Goal: Task Accomplishment & Management: Complete application form

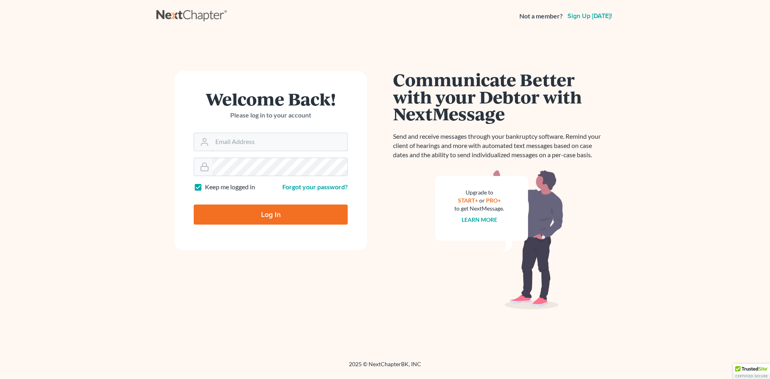
type input "[EMAIL_ADDRESS][DOMAIN_NAME]"
click at [338, 215] on input "Log In" at bounding box center [271, 215] width 154 height 20
type input "Thinking..."
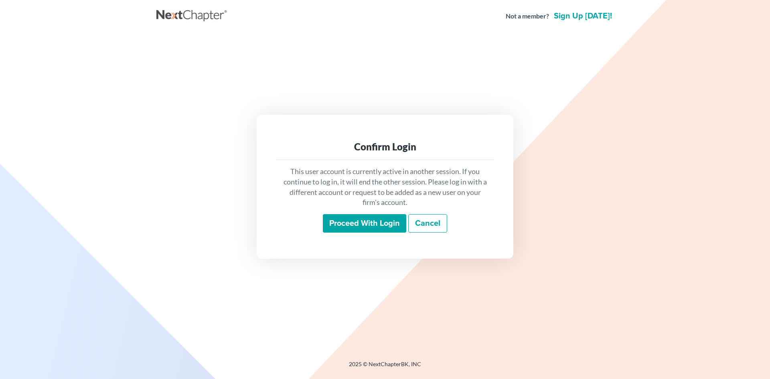
click at [341, 218] on input "Proceed with login" at bounding box center [364, 223] width 83 height 18
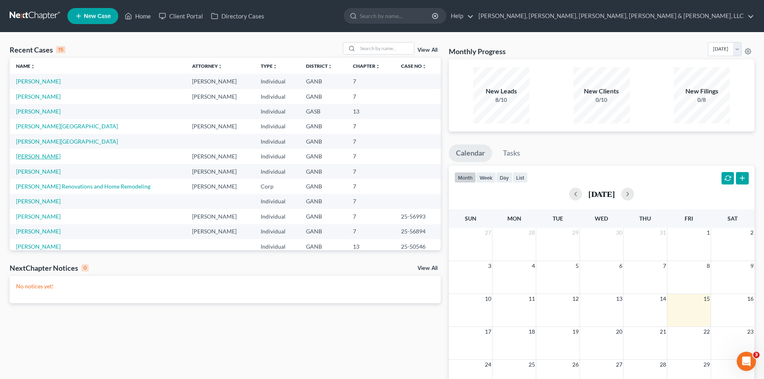
click at [51, 153] on link "[PERSON_NAME]" at bounding box center [38, 156] width 45 height 7
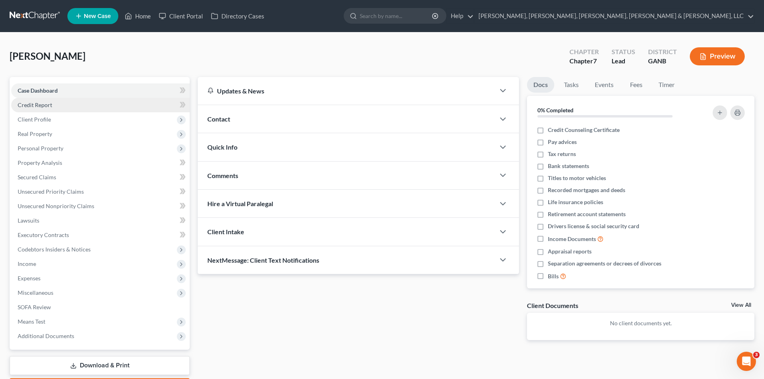
click at [33, 107] on span "Credit Report" at bounding box center [35, 104] width 34 height 7
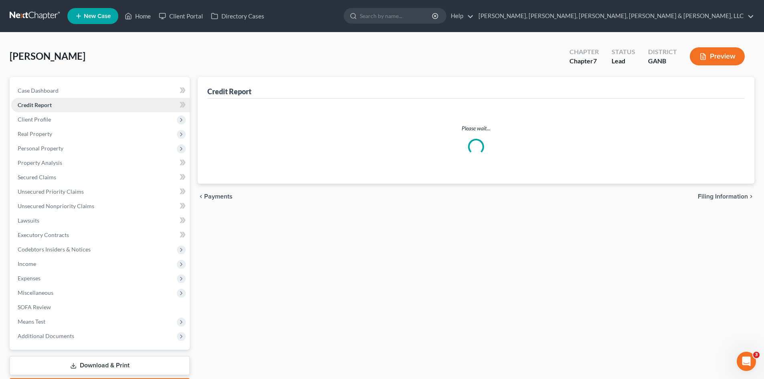
click at [32, 104] on span "Credit Report" at bounding box center [35, 104] width 34 height 7
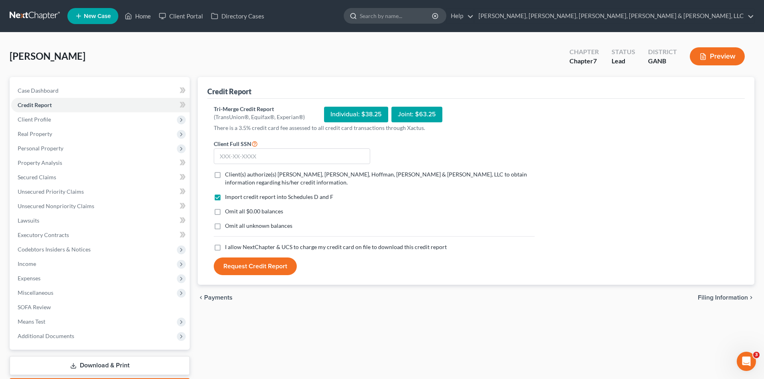
click at [433, 16] on input "search" at bounding box center [396, 15] width 73 height 15
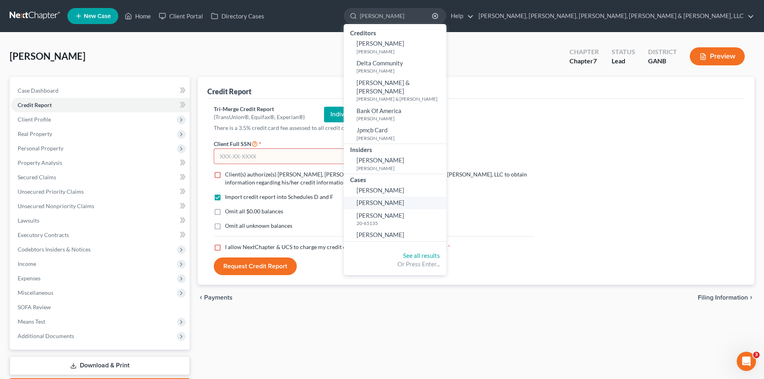
type input "janice"
click at [446, 197] on link "[PERSON_NAME]" at bounding box center [395, 203] width 103 height 12
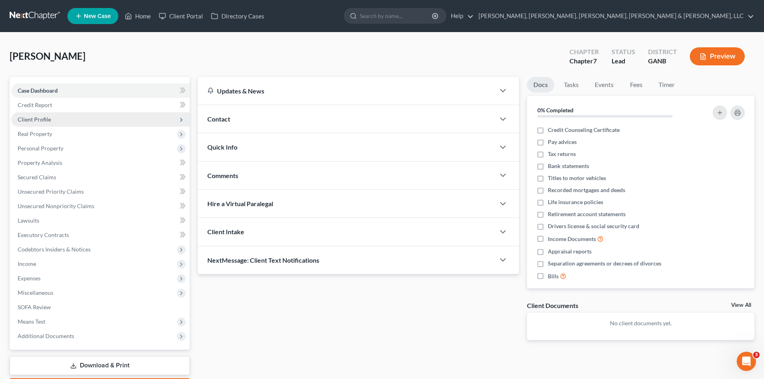
click at [132, 113] on span "Client Profile" at bounding box center [100, 119] width 178 height 14
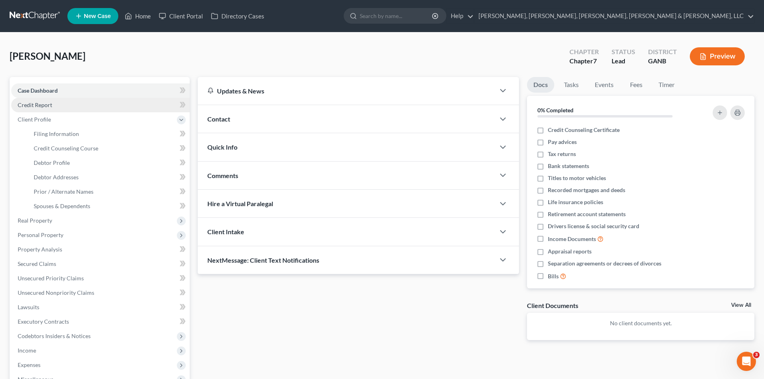
click at [131, 103] on link "Credit Report" at bounding box center [100, 105] width 178 height 14
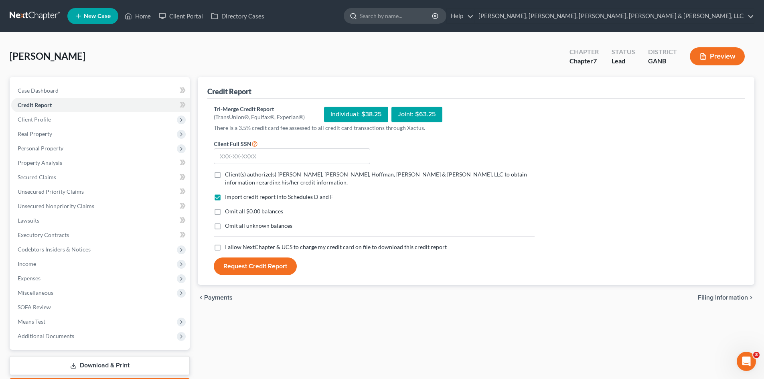
click at [433, 13] on input "search" at bounding box center [396, 15] width 73 height 15
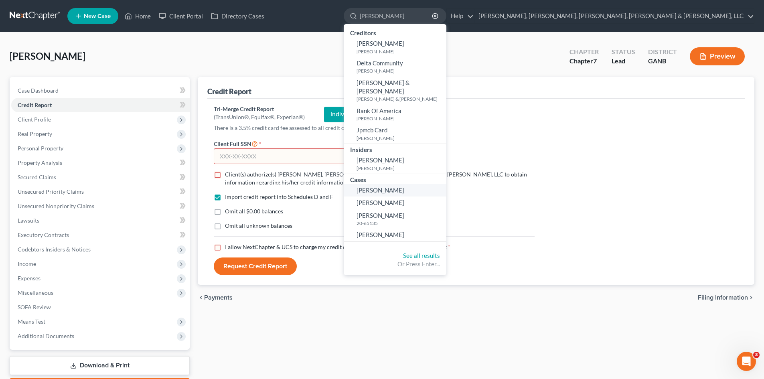
type input "janice"
click at [446, 184] on link "[PERSON_NAME]" at bounding box center [395, 190] width 103 height 12
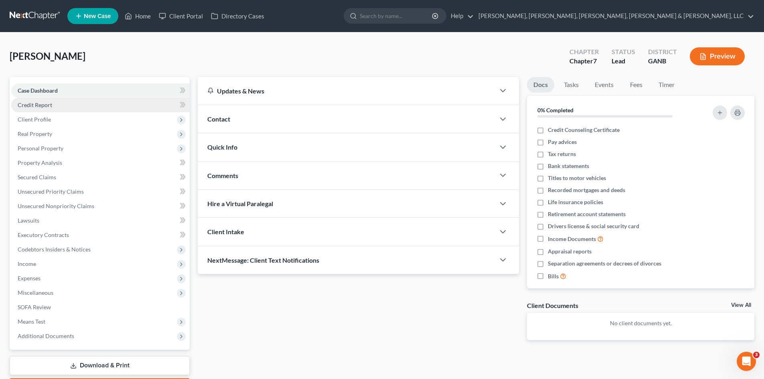
click at [97, 111] on link "Credit Report" at bounding box center [100, 105] width 178 height 14
drag, startPoint x: 97, startPoint y: 111, endPoint x: 97, endPoint y: 107, distance: 4.8
click at [97, 107] on link "Credit Report" at bounding box center [100, 105] width 178 height 14
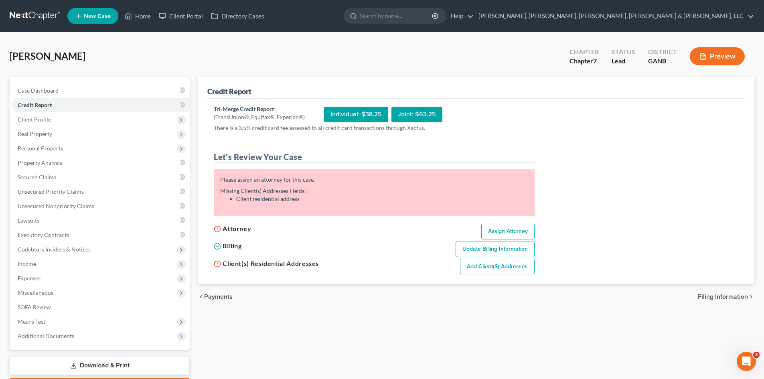
click at [15, 15] on link at bounding box center [35, 16] width 51 height 14
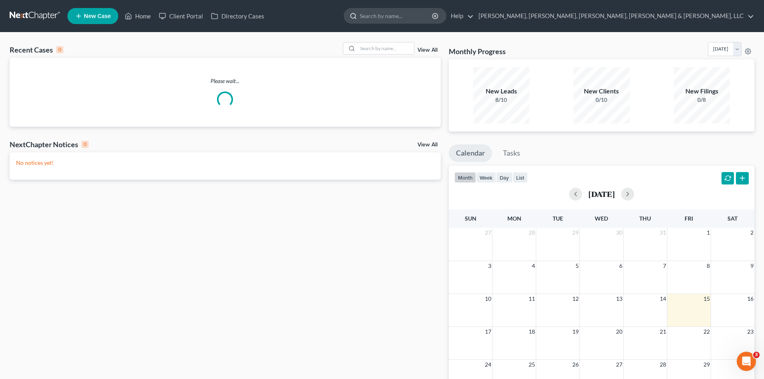
click at [433, 14] on input "search" at bounding box center [396, 15] width 73 height 15
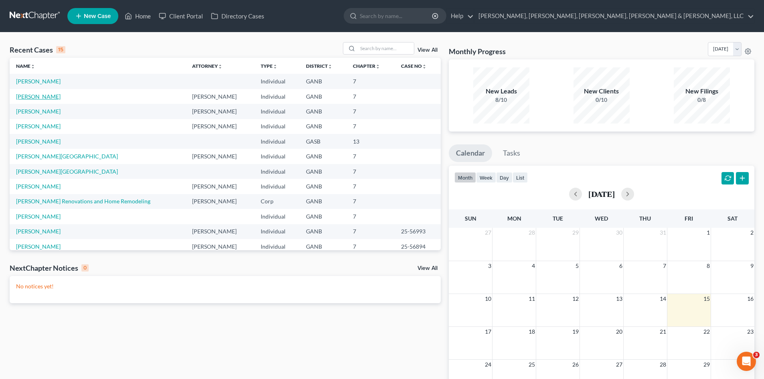
click at [38, 95] on link "[PERSON_NAME]" at bounding box center [38, 96] width 45 height 7
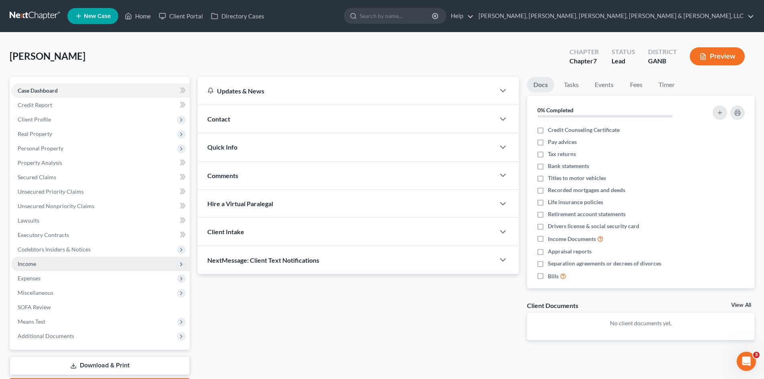
click at [61, 267] on span "Income" at bounding box center [100, 264] width 178 height 14
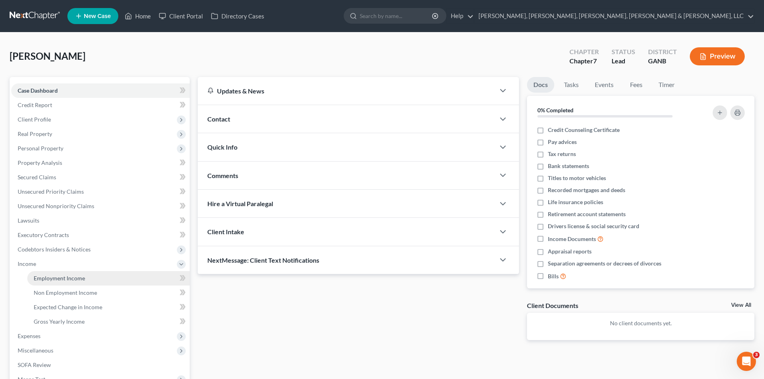
click at [61, 280] on span "Employment Income" at bounding box center [59, 278] width 51 height 7
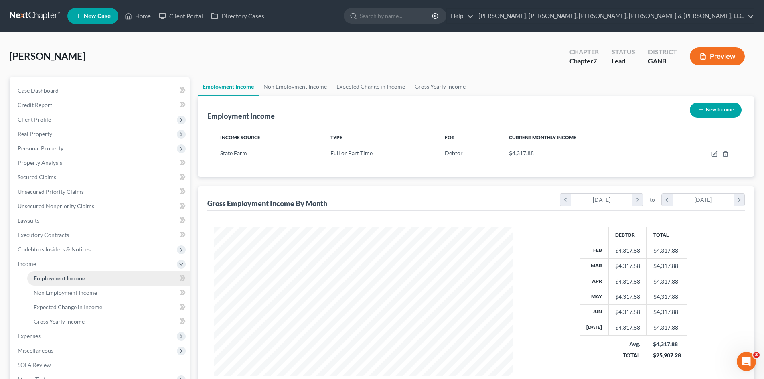
scroll to position [150, 315]
click at [61, 335] on span "Expenses" at bounding box center [100, 336] width 178 height 14
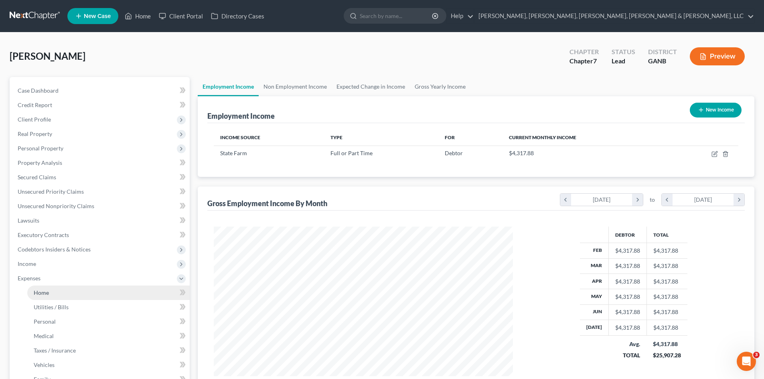
click at [65, 295] on link "Home" at bounding box center [108, 293] width 162 height 14
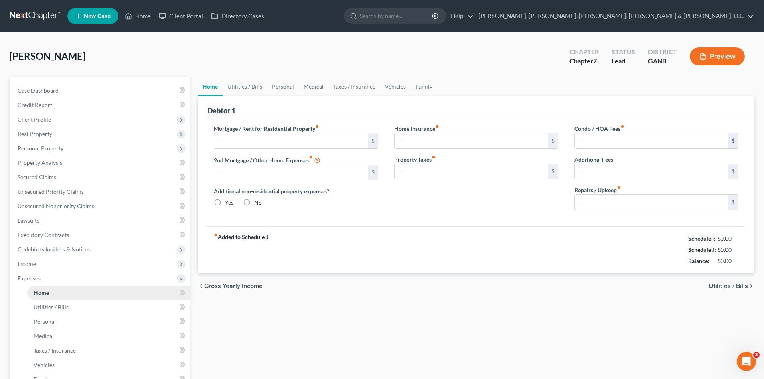
type input "1,861.00"
type input "0.00"
radio input "true"
type input "0.00"
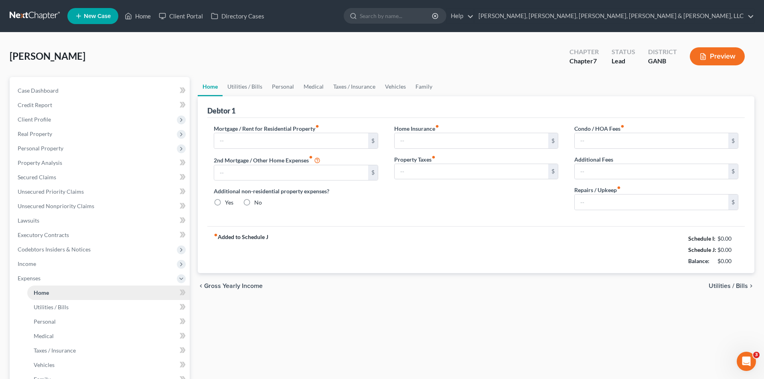
type input "0.00"
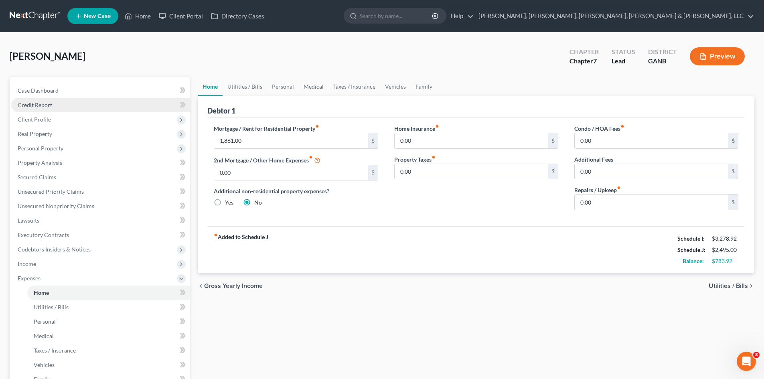
click at [91, 104] on link "Credit Report" at bounding box center [100, 105] width 178 height 14
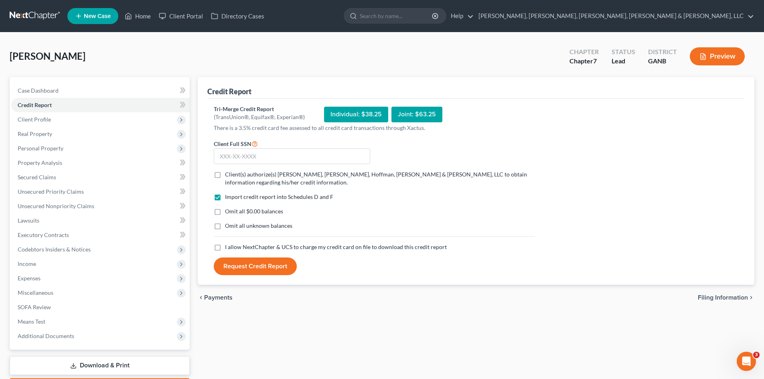
click at [246, 178] on label "Client(s) authorize(s) [PERSON_NAME], [PERSON_NAME], Hoffman, [PERSON_NAME] & […" at bounding box center [380, 178] width 310 height 16
click at [233, 176] on input "Client(s) authorize(s) [PERSON_NAME], [PERSON_NAME], Hoffman, [PERSON_NAME] & […" at bounding box center [230, 172] width 5 height 5
checkbox input "true"
click at [244, 157] on input "text" at bounding box center [292, 156] width 156 height 16
click at [251, 157] on input "text" at bounding box center [292, 156] width 156 height 16
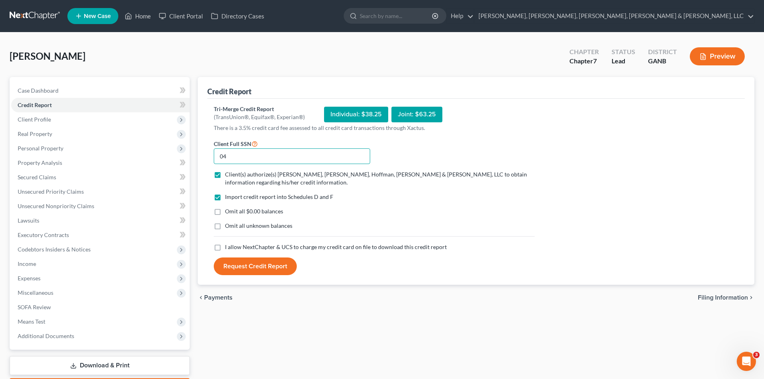
type input "0"
type input "048-52-4351"
click at [277, 247] on span "I allow NextChapter & UCS to charge my credit card on file to download this cre…" at bounding box center [336, 246] width 222 height 7
click at [233, 247] on input "I allow NextChapter & UCS to charge my credit card on file to download this cre…" at bounding box center [230, 245] width 5 height 5
checkbox input "true"
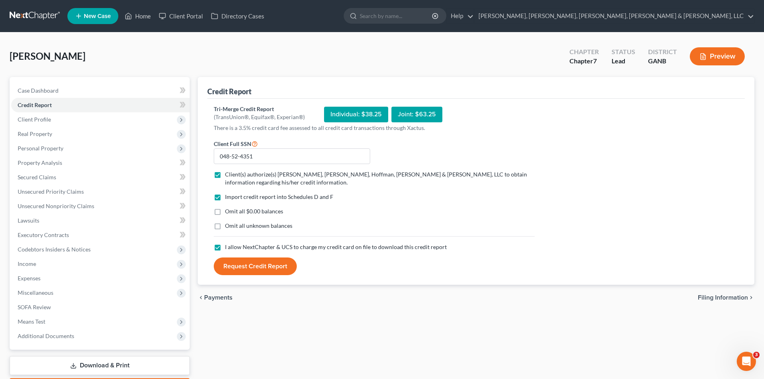
click at [736, 56] on button "Preview" at bounding box center [717, 56] width 55 height 18
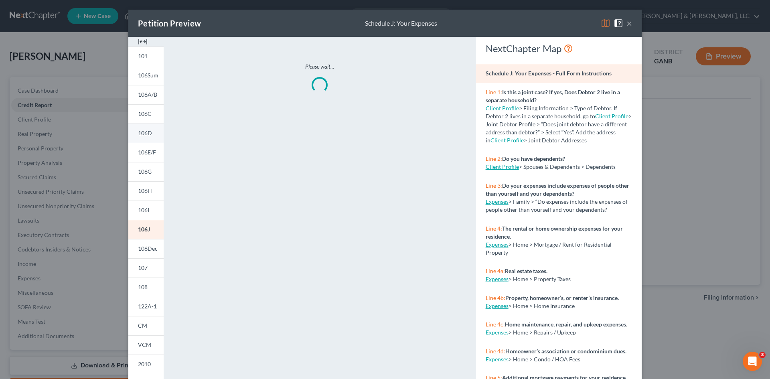
click at [142, 133] on span "106D" at bounding box center [145, 133] width 14 height 7
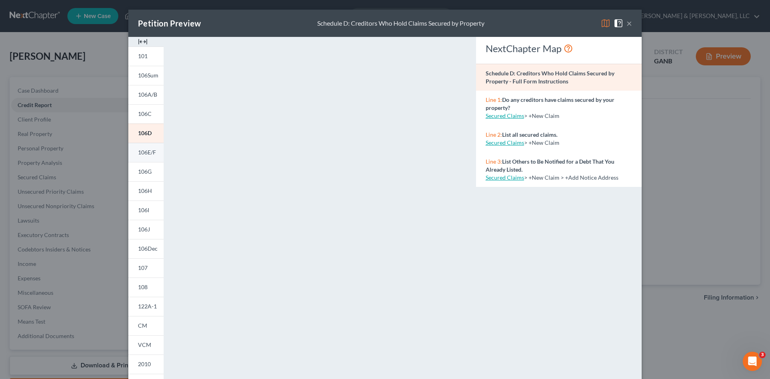
click at [142, 147] on link "106E/F" at bounding box center [145, 152] width 35 height 19
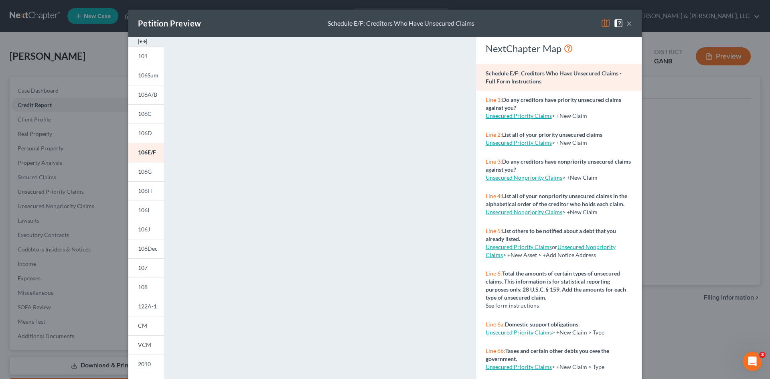
click at [626, 23] on button "×" at bounding box center [629, 23] width 6 height 10
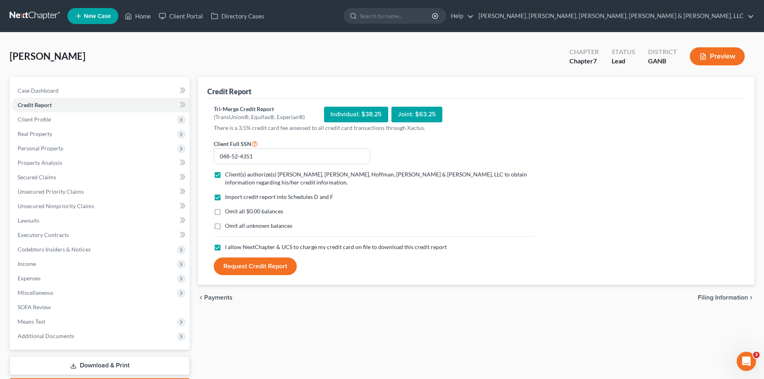
click at [280, 264] on button "Request Credit Report" at bounding box center [255, 266] width 83 height 18
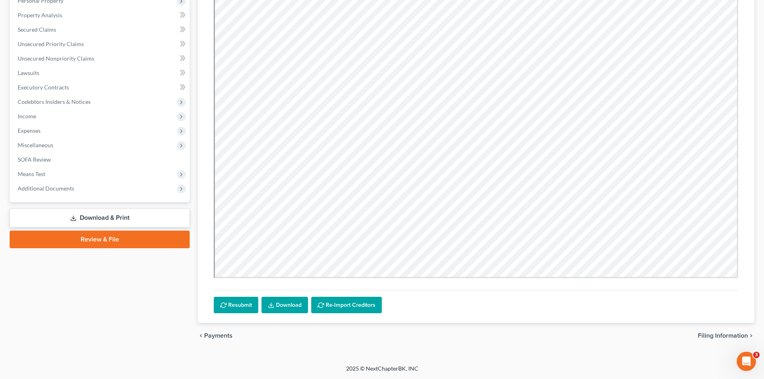
scroll to position [65, 0]
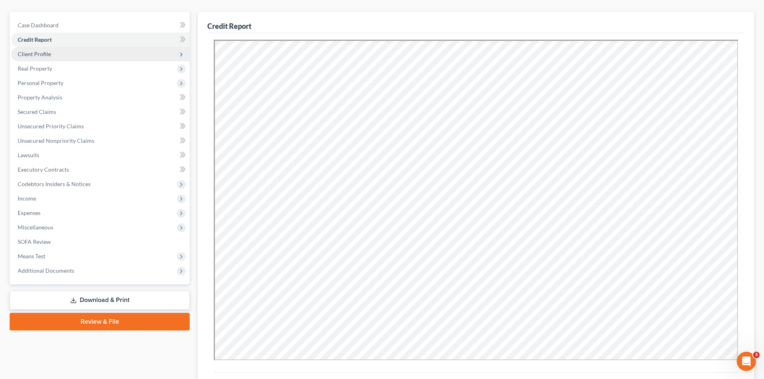
click at [117, 55] on span "Client Profile" at bounding box center [100, 54] width 178 height 14
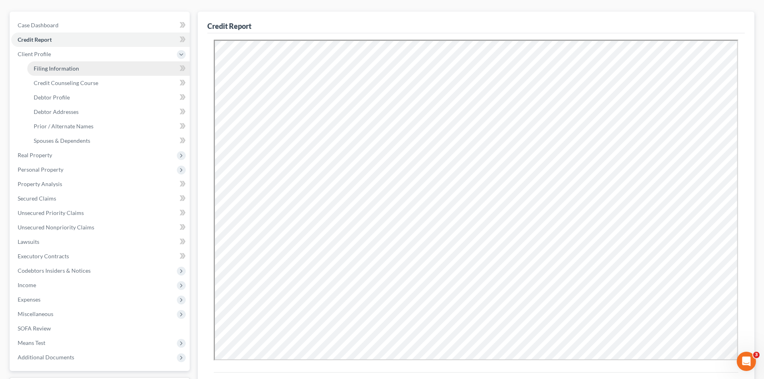
click at [110, 68] on link "Filing Information" at bounding box center [108, 68] width 162 height 14
select select "1"
select select "0"
select select "19"
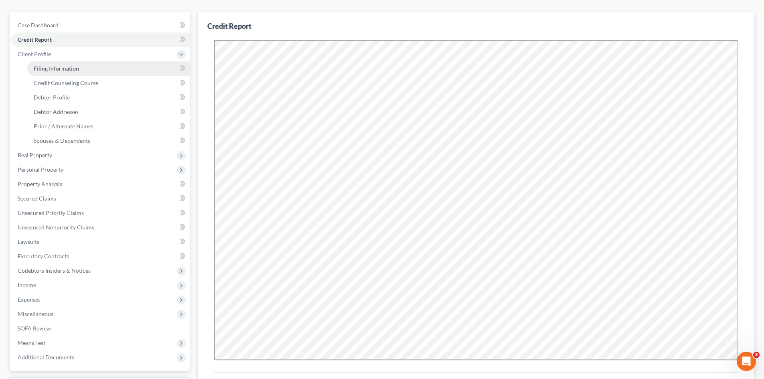
select select "5"
select select "10"
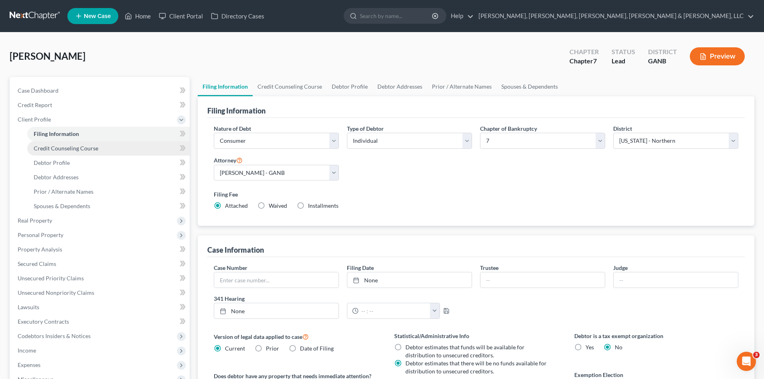
click at [96, 148] on span "Credit Counseling Course" at bounding box center [66, 148] width 65 height 7
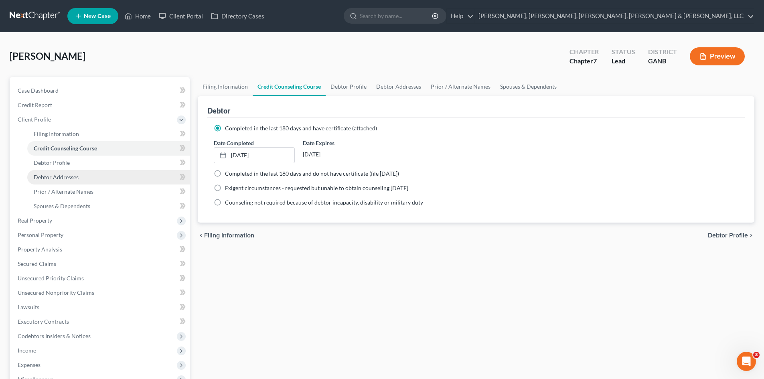
click at [93, 170] on link "Debtor Addresses" at bounding box center [108, 177] width 162 height 14
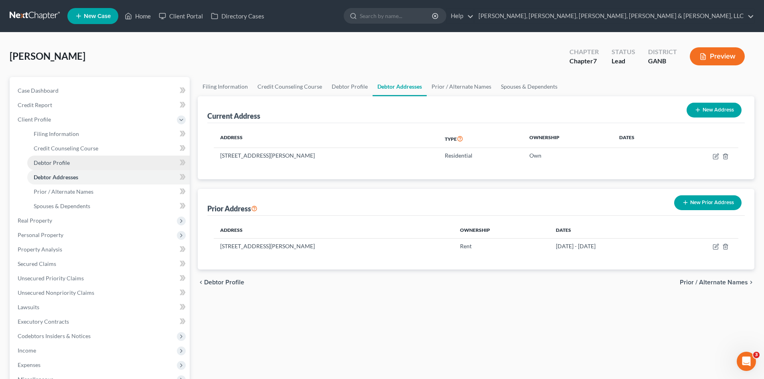
click at [90, 164] on link "Debtor Profile" at bounding box center [108, 163] width 162 height 14
select select "0"
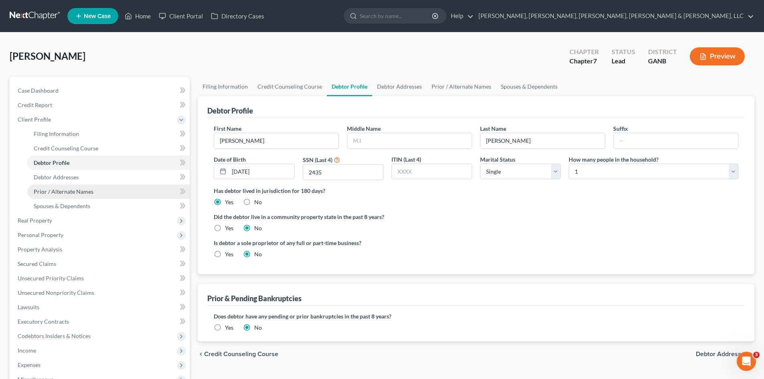
click at [85, 186] on link "Prior / Alternate Names" at bounding box center [108, 191] width 162 height 14
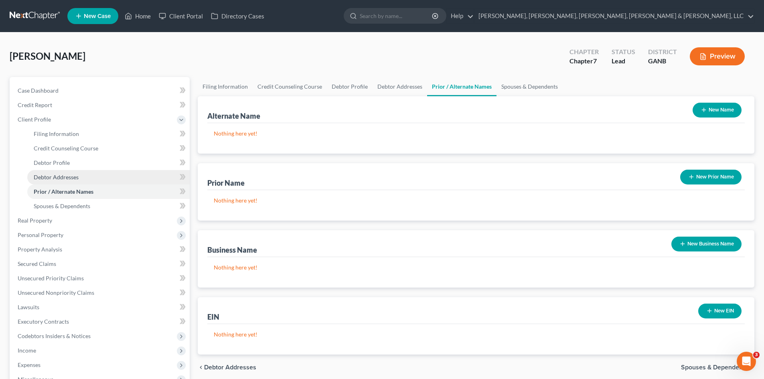
click at [83, 178] on link "Debtor Addresses" at bounding box center [108, 177] width 162 height 14
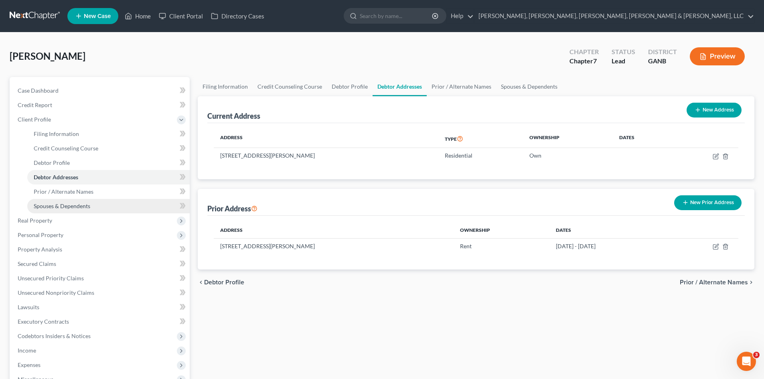
click at [80, 207] on span "Spouses & Dependents" at bounding box center [62, 206] width 57 height 7
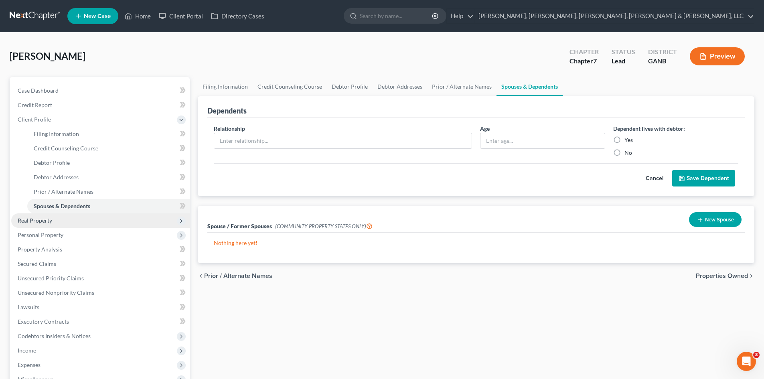
click at [76, 225] on span "Real Property" at bounding box center [100, 220] width 178 height 14
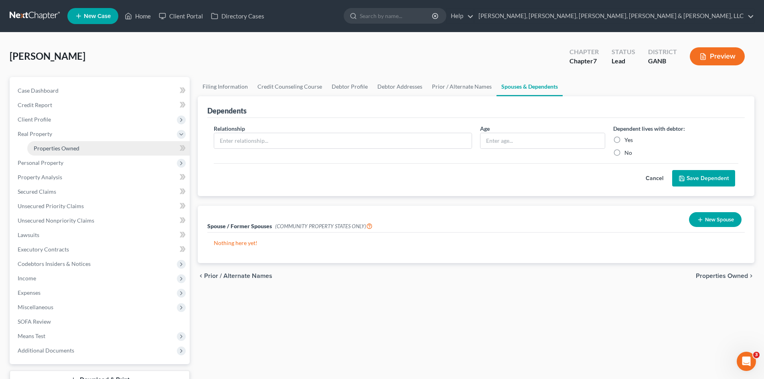
click at [75, 150] on span "Properties Owned" at bounding box center [57, 148] width 46 height 7
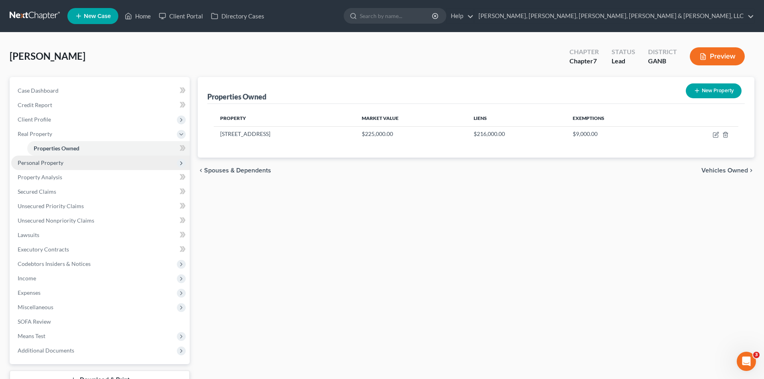
click at [79, 161] on span "Personal Property" at bounding box center [100, 163] width 178 height 14
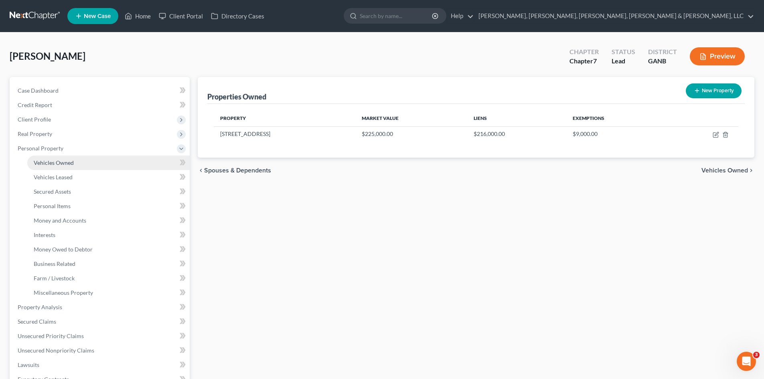
click at [78, 167] on link "Vehicles Owned" at bounding box center [108, 163] width 162 height 14
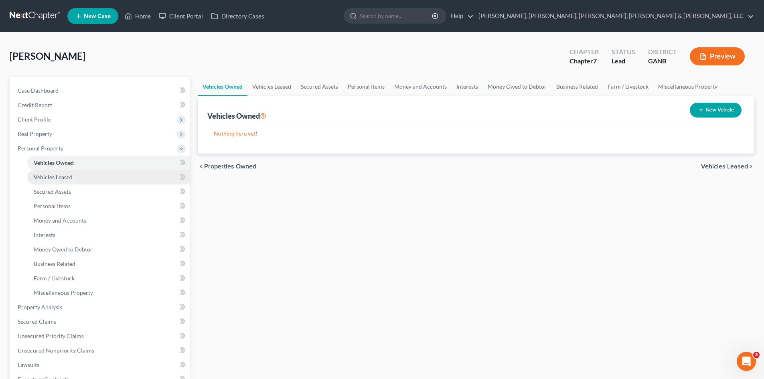
click at [78, 173] on link "Vehicles Leased" at bounding box center [108, 177] width 162 height 14
click at [79, 184] on link "Vehicles Leased" at bounding box center [108, 177] width 162 height 14
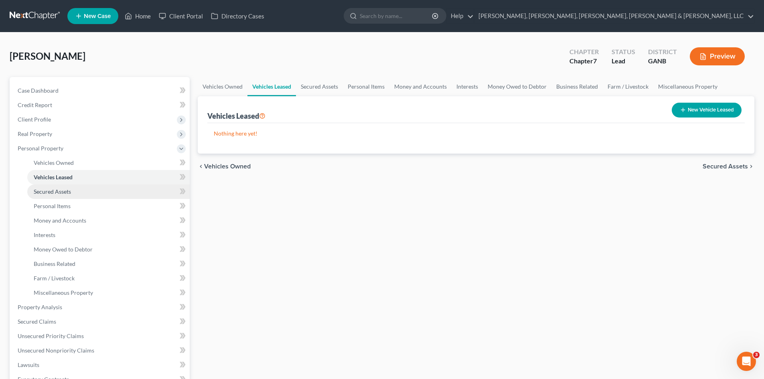
click at [78, 192] on link "Secured Assets" at bounding box center [108, 191] width 162 height 14
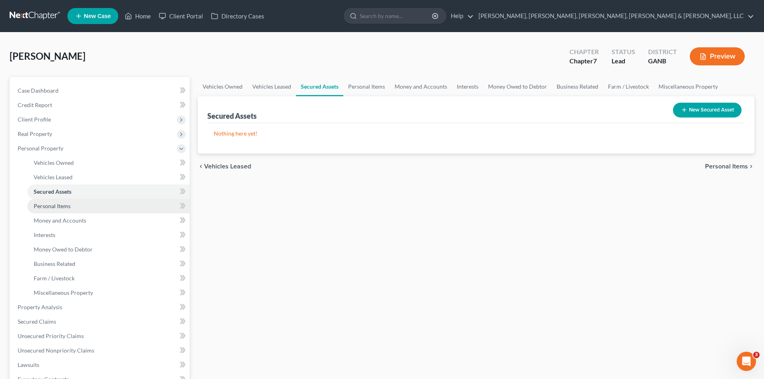
click at [80, 211] on link "Personal Items" at bounding box center [108, 206] width 162 height 14
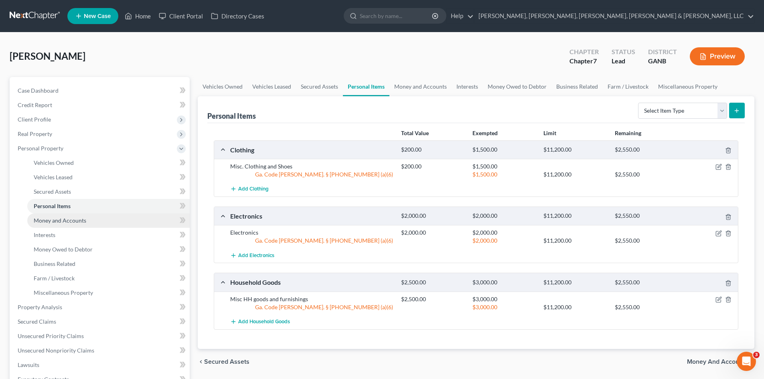
click at [68, 215] on link "Money and Accounts" at bounding box center [108, 220] width 162 height 14
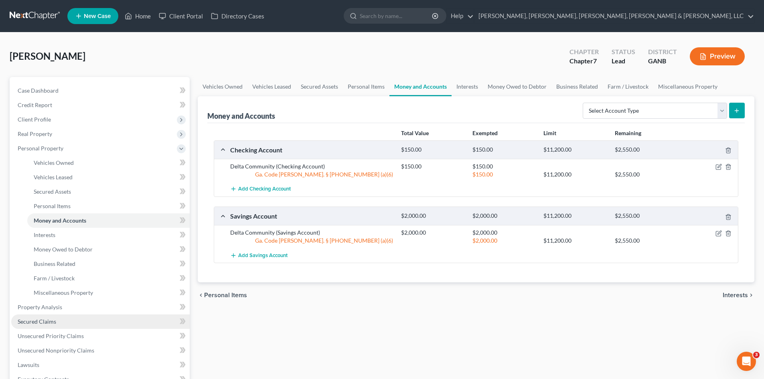
click at [95, 316] on link "Secured Claims" at bounding box center [100, 321] width 178 height 14
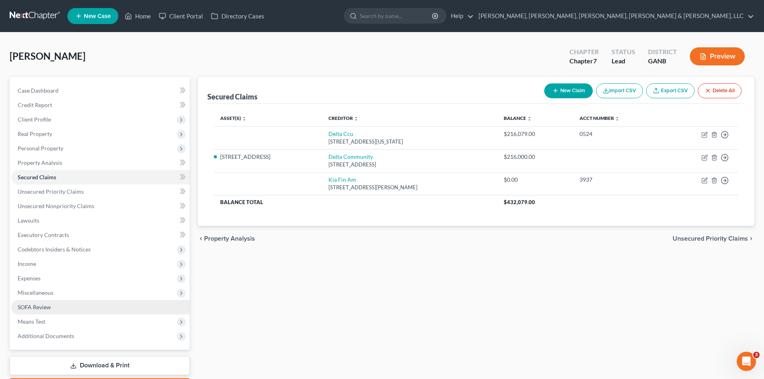
click at [95, 311] on link "SOFA Review" at bounding box center [100, 307] width 178 height 14
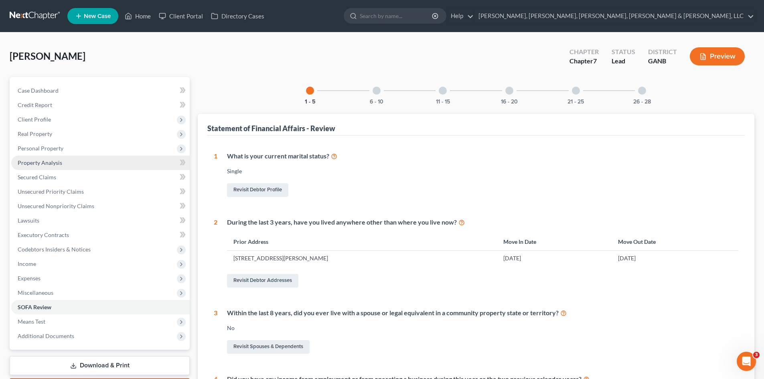
click at [88, 165] on link "Property Analysis" at bounding box center [100, 163] width 178 height 14
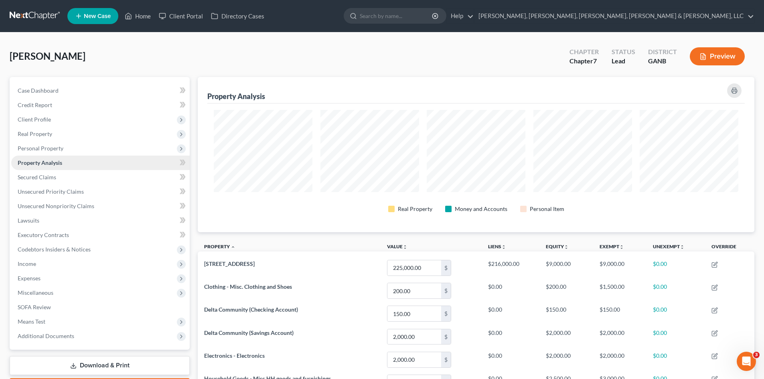
scroll to position [155, 557]
click at [86, 177] on link "Secured Claims" at bounding box center [100, 177] width 178 height 14
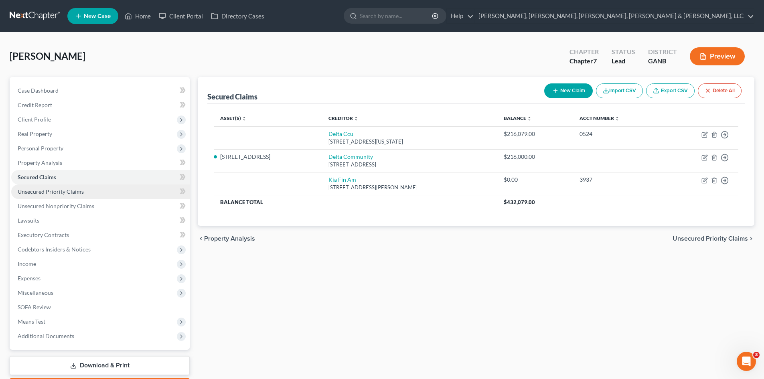
click at [87, 192] on link "Unsecured Priority Claims" at bounding box center [100, 191] width 178 height 14
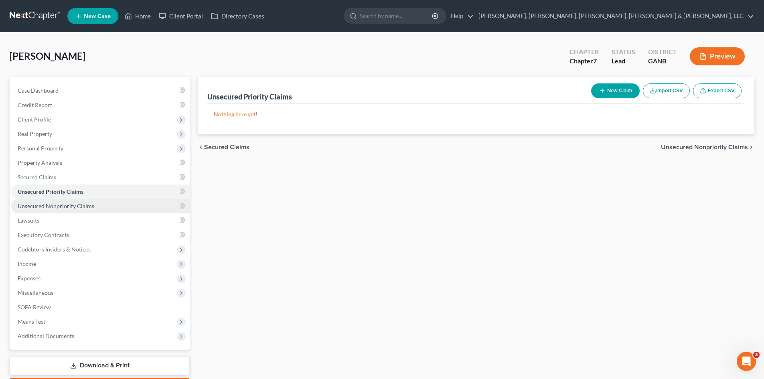
click at [87, 201] on link "Unsecured Nonpriority Claims" at bounding box center [100, 206] width 178 height 14
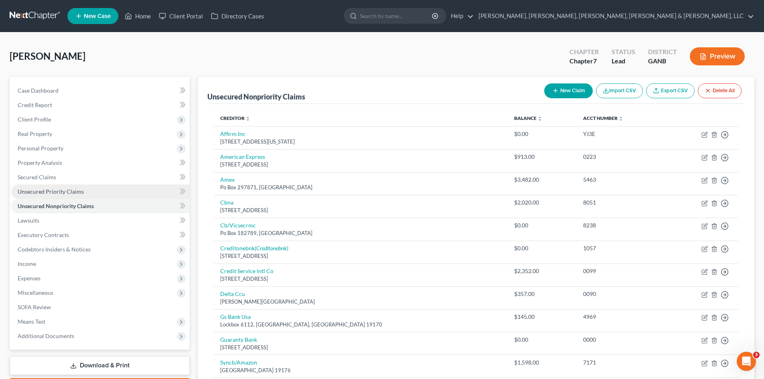
click at [107, 187] on link "Unsecured Priority Claims" at bounding box center [100, 191] width 178 height 14
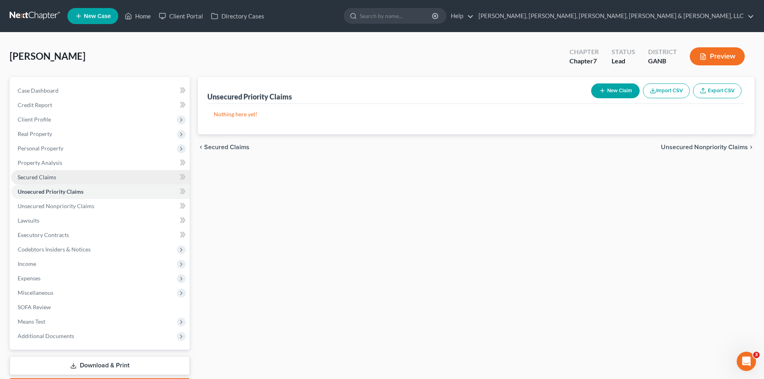
click at [107, 176] on link "Secured Claims" at bounding box center [100, 177] width 178 height 14
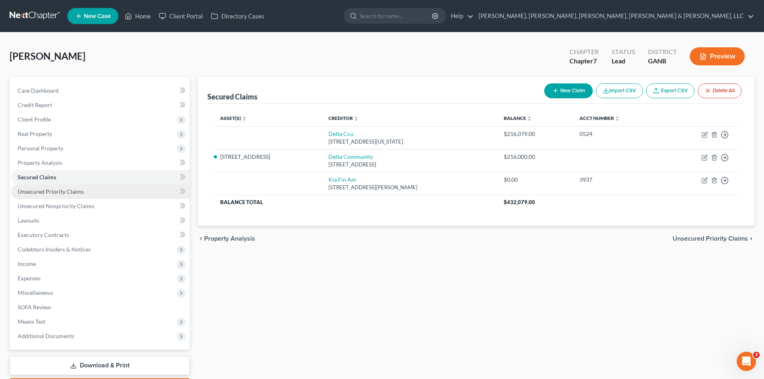
click at [144, 188] on link "Unsecured Priority Claims" at bounding box center [100, 191] width 178 height 14
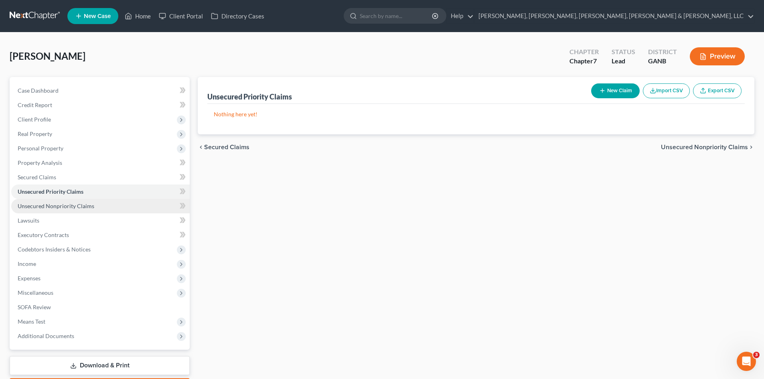
click at [147, 206] on link "Unsecured Nonpriority Claims" at bounding box center [100, 206] width 178 height 14
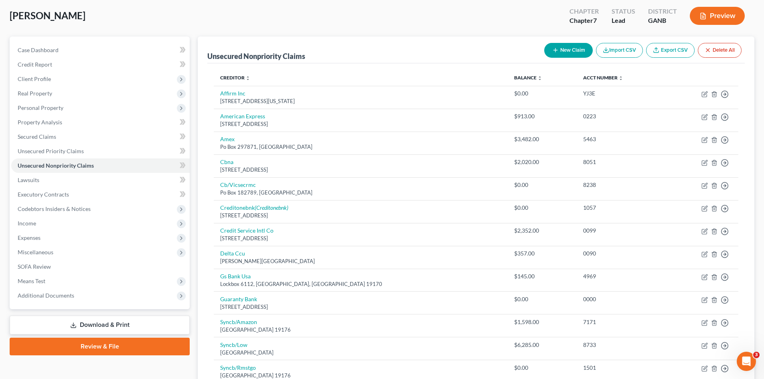
scroll to position [41, 0]
click at [70, 134] on link "Secured Claims" at bounding box center [100, 136] width 178 height 14
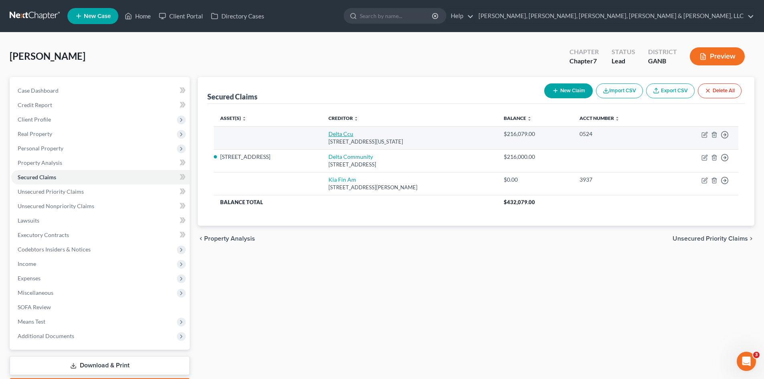
click at [343, 133] on link "Delta Ccu" at bounding box center [340, 133] width 25 height 7
select select "10"
select select "0"
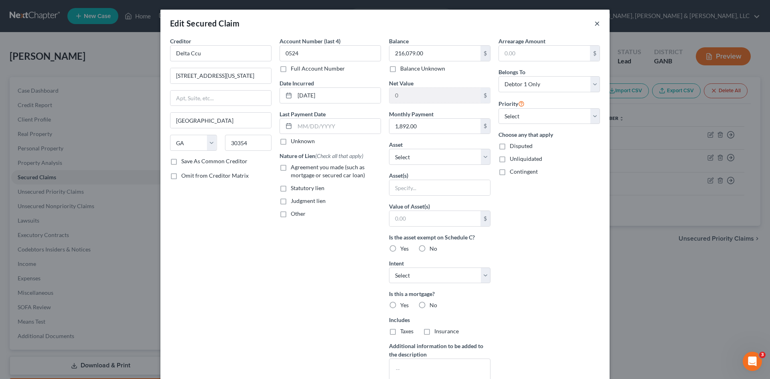
click at [595, 26] on button "×" at bounding box center [597, 23] width 6 height 10
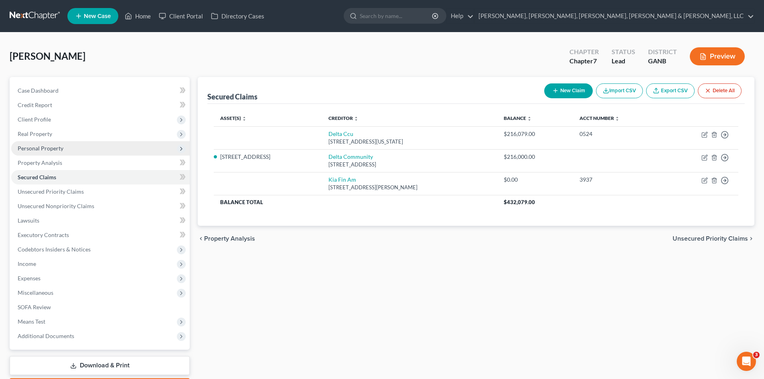
click at [110, 141] on span "Personal Property" at bounding box center [100, 148] width 178 height 14
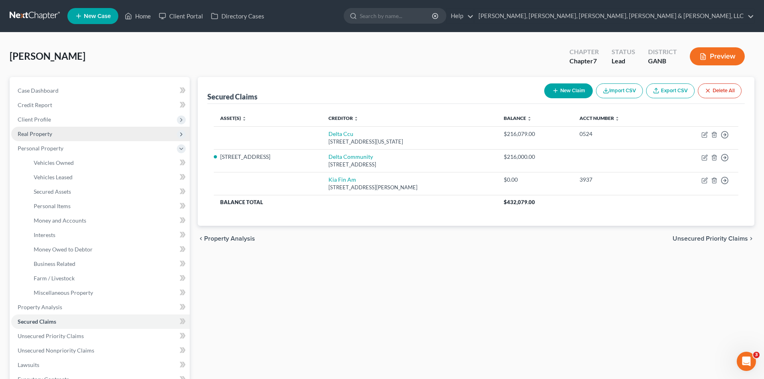
click at [109, 137] on span "Real Property" at bounding box center [100, 134] width 178 height 14
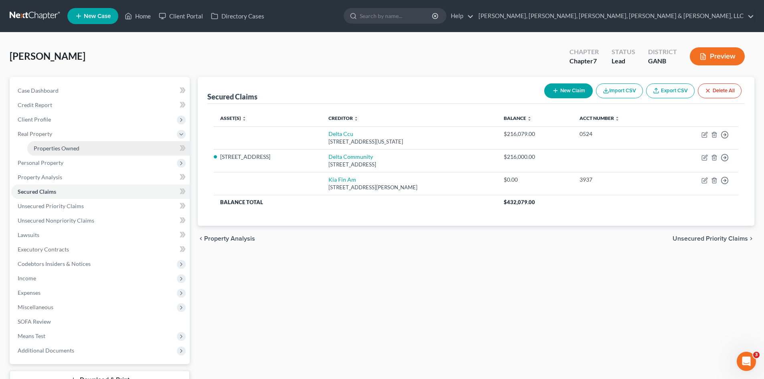
drag, startPoint x: 107, startPoint y: 158, endPoint x: 105, endPoint y: 152, distance: 5.6
click at [106, 157] on span "Personal Property" at bounding box center [100, 163] width 178 height 14
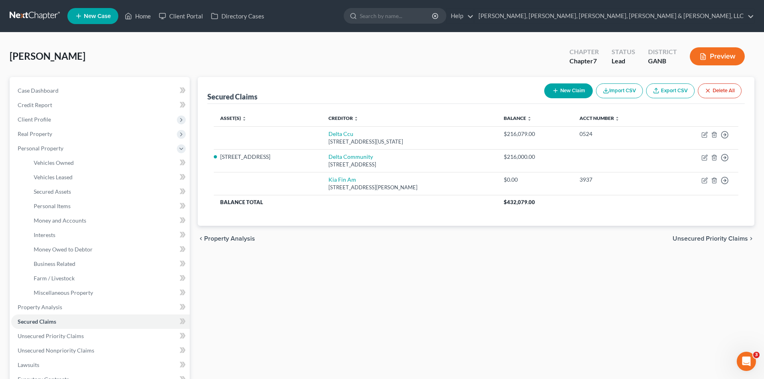
drag, startPoint x: 105, startPoint y: 152, endPoint x: 106, endPoint y: 143, distance: 9.7
click at [106, 142] on link "Properties Owned" at bounding box center [108, 148] width 162 height 14
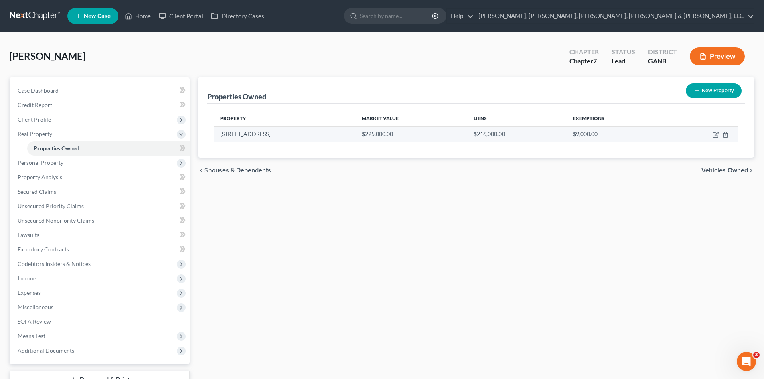
click at [244, 136] on td "[STREET_ADDRESS]" at bounding box center [285, 133] width 142 height 15
click at [717, 134] on icon "button" at bounding box center [717, 134] width 4 height 4
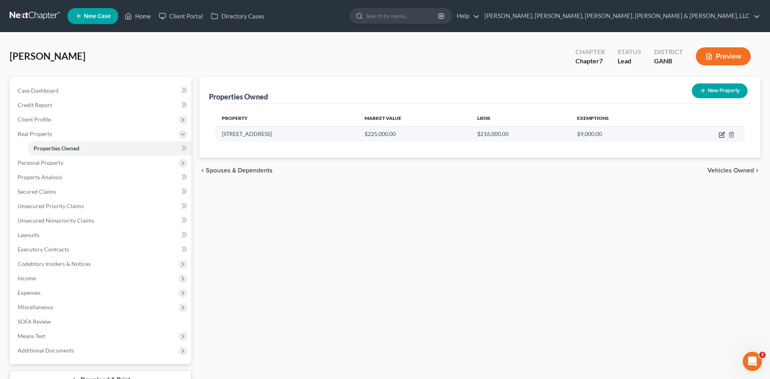
select select "10"
select select "74"
select select "0"
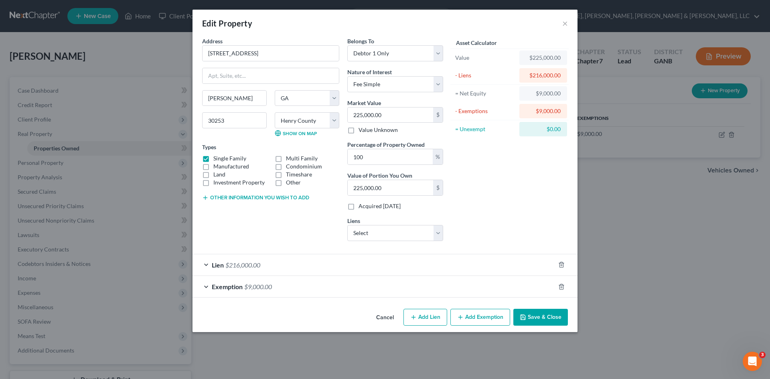
click at [268, 282] on div "Exemption $9,000.00" at bounding box center [373, 286] width 363 height 21
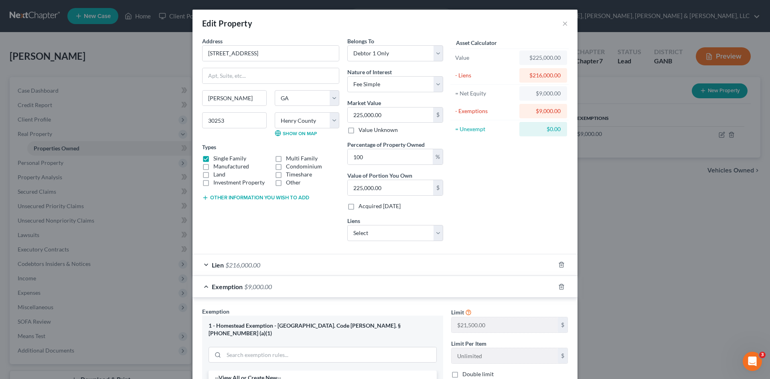
click at [268, 282] on div "Exemption $9,000.00" at bounding box center [373, 286] width 363 height 21
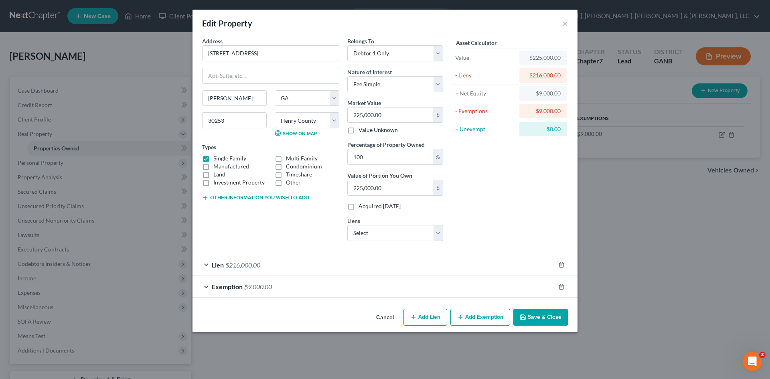
click at [267, 264] on div "Lien $216,000.00" at bounding box center [373, 264] width 363 height 21
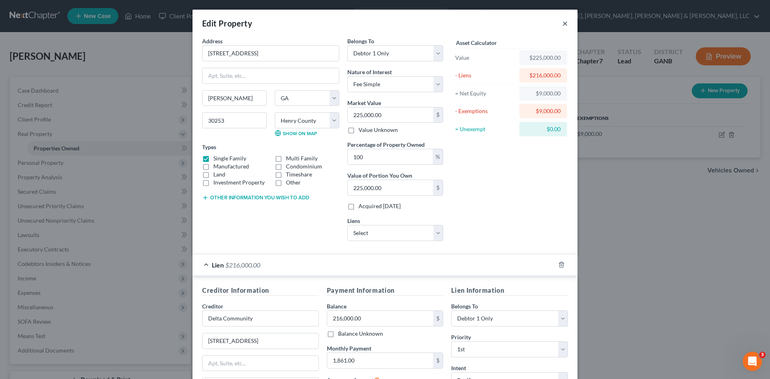
click at [558, 23] on div "Edit Property ×" at bounding box center [384, 23] width 385 height 27
click at [562, 23] on button "×" at bounding box center [565, 23] width 6 height 10
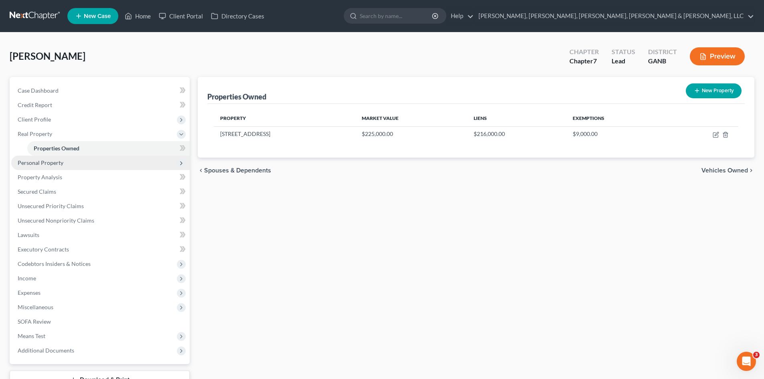
click at [98, 167] on span "Personal Property" at bounding box center [100, 163] width 178 height 14
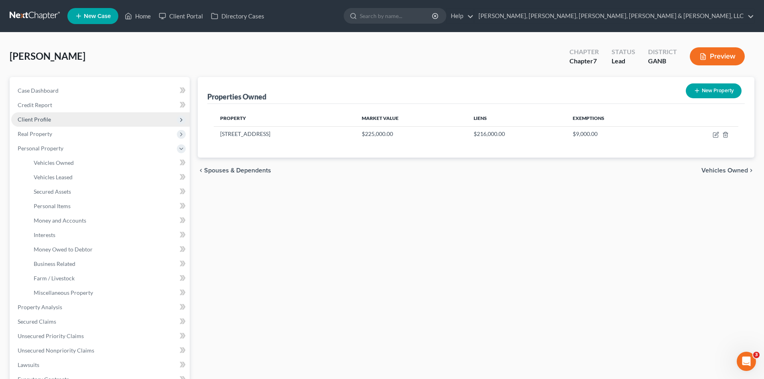
click at [107, 118] on span "Client Profile" at bounding box center [100, 119] width 178 height 14
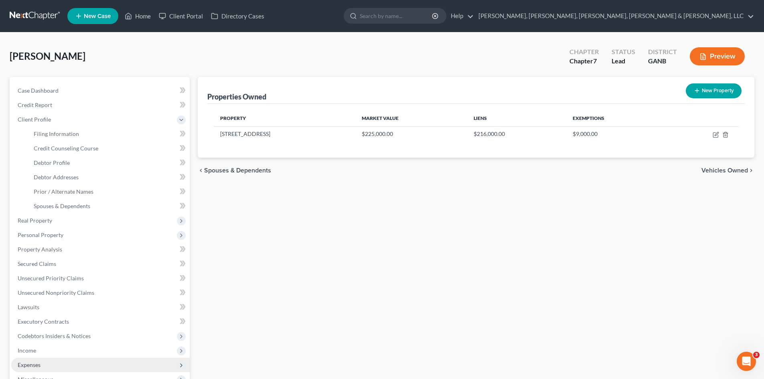
click at [90, 367] on span "Expenses" at bounding box center [100, 365] width 178 height 14
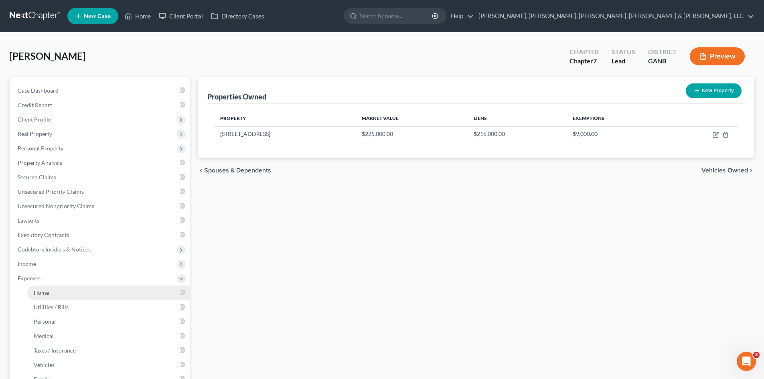
click at [58, 297] on link "Home" at bounding box center [108, 293] width 162 height 14
click at [58, 292] on link "Home" at bounding box center [108, 293] width 162 height 14
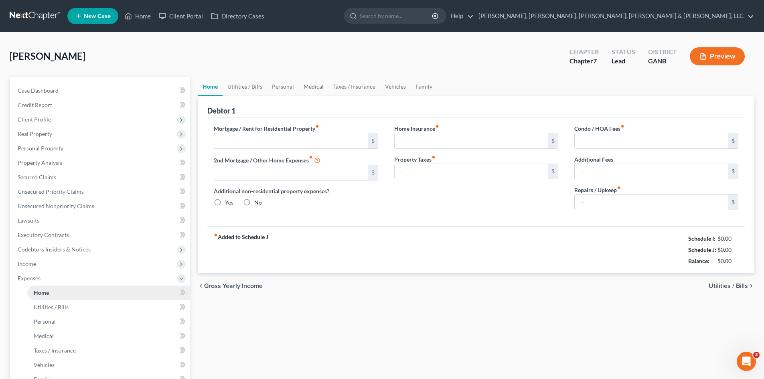
type input "1,861.00"
type input "0.00"
radio input "true"
type input "0.00"
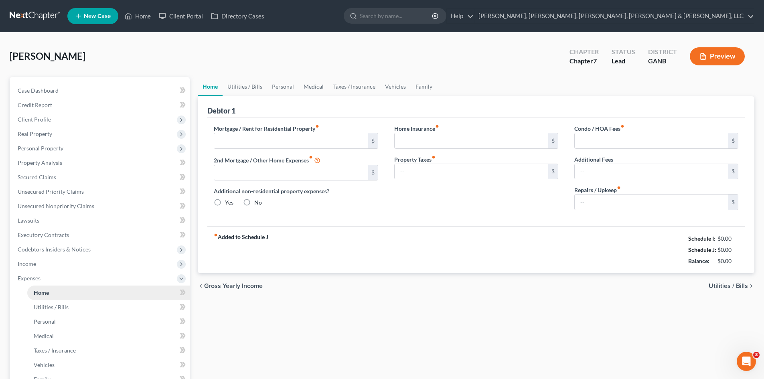
type input "0.00"
click at [255, 91] on link "Utilities / Bills" at bounding box center [245, 86] width 45 height 19
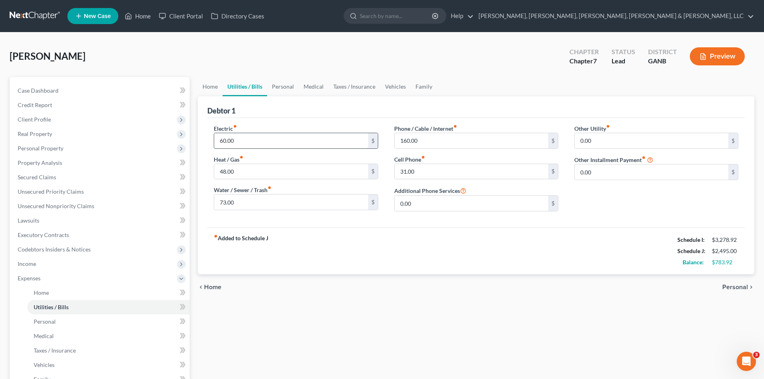
click at [247, 137] on input "60.00" at bounding box center [291, 140] width 154 height 15
type input "150"
click at [235, 170] on input "48.00" at bounding box center [291, 171] width 154 height 15
type input "78"
click at [455, 174] on input "31.00" at bounding box center [472, 171] width 154 height 15
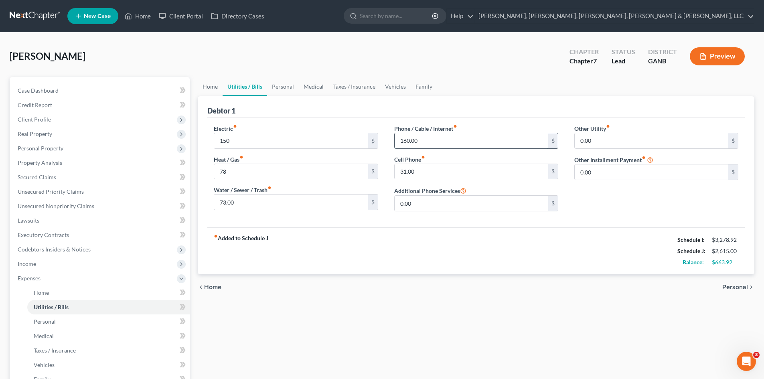
click at [444, 139] on input "160.00" at bounding box center [472, 140] width 154 height 15
type input "251"
click at [286, 85] on link "Personal" at bounding box center [283, 86] width 32 height 19
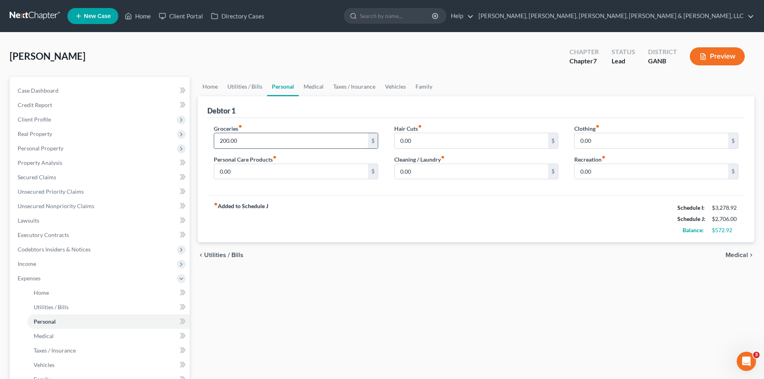
click at [276, 144] on input "200.00" at bounding box center [291, 140] width 154 height 15
type input "4"
type input "500"
click at [486, 283] on div "Home Utilities / Bills Personal Medical Taxes / Insurance Vehicles Family Debto…" at bounding box center [476, 287] width 565 height 420
click at [326, 181] on div "Groceries fiber_manual_record 500 $ Personal Care Products fiber_manual_record …" at bounding box center [296, 155] width 180 height 62
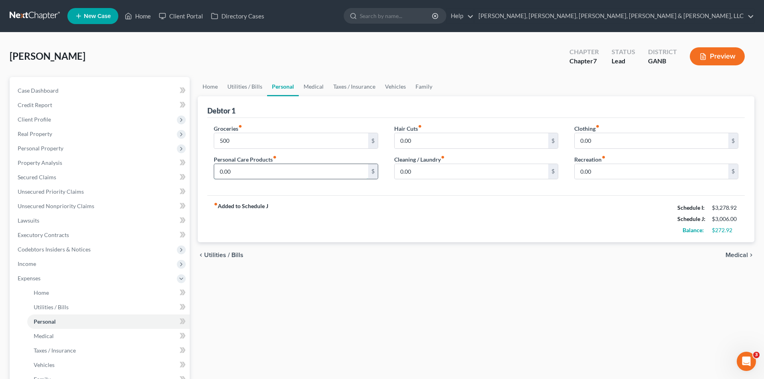
click at [322, 173] on input "0.00" at bounding box center [291, 171] width 154 height 15
type input "200"
click at [351, 222] on div "fiber_manual_record Added to Schedule J Schedule I: $3,278.92 Schedule J: $3,20…" at bounding box center [475, 218] width 537 height 47
click at [309, 84] on link "Medical" at bounding box center [314, 86] width 30 height 19
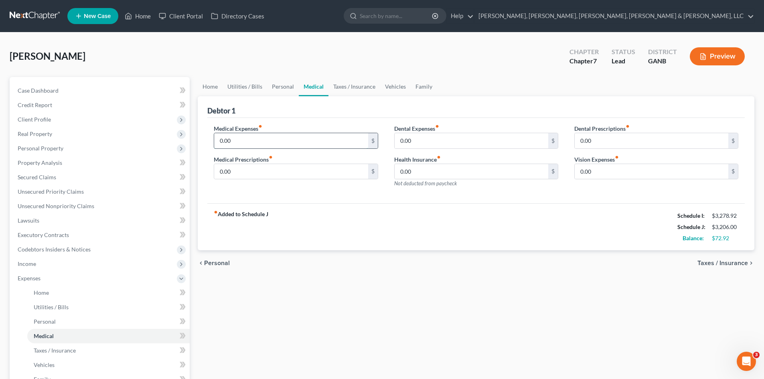
click at [291, 146] on input "0.00" at bounding box center [291, 140] width 154 height 15
type input "150"
click at [365, 271] on div "chevron_left Personal Taxes / Insurance chevron_right" at bounding box center [476, 263] width 557 height 26
click at [387, 88] on link "Vehicles" at bounding box center [395, 86] width 30 height 19
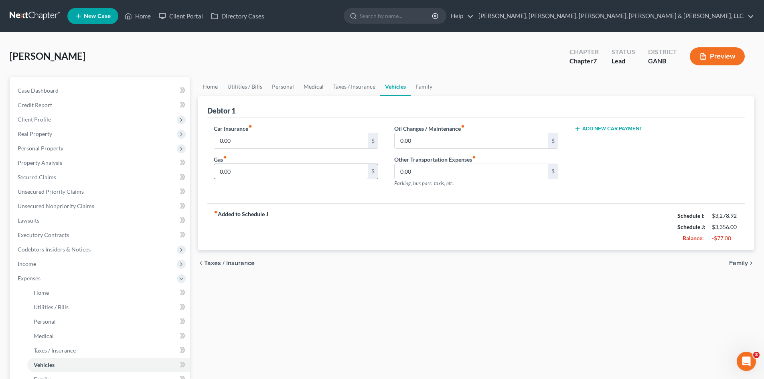
click at [321, 174] on input "0.00" at bounding box center [291, 171] width 154 height 15
type input "400"
click at [388, 205] on div "fiber_manual_record Added to Schedule J Schedule I: $3,278.92 Schedule J: $3,75…" at bounding box center [475, 226] width 537 height 47
click at [426, 92] on link "Family" at bounding box center [424, 86] width 26 height 19
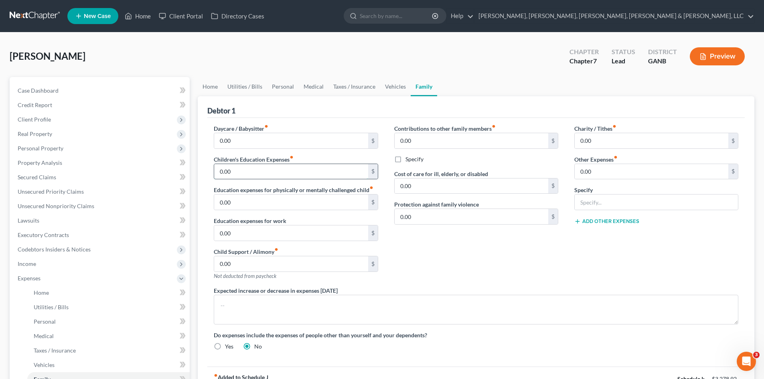
click at [305, 169] on input "0.00" at bounding box center [291, 171] width 154 height 15
type input "600"
drag, startPoint x: 592, startPoint y: 174, endPoint x: 339, endPoint y: 77, distance: 271.0
click at [339, 77] on link "Taxes / Insurance" at bounding box center [354, 86] width 52 height 19
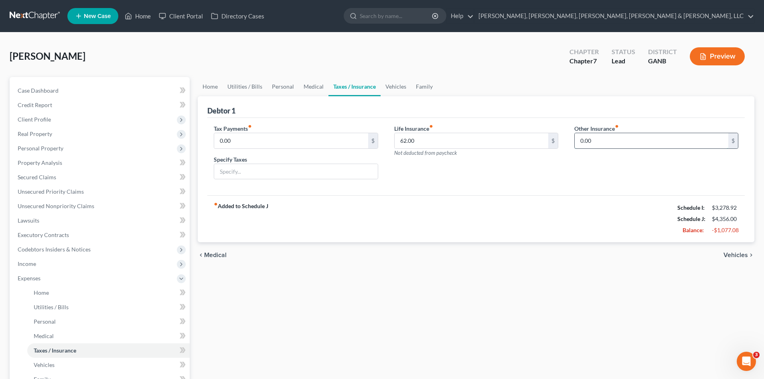
click at [616, 146] on input "0.00" at bounding box center [652, 140] width 154 height 15
type input "40"
click at [602, 163] on input "text" at bounding box center [656, 163] width 163 height 15
type input "Home Warranty"
click at [237, 87] on link "Utilities / Bills" at bounding box center [245, 86] width 45 height 19
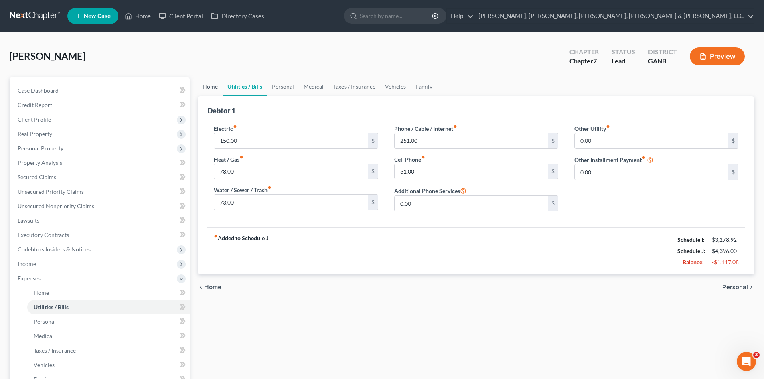
click at [205, 88] on link "Home" at bounding box center [210, 86] width 25 height 19
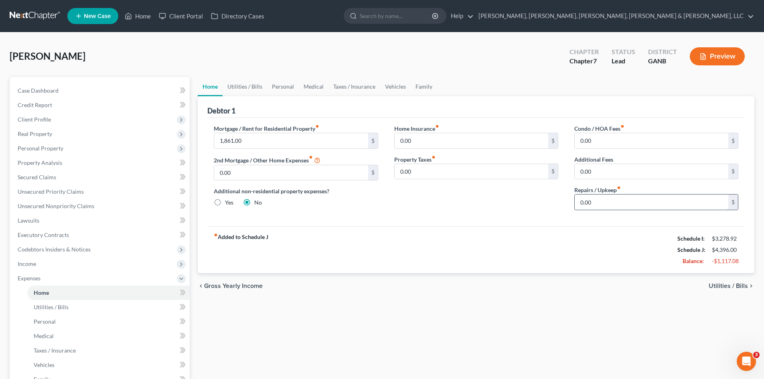
click at [604, 202] on input "0.00" at bounding box center [652, 202] width 154 height 15
click at [498, 276] on div "chevron_left Gross Yearly Income Utilities / Bills chevron_right" at bounding box center [476, 286] width 557 height 26
click at [152, 90] on link "Case Dashboard" at bounding box center [100, 90] width 178 height 14
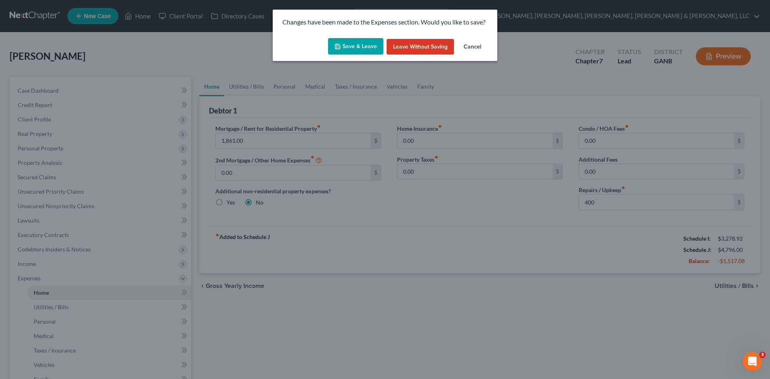
click at [345, 38] on button "Save & Leave" at bounding box center [355, 46] width 55 height 17
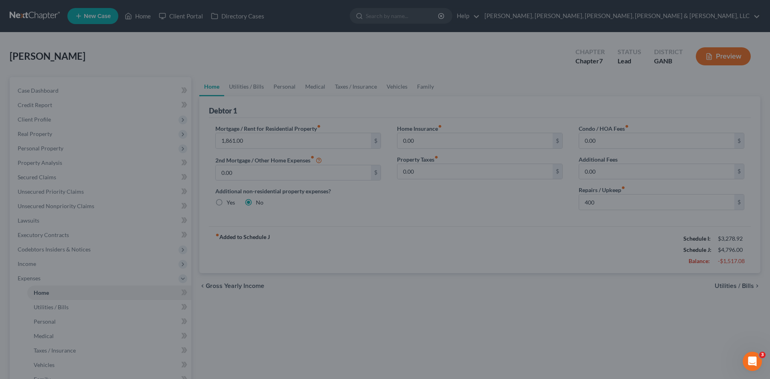
type input "400.00"
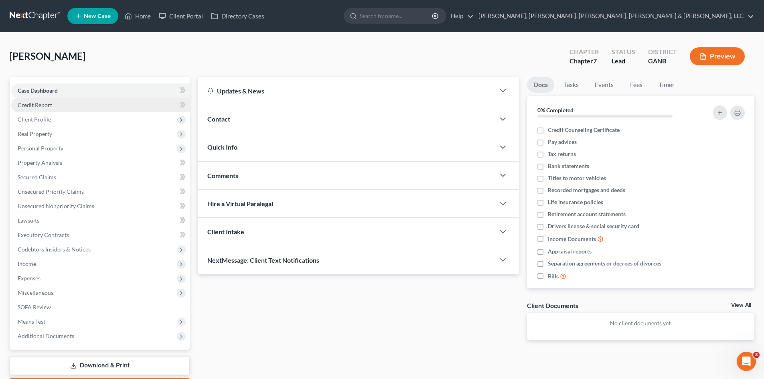
click at [66, 105] on link "Credit Report" at bounding box center [100, 105] width 178 height 14
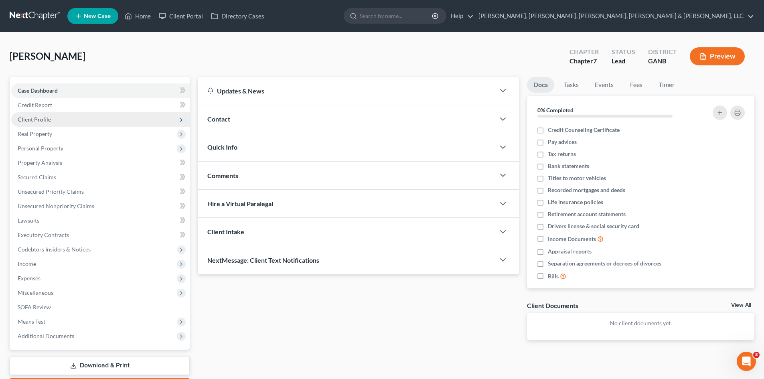
click at [67, 116] on span "Client Profile" at bounding box center [100, 119] width 178 height 14
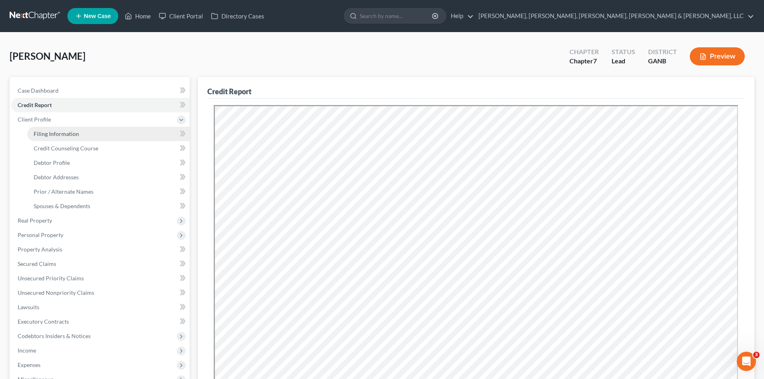
click at [93, 137] on link "Filing Information" at bounding box center [108, 134] width 162 height 14
select select "1"
select select "0"
select select "19"
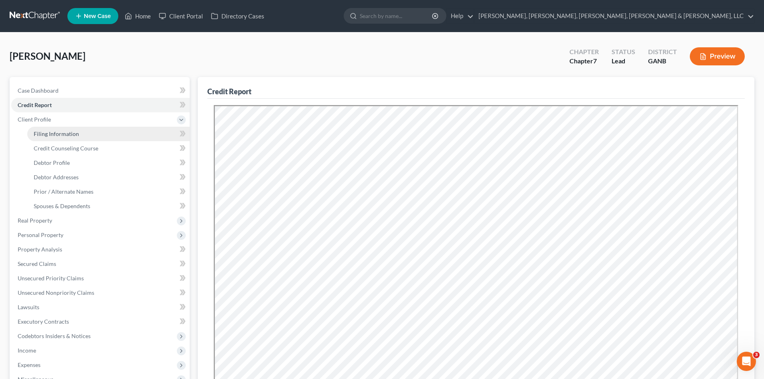
select select "5"
select select "10"
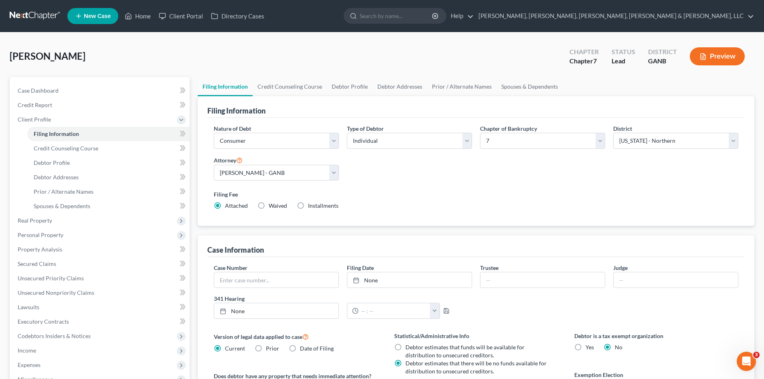
click at [734, 54] on button "Preview" at bounding box center [717, 56] width 55 height 18
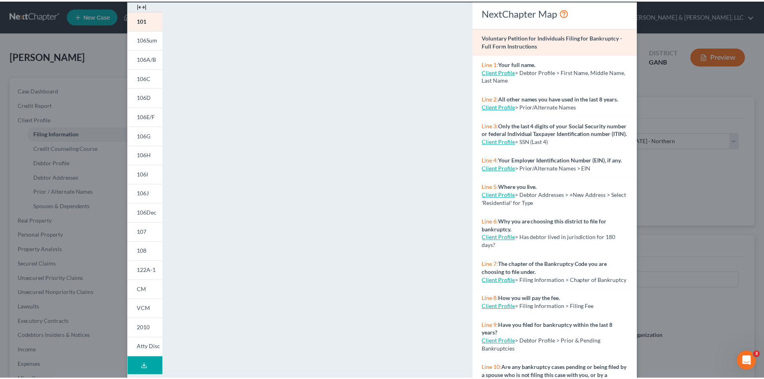
scroll to position [36, 0]
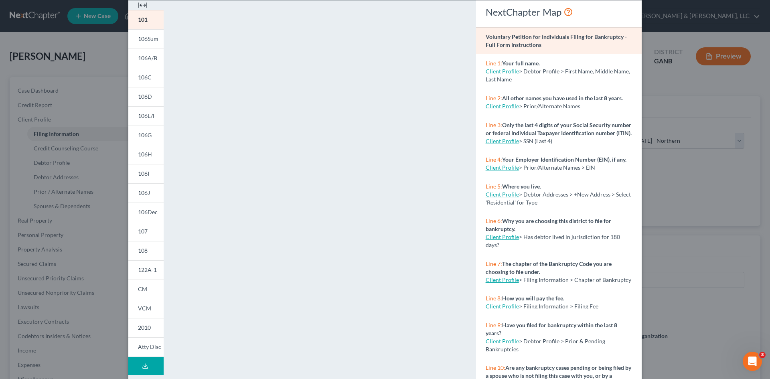
click at [153, 367] on button "Download Draft" at bounding box center [145, 366] width 35 height 18
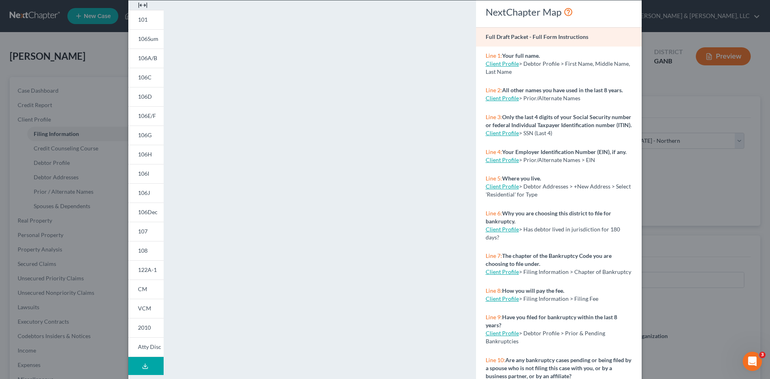
click at [692, 108] on div "Petition Preview Full Draft Packet × 101 106Sum 106A/B 106C 106D 106E/F 106G 10…" at bounding box center [385, 189] width 770 height 379
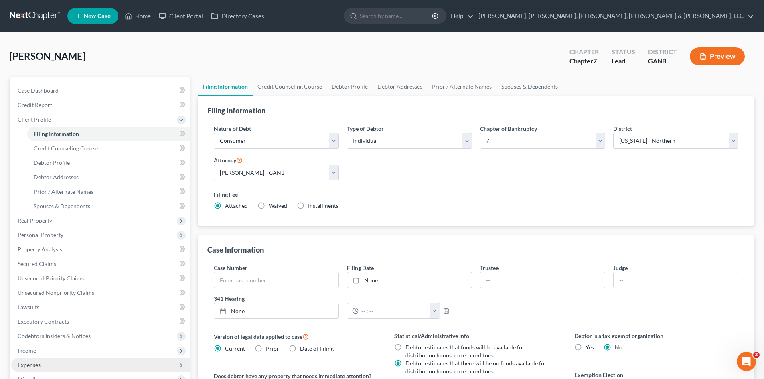
drag, startPoint x: 114, startPoint y: 369, endPoint x: 110, endPoint y: 368, distance: 4.3
click at [113, 369] on span "Expenses" at bounding box center [100, 365] width 178 height 14
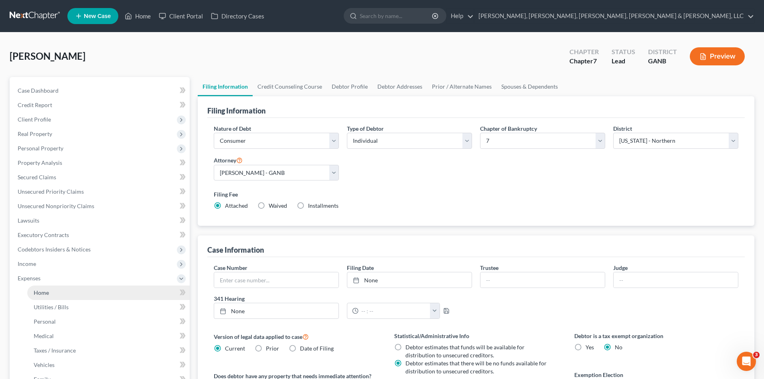
drag, startPoint x: 97, startPoint y: 297, endPoint x: 93, endPoint y: 294, distance: 5.2
click at [97, 297] on link "Home" at bounding box center [108, 293] width 162 height 14
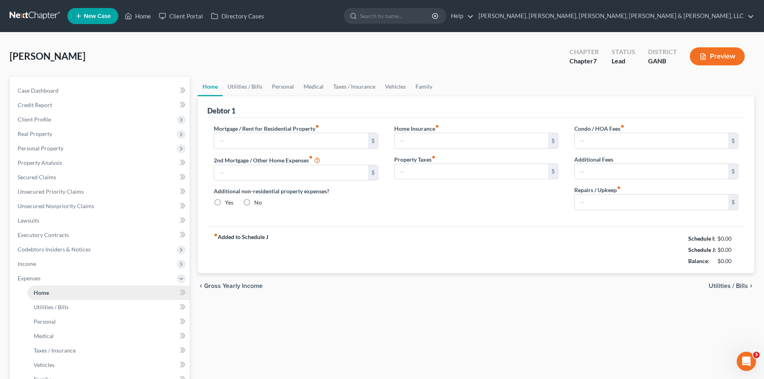
type input "1,861.00"
type input "0.00"
radio input "true"
type input "0.00"
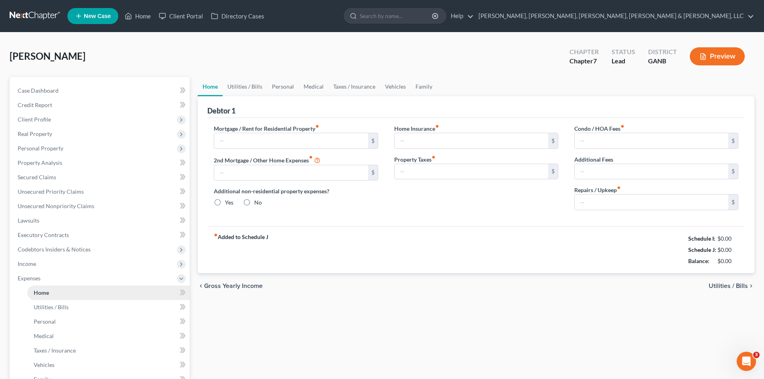
type input "0.00"
type input "400.00"
click at [433, 16] on input "search" at bounding box center [396, 15] width 73 height 15
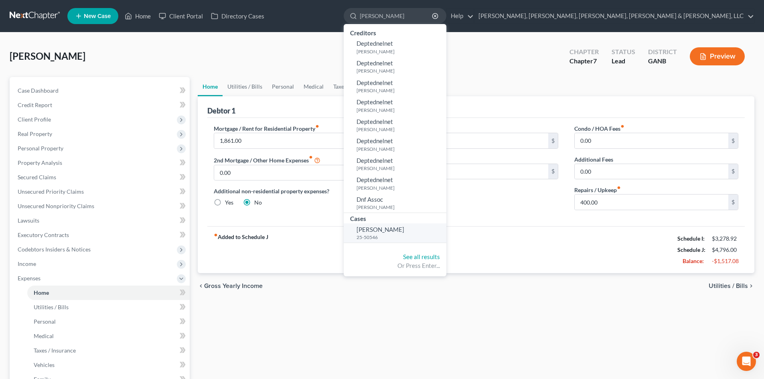
type input "[PERSON_NAME]"
click at [404, 227] on span "[PERSON_NAME]" at bounding box center [381, 229] width 48 height 7
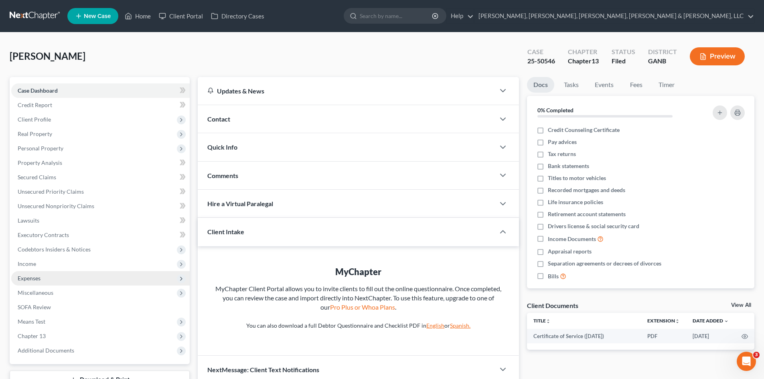
click at [134, 276] on span "Expenses" at bounding box center [100, 278] width 178 height 14
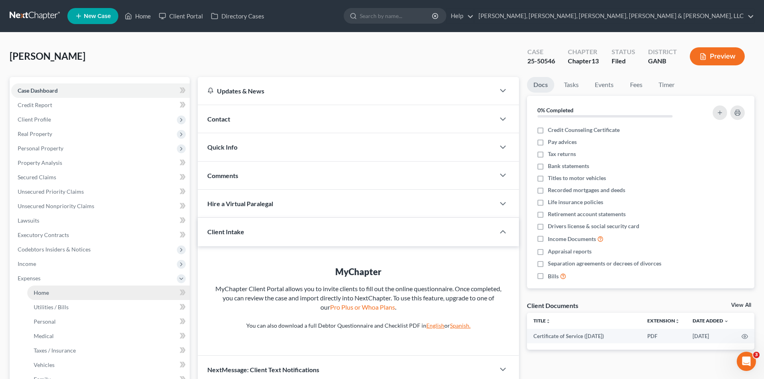
click at [125, 288] on link "Home" at bounding box center [108, 293] width 162 height 14
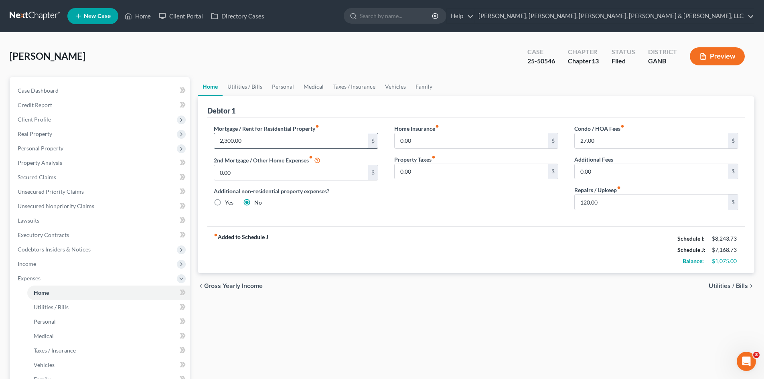
click at [309, 138] on input "2,300.00" at bounding box center [291, 140] width 154 height 15
click at [353, 203] on div "Additional non-residential property expenses? Yes No" at bounding box center [296, 197] width 164 height 20
click at [613, 142] on input "27.00" at bounding box center [652, 140] width 154 height 15
click at [492, 211] on div "Home Insurance fiber_manual_record 0.00 $ Property Taxes fiber_manual_record 0.…" at bounding box center [476, 170] width 180 height 92
click at [625, 200] on input "120.00" at bounding box center [652, 202] width 154 height 15
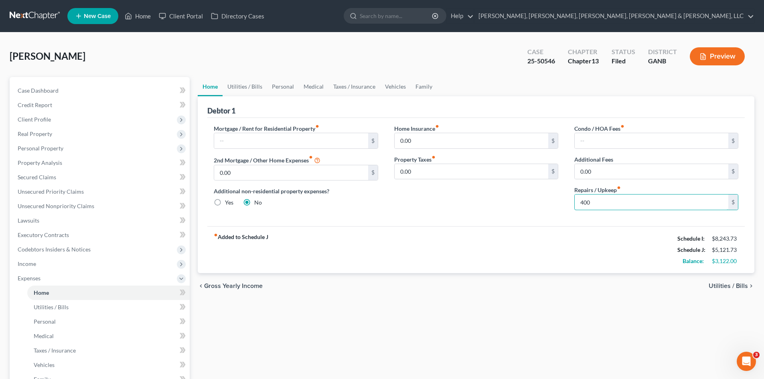
type input "400"
click at [402, 312] on div "Home Utilities / Bills Personal Medical Taxes / Insurance Vehicles Family Debto…" at bounding box center [476, 294] width 565 height 434
click at [257, 89] on link "Utilities / Bills" at bounding box center [245, 86] width 45 height 19
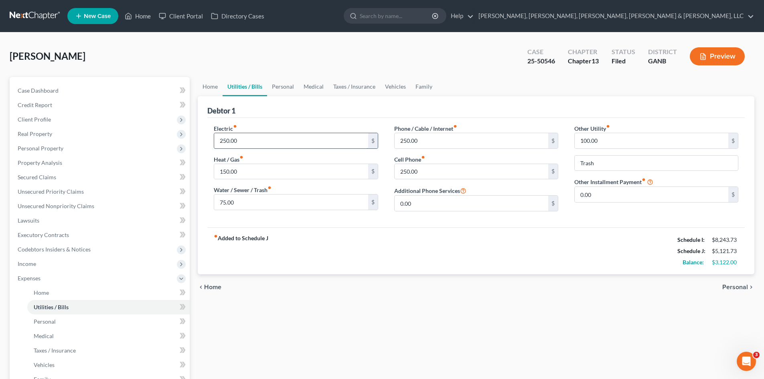
click at [267, 144] on input "250.00" at bounding box center [291, 140] width 154 height 15
click at [268, 172] on input "150.00" at bounding box center [291, 171] width 154 height 15
click at [262, 198] on input "75.00" at bounding box center [291, 202] width 154 height 15
drag, startPoint x: 259, startPoint y: 196, endPoint x: 436, endPoint y: 142, distance: 184.0
click at [436, 140] on input "250.00" at bounding box center [472, 140] width 154 height 15
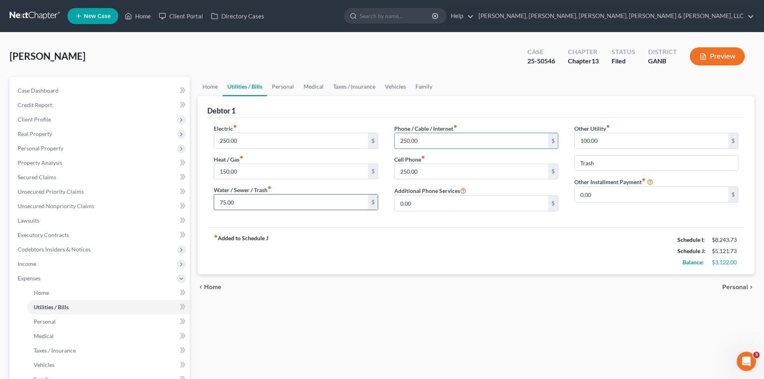
click at [314, 200] on input "75.00" at bounding box center [291, 202] width 154 height 15
type input "185"
click at [422, 141] on input "250.00" at bounding box center [472, 140] width 154 height 15
type input "530"
drag, startPoint x: 519, startPoint y: 225, endPoint x: 499, endPoint y: 209, distance: 25.4
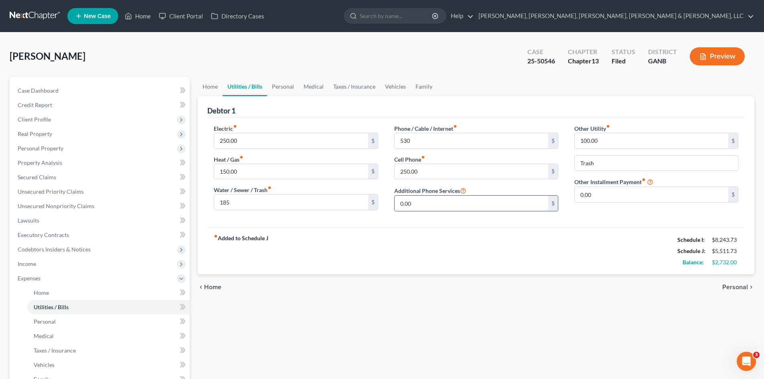
click at [519, 225] on div "Electric fiber_manual_record 250.00 $ Heat / Gas fiber_manual_record 150.00 $ W…" at bounding box center [475, 172] width 537 height 109
click at [454, 182] on div "Phone / Cable / Internet fiber_manual_record 530 $ Cell Phone fiber_manual_reco…" at bounding box center [476, 170] width 180 height 93
click at [452, 170] on input "250.00" at bounding box center [472, 171] width 154 height 15
type input "330"
click at [441, 145] on input "530" at bounding box center [472, 140] width 154 height 15
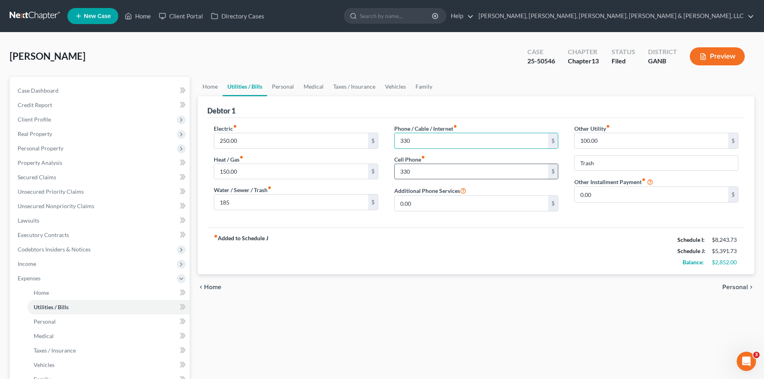
type input "330"
click at [423, 174] on input "330" at bounding box center [472, 171] width 154 height 15
type input "250"
click at [435, 243] on div "fiber_manual_record Added to Schedule J Schedule I: $8,243.73 Schedule J: $5,31…" at bounding box center [475, 250] width 537 height 47
click at [646, 136] on input "100.00" at bounding box center [652, 140] width 154 height 15
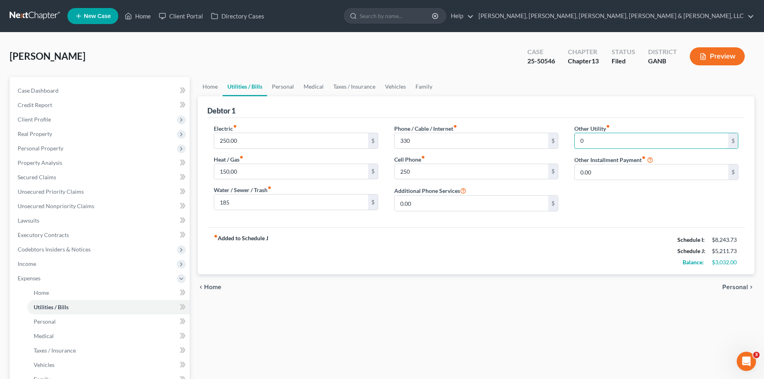
type input "0"
click at [650, 222] on div "Electric fiber_manual_record 250.00 $ Heat / Gas fiber_manual_record 150.00 $ W…" at bounding box center [475, 172] width 537 height 109
click at [613, 143] on input "0" at bounding box center [652, 140] width 154 height 15
click at [585, 136] on input "0" at bounding box center [652, 140] width 154 height 15
type input "200"
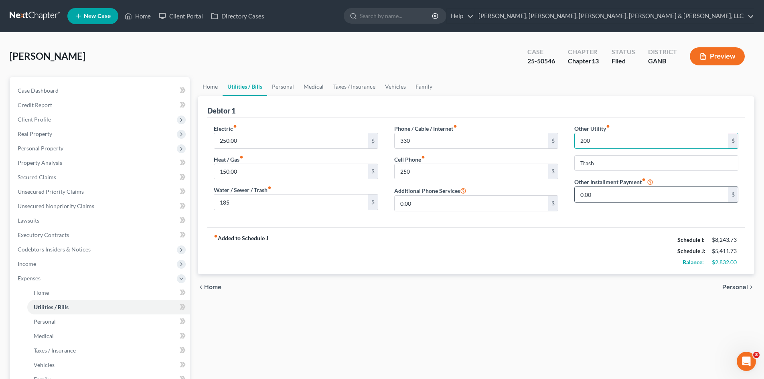
click at [624, 202] on input "0.00" at bounding box center [652, 194] width 154 height 15
click at [615, 166] on input "Trash" at bounding box center [656, 163] width 163 height 15
drag, startPoint x: 610, startPoint y: 164, endPoint x: 571, endPoint y: 162, distance: 39.0
click at [571, 162] on div "Other Utility fiber_manual_record 200 $ Trash Other Installment Payment fiber_m…" at bounding box center [656, 170] width 180 height 93
type input "Built in Lights on outside of home"
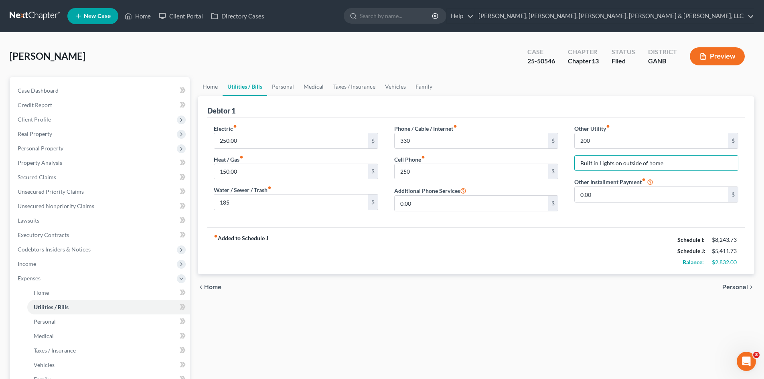
click at [590, 235] on div "fiber_manual_record Added to Schedule J Schedule I: $8,243.73 Schedule J: $5,41…" at bounding box center [475, 250] width 537 height 47
click at [627, 199] on input "0.00" at bounding box center [652, 194] width 154 height 15
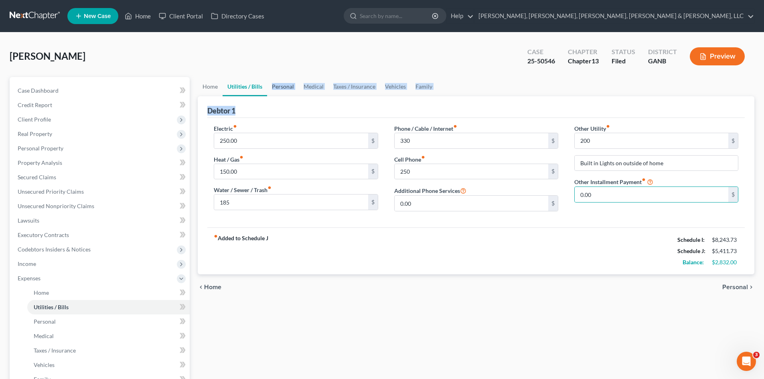
click at [281, 95] on ui-view "Home Utilities / Bills Personal Medical Taxes / Insurance Vehicles Family Debto…" at bounding box center [476, 188] width 557 height 223
click at [284, 86] on link "Personal" at bounding box center [283, 86] width 32 height 19
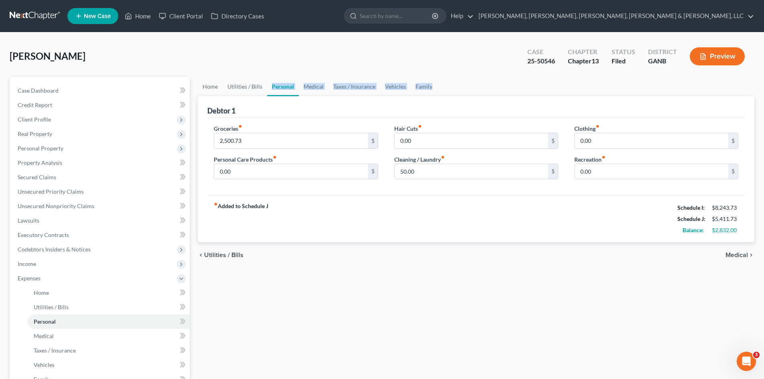
click at [340, 217] on div "fiber_manual_record Added to Schedule J Schedule I: $8,243.73 Schedule J: $5,41…" at bounding box center [475, 218] width 537 height 47
click at [330, 205] on div "fiber_manual_record Added to Schedule J Schedule I: $8,243.73 Schedule J: $5,41…" at bounding box center [475, 218] width 537 height 47
click at [313, 128] on div "Groceries fiber_manual_record 2,500.73 $" at bounding box center [296, 136] width 164 height 24
click at [310, 110] on div "Debtor 1" at bounding box center [475, 107] width 537 height 22
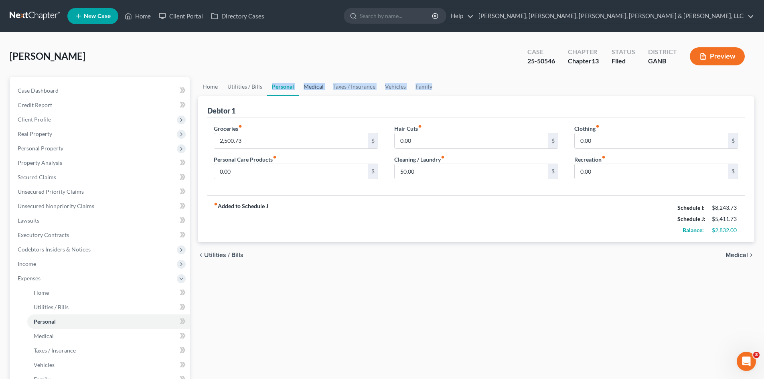
drag, startPoint x: 308, startPoint y: 82, endPoint x: 294, endPoint y: 82, distance: 13.2
click at [308, 81] on link "Medical" at bounding box center [314, 86] width 30 height 19
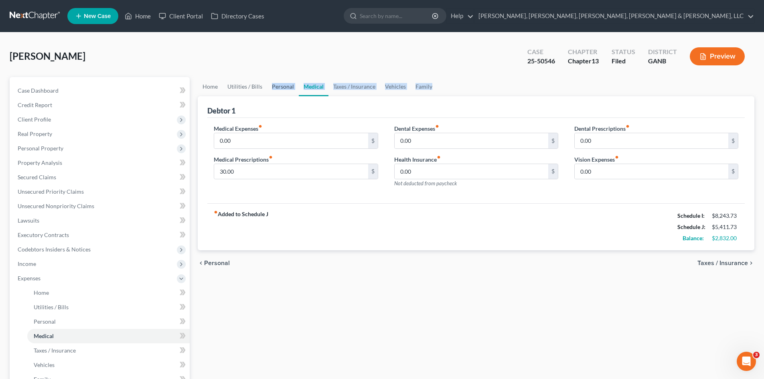
click at [274, 84] on link "Personal" at bounding box center [283, 86] width 32 height 19
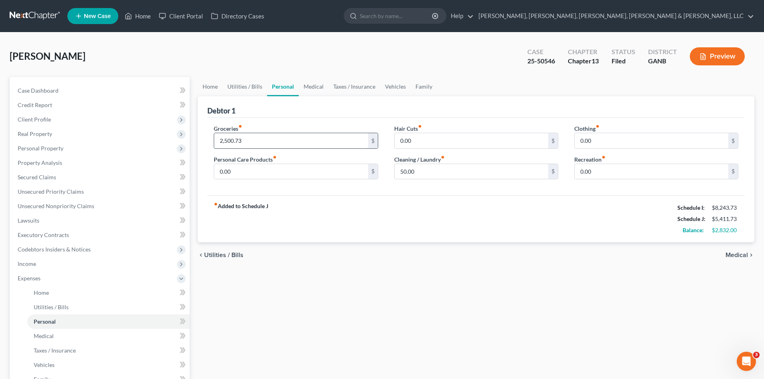
drag, startPoint x: 288, startPoint y: 269, endPoint x: 258, endPoint y: 143, distance: 130.2
click at [258, 142] on input "2,500.73" at bounding box center [291, 140] width 154 height 15
click at [302, 219] on div "fiber_manual_record Added to Schedule J Schedule I: $8,243.73 Schedule J: $3,41…" at bounding box center [475, 218] width 537 height 47
click at [280, 140] on input "500" at bounding box center [291, 140] width 154 height 15
type input "600"
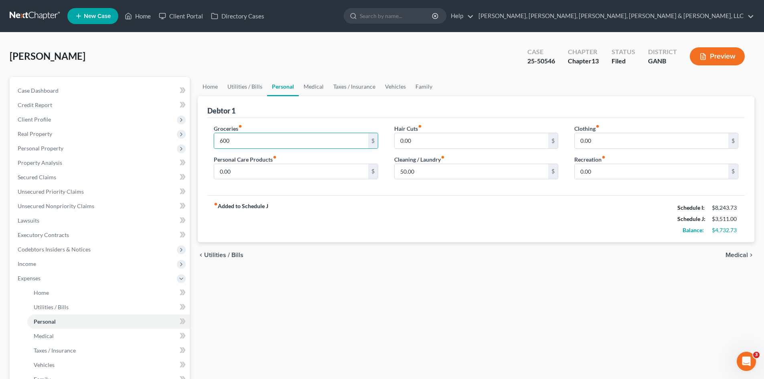
click at [409, 239] on div "fiber_manual_record Added to Schedule J Schedule I: $8,243.73 Schedule J: $3,51…" at bounding box center [475, 218] width 537 height 47
click at [436, 140] on input "0.00" at bounding box center [472, 140] width 154 height 15
click at [662, 144] on input "0.00" at bounding box center [652, 140] width 154 height 15
click at [476, 143] on input "100" at bounding box center [472, 140] width 154 height 15
type input "150"
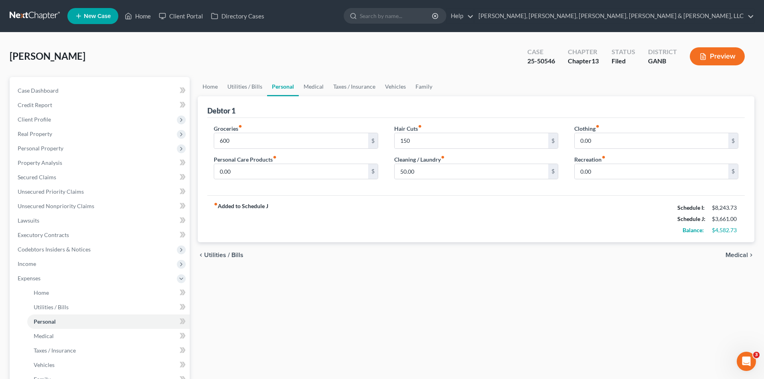
click at [481, 213] on div "fiber_manual_record Added to Schedule J Schedule I: $8,243.73 Schedule J: $3,66…" at bounding box center [475, 218] width 537 height 47
click at [608, 139] on input "0.00" at bounding box center [652, 140] width 154 height 15
type input "300"
click at [561, 211] on div "fiber_manual_record Added to Schedule J Schedule I: $8,243.73 Schedule J: $3,96…" at bounding box center [475, 218] width 537 height 47
click at [271, 169] on input "0.00" at bounding box center [291, 171] width 154 height 15
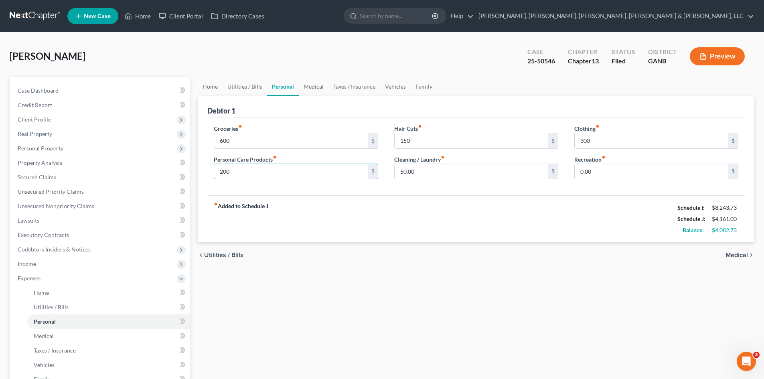
type input "200"
click at [393, 188] on div "Groceries fiber_manual_record 600 $ Personal Care Products fiber_manual_record …" at bounding box center [475, 157] width 537 height 78
click at [434, 169] on input "50.00" at bounding box center [472, 171] width 154 height 15
type input "100"
click at [472, 215] on div "fiber_manual_record Added to Schedule J Schedule I: $8,243.73 Schedule J: $4,21…" at bounding box center [475, 218] width 537 height 47
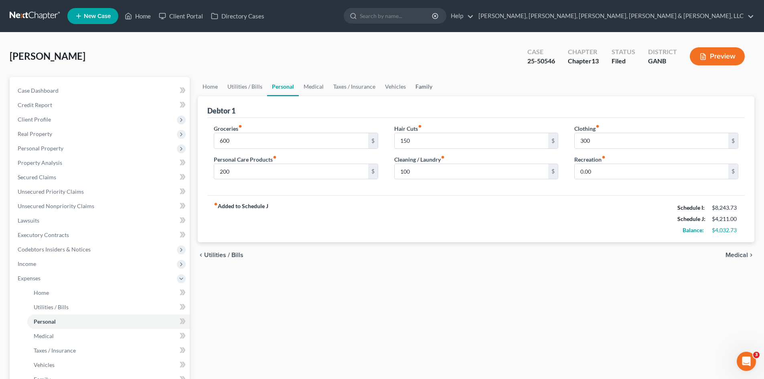
click at [414, 83] on link "Family" at bounding box center [424, 86] width 26 height 19
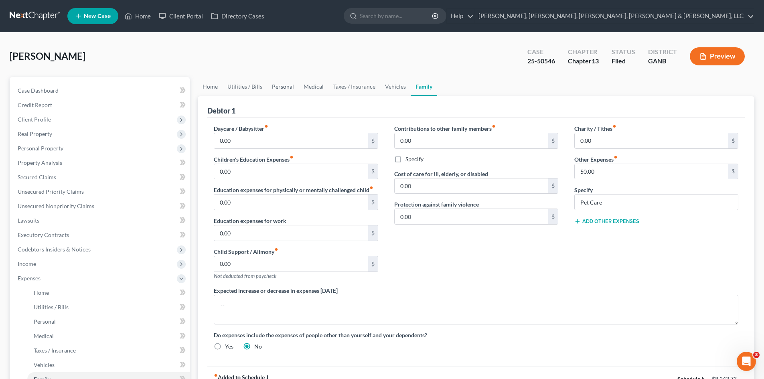
click at [272, 87] on link "Personal" at bounding box center [283, 86] width 32 height 19
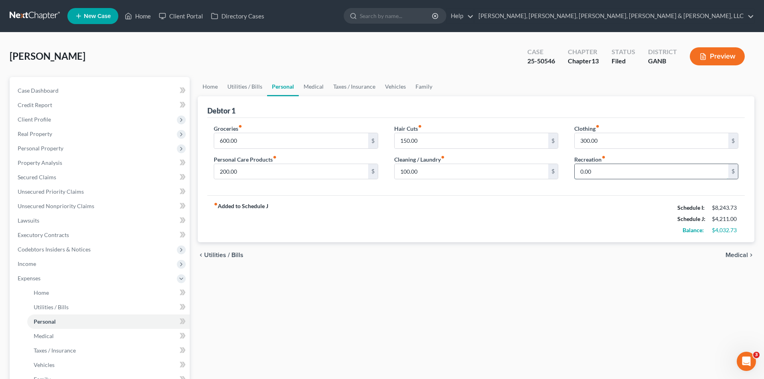
click at [588, 167] on input "0.00" at bounding box center [652, 171] width 154 height 15
type input "100"
click at [557, 322] on div "Home Utilities / Bills Personal Medical Taxes / Insurance Vehicles Family Debto…" at bounding box center [476, 294] width 565 height 434
click at [308, 85] on link "Medical" at bounding box center [314, 86] width 30 height 19
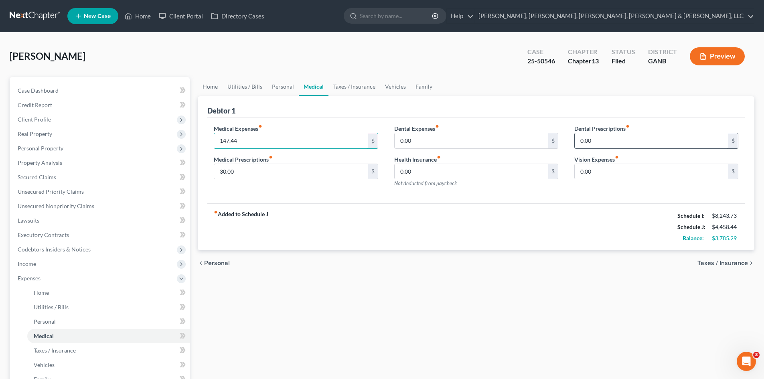
type input "147.44"
click at [600, 137] on input "0.00" at bounding box center [652, 140] width 154 height 15
type input "1"
click at [311, 135] on input "147.44" at bounding box center [291, 140] width 154 height 15
type input "294.88"
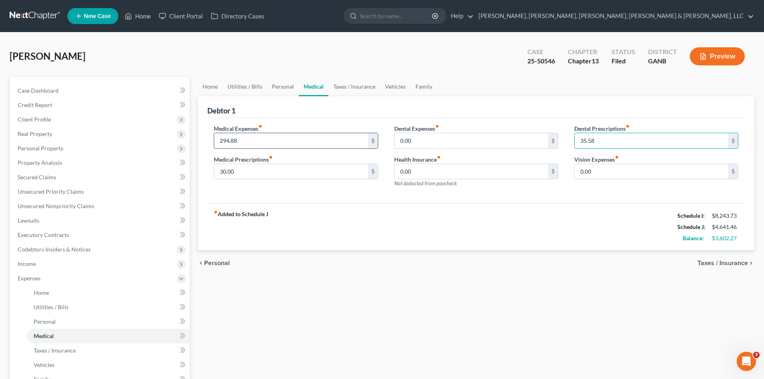
type input "35.58"
drag, startPoint x: 419, startPoint y: 175, endPoint x: 414, endPoint y: 168, distance: 7.8
click at [414, 168] on input "0.00" at bounding box center [472, 171] width 154 height 15
drag, startPoint x: 428, startPoint y: 193, endPoint x: 419, endPoint y: 186, distance: 11.4
click at [428, 193] on div "Dental Expenses fiber_manual_record 0.00 $ Health Insurance fiber_manual_record…" at bounding box center [476, 159] width 180 height 70
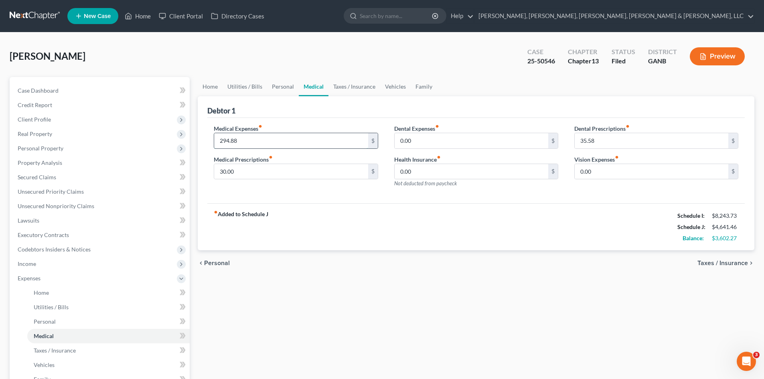
click at [295, 141] on input "294.88" at bounding box center [291, 140] width 154 height 15
click at [403, 168] on input "0.00" at bounding box center [472, 171] width 154 height 15
click at [255, 138] on input "294.88" at bounding box center [291, 140] width 154 height 15
type input "100"
click at [342, 219] on div "fiber_manual_record Added to Schedule J Schedule I: $8,243.73 Schedule J: $4,44…" at bounding box center [475, 226] width 537 height 47
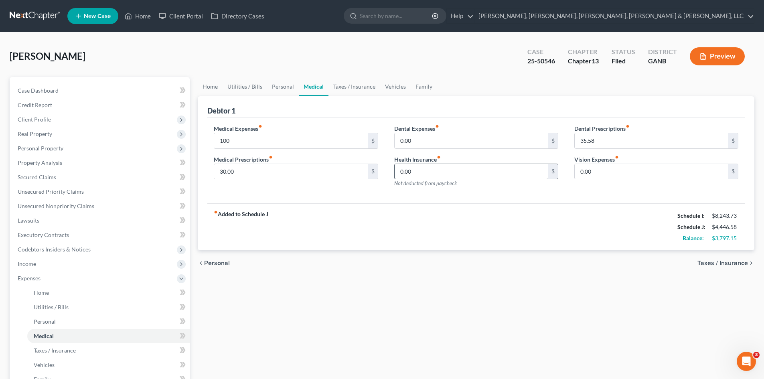
drag, startPoint x: 452, startPoint y: 178, endPoint x: 452, endPoint y: 171, distance: 6.4
click at [449, 170] on input "0.00" at bounding box center [472, 171] width 154 height 15
drag, startPoint x: 347, startPoint y: 90, endPoint x: 346, endPoint y: 82, distance: 7.7
click at [346, 82] on link "Taxes / Insurance" at bounding box center [354, 86] width 52 height 19
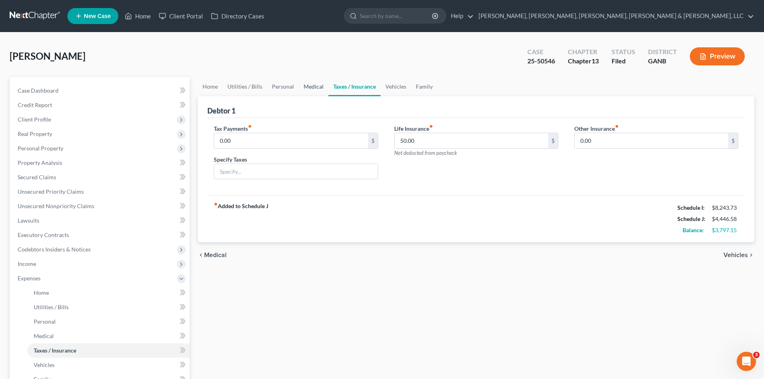
click at [324, 93] on link "Medical" at bounding box center [314, 86] width 30 height 19
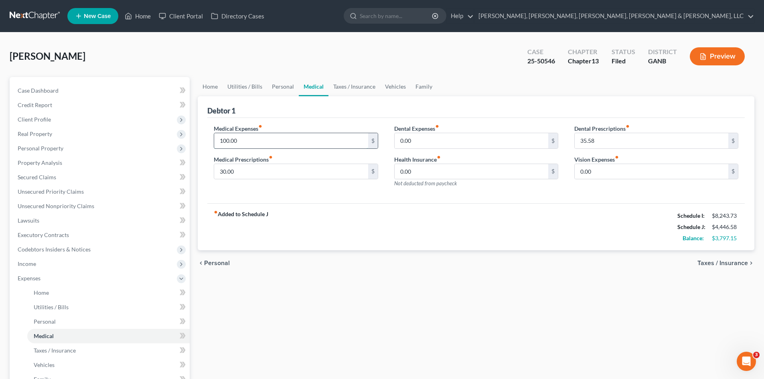
click at [313, 144] on input "100.00" at bounding box center [291, 140] width 154 height 15
click at [412, 168] on input "0.00" at bounding box center [472, 171] width 154 height 15
type input "100"
click at [441, 239] on div "fiber_manual_record Added to Schedule J Schedule I: $8,243.73 Schedule J: $4,44…" at bounding box center [475, 226] width 537 height 47
click at [335, 140] on input "text" at bounding box center [291, 140] width 154 height 15
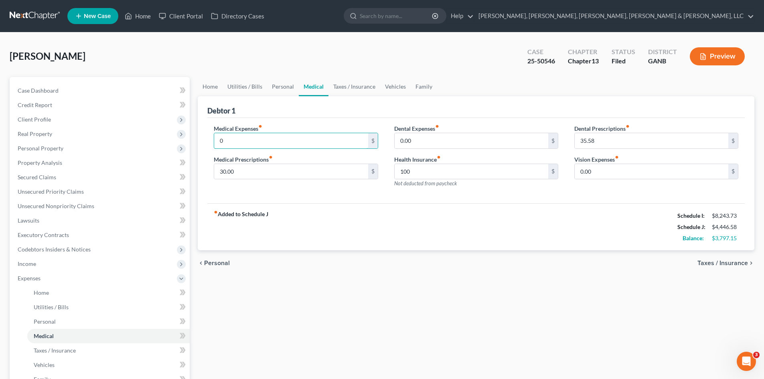
type input "0"
click at [386, 261] on div "chevron_left Personal Taxes / Insurance chevron_right" at bounding box center [476, 263] width 557 height 26
click at [353, 85] on link "Taxes / Insurance" at bounding box center [354, 86] width 52 height 19
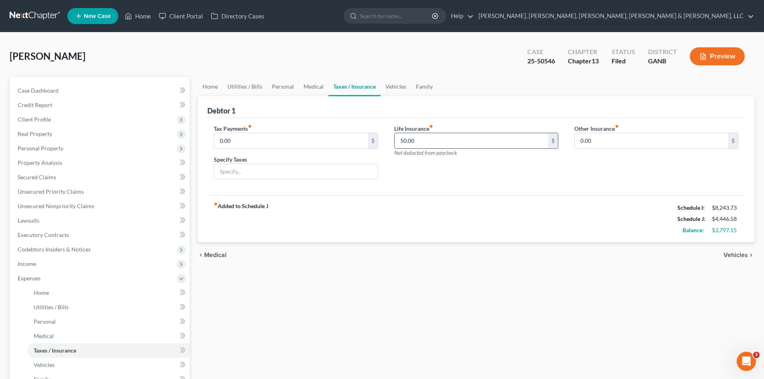
click at [465, 144] on input "50.00" at bounding box center [472, 140] width 154 height 15
type input "60"
click at [455, 250] on div "chevron_left Medical Vehicles chevron_right" at bounding box center [476, 255] width 557 height 26
click at [286, 143] on input "0.00" at bounding box center [291, 140] width 154 height 15
type input "456.54"
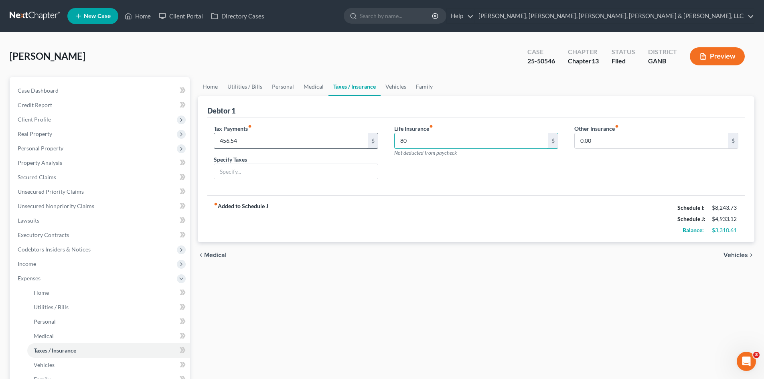
type input "80"
click at [274, 146] on input "456.54" at bounding box center [291, 140] width 154 height 15
type input "913.08"
click at [393, 83] on link "Vehicles" at bounding box center [396, 86] width 30 height 19
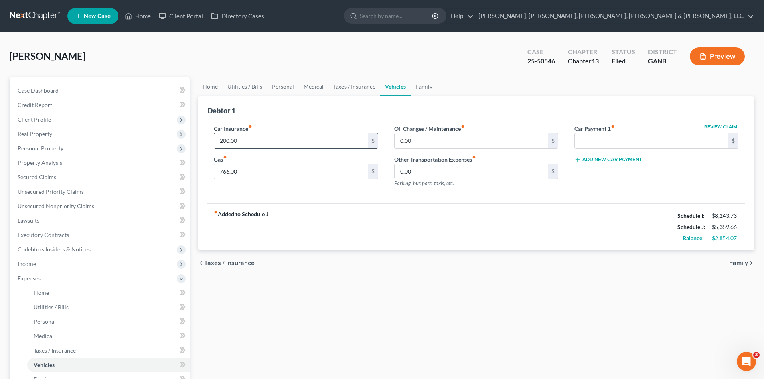
click at [270, 140] on input "200.00" at bounding box center [291, 140] width 154 height 15
type input "400"
click at [280, 278] on div "Home Utilities / Bills Personal Medical Taxes / Insurance Vehicles Family Debto…" at bounding box center [476, 294] width 565 height 434
click at [267, 170] on input "766.00" at bounding box center [291, 171] width 154 height 15
type input "640"
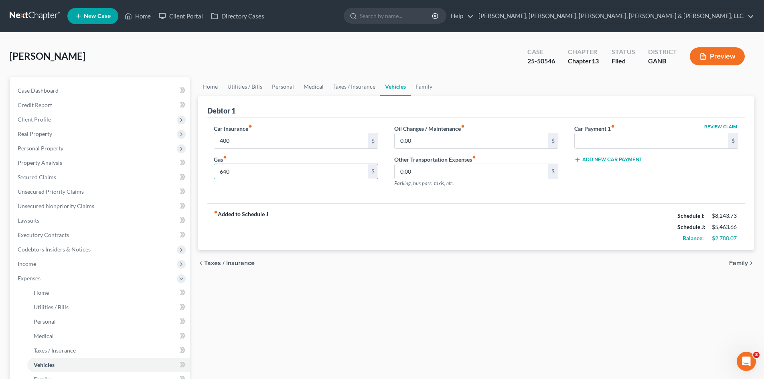
click at [411, 287] on div "Home Utilities / Bills Personal Medical Taxes / Insurance Vehicles Family Debto…" at bounding box center [476, 294] width 565 height 434
click at [409, 133] on input "0.00" at bounding box center [472, 140] width 154 height 15
click at [425, 142] on input "1,550" at bounding box center [472, 140] width 154 height 15
click at [373, 146] on div "Car Insurance fiber_manual_record 400 $ Gas fiber_manual_record 640 $ Oil Chang…" at bounding box center [476, 159] width 541 height 70
type input "50"
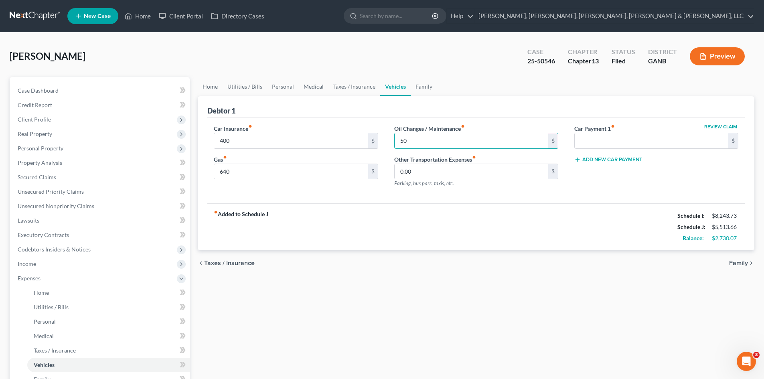
click at [528, 282] on div "Home Utilities / Bills Personal Medical Taxes / Insurance Vehicles Family Debto…" at bounding box center [476, 294] width 565 height 434
click at [640, 138] on input "text" at bounding box center [652, 140] width 154 height 15
type input "765"
click at [592, 239] on div "fiber_manual_record Added to Schedule J Schedule I: $8,243.73 Schedule J: $5,51…" at bounding box center [475, 226] width 537 height 47
click at [451, 170] on input "0.00" at bounding box center [472, 171] width 154 height 15
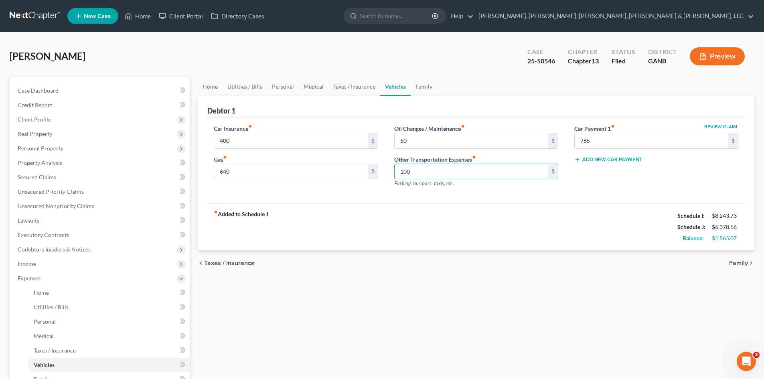
type input "100"
click at [470, 218] on div "fiber_manual_record Added to Schedule J Schedule I: $8,243.73 Schedule J: $6,37…" at bounding box center [475, 226] width 537 height 47
click at [422, 87] on link "Family" at bounding box center [424, 86] width 26 height 19
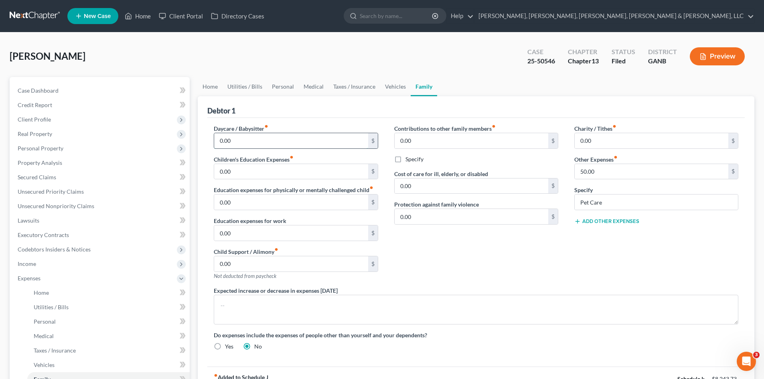
click at [322, 140] on input "0.00" at bounding box center [291, 140] width 154 height 15
type input "200"
click at [527, 304] on textarea at bounding box center [476, 310] width 525 height 30
click at [344, 168] on input "0.00" at bounding box center [291, 171] width 154 height 15
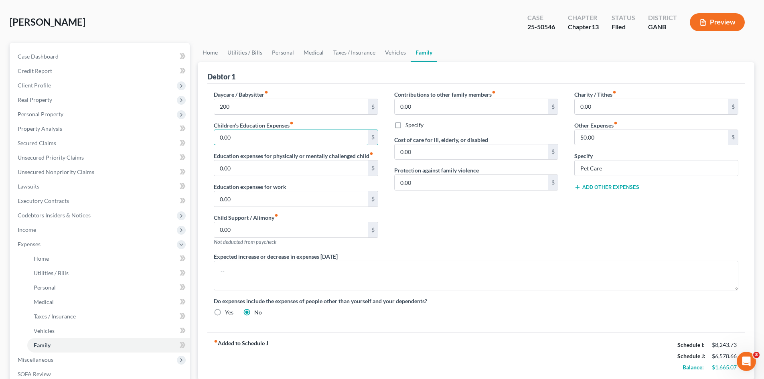
scroll to position [34, 0]
click at [325, 166] on input "0.00" at bounding box center [291, 167] width 154 height 15
click at [425, 211] on div "Contributions to other family members fiber_manual_record 0.00 $ Specify Cost o…" at bounding box center [476, 171] width 180 height 162
click at [604, 137] on input "50.00" at bounding box center [652, 137] width 154 height 15
click at [669, 184] on div "Add Other Expenses" at bounding box center [656, 186] width 164 height 8
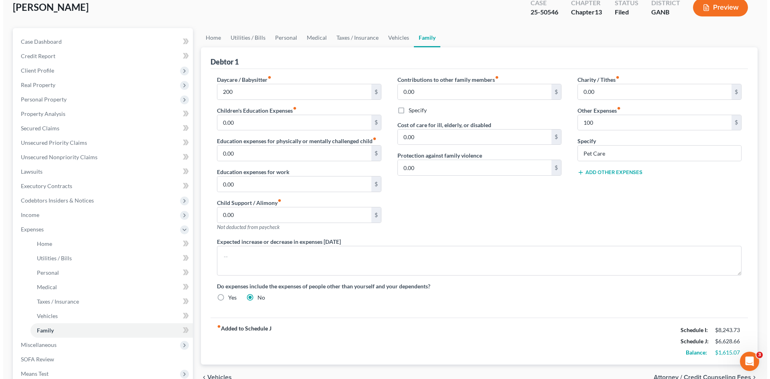
scroll to position [50, 0]
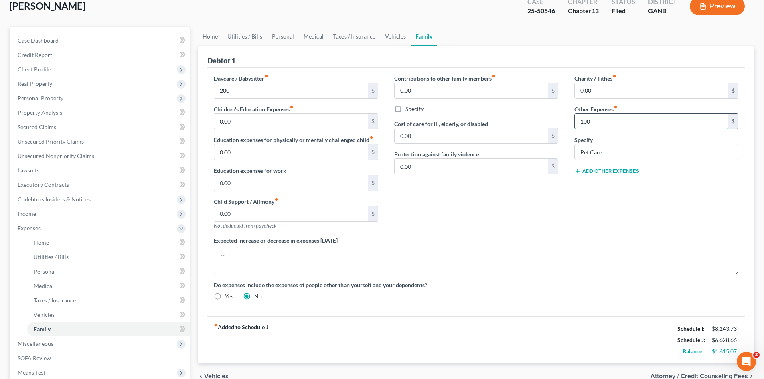
click at [661, 122] on input "100" at bounding box center [652, 121] width 154 height 15
type input "200"
click at [600, 207] on div "Charity / Tithes fiber_manual_record 0.00 $ Other Expenses fiber_manual_record …" at bounding box center [656, 155] width 180 height 162
click at [466, 262] on textarea at bounding box center [476, 260] width 525 height 30
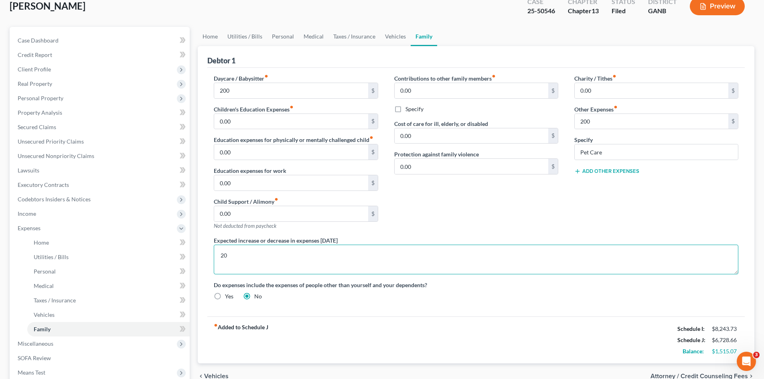
type textarea "2"
type textarea "Expected to move and start paying new mortgage so expected expenses would be ap…"
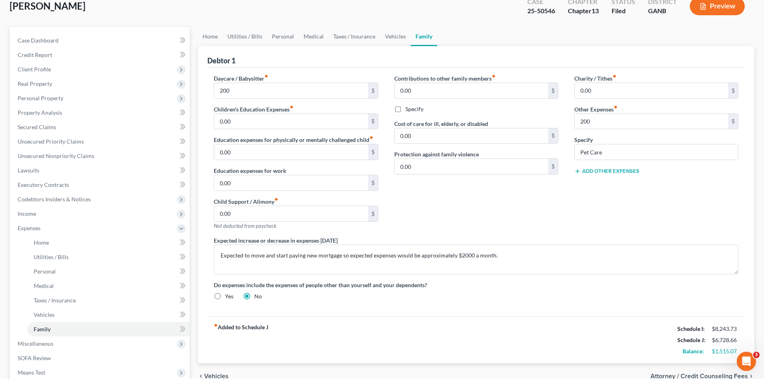
click at [455, 280] on div "Daycare / Babysitter fiber_manual_record 200 $ Children's Education Expenses fi…" at bounding box center [476, 190] width 541 height 233
click at [86, 211] on span "Income" at bounding box center [100, 214] width 178 height 14
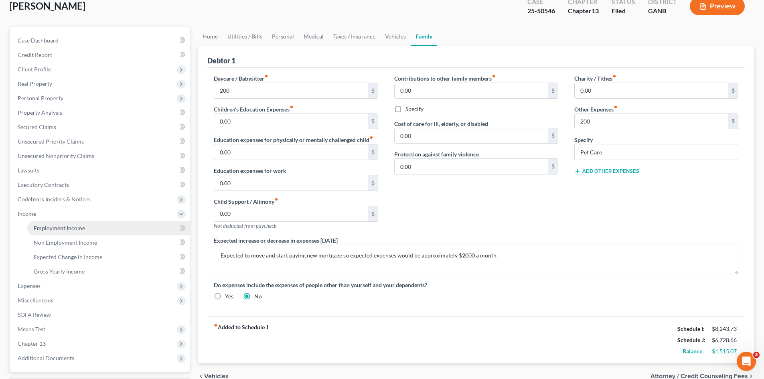
click at [90, 228] on link "Employment Income" at bounding box center [108, 228] width 162 height 14
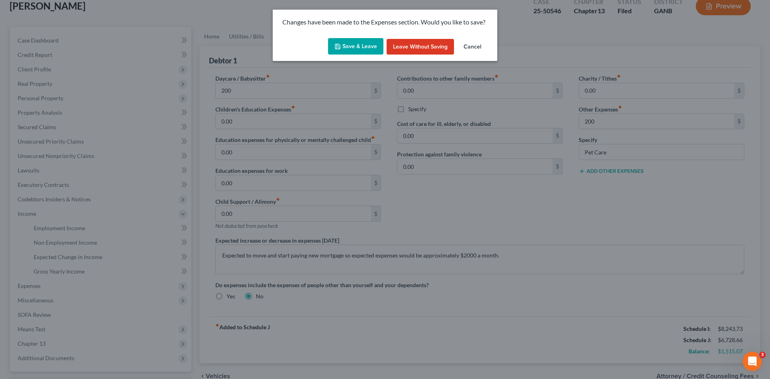
drag, startPoint x: 89, startPoint y: 227, endPoint x: 358, endPoint y: 45, distance: 324.0
click at [358, 45] on button "Save & Leave" at bounding box center [355, 46] width 55 height 17
type input "200.00"
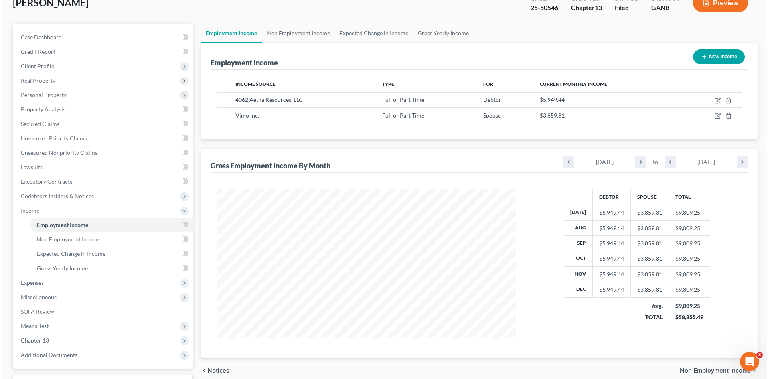
scroll to position [54, 0]
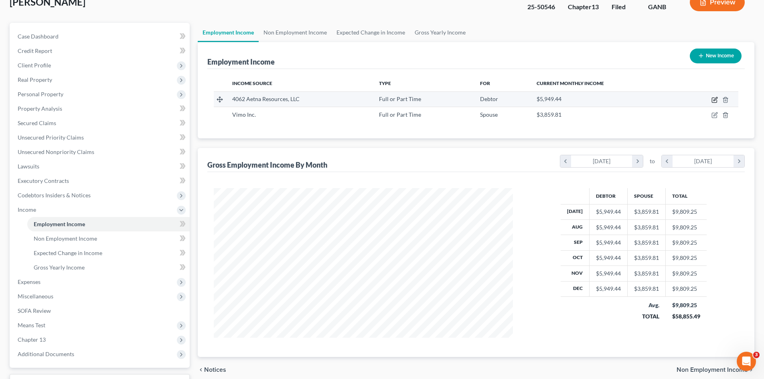
click at [714, 98] on icon "button" at bounding box center [714, 100] width 6 height 6
select select "0"
select select "41"
select select "1"
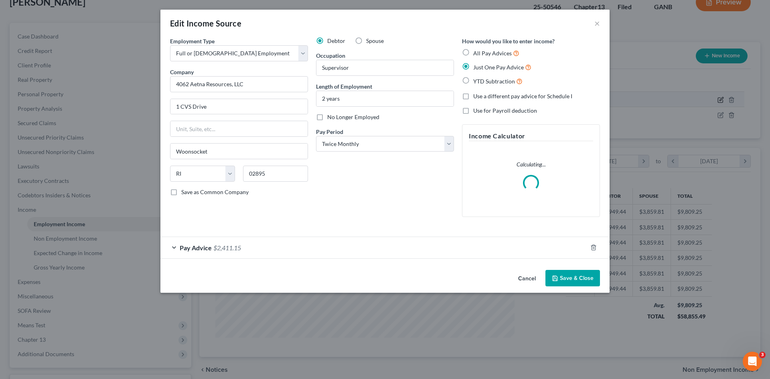
scroll to position [151, 318]
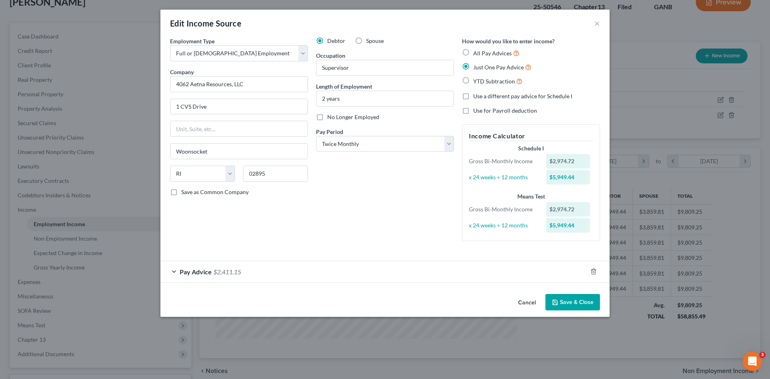
click at [206, 271] on span "Pay Advice" at bounding box center [196, 272] width 32 height 8
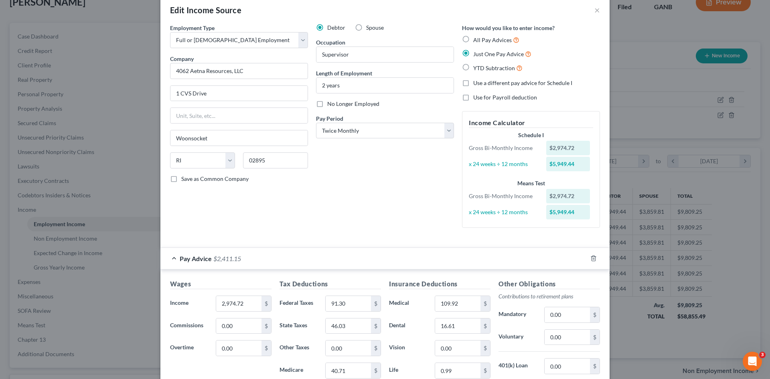
scroll to position [14, 0]
click at [359, 87] on input "2 years" at bounding box center [384, 84] width 137 height 15
drag, startPoint x: 357, startPoint y: 88, endPoint x: 273, endPoint y: 88, distance: 84.2
click at [274, 81] on div "Employment Type * Select Full or [DEMOGRAPHIC_DATA] Employment Self Employment …" at bounding box center [385, 130] width 438 height 217
type input "3 Years"
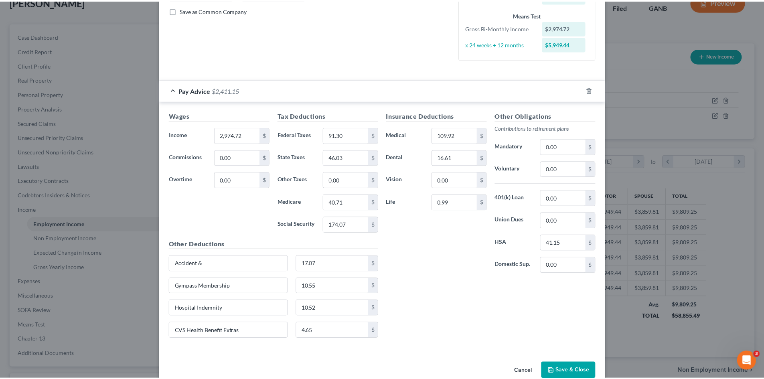
scroll to position [181, 0]
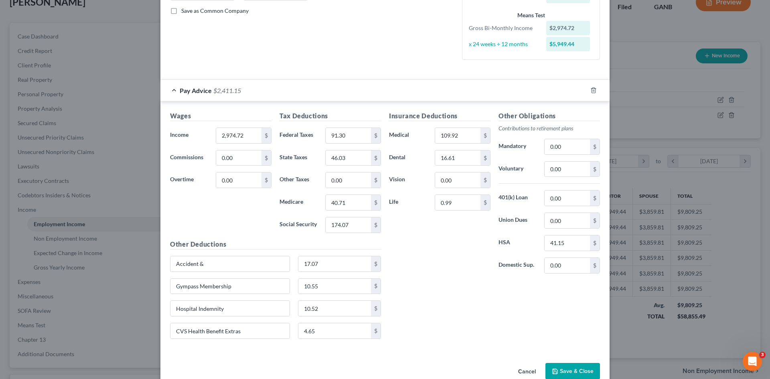
click at [562, 369] on button "Save & Close" at bounding box center [572, 371] width 55 height 17
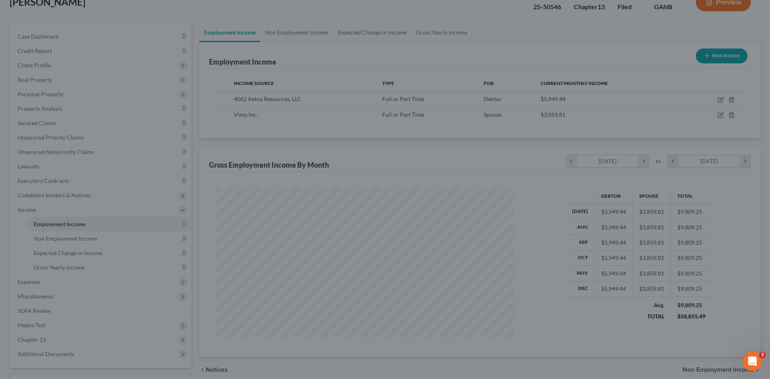
scroll to position [400883, 400717]
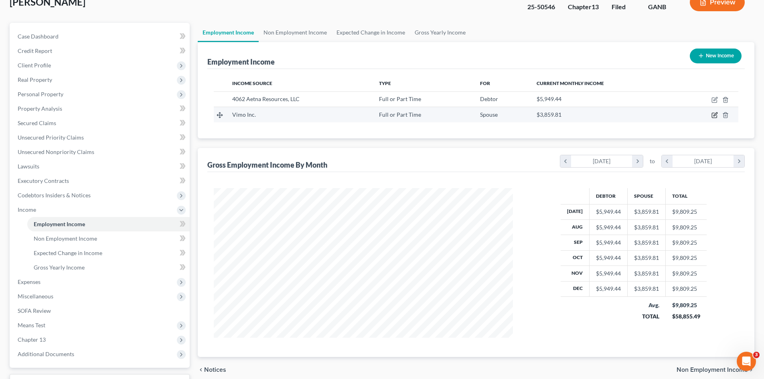
click at [713, 115] on icon "button" at bounding box center [714, 115] width 6 height 6
select select "0"
select select "4"
select select "2"
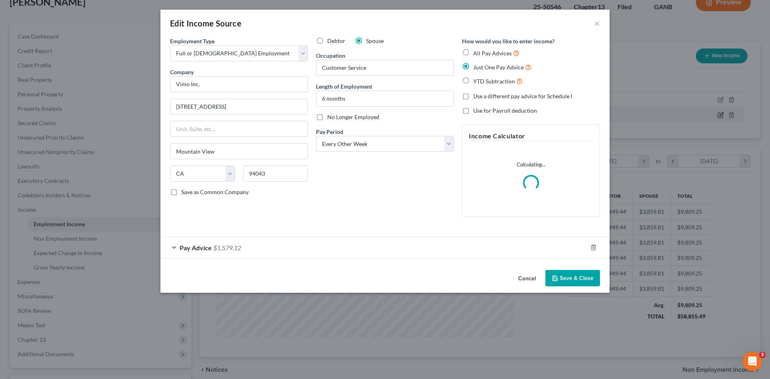
scroll to position [151, 318]
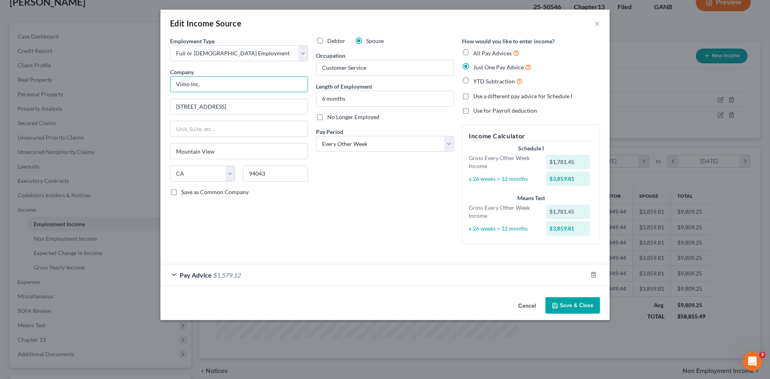
click at [279, 81] on input "Vimo Inc." at bounding box center [239, 84] width 138 height 16
drag, startPoint x: 117, startPoint y: 74, endPoint x: 30, endPoint y: 77, distance: 87.1
click at [30, 66] on div "Edit Income Source × Employment Type * Select Full or [DEMOGRAPHIC_DATA] Employ…" at bounding box center [385, 189] width 770 height 379
type input "MCI"
click at [353, 89] on label "Length of Employment" at bounding box center [344, 86] width 56 height 8
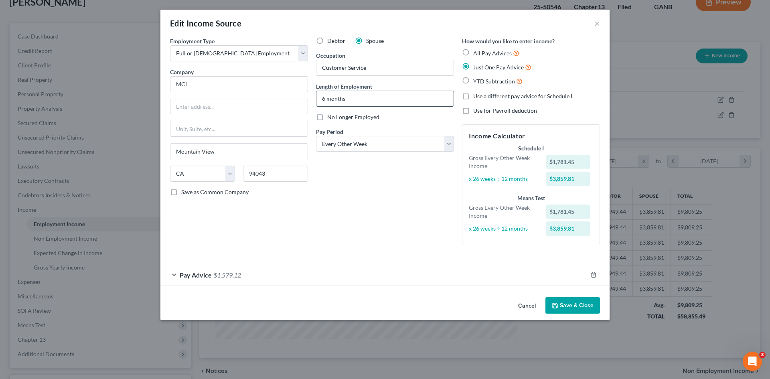
click at [352, 92] on input "6 months" at bounding box center [384, 98] width 137 height 15
drag, startPoint x: 352, startPoint y: 96, endPoint x: 341, endPoint y: 98, distance: 10.9
click at [342, 97] on input "6 months" at bounding box center [384, 98] width 137 height 15
type input "6 month"
type input "s"
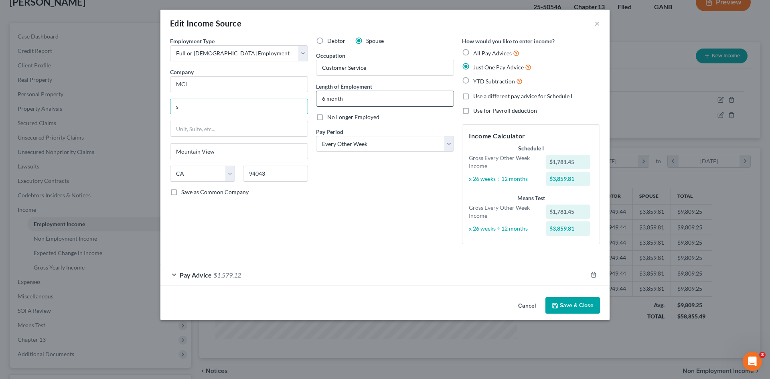
click at [346, 99] on input "6 month" at bounding box center [384, 98] width 137 height 15
type input "6"
type input "5 Months"
click at [223, 277] on span "$1,579.12" at bounding box center [227, 275] width 28 height 8
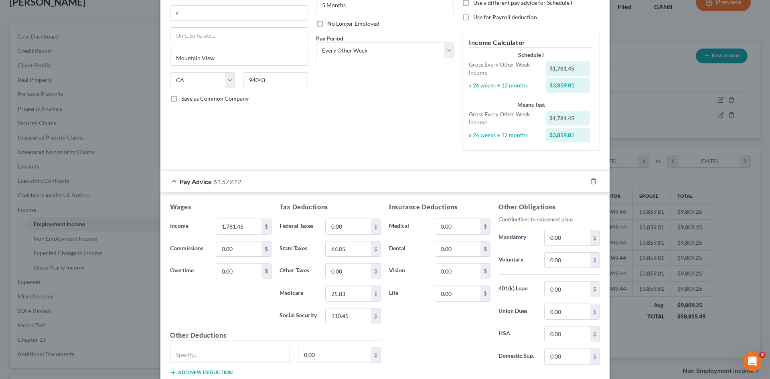
scroll to position [103, 0]
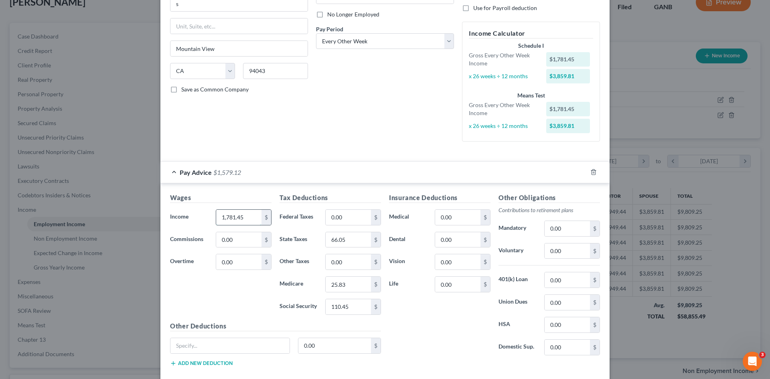
click at [239, 222] on input "1,781.45" at bounding box center [238, 217] width 45 height 15
type input "1,241"
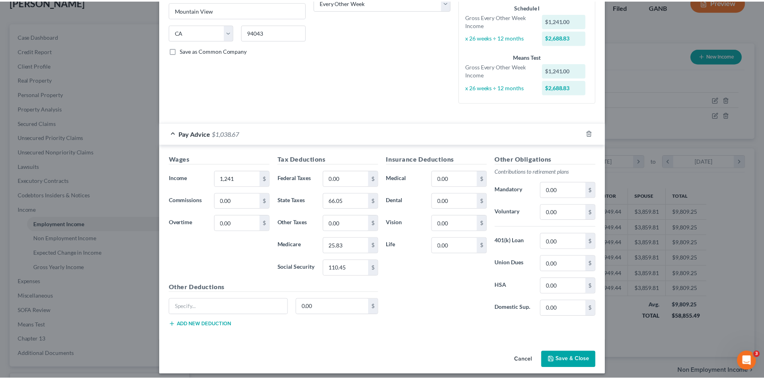
scroll to position [143, 0]
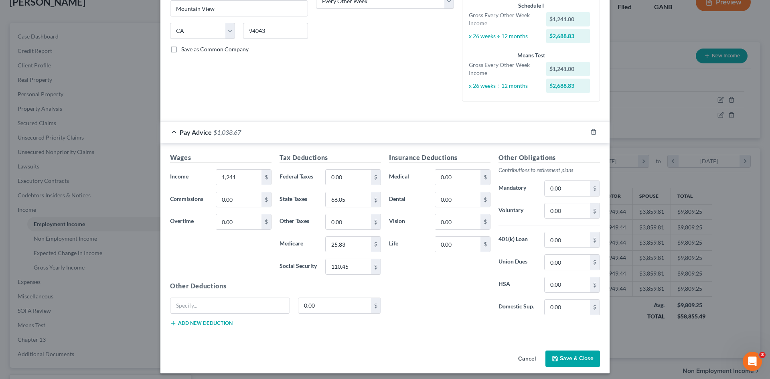
click at [560, 358] on button "Save & Close" at bounding box center [572, 359] width 55 height 17
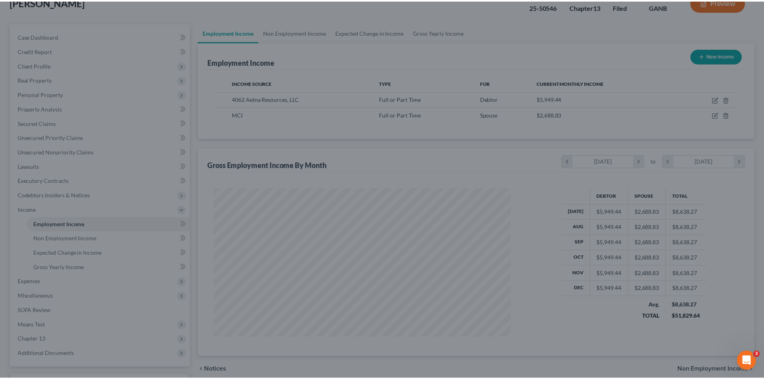
scroll to position [400883, 400717]
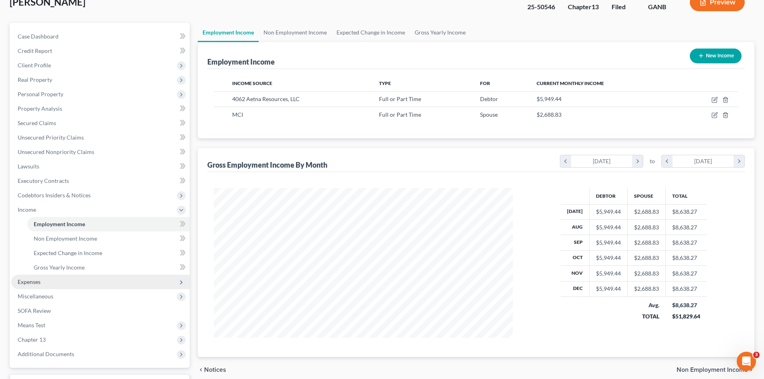
click at [109, 286] on span "Expenses" at bounding box center [100, 282] width 178 height 14
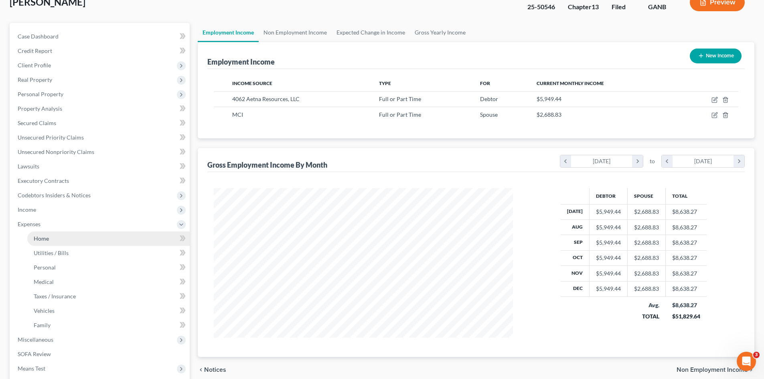
click at [99, 235] on link "Home" at bounding box center [108, 238] width 162 height 14
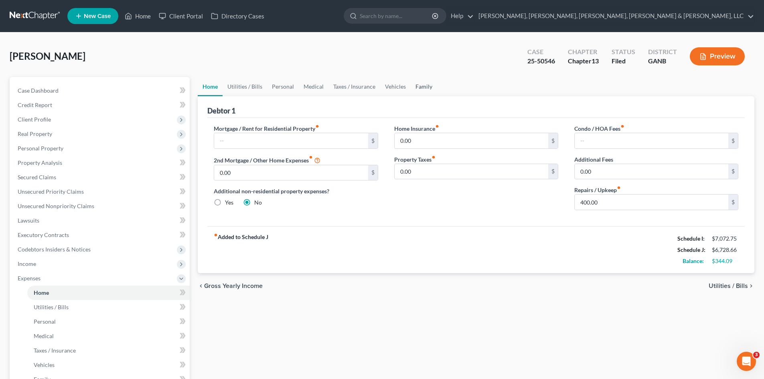
click at [426, 90] on link "Family" at bounding box center [424, 86] width 26 height 19
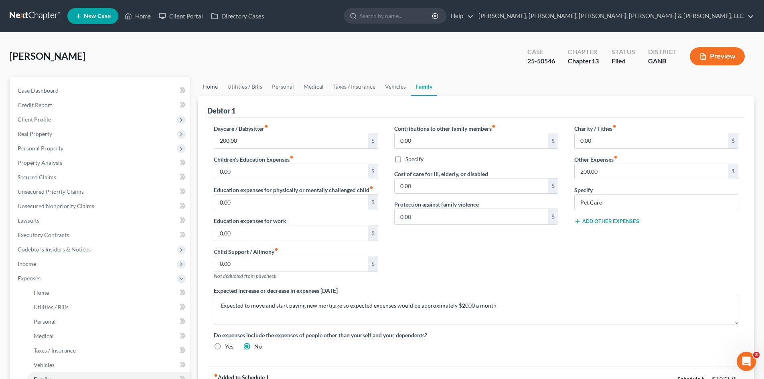
click at [216, 79] on link "Home" at bounding box center [210, 86] width 25 height 19
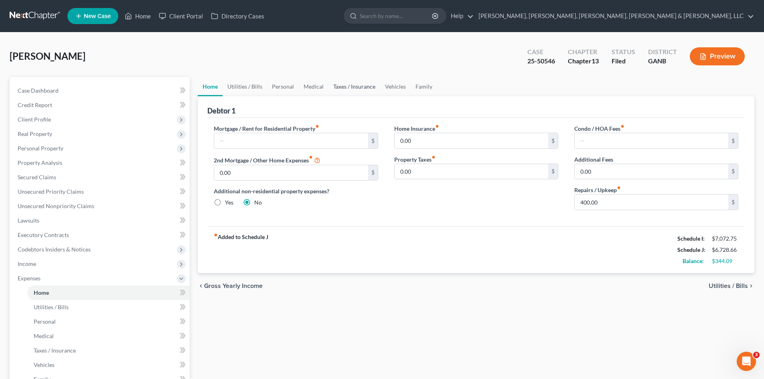
click at [374, 83] on link "Taxes / Insurance" at bounding box center [354, 86] width 52 height 19
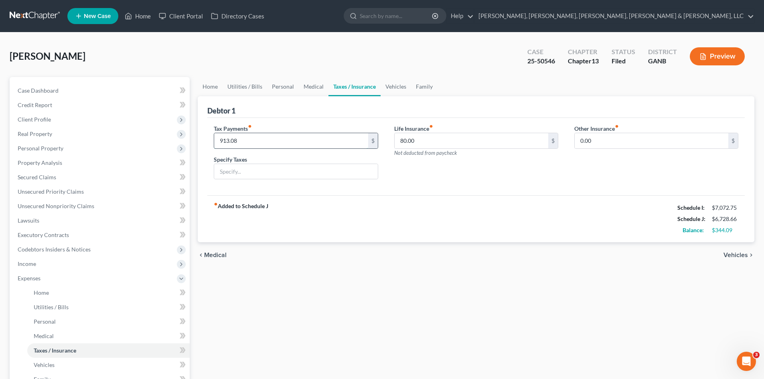
click at [242, 139] on input "913.08" at bounding box center [291, 140] width 154 height 15
click at [45, 260] on span "Income" at bounding box center [100, 264] width 178 height 14
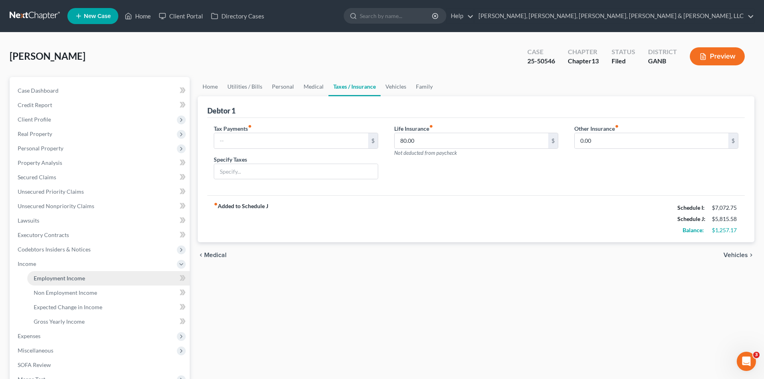
click at [58, 279] on span "Employment Income" at bounding box center [59, 278] width 51 height 7
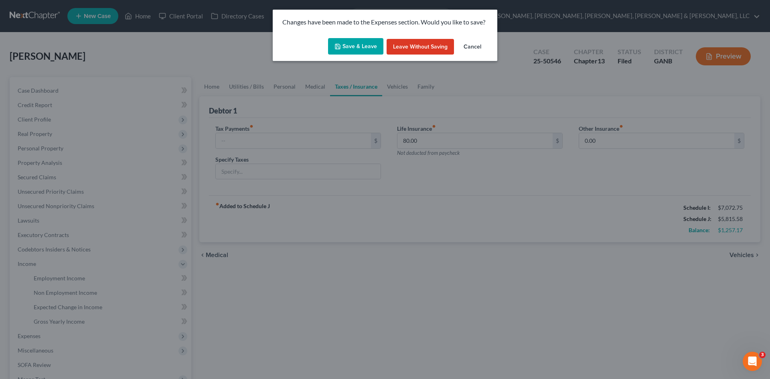
click at [366, 48] on button "Save & Leave" at bounding box center [355, 46] width 55 height 17
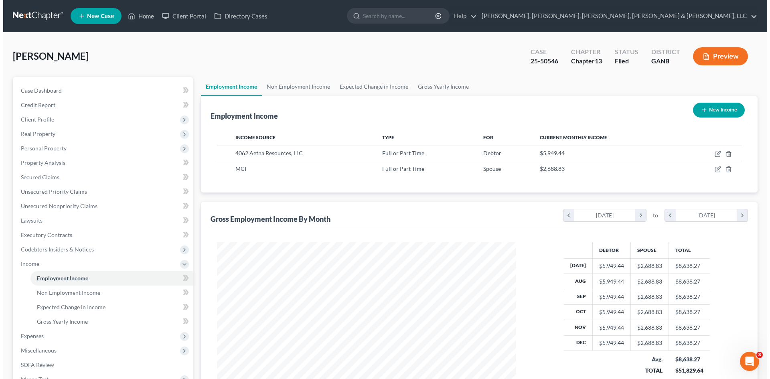
scroll to position [150, 315]
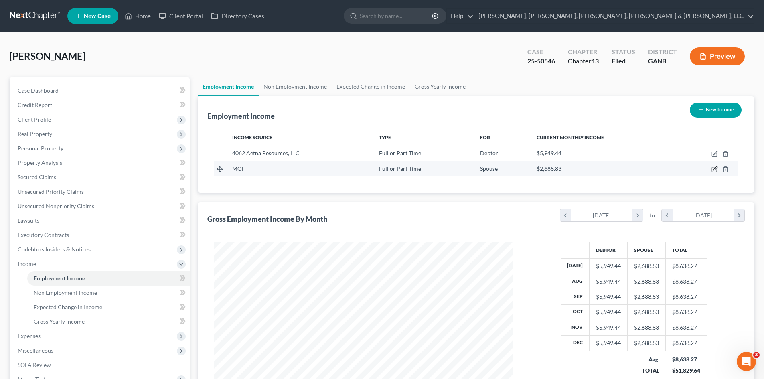
click at [713, 169] on icon "button" at bounding box center [714, 169] width 6 height 6
select select "0"
select select "4"
select select "2"
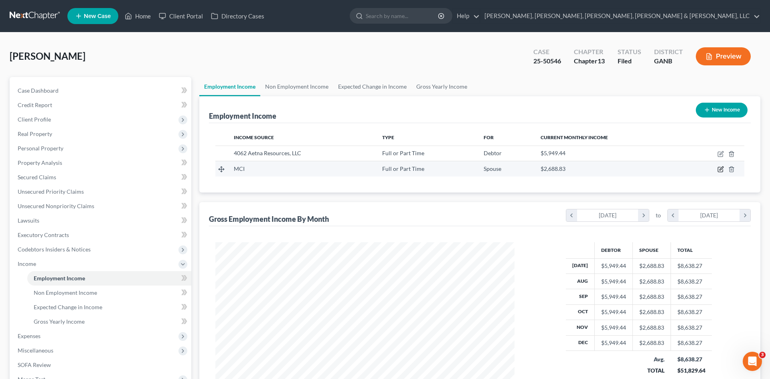
scroll to position [151, 318]
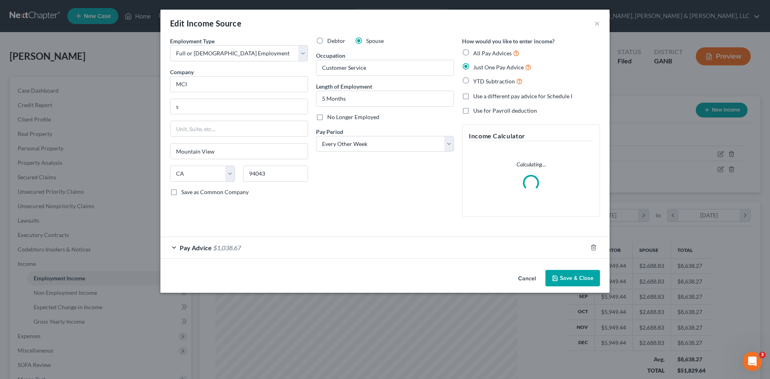
click at [206, 250] on span "Pay Advice" at bounding box center [196, 248] width 32 height 8
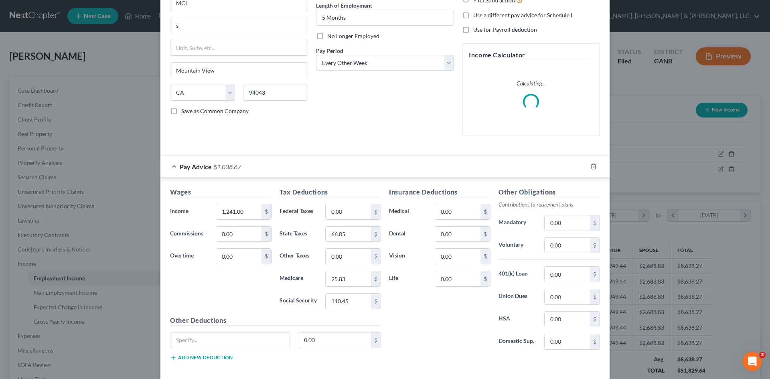
scroll to position [83, 0]
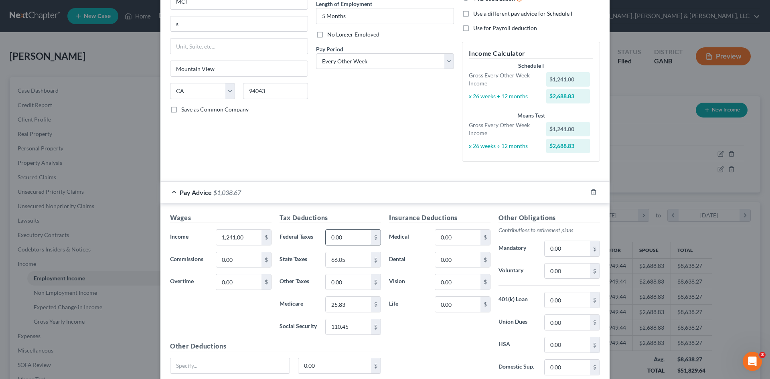
click at [350, 236] on input "0.00" at bounding box center [348, 237] width 45 height 15
type input "109"
click at [347, 257] on input "66.05" at bounding box center [348, 259] width 45 height 15
type input "42"
click at [403, 312] on div "Insurance Deductions Medical 0.00 $ Dental 0.00 $ Vision 0.00 $ Life 0.00 $" at bounding box center [439, 297] width 109 height 169
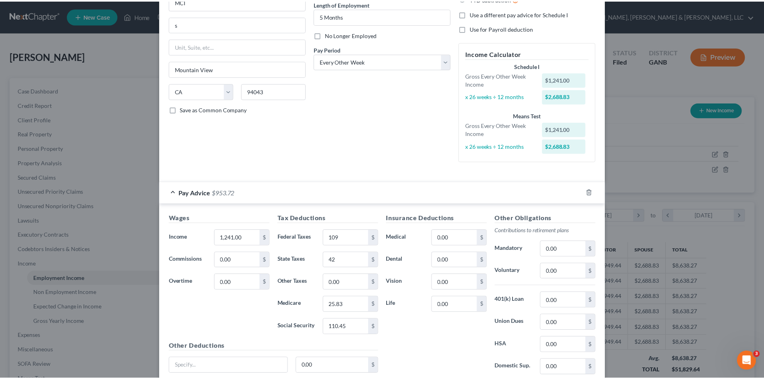
scroll to position [147, 0]
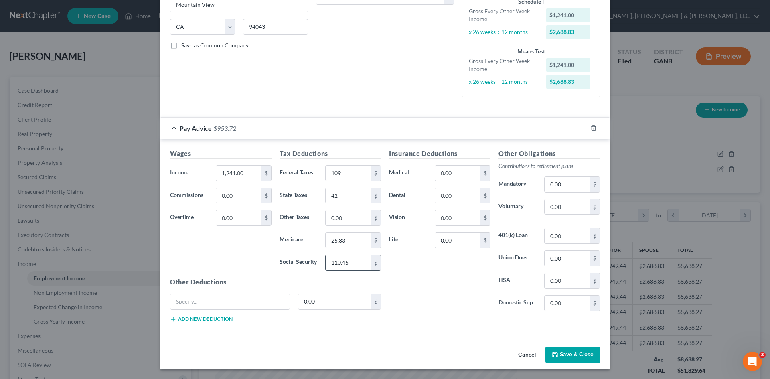
click at [349, 263] on input "110.45" at bounding box center [348, 262] width 45 height 15
type input "88.63"
click at [344, 244] on input "25.83" at bounding box center [348, 240] width 45 height 15
type input "20.73"
click at [362, 189] on input "42" at bounding box center [348, 195] width 45 height 15
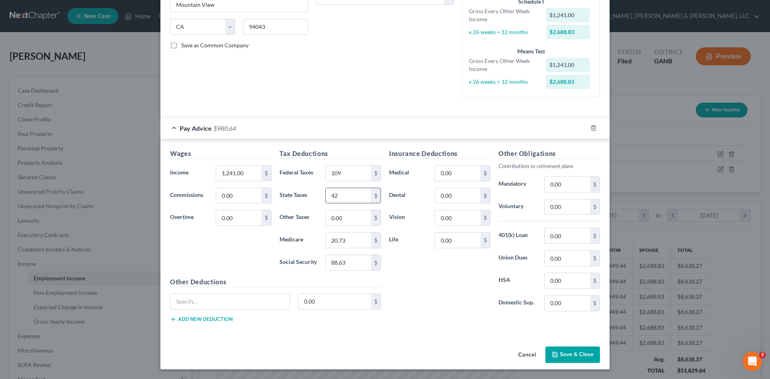
click at [359, 197] on input "42" at bounding box center [348, 195] width 45 height 15
type input "42.26"
click at [238, 169] on input "1,241.00" at bounding box center [238, 173] width 45 height 15
click at [587, 354] on button "Save & Close" at bounding box center [572, 354] width 55 height 17
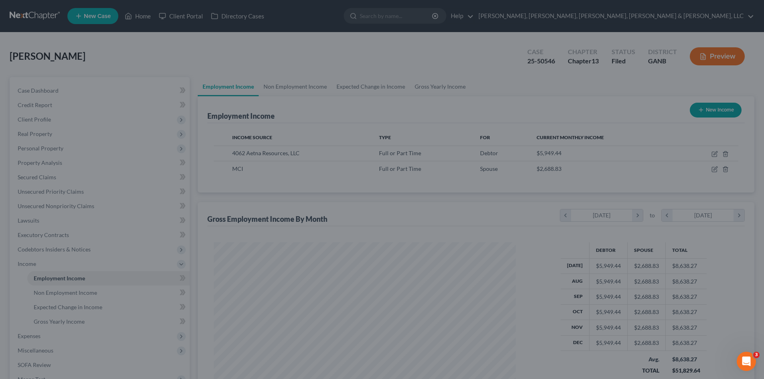
scroll to position [400883, 400717]
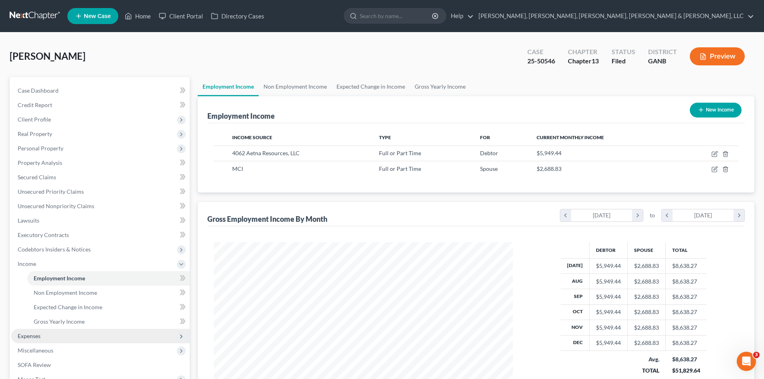
click at [67, 339] on span "Expenses" at bounding box center [100, 336] width 178 height 14
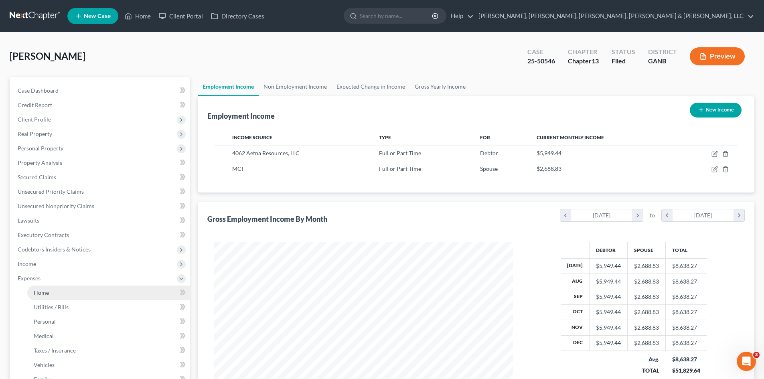
drag, startPoint x: 59, startPoint y: 296, endPoint x: 55, endPoint y: 294, distance: 4.9
click at [59, 296] on link "Home" at bounding box center [108, 293] width 162 height 14
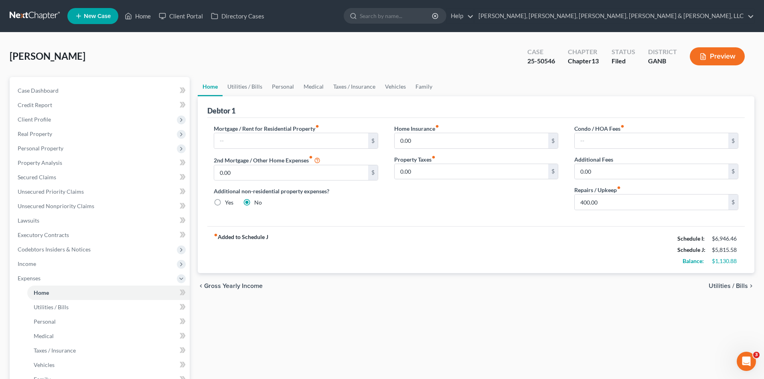
click at [717, 264] on div "$1,130.88" at bounding box center [725, 261] width 26 height 8
drag, startPoint x: 716, startPoint y: 264, endPoint x: 729, endPoint y: 262, distance: 13.1
click at [723, 263] on div "$1,130.88" at bounding box center [725, 261] width 26 height 8
click at [729, 261] on div "$1,130.88" at bounding box center [725, 261] width 26 height 8
drag, startPoint x: 739, startPoint y: 260, endPoint x: 726, endPoint y: 263, distance: 13.2
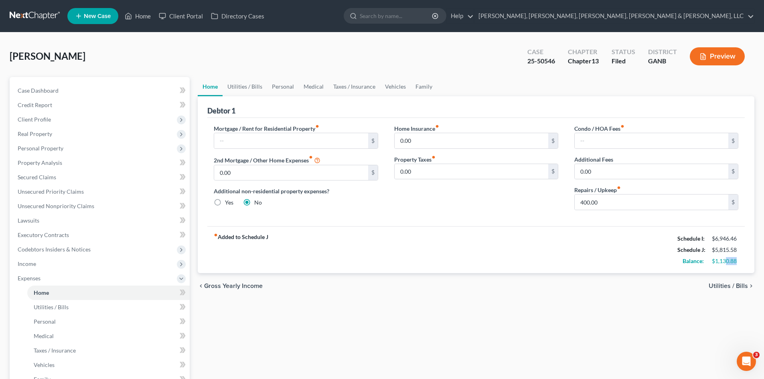
click at [726, 263] on div "$1,130.88" at bounding box center [725, 261] width 34 height 8
click at [371, 90] on link "Taxes / Insurance" at bounding box center [354, 86] width 52 height 19
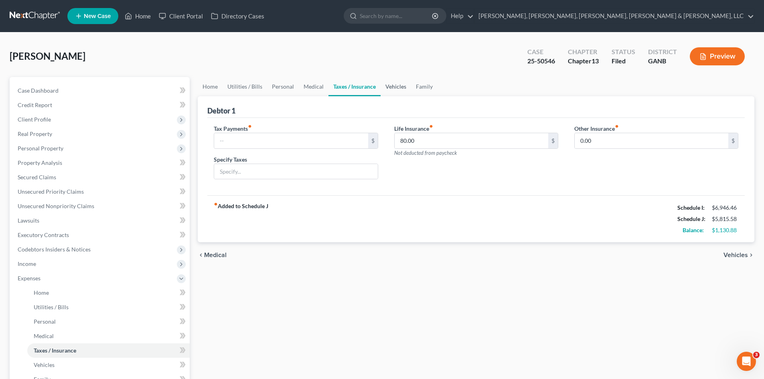
click at [407, 83] on link "Vehicles" at bounding box center [396, 86] width 30 height 19
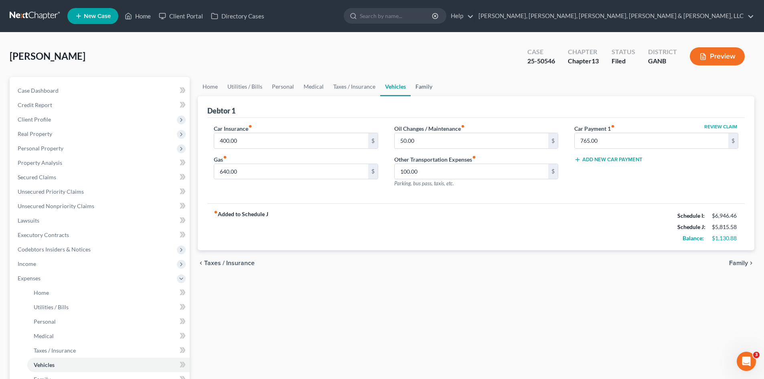
click at [420, 83] on link "Family" at bounding box center [424, 86] width 26 height 19
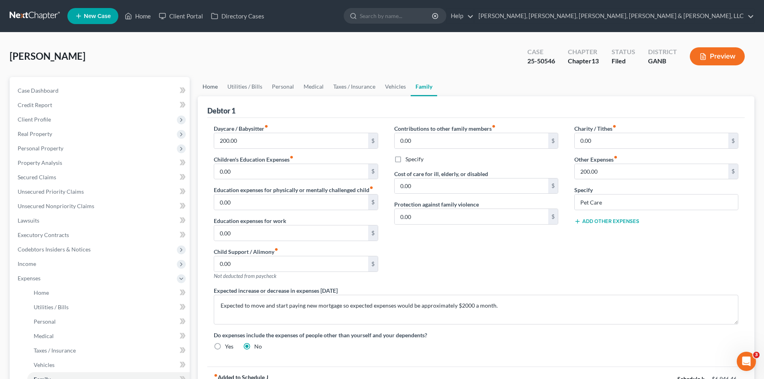
click at [205, 83] on link "Home" at bounding box center [210, 86] width 25 height 19
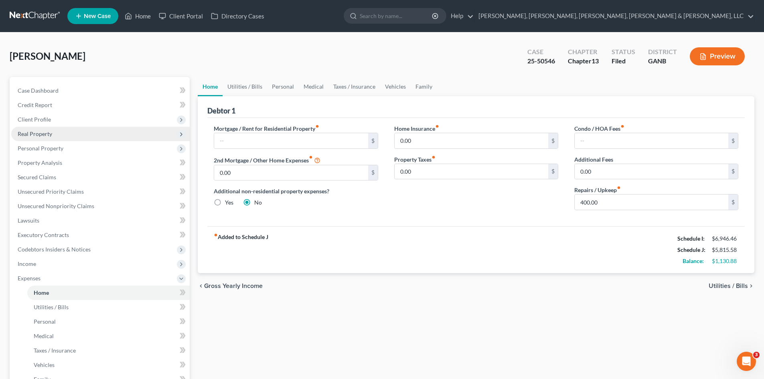
click at [78, 128] on span "Real Property" at bounding box center [100, 134] width 178 height 14
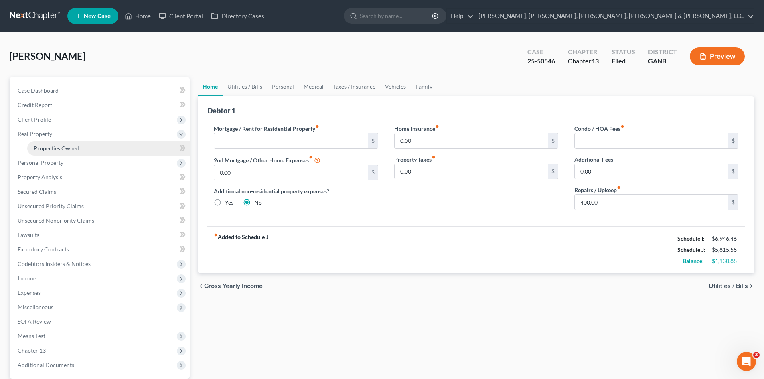
click at [81, 146] on link "Properties Owned" at bounding box center [108, 148] width 162 height 14
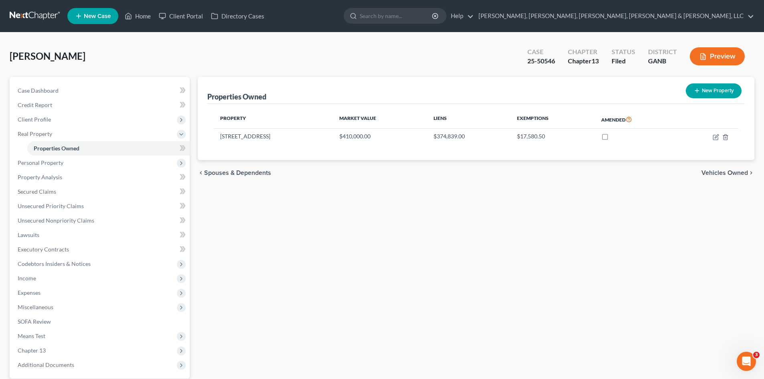
scroll to position [76, 0]
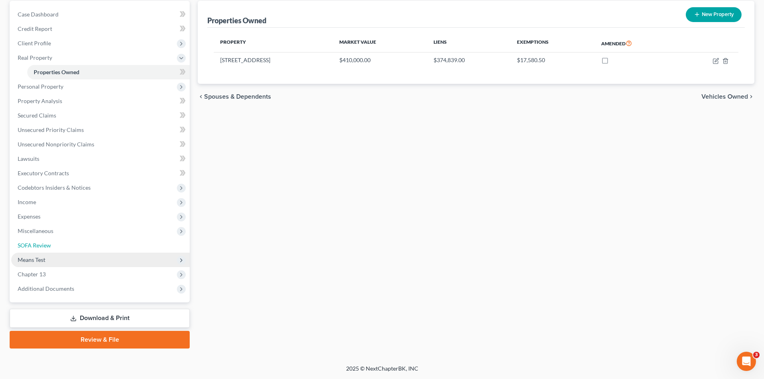
click at [67, 249] on link "SOFA Review" at bounding box center [100, 245] width 178 height 14
click at [65, 266] on span "Means Test" at bounding box center [100, 260] width 178 height 14
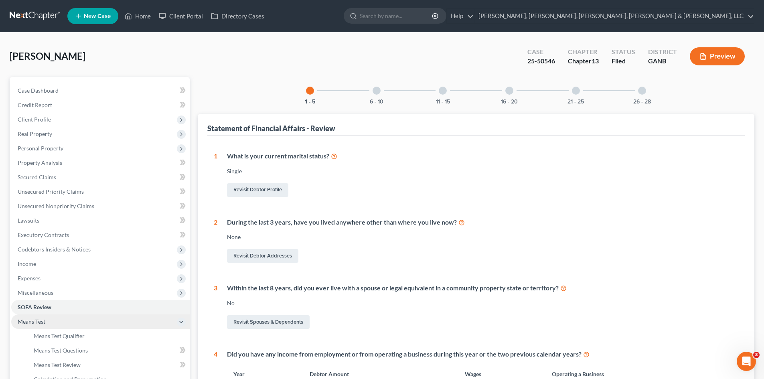
click at [56, 320] on span "Means Test" at bounding box center [100, 321] width 178 height 14
click at [59, 324] on span "Means Test" at bounding box center [100, 321] width 178 height 14
click at [59, 340] on link "Means Test Qualifier" at bounding box center [108, 336] width 162 height 14
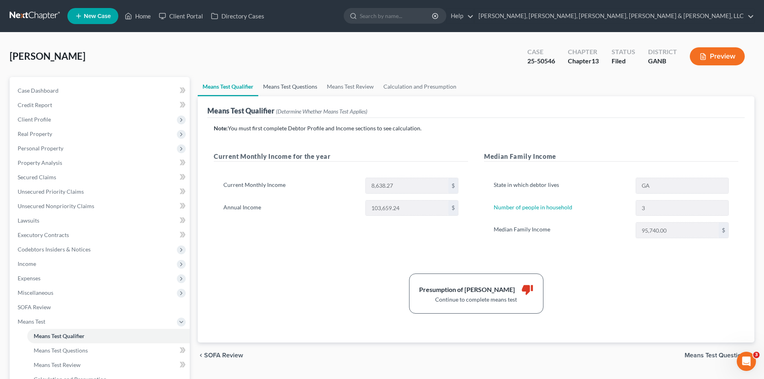
click at [308, 89] on link "Means Test Questions" at bounding box center [290, 86] width 64 height 19
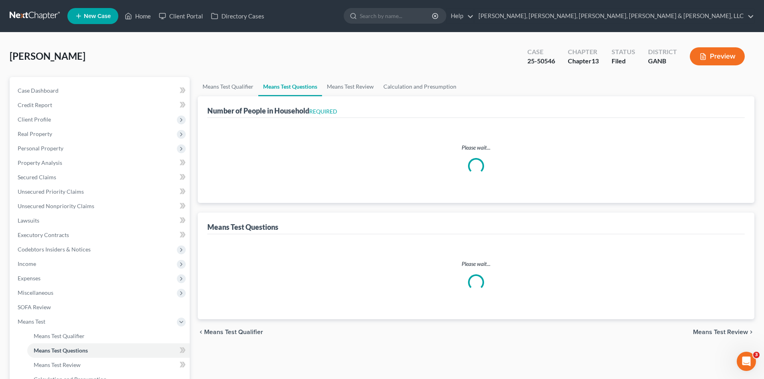
select select "0"
select select "60"
select select "1"
select select "60"
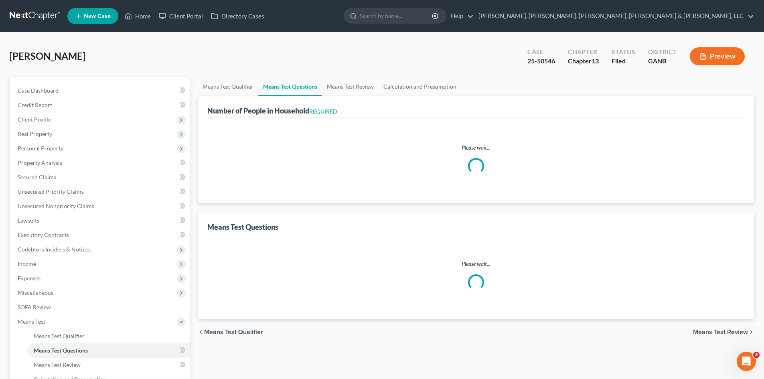
select select "2"
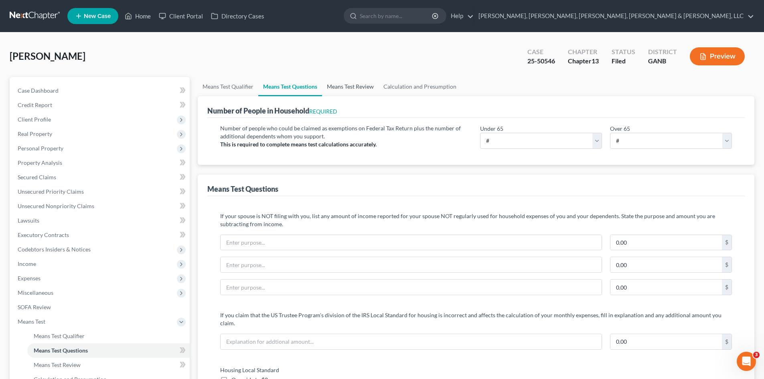
click at [351, 87] on link "Means Test Review" at bounding box center [350, 86] width 57 height 19
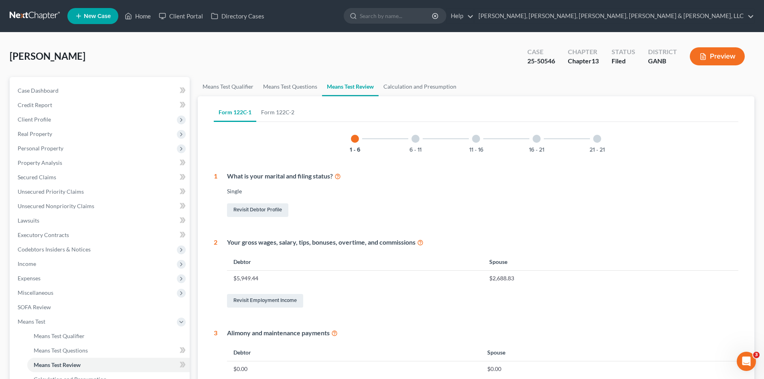
click at [429, 138] on div "6 - 11" at bounding box center [415, 138] width 27 height 27
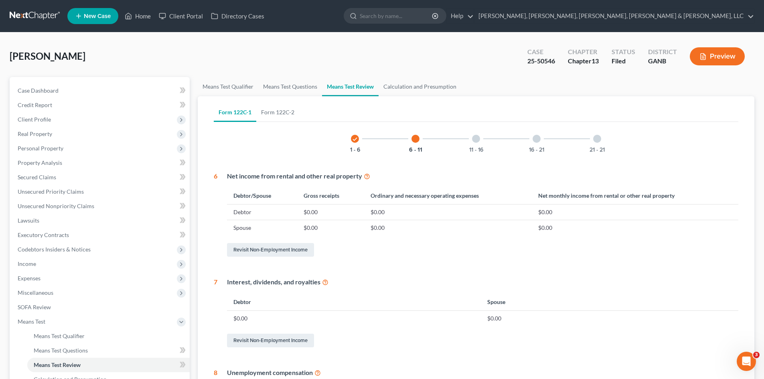
click at [488, 147] on div "11 - 16" at bounding box center [475, 138] width 27 height 27
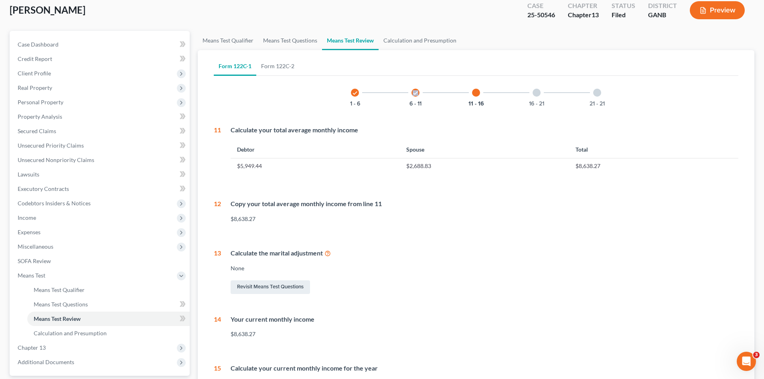
scroll to position [7, 0]
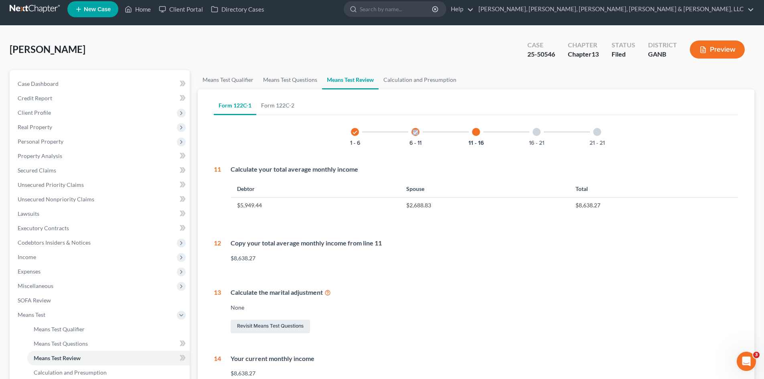
click at [480, 136] on div "11 - 16" at bounding box center [475, 131] width 27 height 27
click at [537, 132] on div at bounding box center [537, 132] width 8 height 8
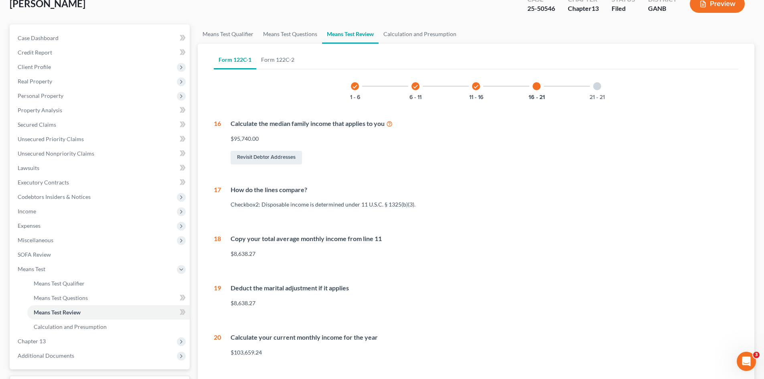
scroll to position [47, 0]
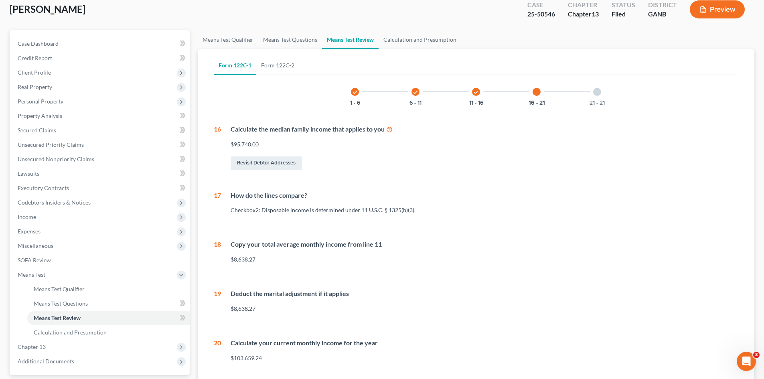
click at [612, 99] on div "check 1 - 6 check 6 - 11 check 11 - 16 16 - 21 21 - 21 16 Calculate the median …" at bounding box center [476, 223] width 525 height 290
click at [597, 91] on div at bounding box center [597, 92] width 8 height 8
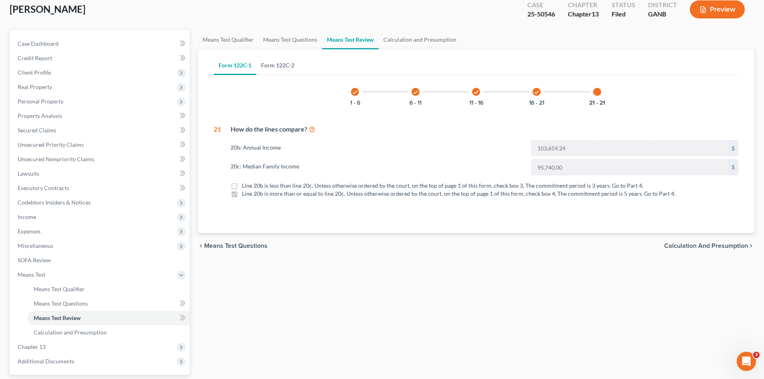
click at [276, 56] on link "Form 122C-2" at bounding box center [277, 65] width 43 height 19
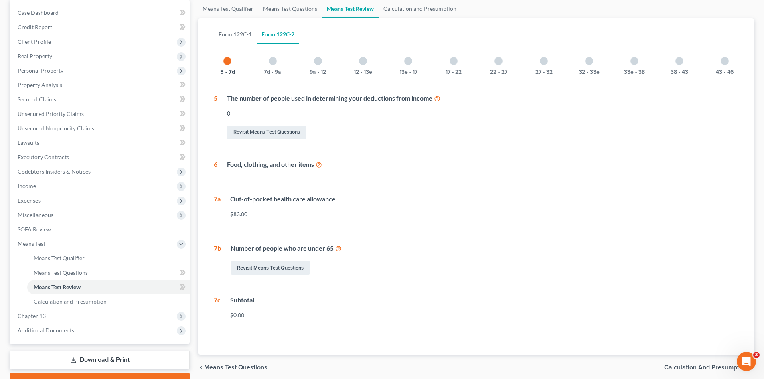
scroll to position [49, 0]
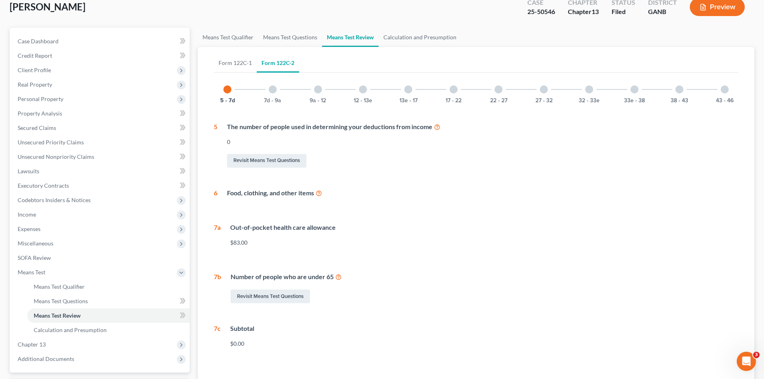
drag, startPoint x: 288, startPoint y: 91, endPoint x: 275, endPoint y: 89, distance: 12.5
click at [288, 90] on div "5 - 7d 7d - 9a 9a - 12 12 - 13e 13e - 17 17 - 22 22 - 27 27 - 32 32 - 33e 33e -…" at bounding box center [476, 89] width 525 height 27
click at [275, 89] on div at bounding box center [273, 89] width 8 height 8
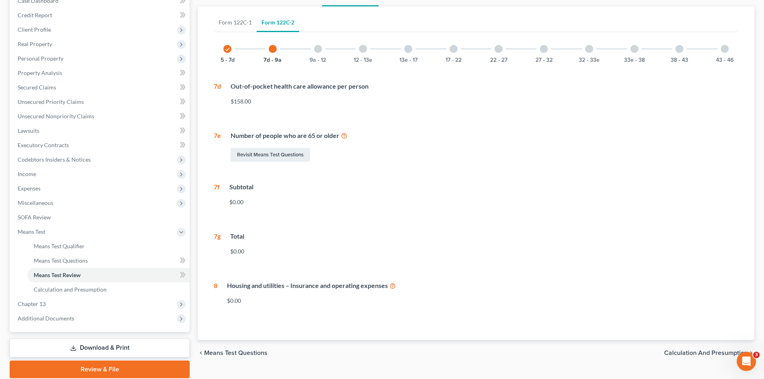
scroll to position [54, 0]
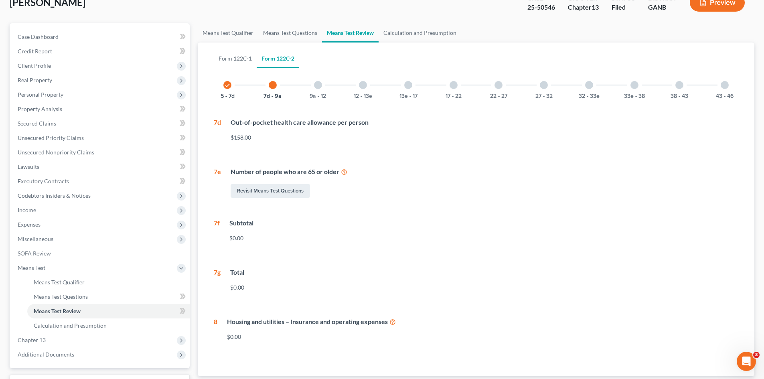
drag, startPoint x: 770, startPoint y: 118, endPoint x: 317, endPoint y: 86, distance: 453.5
click at [317, 86] on div at bounding box center [318, 85] width 8 height 8
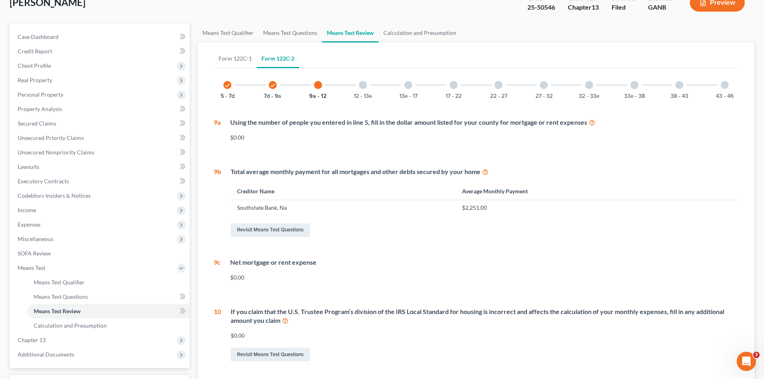
scroll to position [49, 0]
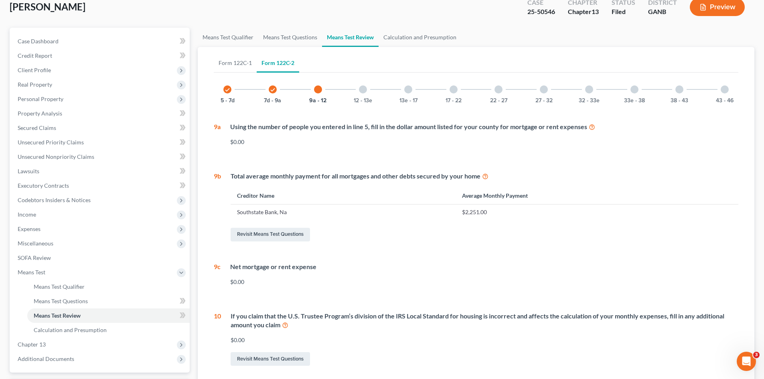
click at [317, 86] on div at bounding box center [318, 89] width 8 height 8
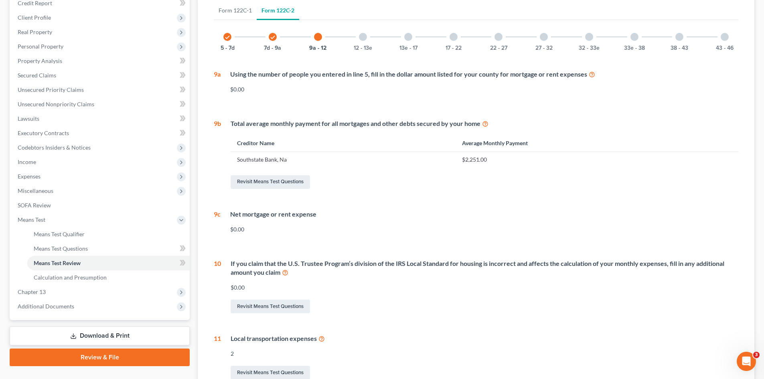
scroll to position [101, 0]
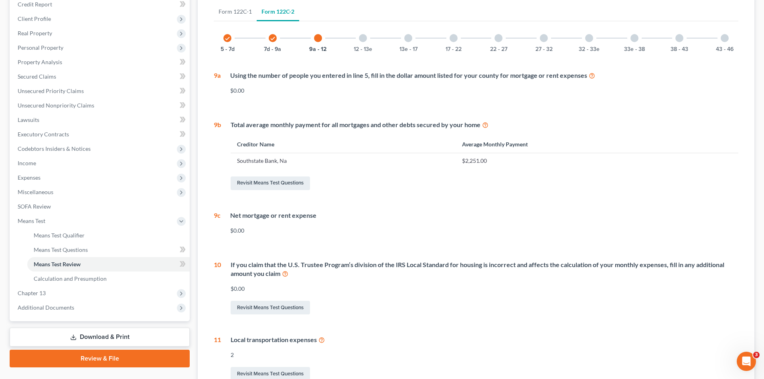
drag, startPoint x: 764, startPoint y: 87, endPoint x: 361, endPoint y: 37, distance: 406.5
click at [361, 37] on ui-view "Means Test Qualifier Means Test Questions Means Test Review Calculation and Pre…" at bounding box center [476, 206] width 557 height 460
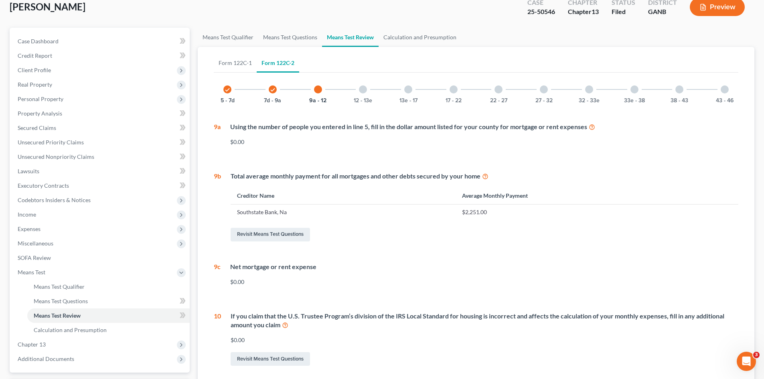
click at [364, 90] on div at bounding box center [363, 89] width 8 height 8
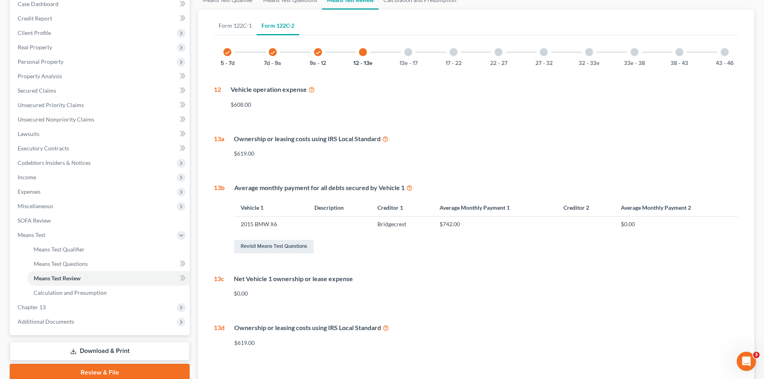
scroll to position [88, 0]
drag, startPoint x: 770, startPoint y: 97, endPoint x: 418, endPoint y: 109, distance: 351.5
click at [435, 125] on div "check 5 - 7d check 7d - 9a check 9a - 12 12 - 13e 13e - 17 17 - 22 22 - 27 27 -…" at bounding box center [476, 194] width 525 height 315
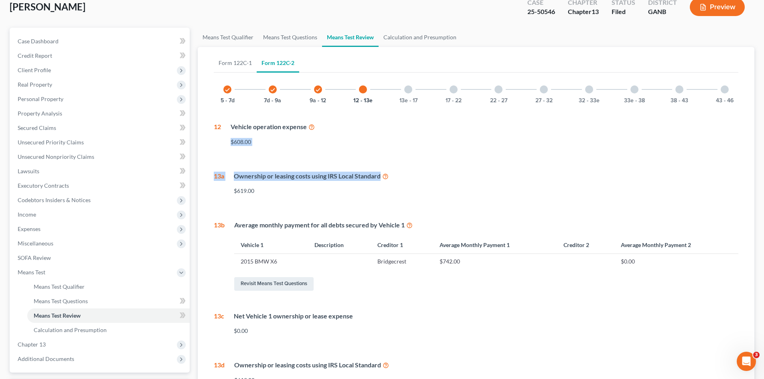
click at [409, 116] on div "check 5 - 7d check 7d - 9a check 9a - 12 12 - 13e 13e - 17 17 - 22 22 - 27 27 -…" at bounding box center [476, 233] width 525 height 315
click at [403, 91] on div "13e - 17" at bounding box center [408, 89] width 27 height 27
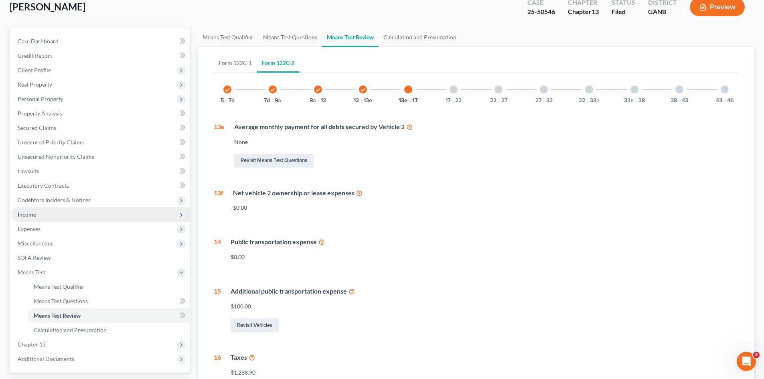
click at [152, 220] on span "Income" at bounding box center [100, 214] width 178 height 14
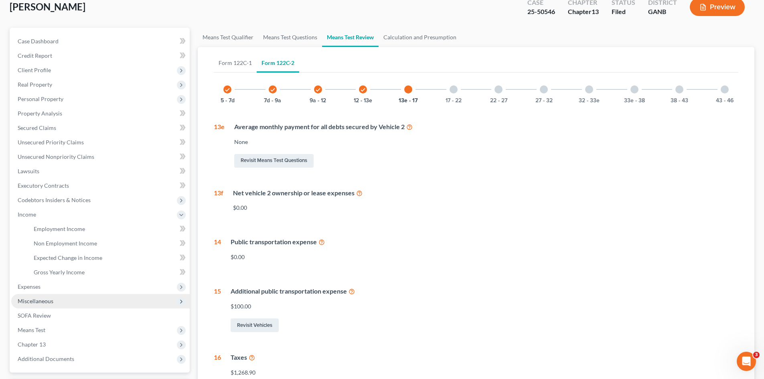
click at [117, 294] on span "Miscellaneous" at bounding box center [100, 301] width 178 height 14
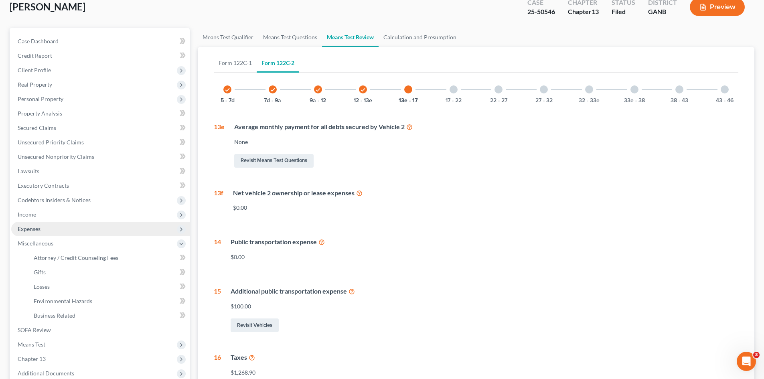
click at [101, 233] on span "Expenses" at bounding box center [100, 229] width 178 height 14
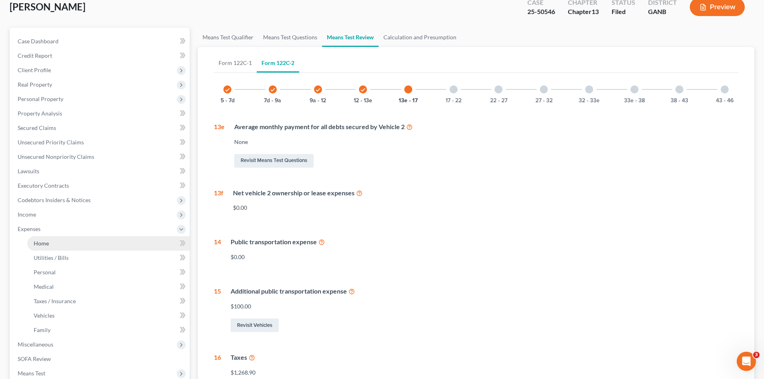
drag, startPoint x: 101, startPoint y: 233, endPoint x: 63, endPoint y: 243, distance: 39.2
click at [63, 239] on link "Home" at bounding box center [108, 243] width 162 height 14
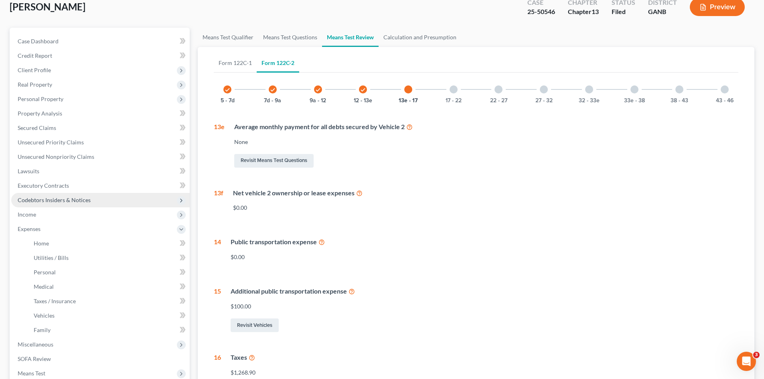
scroll to position [8, 0]
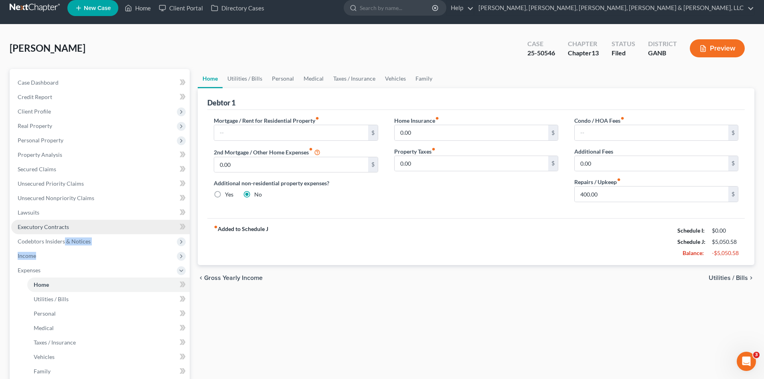
click at [63, 244] on ul "Case Dashboard Payments Invoices Payments Payments Credit Report Client Profile" at bounding box center [100, 262] width 178 height 375
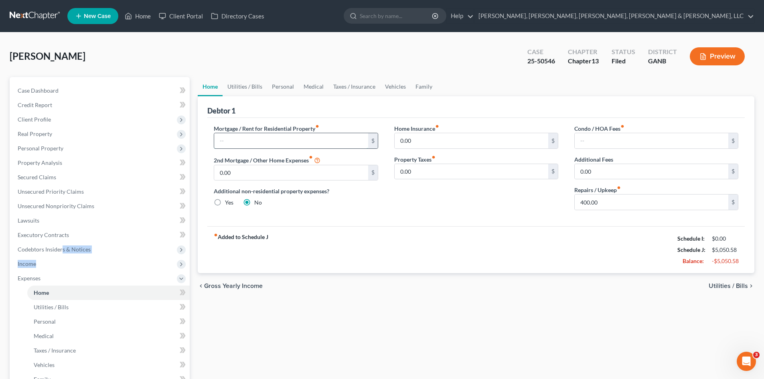
click at [238, 140] on input "text" at bounding box center [291, 140] width 154 height 15
click at [297, 218] on div "Mortgage / Rent for Residential Property fiber_manual_record 2,000 $ 2nd Mortga…" at bounding box center [475, 172] width 537 height 108
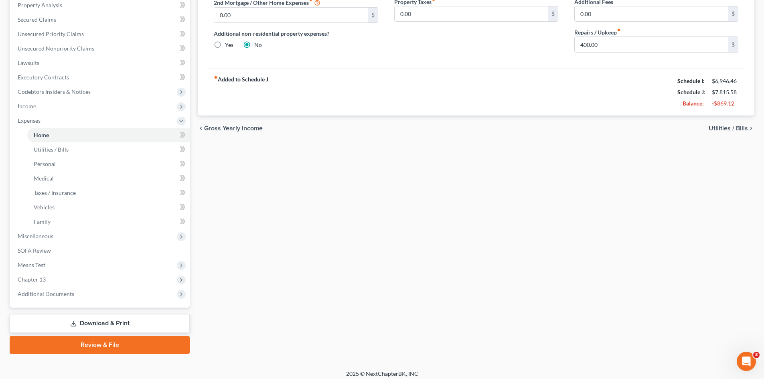
scroll to position [163, 0]
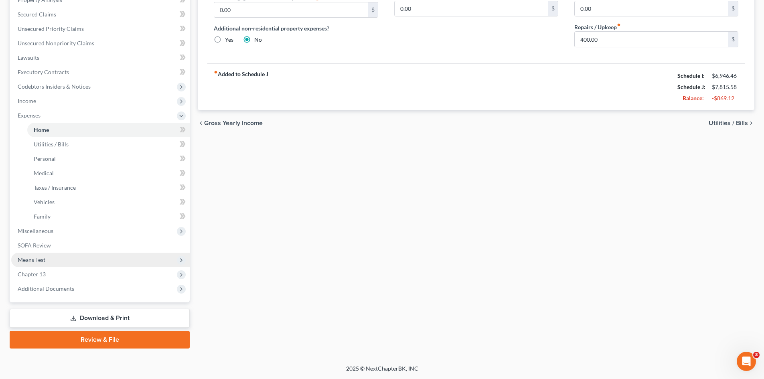
click at [66, 263] on span "Means Test" at bounding box center [100, 260] width 178 height 14
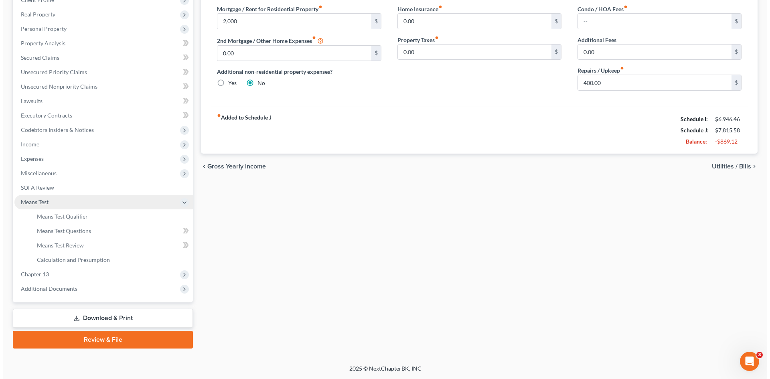
scroll to position [120, 0]
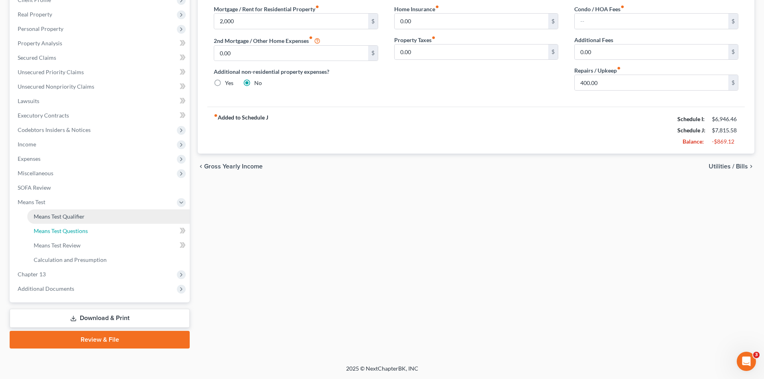
click at [67, 223] on ul "Exemption from Presumption Means Test Qualifier Means Test Questions Means Test…" at bounding box center [100, 238] width 178 height 58
click at [67, 221] on link "Means Test Qualifier" at bounding box center [108, 216] width 162 height 14
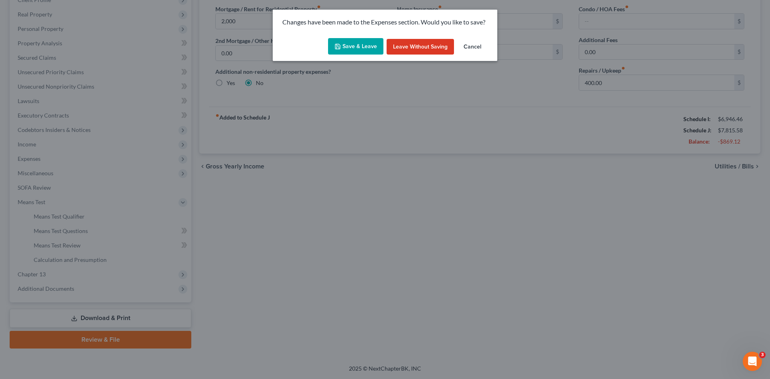
click at [350, 48] on button "Save & Leave" at bounding box center [355, 46] width 55 height 17
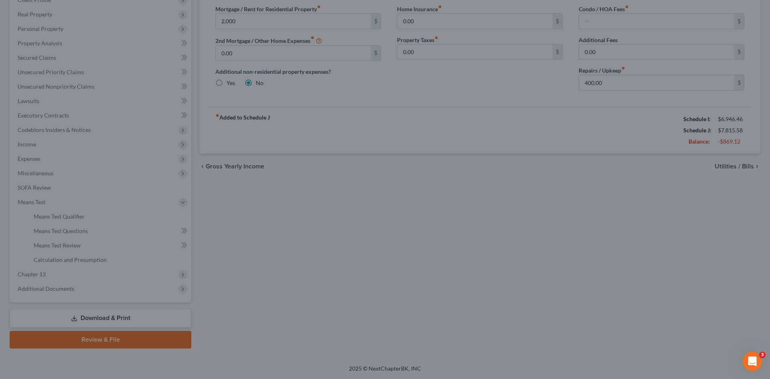
type input "2,000.00"
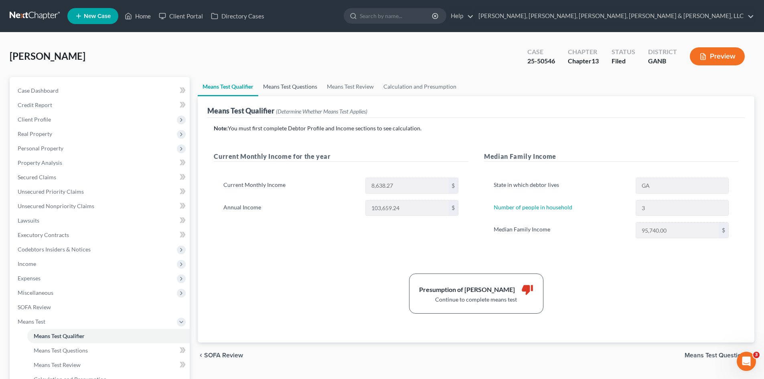
click at [302, 90] on link "Means Test Questions" at bounding box center [290, 86] width 64 height 19
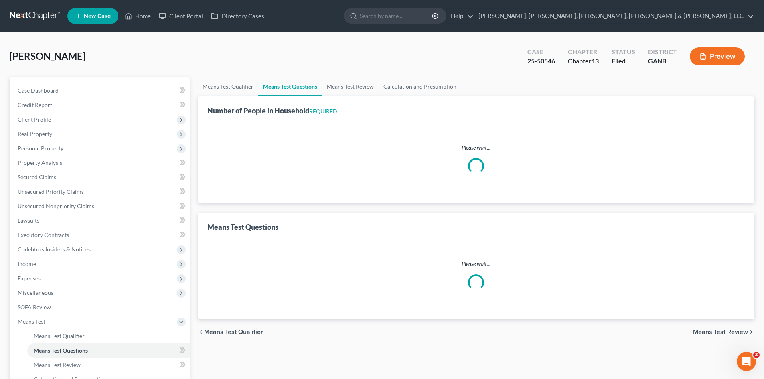
select select "0"
select select "60"
select select "1"
select select "60"
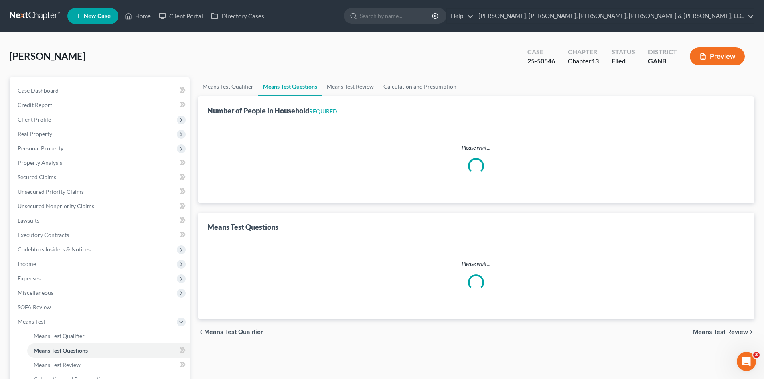
select select "2"
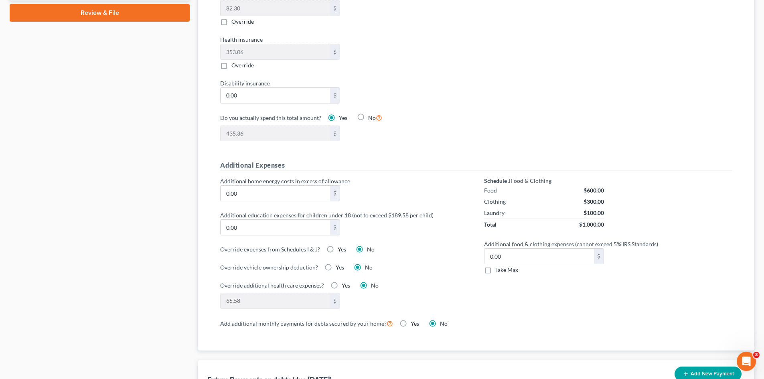
scroll to position [462, 0]
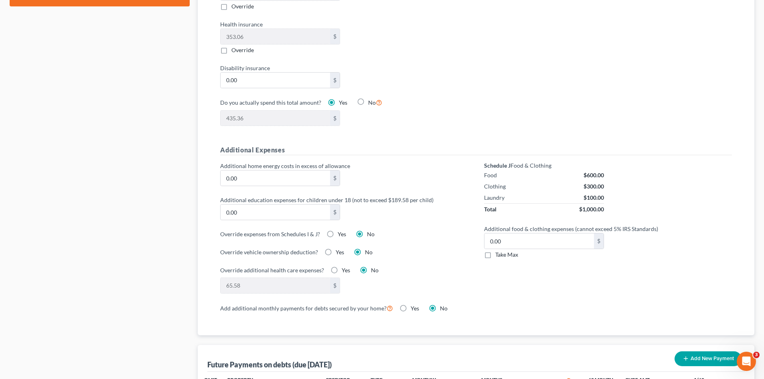
click at [511, 251] on span "Take Max" at bounding box center [506, 254] width 23 height 7
click at [504, 251] on input "Take Max" at bounding box center [500, 253] width 5 height 5
checkbox input "true"
type input "58.00"
drag, startPoint x: 753, startPoint y: 193, endPoint x: 754, endPoint y: 210, distance: 16.5
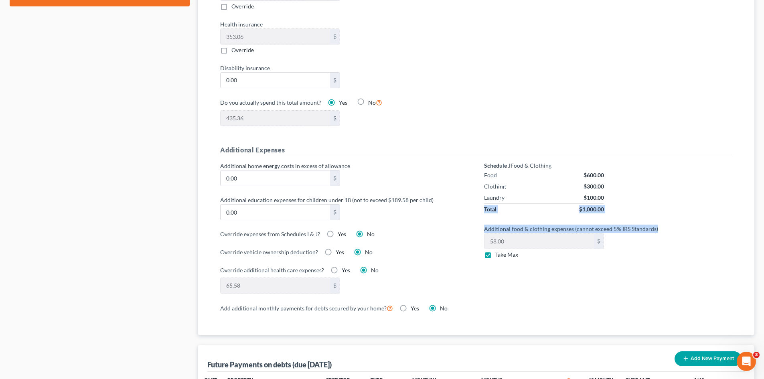
click at [754, 211] on div "Means Test Qualifier Means Test Questions Means Test Review Calculation and Pre…" at bounding box center [476, 146] width 565 height 1062
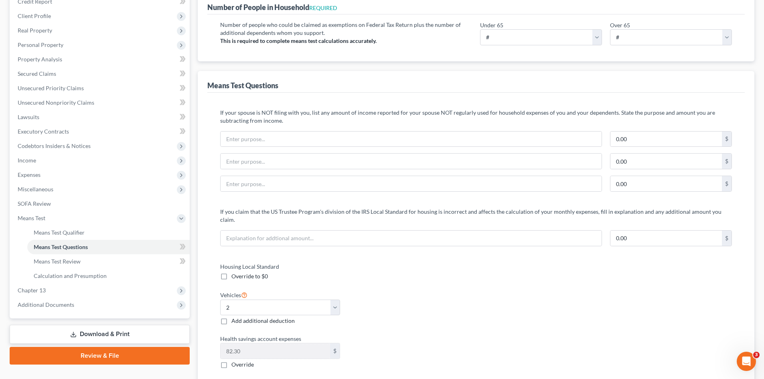
scroll to position [0, 0]
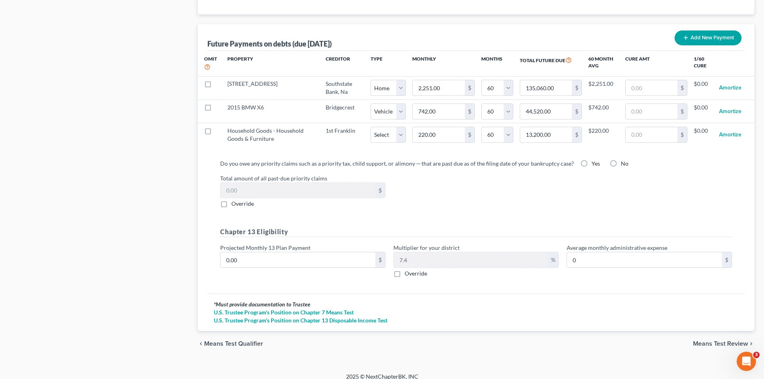
click at [711, 340] on span "Means Test Review" at bounding box center [720, 343] width 55 height 6
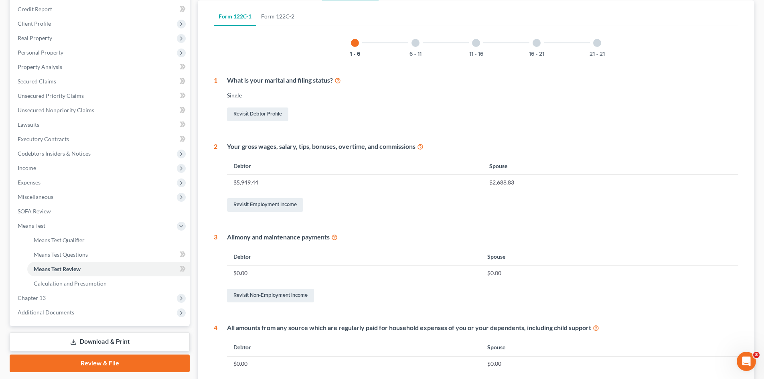
scroll to position [89, 0]
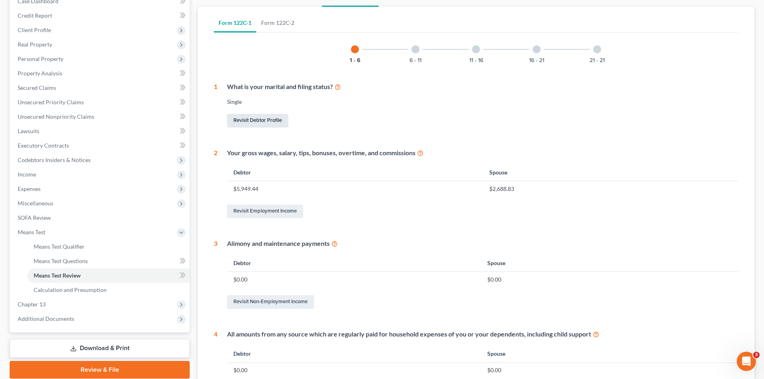
click at [278, 118] on link "Revisit Debtor Profile" at bounding box center [257, 121] width 61 height 14
select select "0"
select select "2"
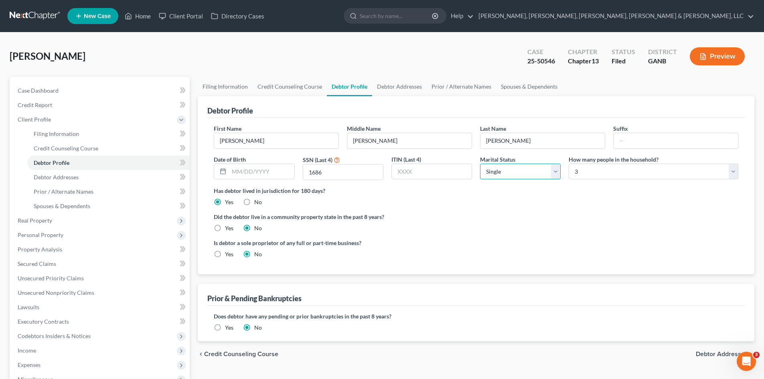
click at [521, 174] on select "Select Single Married Separated Divorced Widowed" at bounding box center [520, 172] width 81 height 16
select select "1"
click at [480, 164] on select "Select Single Married Separated Divorced Widowed" at bounding box center [520, 172] width 81 height 16
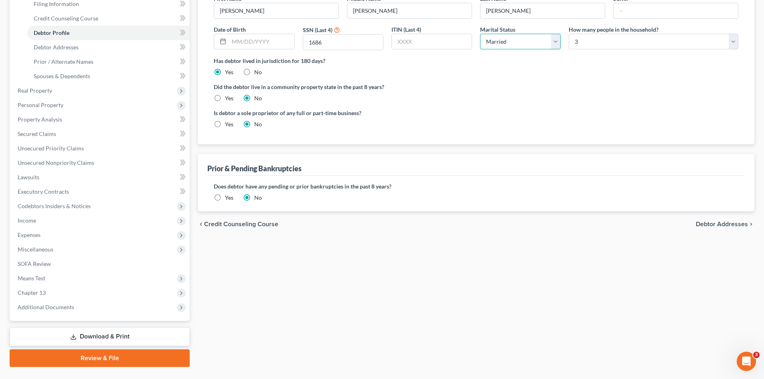
scroll to position [148, 0]
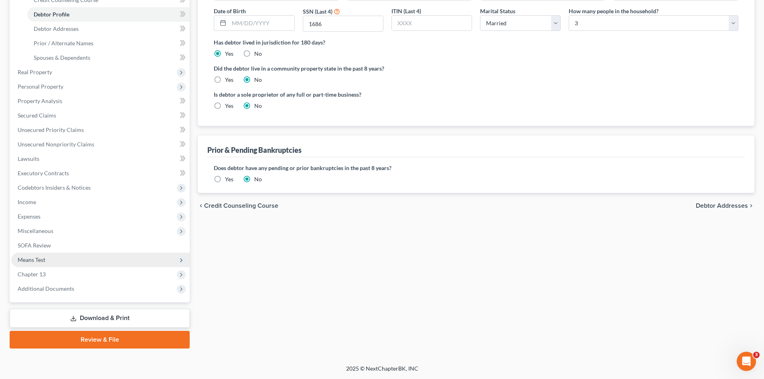
click at [49, 260] on span "Means Test" at bounding box center [100, 260] width 178 height 14
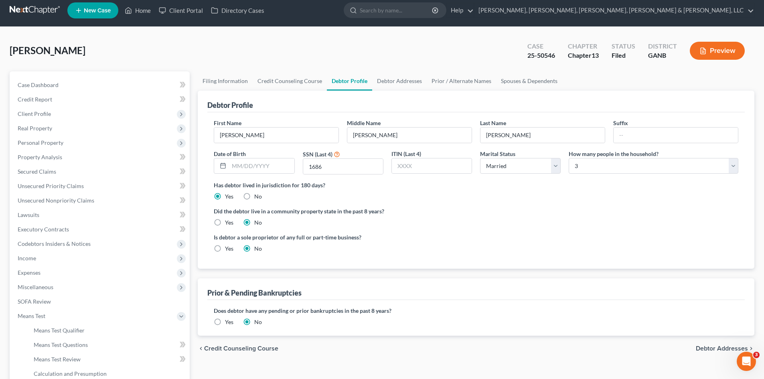
scroll to position [120, 0]
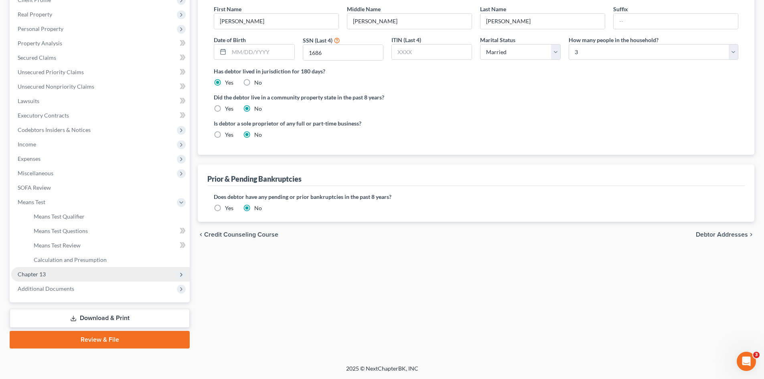
click at [69, 272] on span "Chapter 13" at bounding box center [100, 274] width 178 height 14
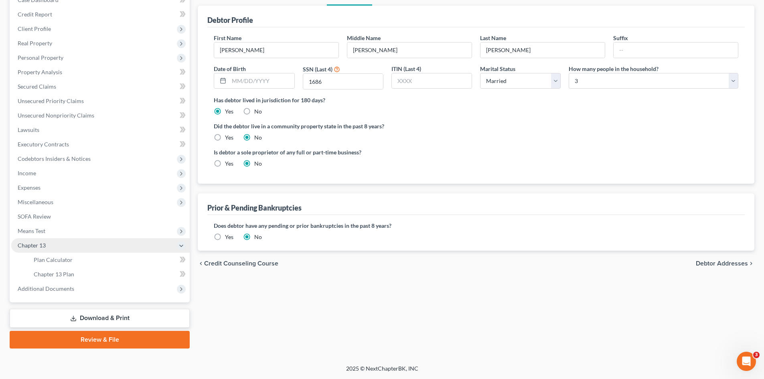
scroll to position [91, 0]
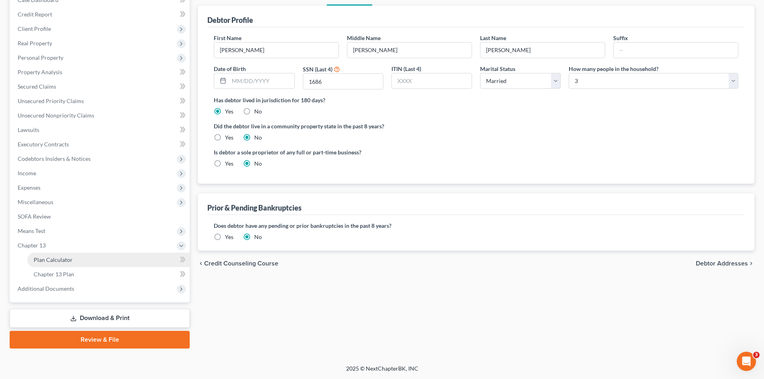
click at [66, 263] on span "Plan Calculator" at bounding box center [53, 259] width 39 height 7
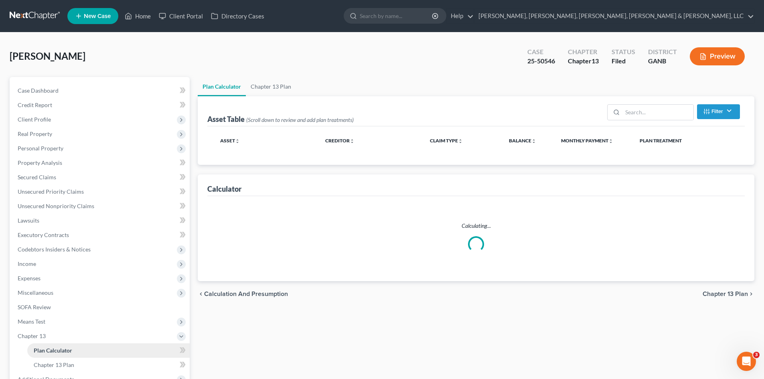
select select "59"
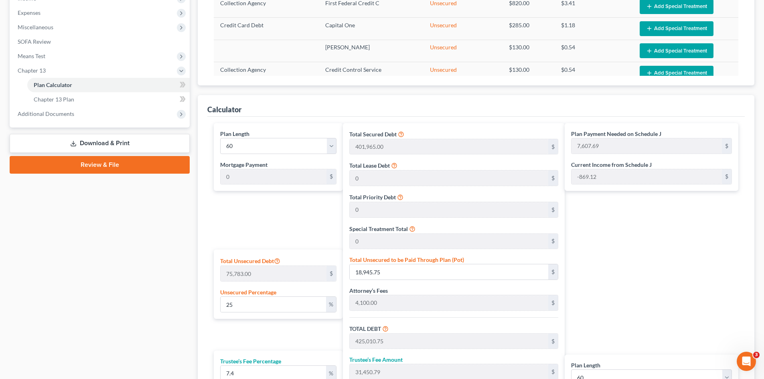
scroll to position [267, 0]
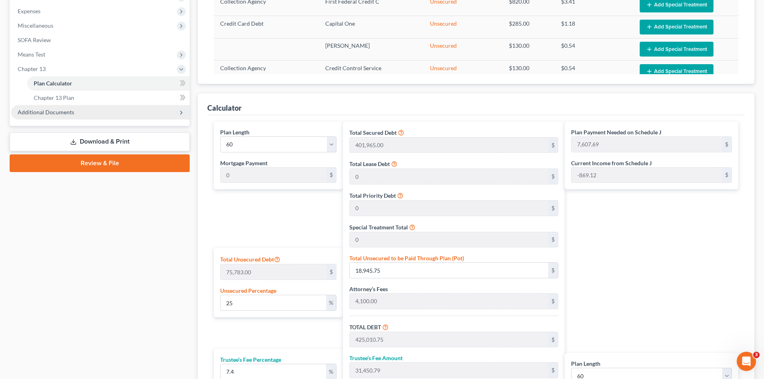
click at [101, 110] on span "Additional Documents" at bounding box center [100, 112] width 178 height 14
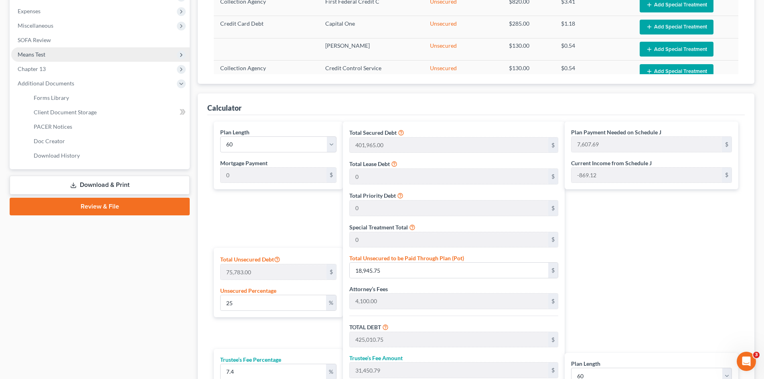
click at [105, 53] on span "Means Test" at bounding box center [100, 54] width 178 height 14
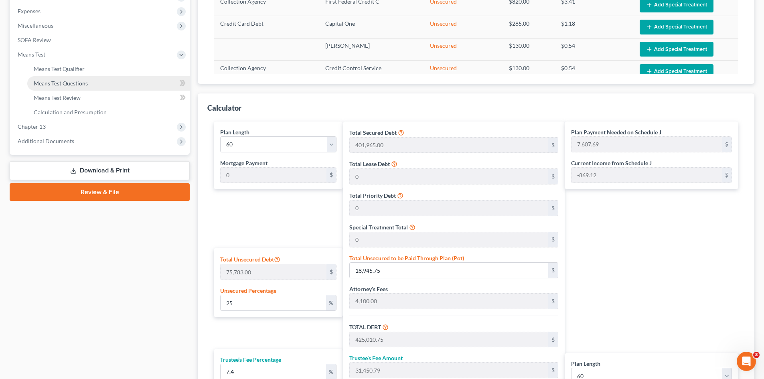
click at [106, 85] on link "Means Test Questions" at bounding box center [108, 83] width 162 height 14
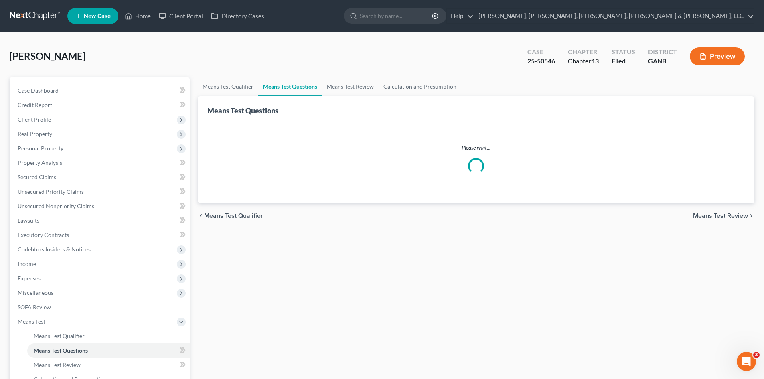
select select "0"
select select "60"
select select "1"
select select "60"
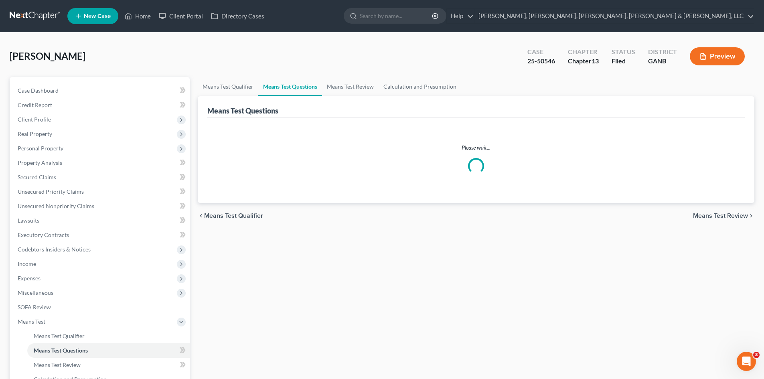
select select "2"
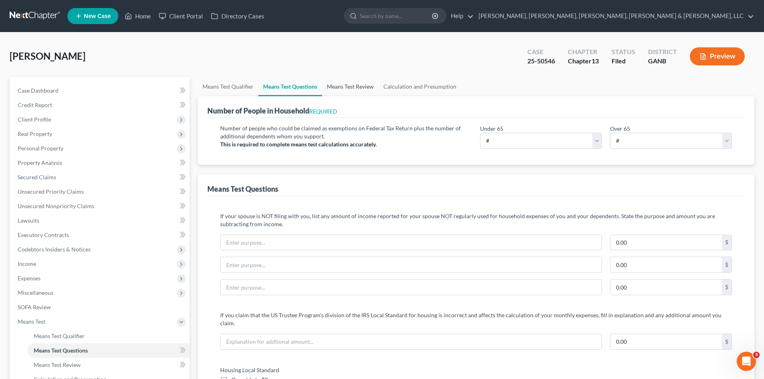
click at [343, 87] on link "Means Test Review" at bounding box center [350, 86] width 57 height 19
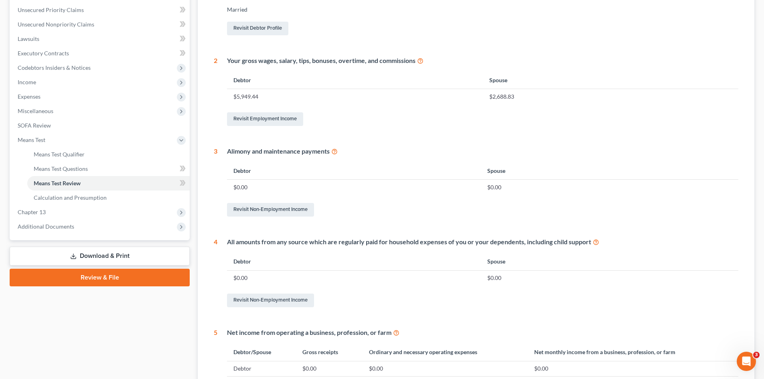
scroll to position [179, 0]
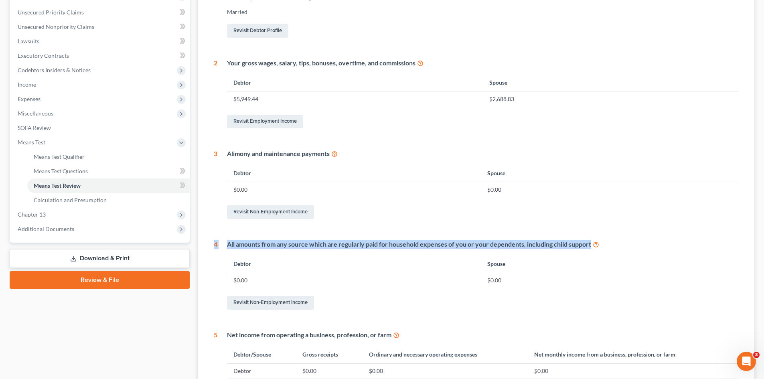
drag, startPoint x: 761, startPoint y: 221, endPoint x: 760, endPoint y: 216, distance: 5.2
click at [760, 216] on div "[PERSON_NAME] Upgraded Case 25-50546 Chapter Chapter 13 Status Filed District G…" at bounding box center [382, 170] width 764 height 634
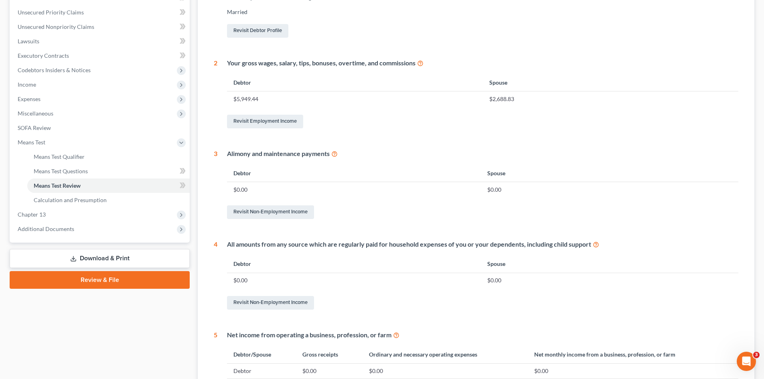
click at [739, 186] on div "Form 122C-1 Form 122C-2 1 - 6 6 - 11 11 - 16 16 - 21 21 - 21 1 What is your mar…" at bounding box center [475, 181] width 537 height 529
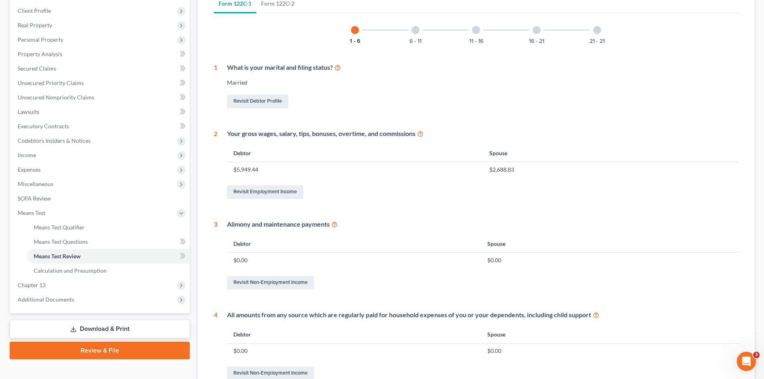
scroll to position [93, 0]
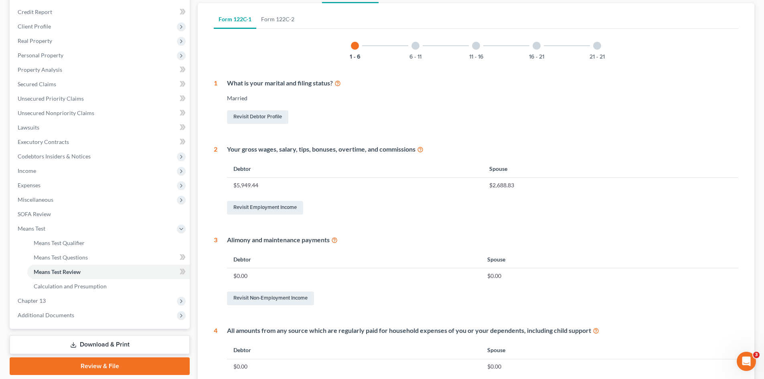
click at [423, 43] on div "6 - 11" at bounding box center [415, 45] width 27 height 27
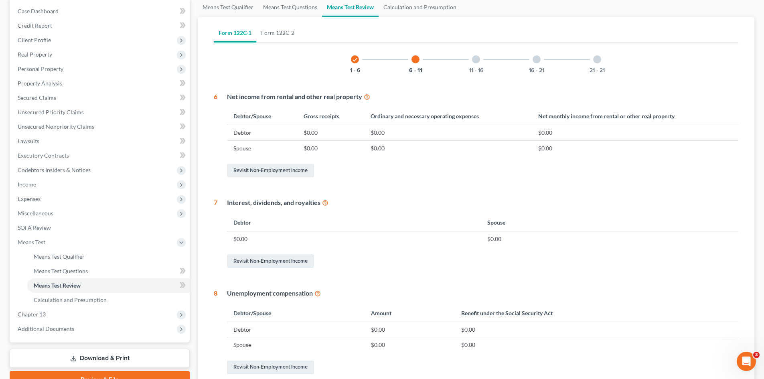
scroll to position [79, 0]
click at [477, 61] on div at bounding box center [476, 60] width 8 height 8
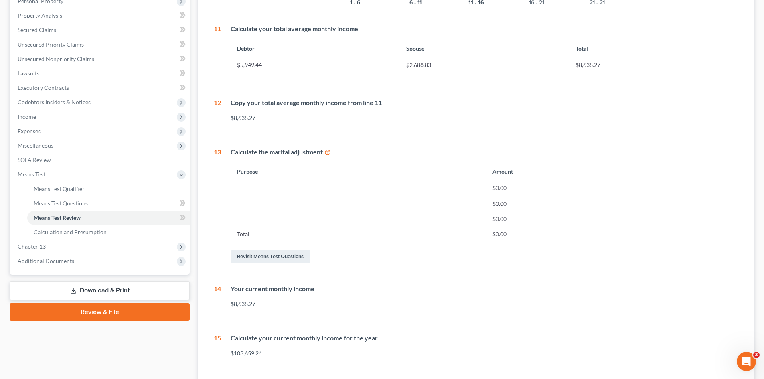
scroll to position [217, 0]
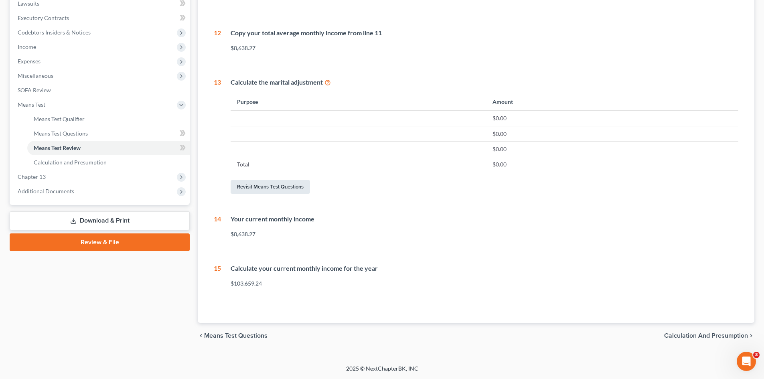
click at [288, 186] on link "Revisit Means Test Questions" at bounding box center [270, 187] width 79 height 14
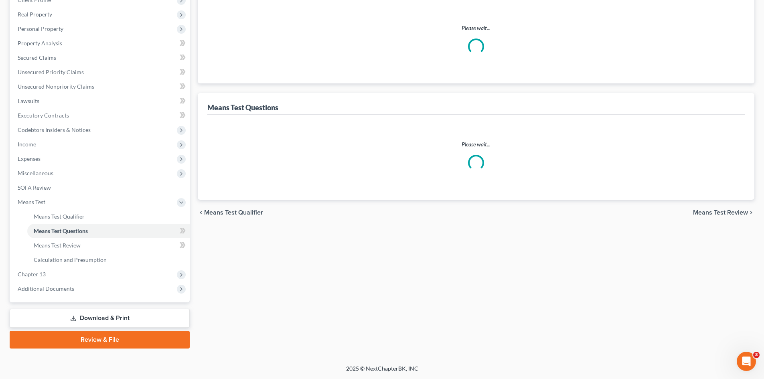
scroll to position [79, 0]
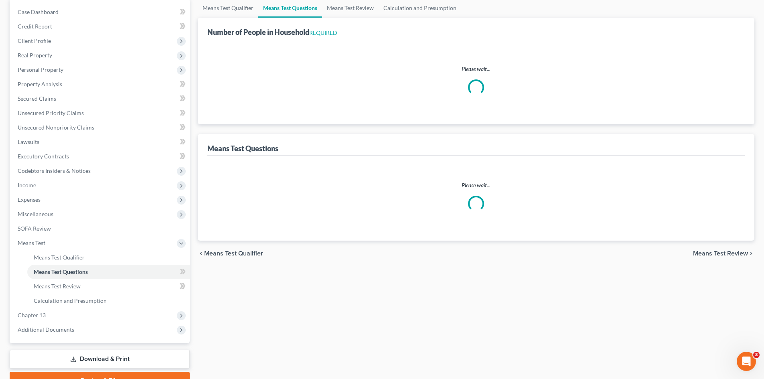
select select "0"
select select "60"
select select "1"
select select "60"
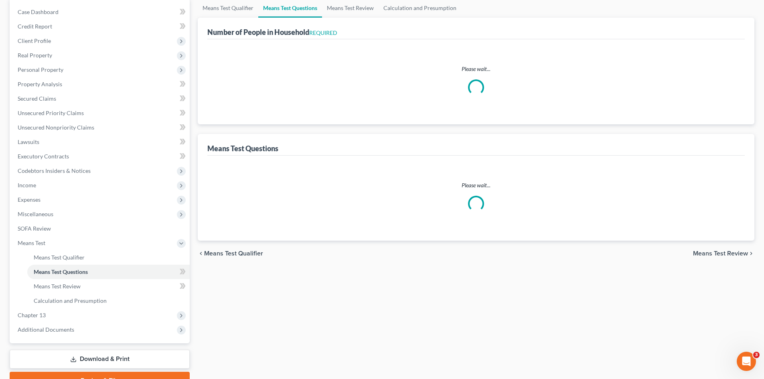
select select "2"
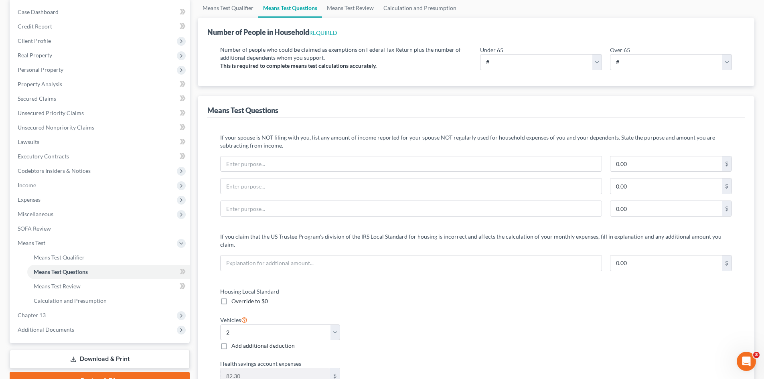
scroll to position [0, 0]
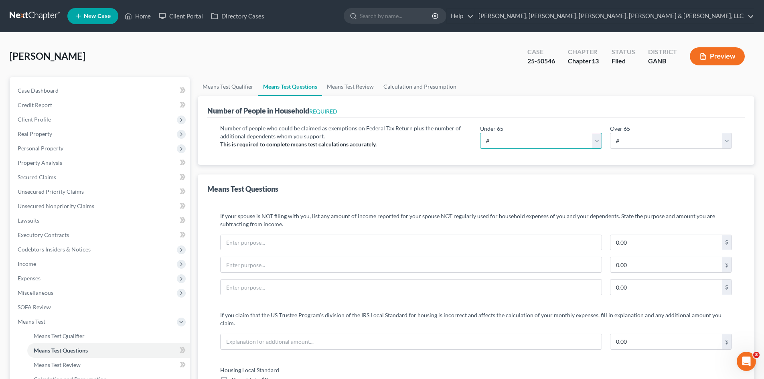
click at [491, 141] on select "# 0 1 2 3 4 5 6 7 8 9 10" at bounding box center [541, 141] width 122 height 16
select select "1"
click at [480, 133] on select "# 0 1 2 3 4 5 6 7 8 9 10" at bounding box center [541, 141] width 122 height 16
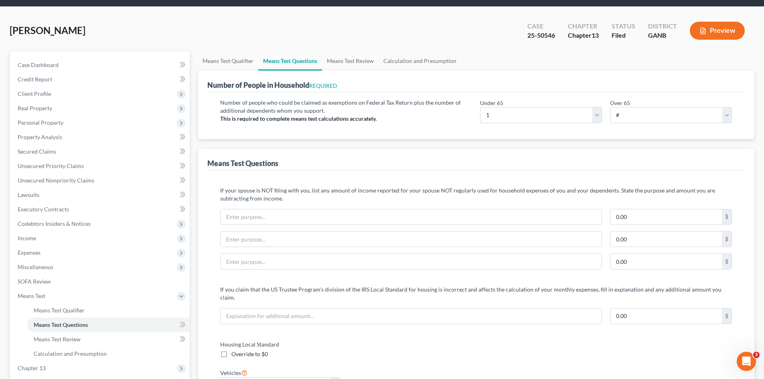
click at [453, 169] on div "Means Test Questions" at bounding box center [475, 160] width 537 height 22
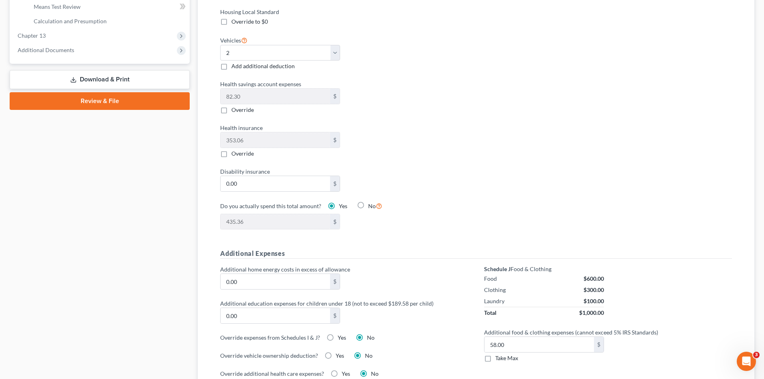
scroll to position [0, 0]
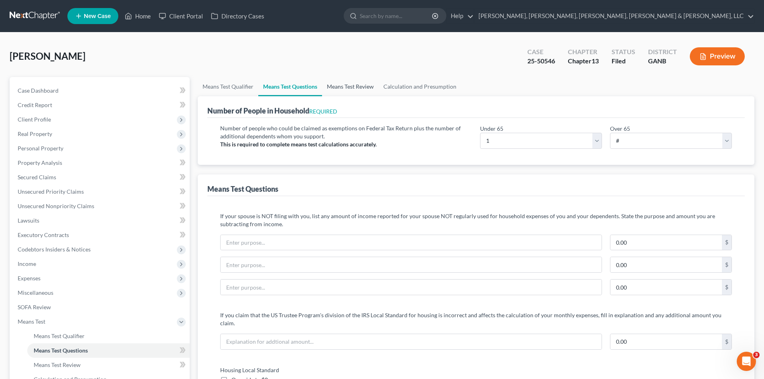
click at [350, 88] on link "Means Test Review" at bounding box center [350, 86] width 57 height 19
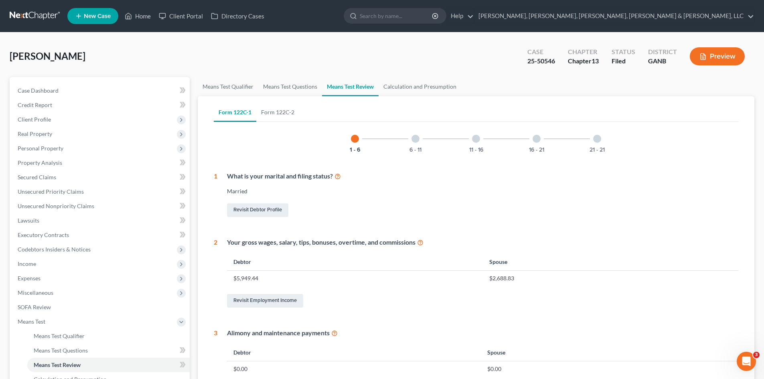
scroll to position [17, 0]
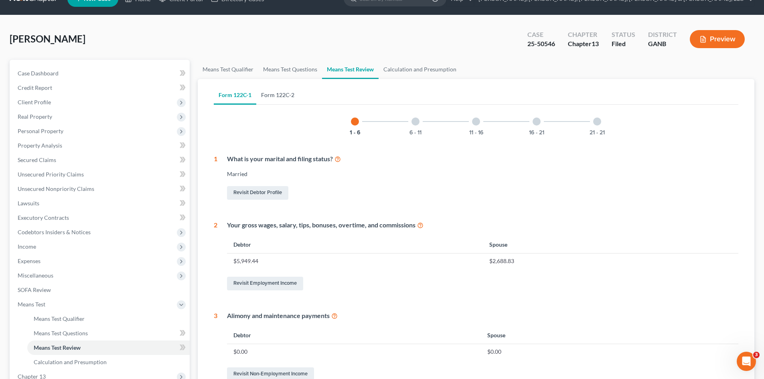
click at [278, 97] on link "Form 122C-2" at bounding box center [277, 94] width 43 height 19
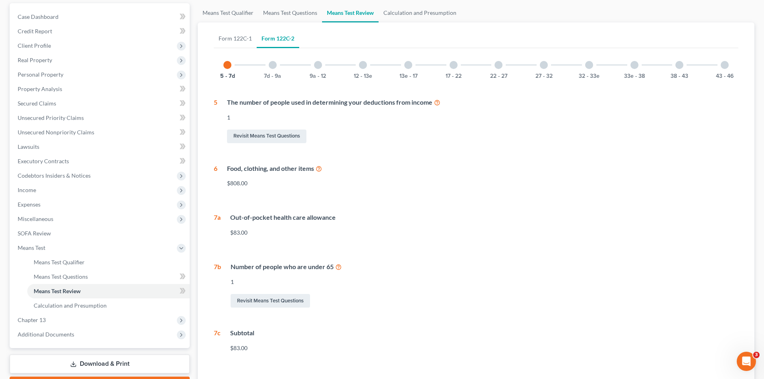
scroll to position [65, 0]
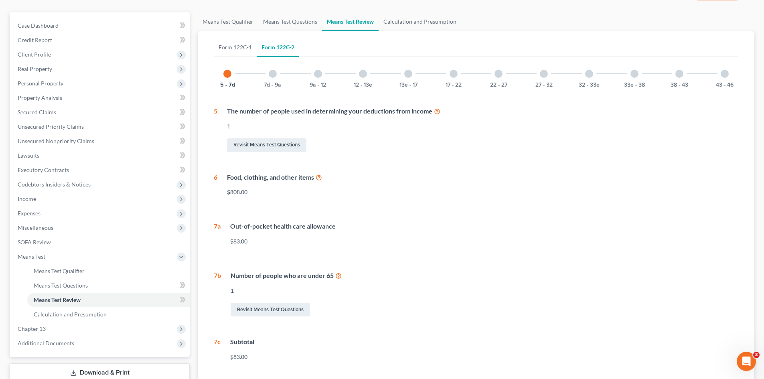
click at [279, 76] on div "7d - 9a" at bounding box center [272, 73] width 27 height 27
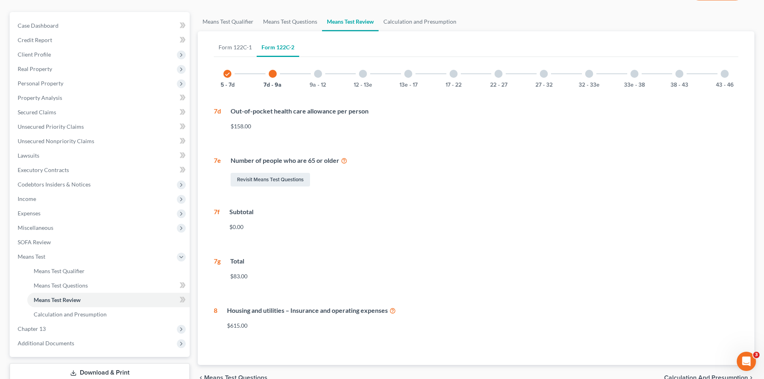
click at [318, 77] on div "9a - 12" at bounding box center [317, 73] width 27 height 27
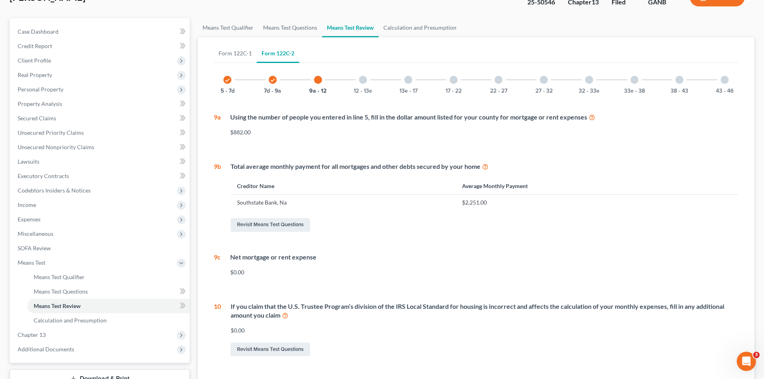
scroll to position [51, 0]
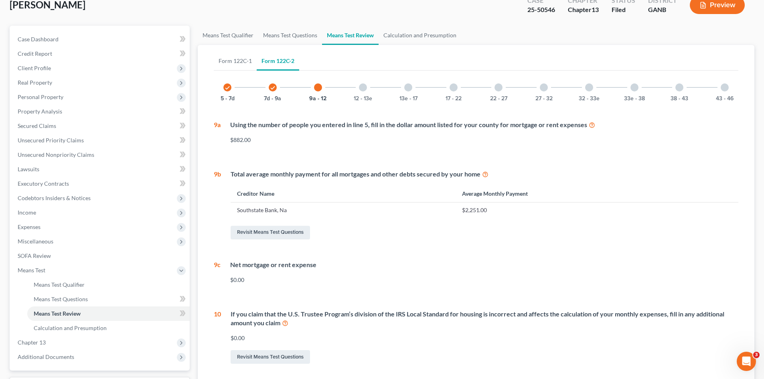
click at [360, 85] on div "12 - 13e" at bounding box center [362, 87] width 27 height 27
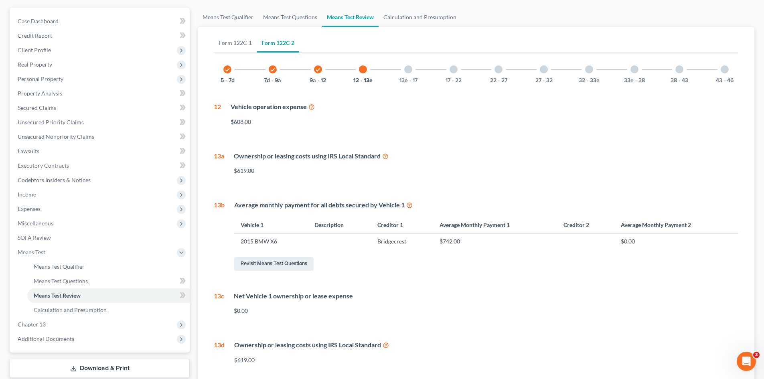
scroll to position [91, 0]
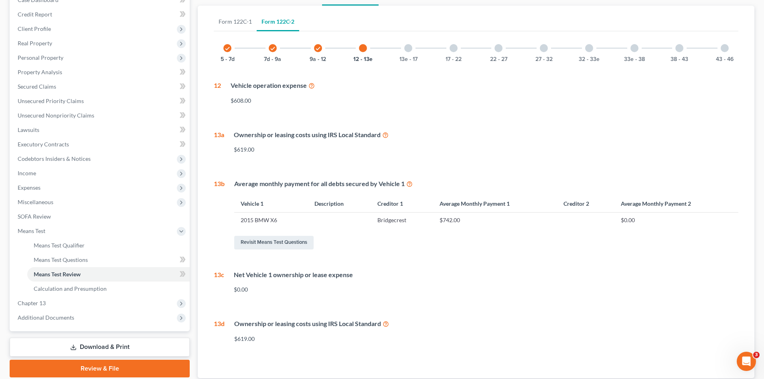
click at [420, 43] on div "13e - 17" at bounding box center [408, 47] width 27 height 27
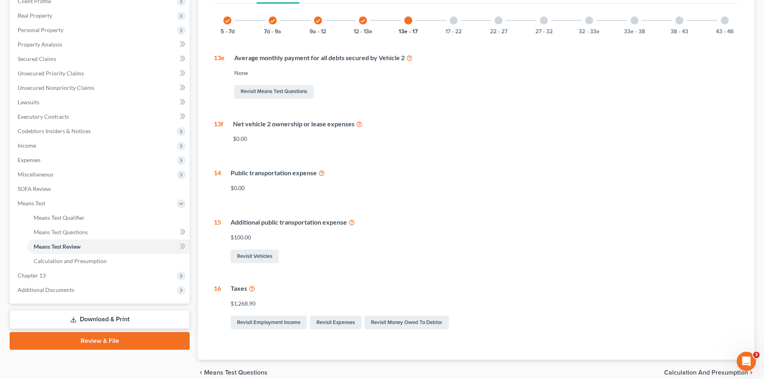
scroll to position [91, 0]
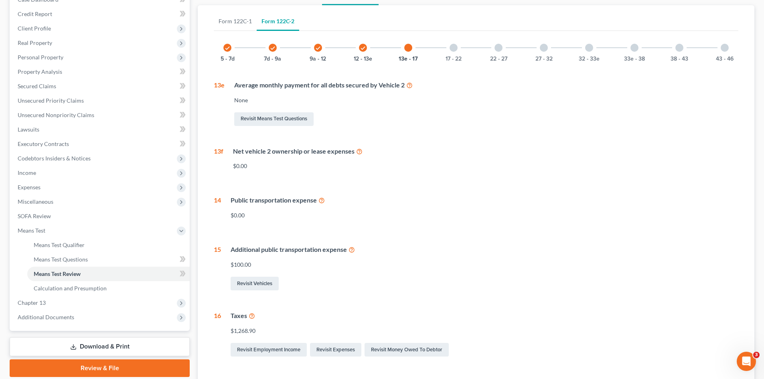
click at [456, 43] on div "17 - 22" at bounding box center [453, 47] width 27 height 27
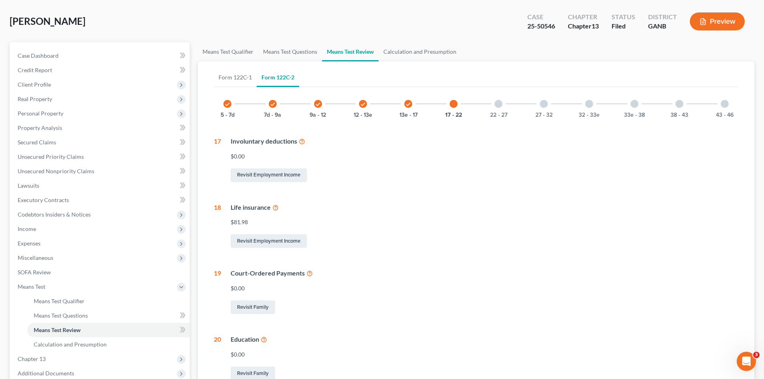
scroll to position [14, 0]
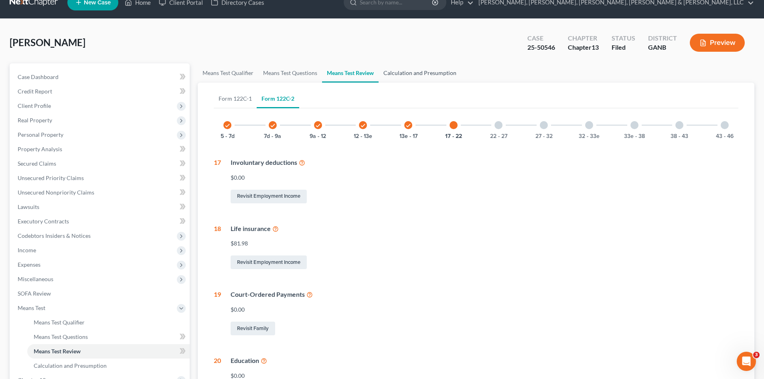
click at [425, 67] on link "Calculation and Presumption" at bounding box center [420, 72] width 83 height 19
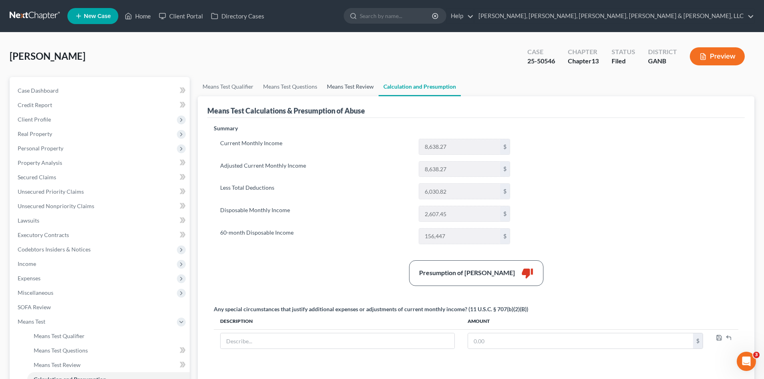
drag, startPoint x: 770, startPoint y: 128, endPoint x: 369, endPoint y: 46, distance: 409.0
click at [369, 46] on div "[PERSON_NAME] Upgraded Case 25-50546 Chapter Chapter 13 Status Filed District G…" at bounding box center [382, 268] width 745 height 452
click at [363, 88] on link "Means Test Review" at bounding box center [350, 86] width 57 height 19
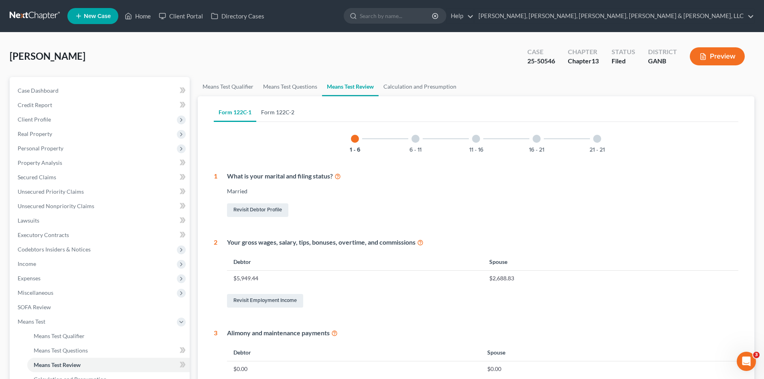
click at [293, 111] on link "Form 122C-2" at bounding box center [277, 112] width 43 height 19
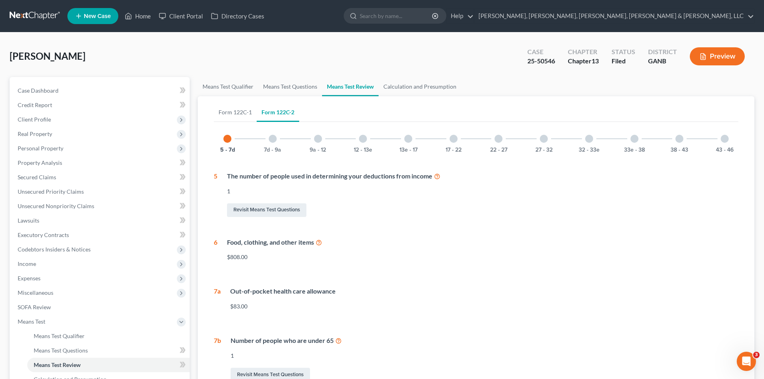
click at [290, 137] on div "5 - 7d 7d - 9a 9a - 12 12 - 13e 13e - 17 17 - 22 22 - 27 27 - 32 32 - 33e 33e -…" at bounding box center [476, 138] width 525 height 27
click at [285, 138] on div "7d - 9a" at bounding box center [272, 138] width 27 height 27
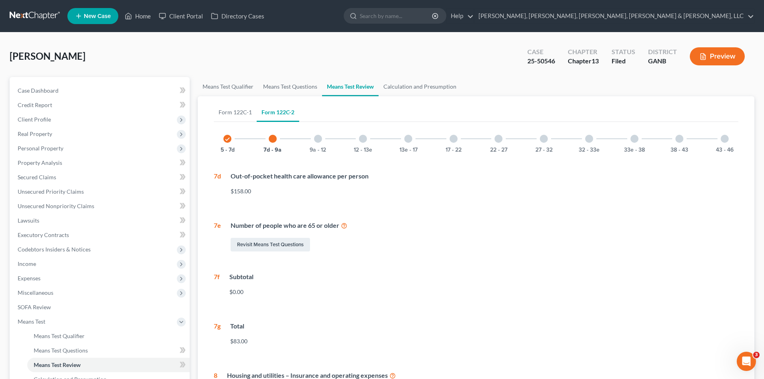
click at [330, 150] on div "9a - 12" at bounding box center [317, 138] width 27 height 27
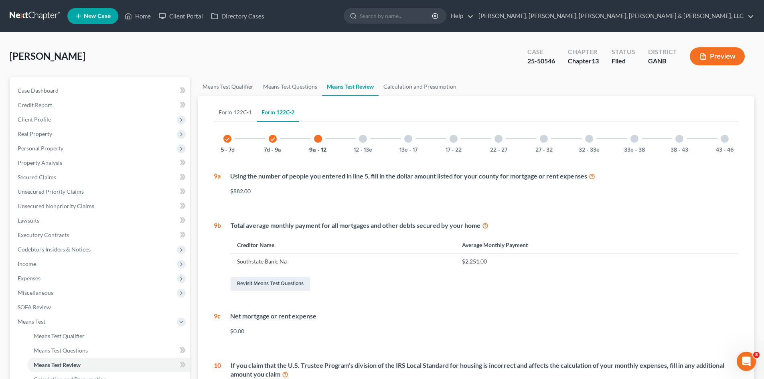
drag, startPoint x: 596, startPoint y: 141, endPoint x: 751, endPoint y: 144, distance: 154.4
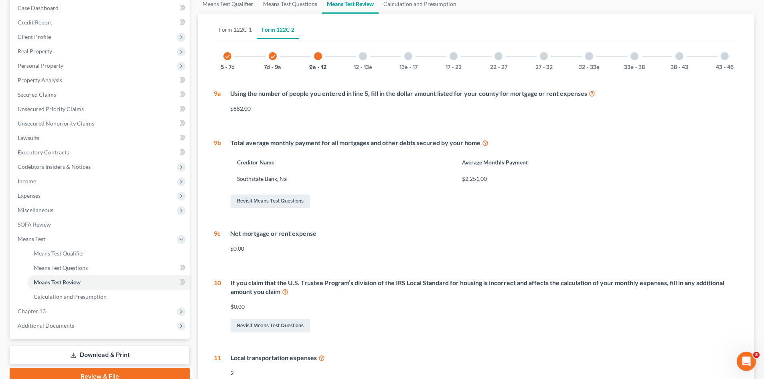
scroll to position [75, 0]
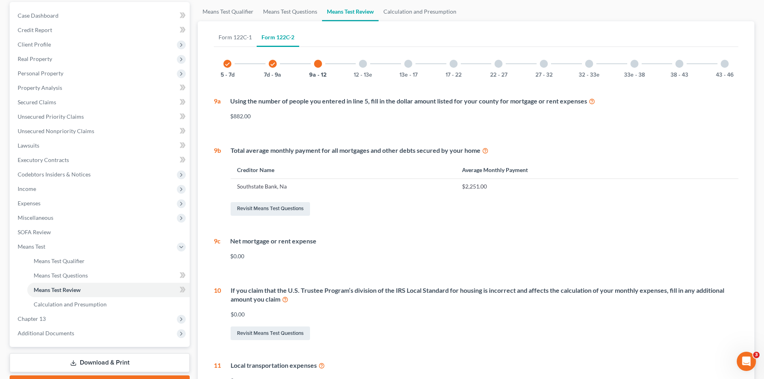
click at [375, 71] on div "12 - 13e" at bounding box center [362, 63] width 27 height 27
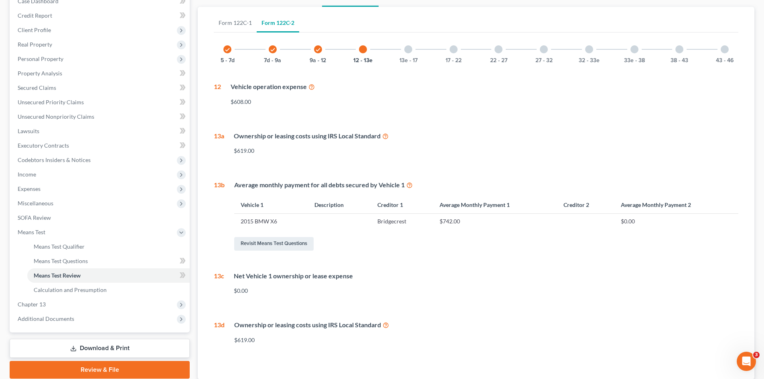
scroll to position [88, 0]
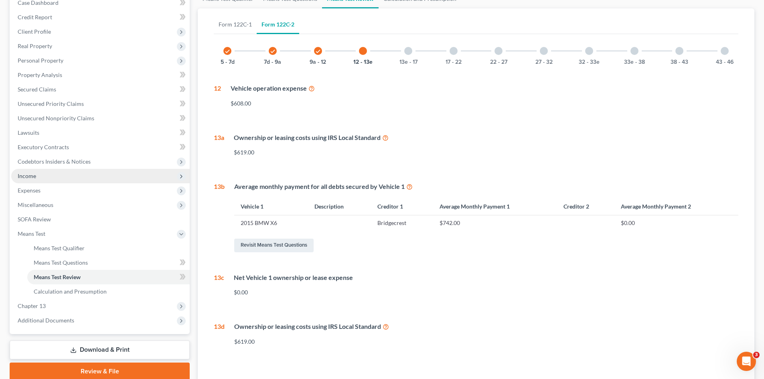
click at [83, 177] on span "Income" at bounding box center [100, 176] width 178 height 14
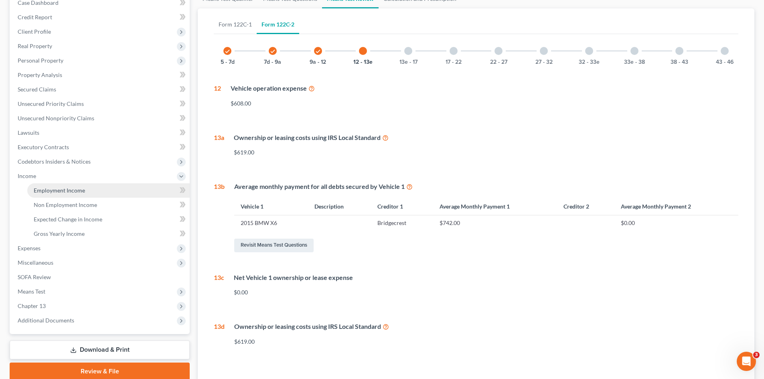
click at [85, 186] on link "Employment Income" at bounding box center [108, 190] width 162 height 14
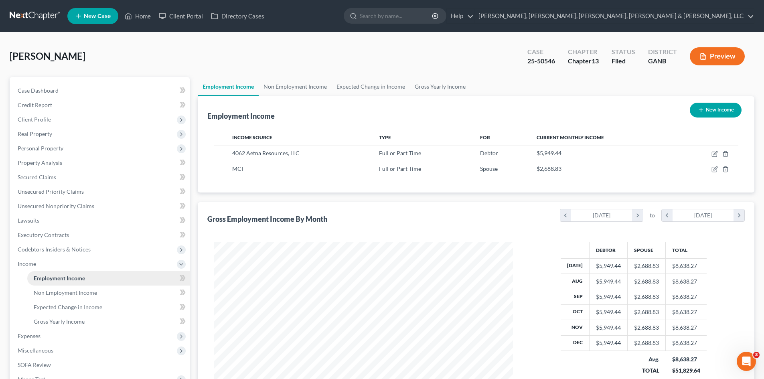
scroll to position [150, 315]
click at [65, 107] on link "Credit Report" at bounding box center [100, 105] width 178 height 14
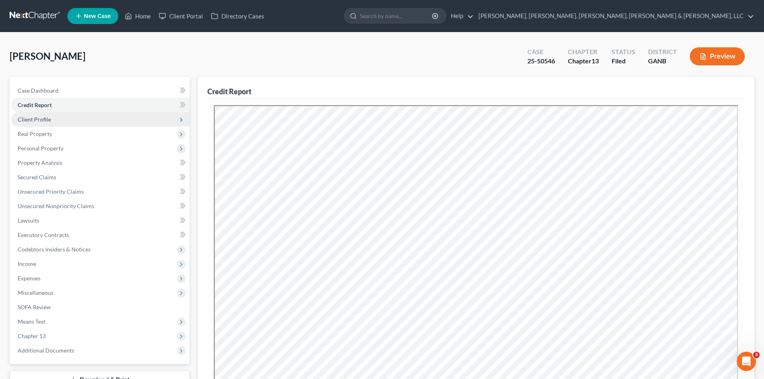
click at [68, 122] on span "Client Profile" at bounding box center [100, 119] width 178 height 14
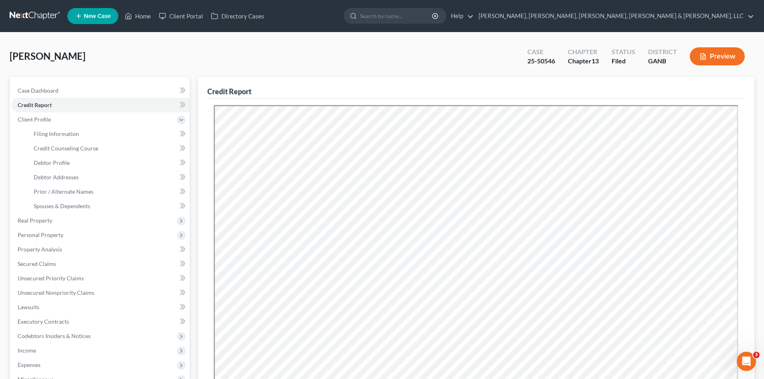
scroll to position [148, 0]
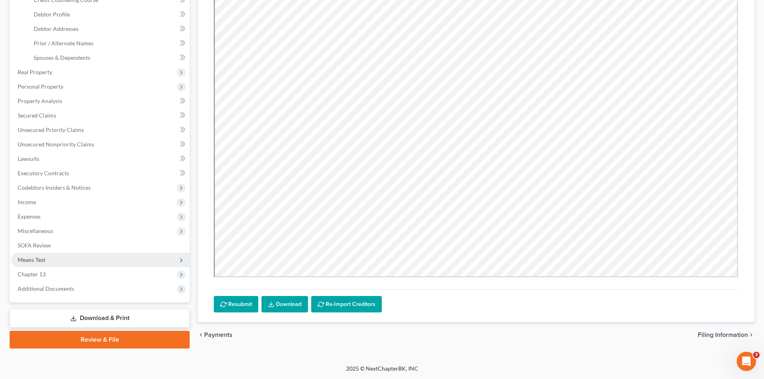
click at [80, 258] on span "Means Test" at bounding box center [100, 260] width 178 height 14
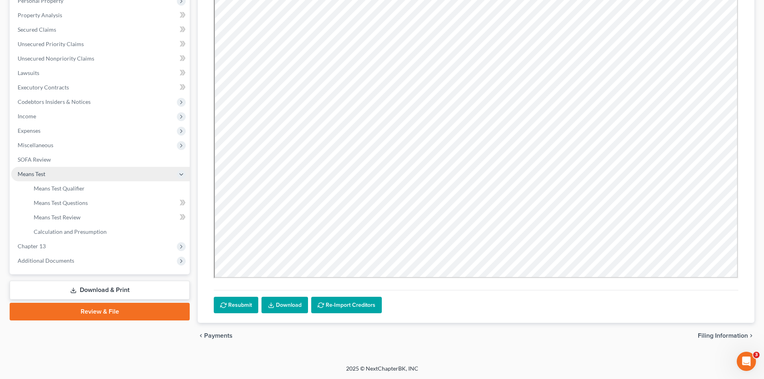
scroll to position [148, 0]
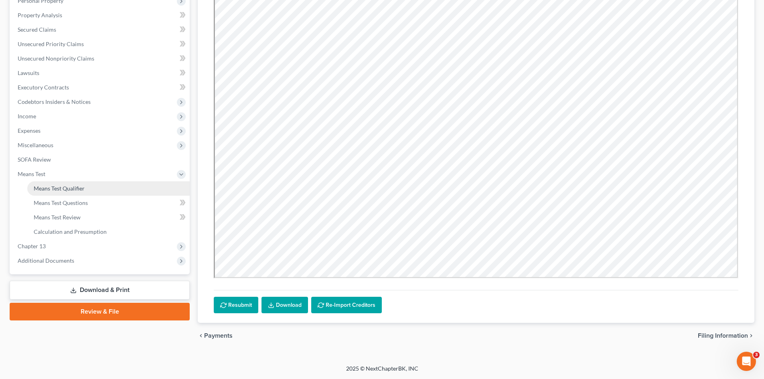
click at [73, 186] on span "Means Test Qualifier" at bounding box center [59, 188] width 51 height 7
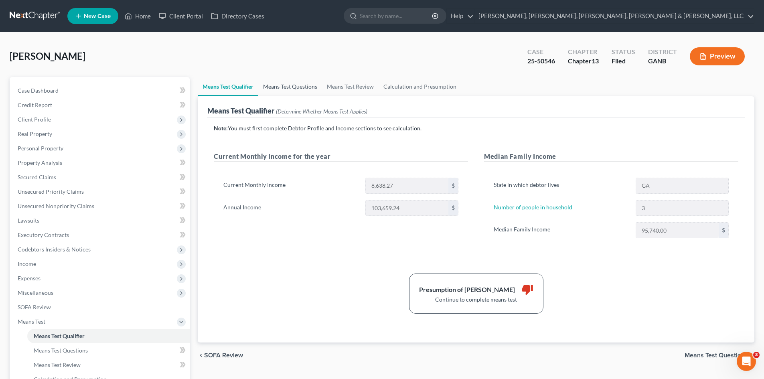
click at [292, 89] on link "Means Test Questions" at bounding box center [290, 86] width 64 height 19
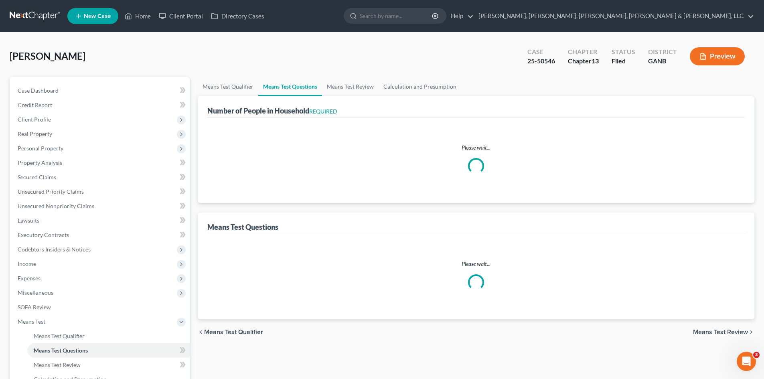
select select "0"
select select "60"
select select "1"
select select "60"
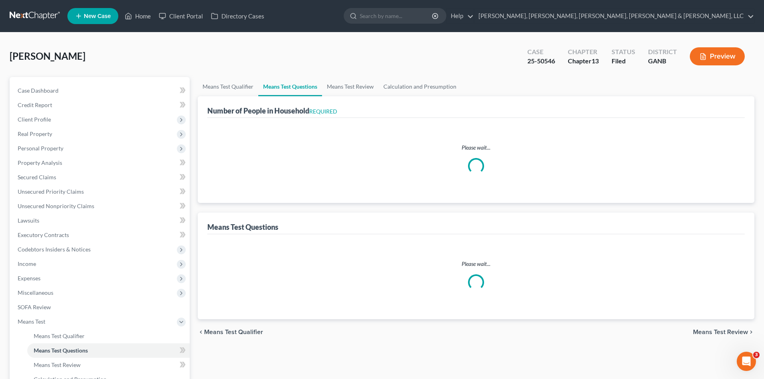
select select "1"
select select "2"
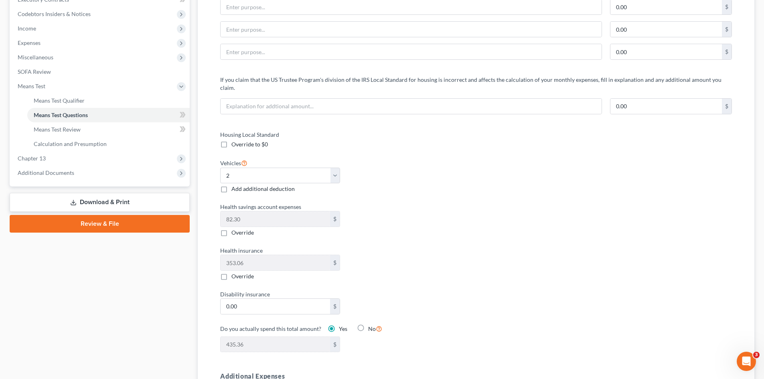
scroll to position [248, 0]
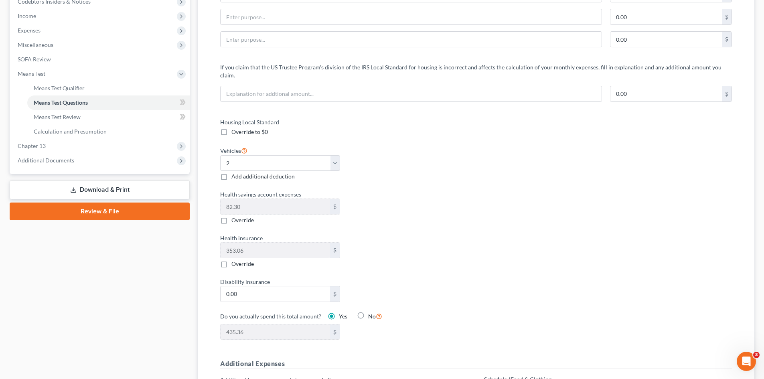
click at [231, 128] on label "Override to $0" at bounding box center [249, 132] width 36 height 8
click at [235, 128] on input "Override to $0" at bounding box center [237, 130] width 5 height 5
click at [231, 128] on label "Override to $0" at bounding box center [249, 132] width 36 height 8
click at [235, 128] on input "Override to $0" at bounding box center [237, 130] width 5 height 5
checkbox input "false"
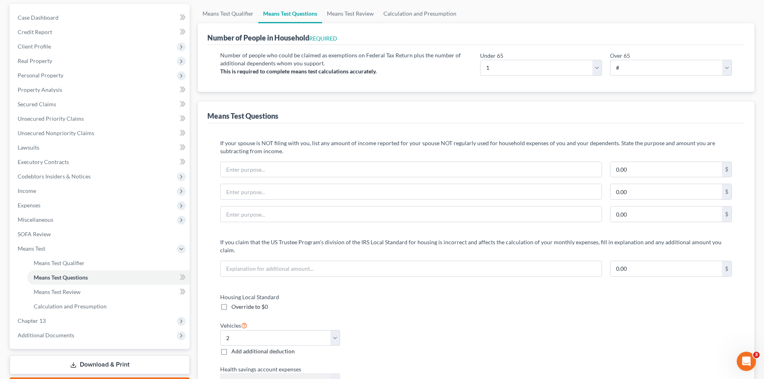
scroll to position [12, 0]
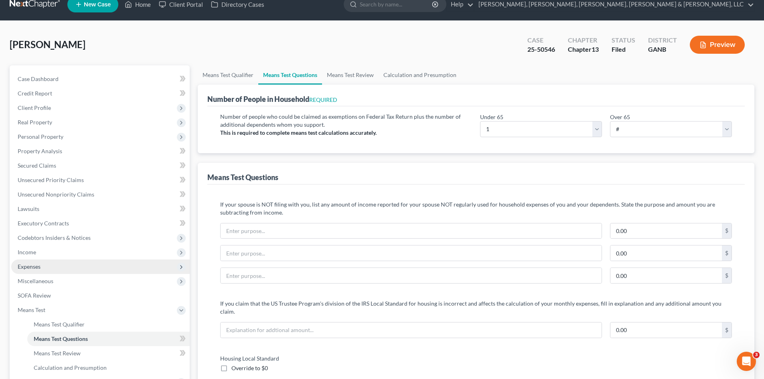
drag, startPoint x: 758, startPoint y: 65, endPoint x: 67, endPoint y: 262, distance: 718.5
click at [68, 272] on span "Expenses" at bounding box center [100, 266] width 178 height 14
click at [67, 262] on span "Expenses" at bounding box center [100, 266] width 178 height 14
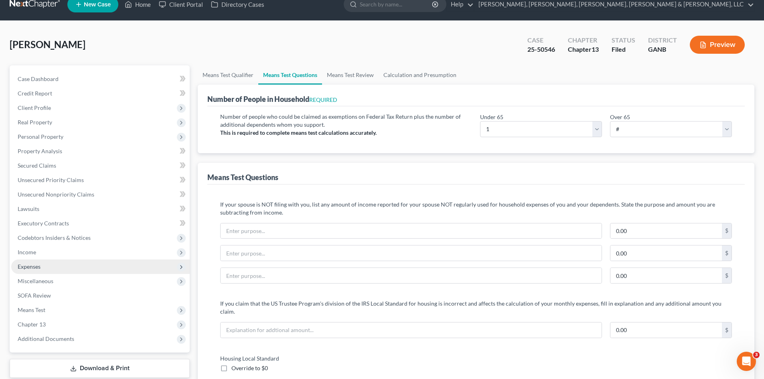
click at [71, 271] on span "Expenses" at bounding box center [100, 266] width 178 height 14
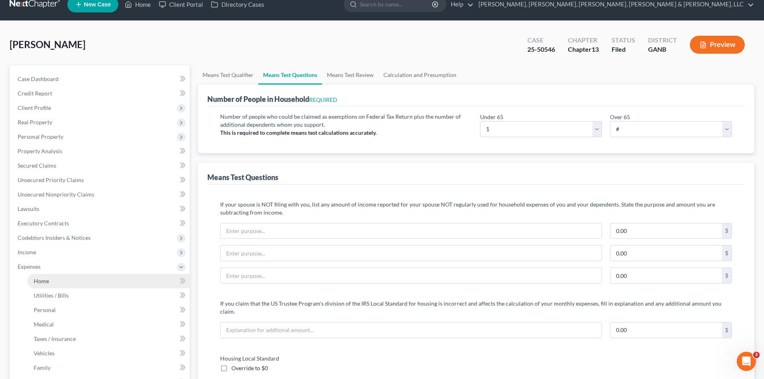
click at [72, 276] on link "Home" at bounding box center [108, 281] width 162 height 14
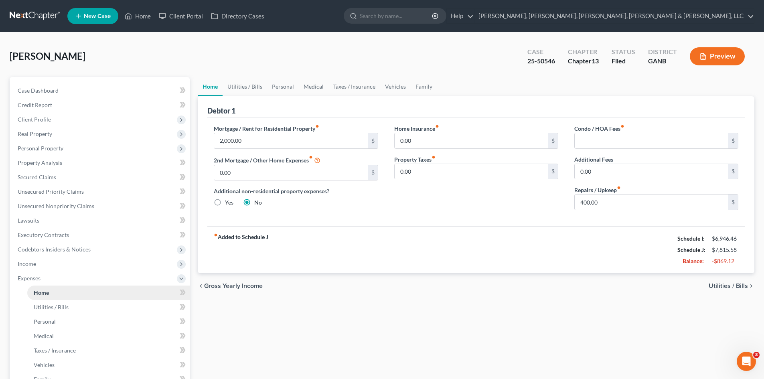
click at [75, 290] on link "Home" at bounding box center [108, 293] width 162 height 14
click at [241, 97] on div "Debtor 1" at bounding box center [475, 107] width 537 height 22
click at [243, 84] on link "Utilities / Bills" at bounding box center [245, 86] width 45 height 19
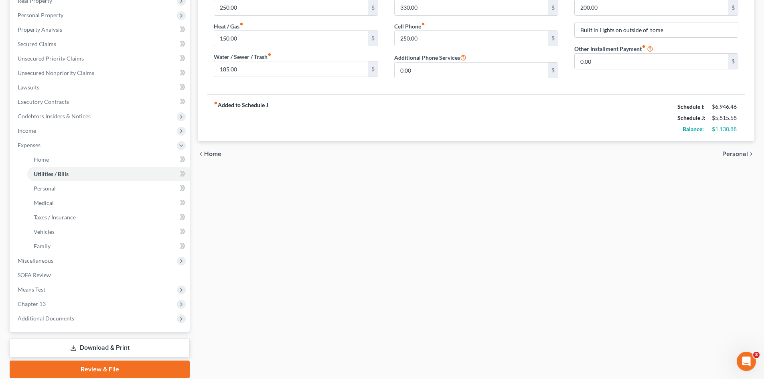
scroll to position [163, 0]
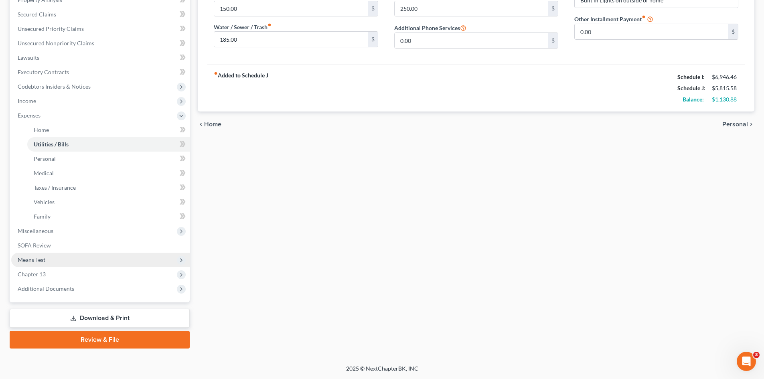
click at [79, 266] on span "Means Test" at bounding box center [100, 260] width 178 height 14
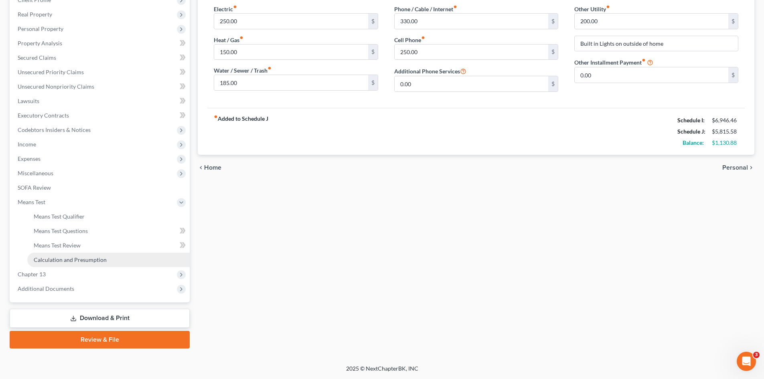
scroll to position [120, 0]
click at [74, 218] on span "Means Test Qualifier" at bounding box center [59, 216] width 51 height 7
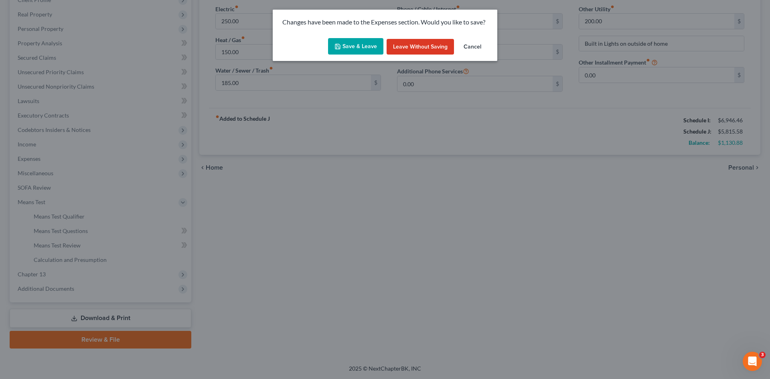
click at [329, 53] on button "Save & Leave" at bounding box center [355, 46] width 55 height 17
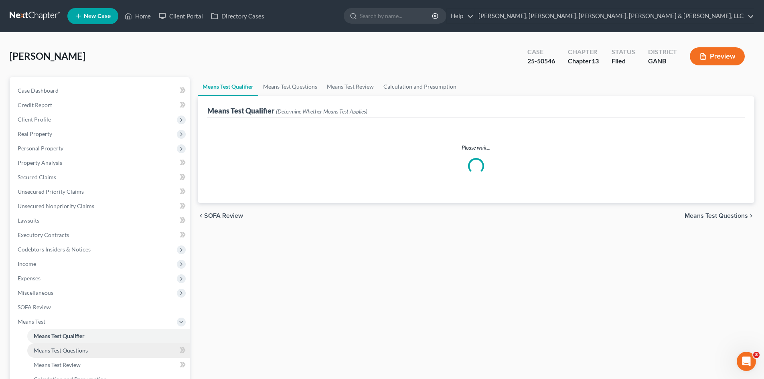
click at [98, 351] on link "Means Test Questions" at bounding box center [108, 350] width 162 height 14
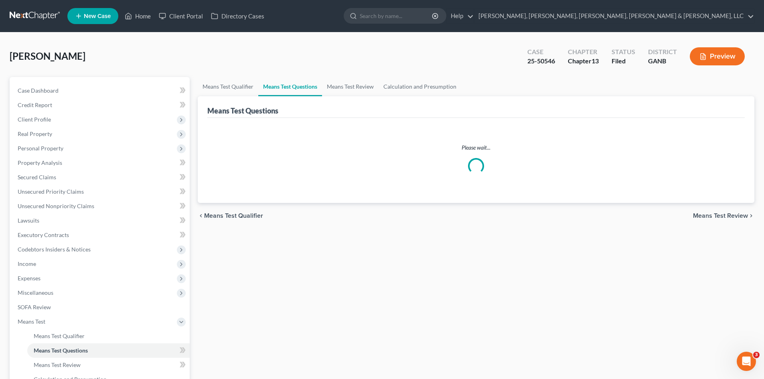
click at [296, 89] on link "Means Test Questions" at bounding box center [290, 86] width 64 height 19
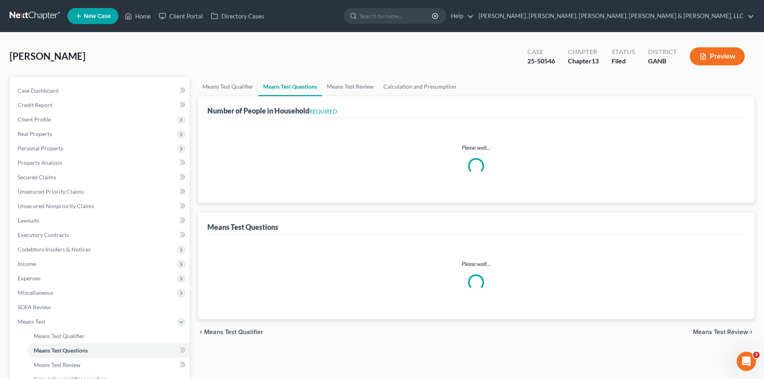
select select "0"
select select "60"
select select "1"
select select "60"
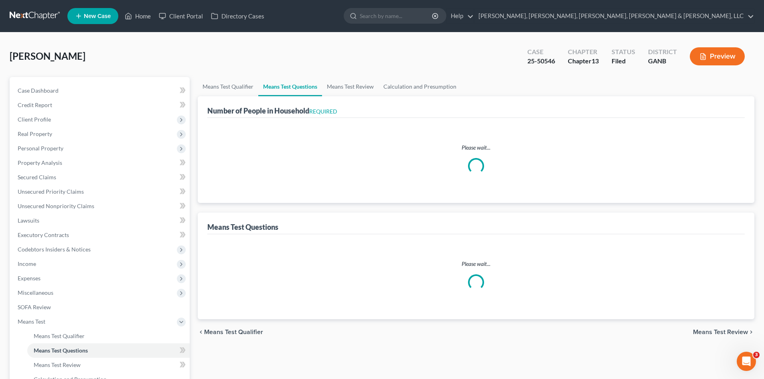
select select "2"
select select "1"
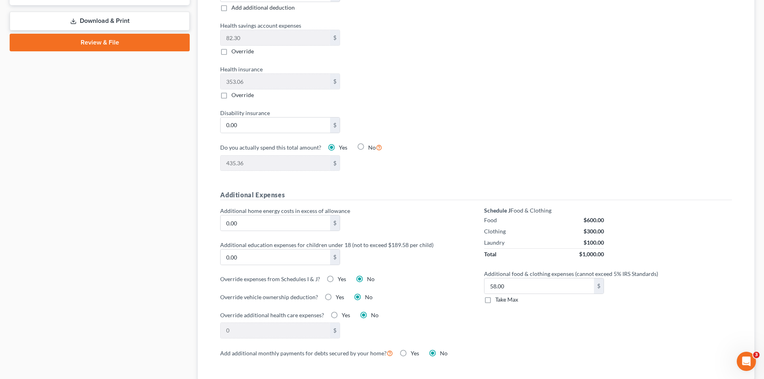
scroll to position [428, 0]
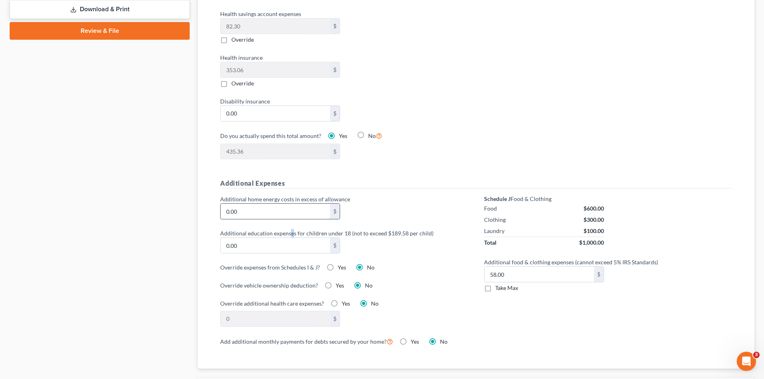
drag, startPoint x: 291, startPoint y: 214, endPoint x: 291, endPoint y: 196, distance: 18.5
click at [291, 214] on div "Additional home energy costs in excess of allowance 0.00 $ Additional education…" at bounding box center [344, 265] width 264 height 141
click at [291, 203] on div "0.00 $" at bounding box center [280, 211] width 120 height 16
click at [294, 206] on input "0.00" at bounding box center [275, 211] width 109 height 15
type input "200"
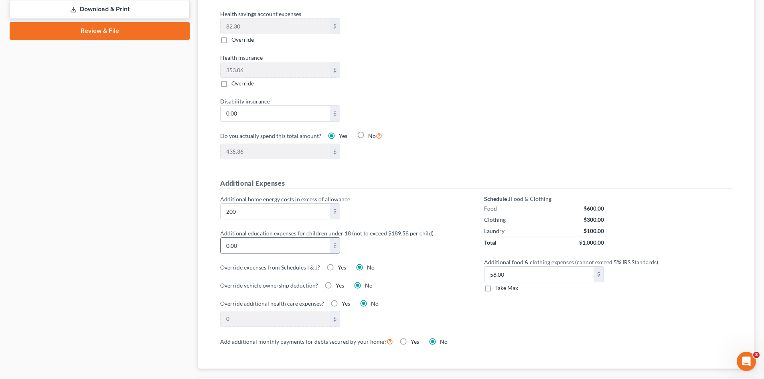
click at [284, 238] on input "0.00" at bounding box center [275, 245] width 109 height 15
type input "189"
drag, startPoint x: 432, startPoint y: 200, endPoint x: 418, endPoint y: 195, distance: 13.9
click at [434, 203] on div "Additional home energy costs in excess of allowance 200 $" at bounding box center [344, 207] width 256 height 24
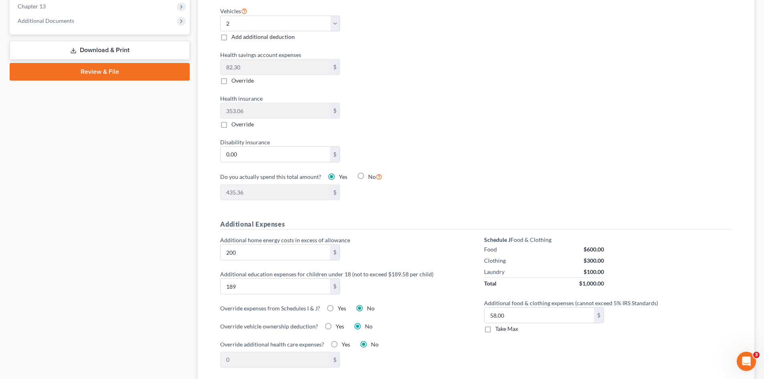
scroll to position [47, 0]
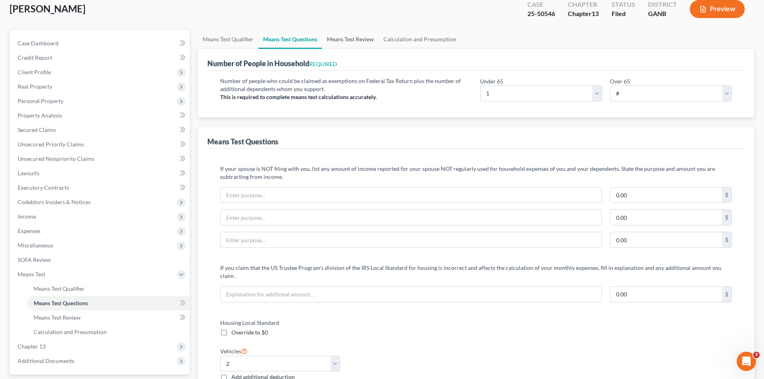
click at [348, 44] on link "Means Test Review" at bounding box center [350, 39] width 57 height 19
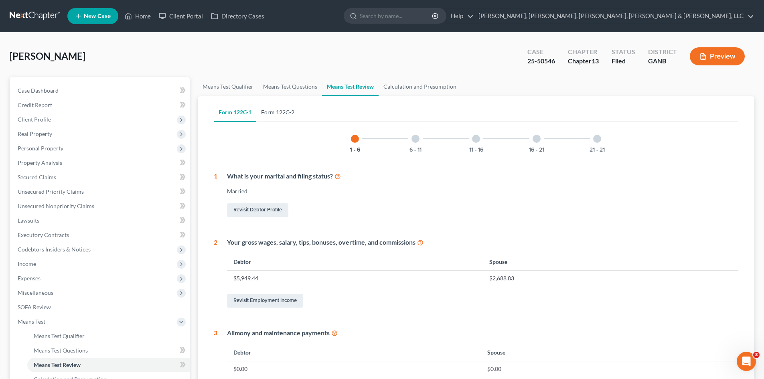
click at [278, 111] on link "Form 122C-2" at bounding box center [277, 112] width 43 height 19
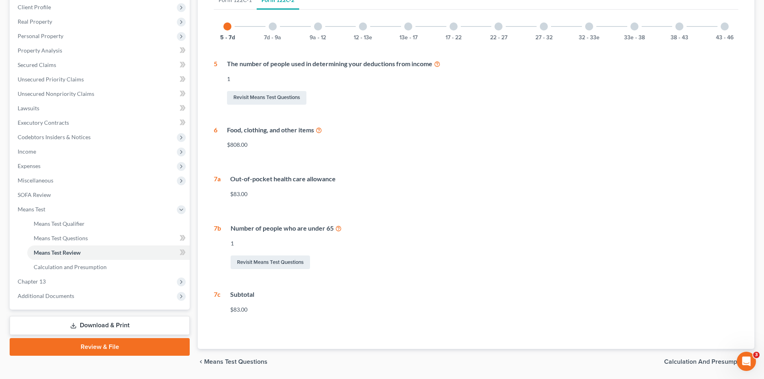
scroll to position [110, 0]
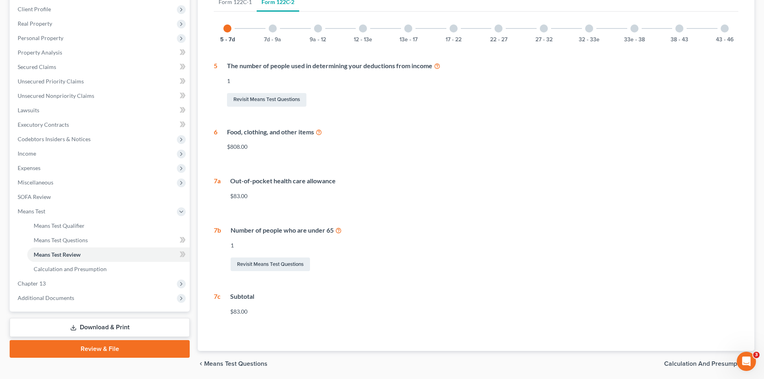
click at [285, 28] on div "7d - 9a" at bounding box center [272, 28] width 27 height 27
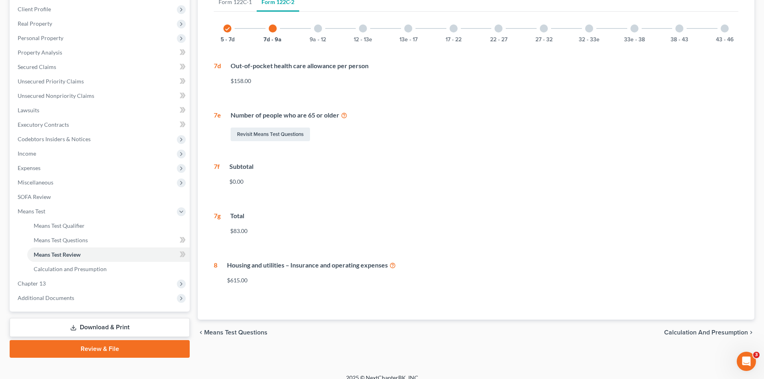
click at [321, 28] on div at bounding box center [318, 28] width 8 height 8
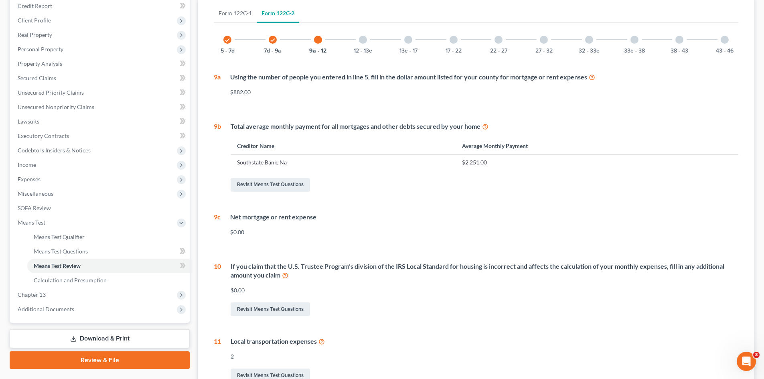
scroll to position [97, 0]
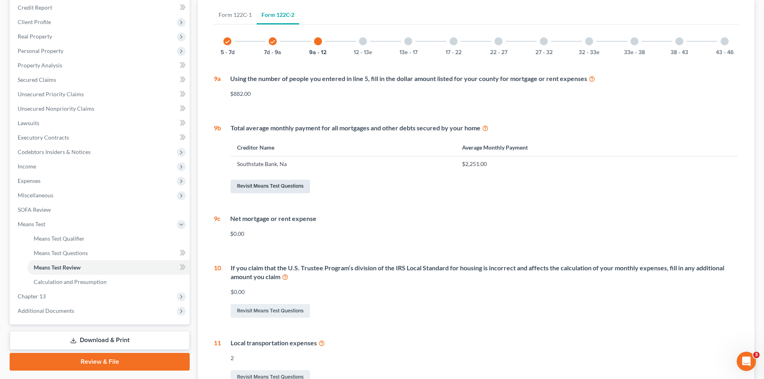
click at [290, 186] on link "Revisit Means Test Questions" at bounding box center [270, 187] width 79 height 14
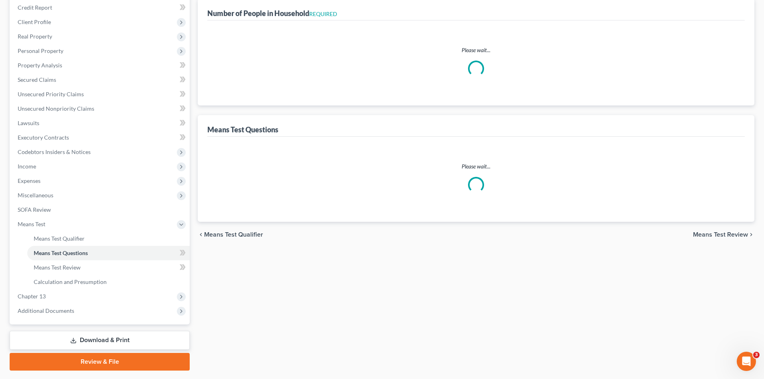
scroll to position [76, 0]
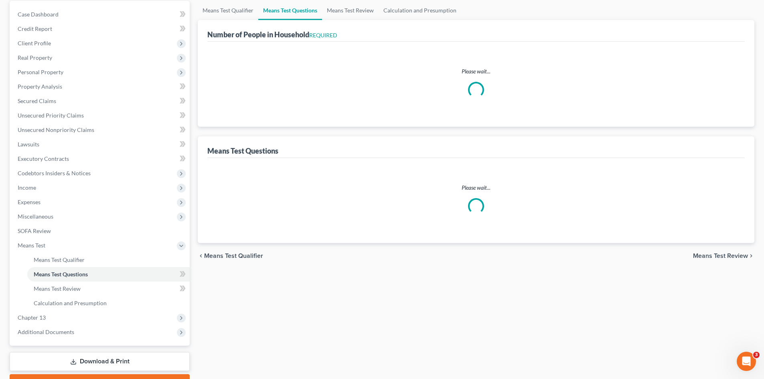
select select "0"
select select "60"
select select "1"
select select "60"
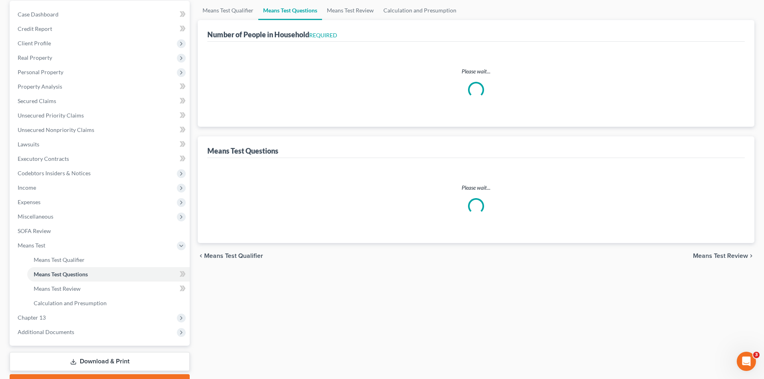
select select "1"
select select "2"
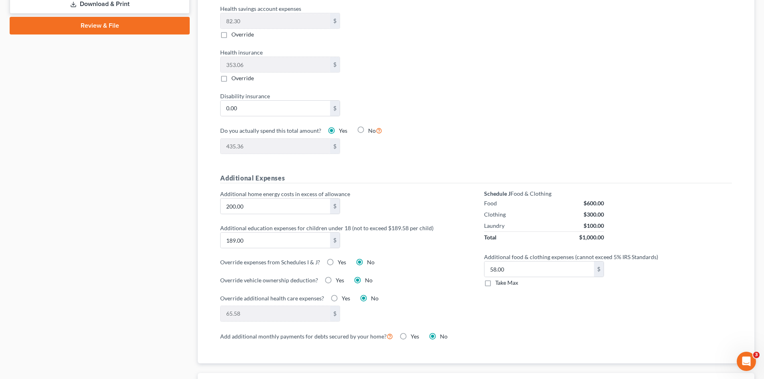
scroll to position [432, 0]
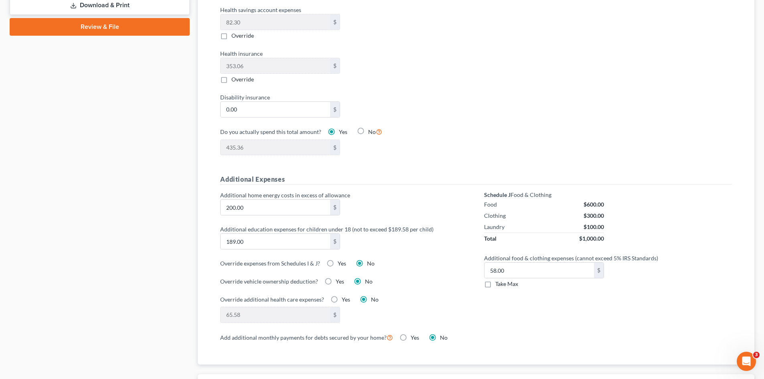
click at [495, 280] on label "Take Max" at bounding box center [506, 284] width 23 height 8
click at [498, 280] on input "Take Max" at bounding box center [500, 282] width 5 height 5
click at [495, 280] on label "Take Max" at bounding box center [506, 284] width 23 height 8
click at [498, 280] on input "Take Max" at bounding box center [500, 282] width 5 height 5
checkbox input "false"
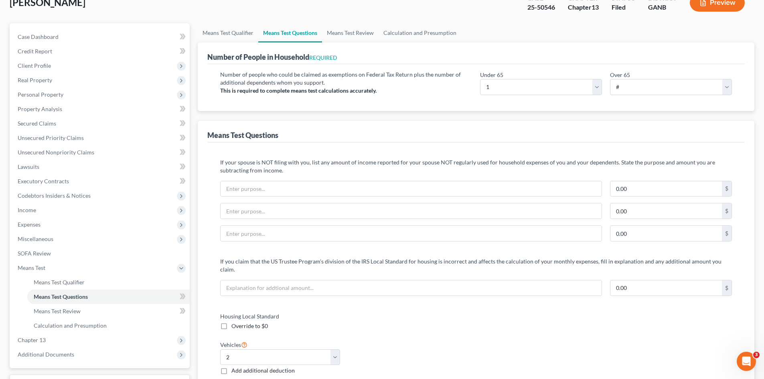
scroll to position [4, 0]
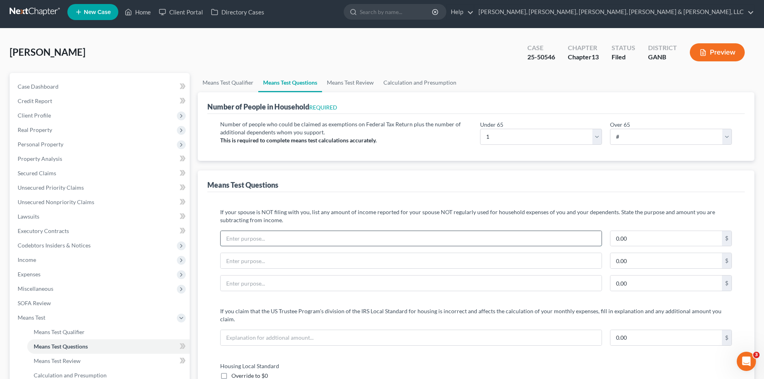
click at [567, 237] on input "text" at bounding box center [411, 238] width 381 height 15
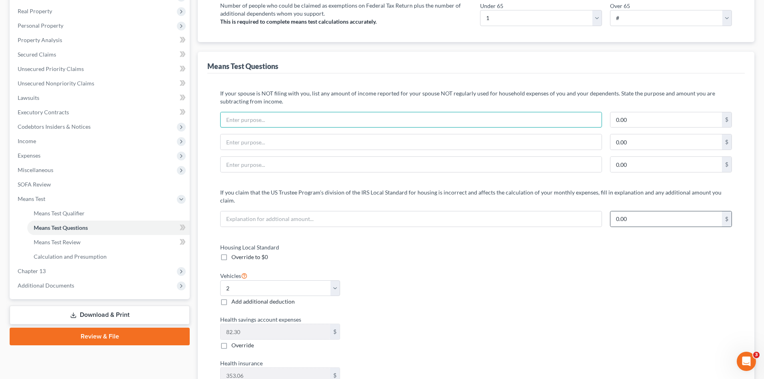
scroll to position [124, 0]
click at [258, 252] on span "Override to $0" at bounding box center [249, 255] width 36 height 7
click at [240, 252] on input "Override to $0" at bounding box center [237, 254] width 5 height 5
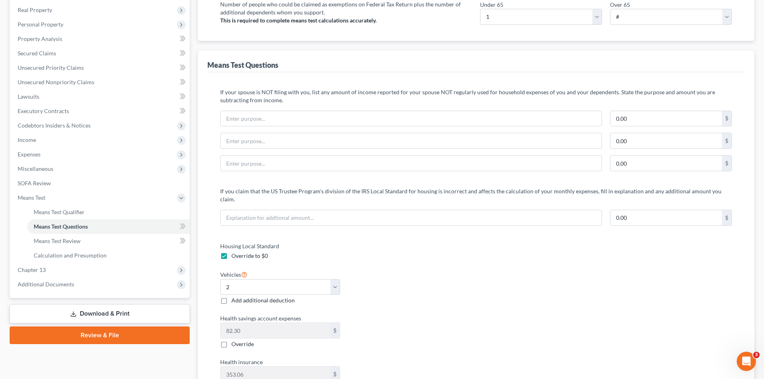
click at [258, 252] on span "Override to $0" at bounding box center [249, 255] width 36 height 7
click at [240, 252] on input "Override to $0" at bounding box center [237, 254] width 5 height 5
checkbox input "false"
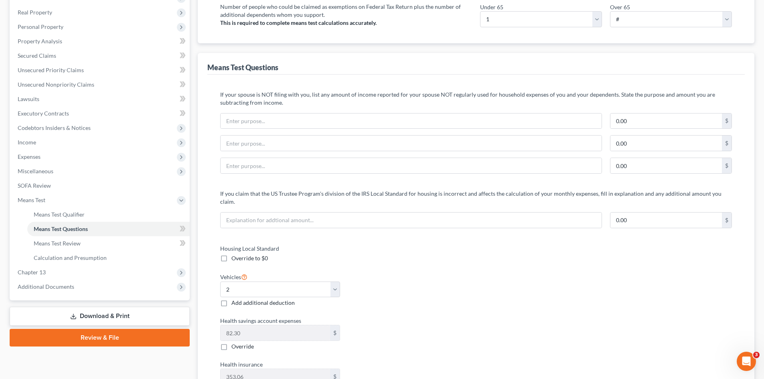
scroll to position [0, 0]
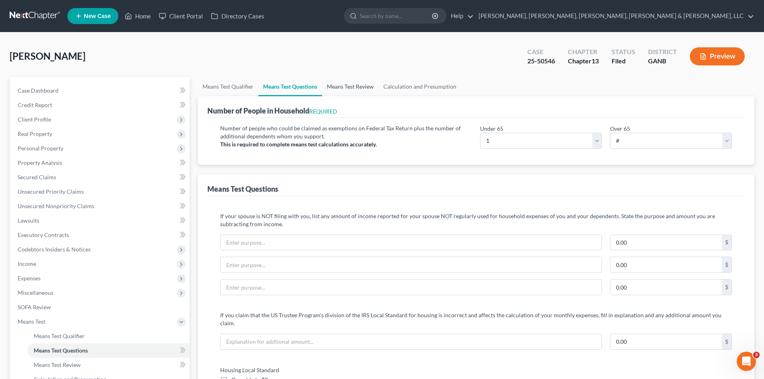
drag, startPoint x: 368, startPoint y: 89, endPoint x: 364, endPoint y: 87, distance: 4.1
click at [368, 89] on link "Means Test Review" at bounding box center [350, 86] width 57 height 19
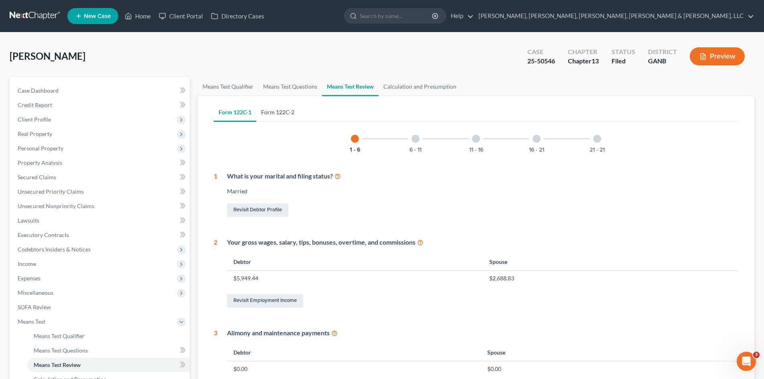
click at [290, 112] on link "Form 122C-2" at bounding box center [277, 112] width 43 height 19
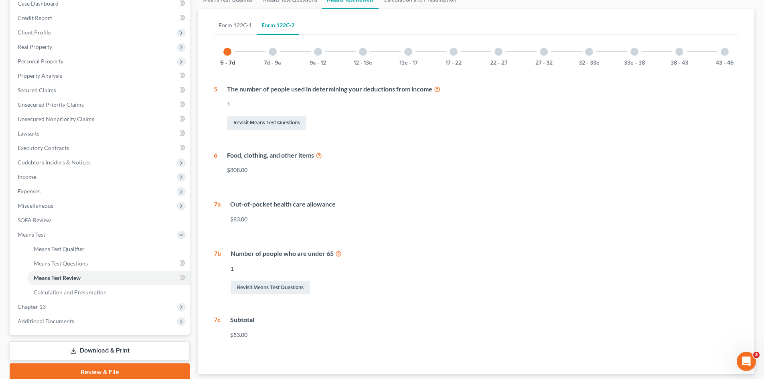
scroll to position [138, 0]
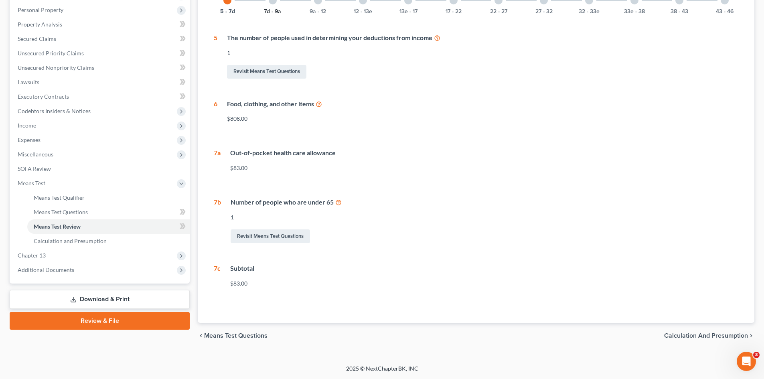
click at [275, 7] on div "7d - 9a" at bounding box center [272, 0] width 27 height 27
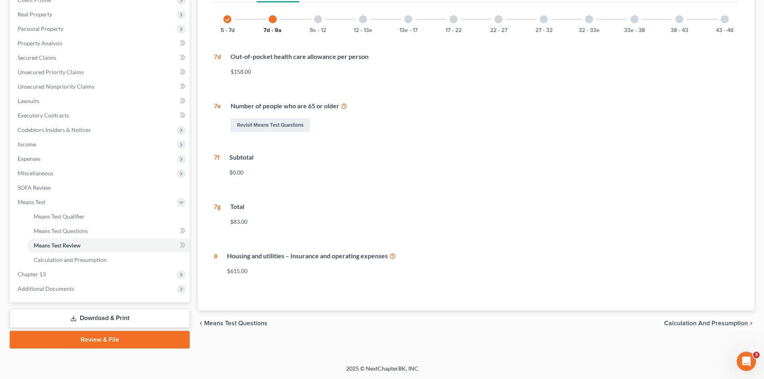
scroll to position [120, 0]
click at [309, 19] on div "9a - 12" at bounding box center [317, 19] width 27 height 27
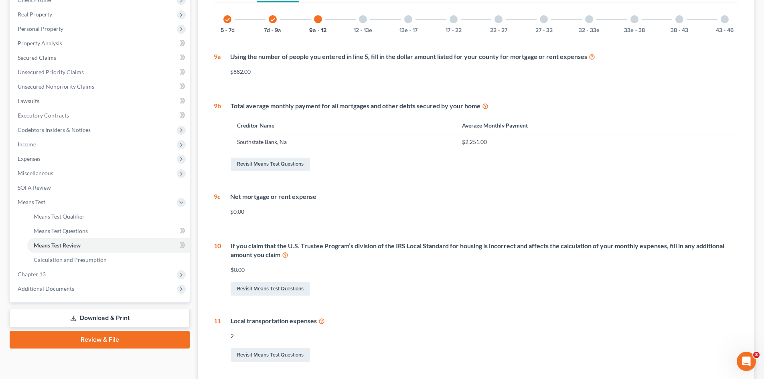
click at [483, 107] on icon at bounding box center [485, 106] width 6 height 8
drag, startPoint x: 770, startPoint y: 217, endPoint x: 378, endPoint y: 109, distance: 405.8
click at [378, 109] on div "check 5 - 7d check 7d - 9a 9a - 12 12 - 13e 13e - 17 17 - 22 22 - 27 27 - 32 32…" at bounding box center [476, 185] width 525 height 358
click at [363, 14] on div "12 - 13e" at bounding box center [362, 19] width 27 height 27
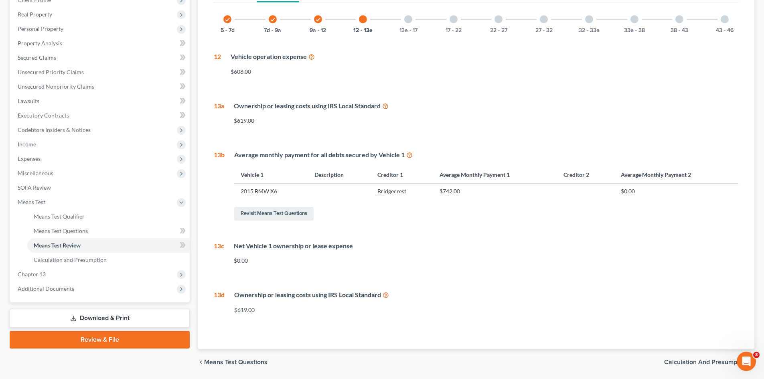
click at [413, 22] on div "13e - 17" at bounding box center [408, 19] width 27 height 27
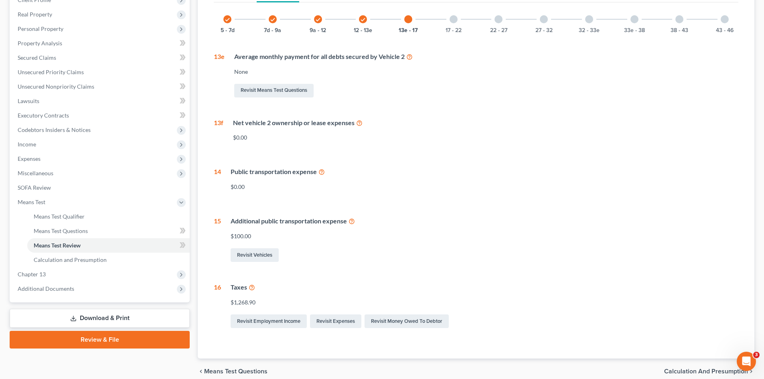
click at [455, 23] on div at bounding box center [454, 19] width 8 height 8
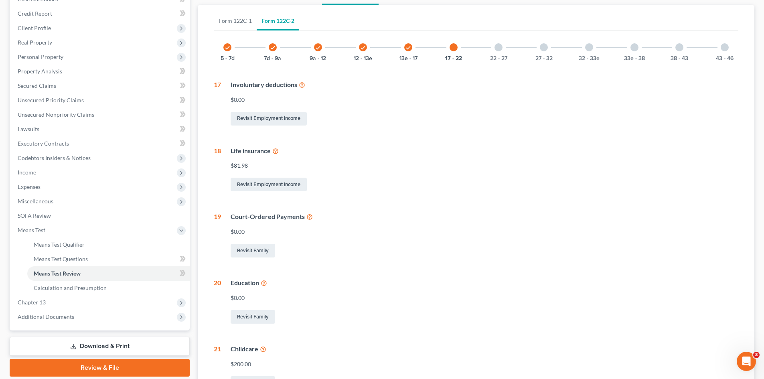
scroll to position [89, 0]
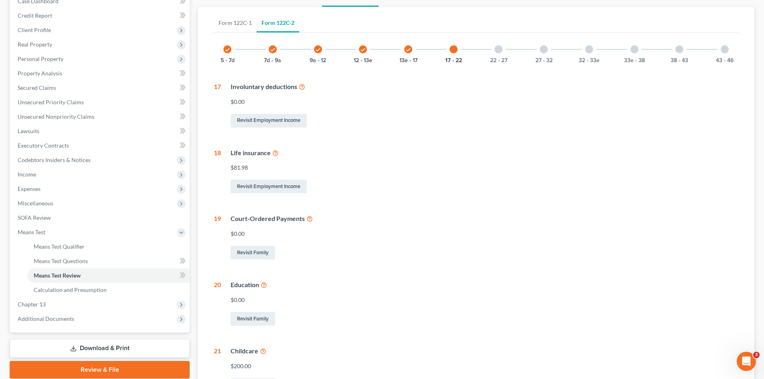
click at [490, 50] on div "22 - 27" at bounding box center [498, 49] width 27 height 27
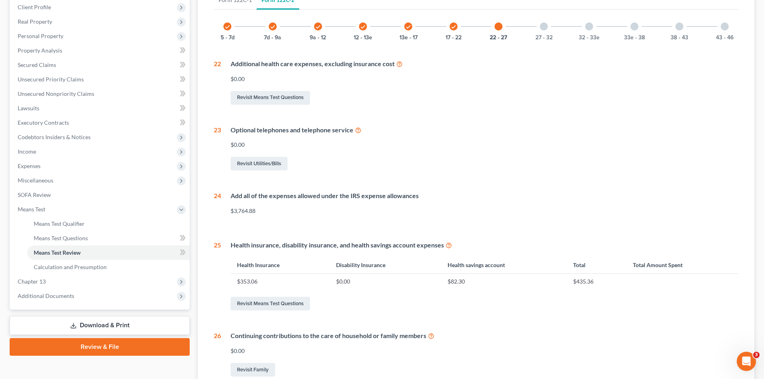
scroll to position [52, 0]
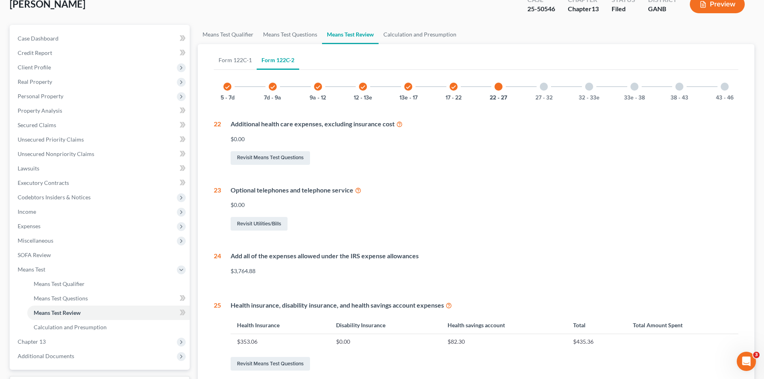
click at [545, 91] on div "27 - 32" at bounding box center [543, 86] width 27 height 27
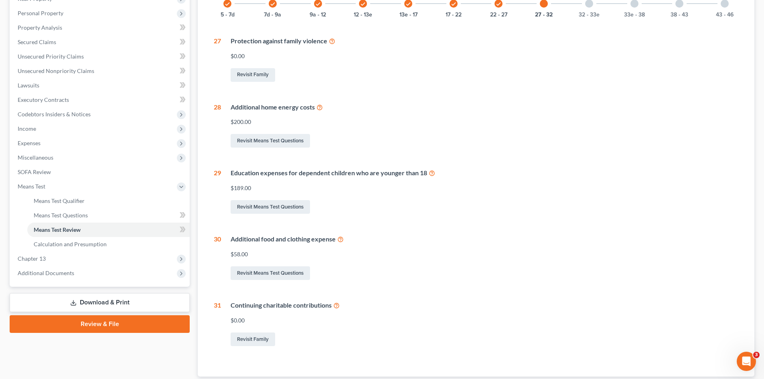
scroll to position [120, 0]
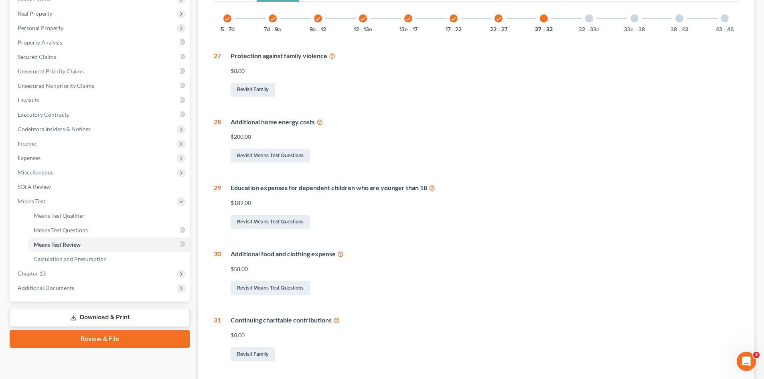
click at [589, 24] on div "32 - 33e" at bounding box center [588, 18] width 27 height 27
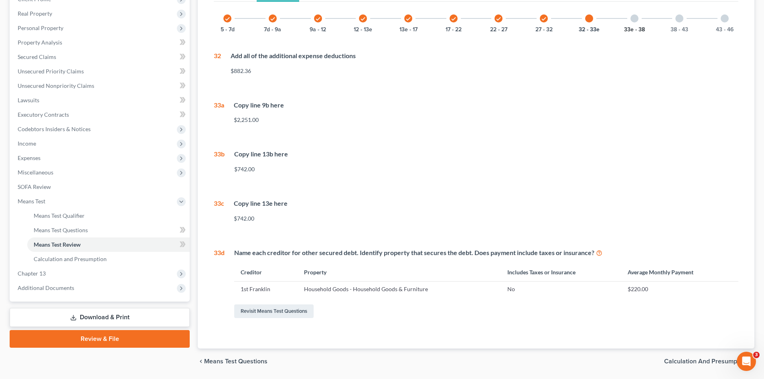
click at [631, 27] on button "33e - 38" at bounding box center [634, 30] width 21 height 6
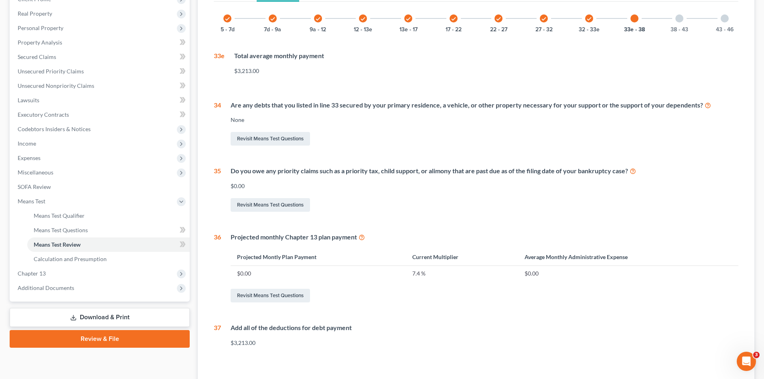
click at [662, 18] on div "check 5 - 7d check 7d - 9a check 9a - 12 check 12 - 13e check 13e - 17 check 17…" at bounding box center [476, 18] width 525 height 27
click at [676, 18] on div at bounding box center [679, 18] width 8 height 8
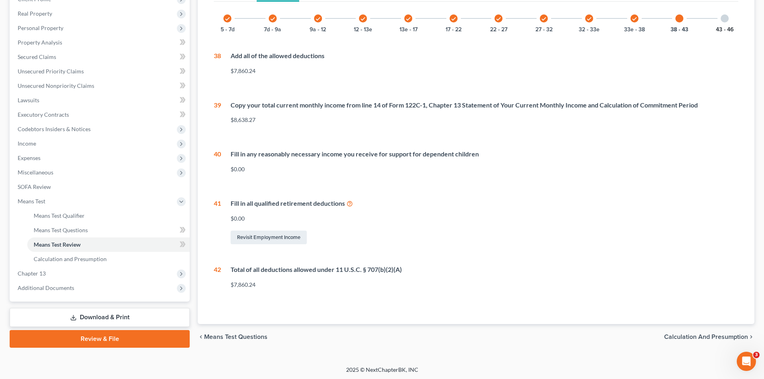
click at [725, 27] on button "43 - 46" at bounding box center [725, 30] width 18 height 6
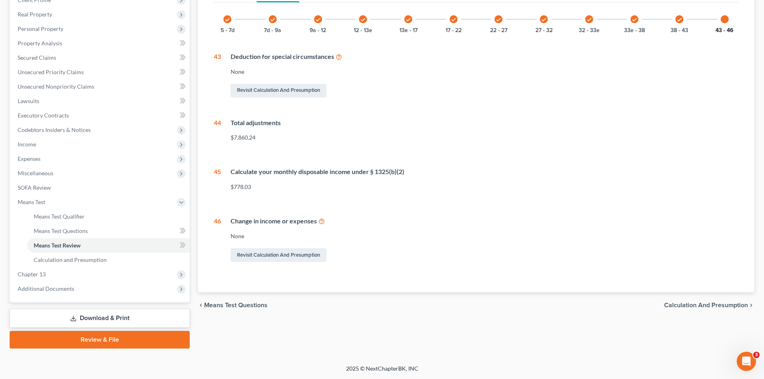
scroll to position [120, 0]
click at [725, 28] on button "43 - 46" at bounding box center [724, 31] width 18 height 6
click at [722, 20] on div at bounding box center [725, 19] width 8 height 8
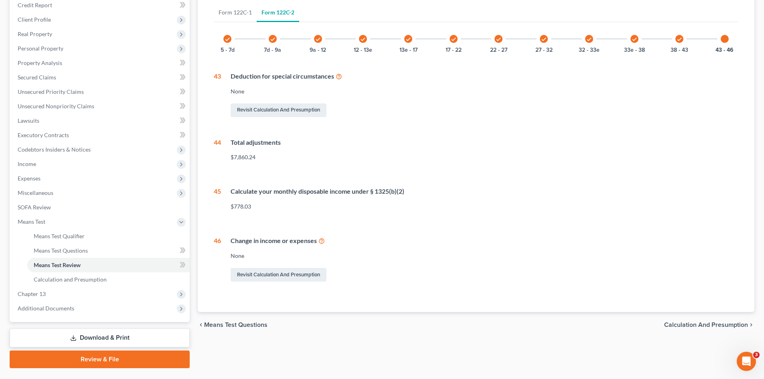
scroll to position [96, 0]
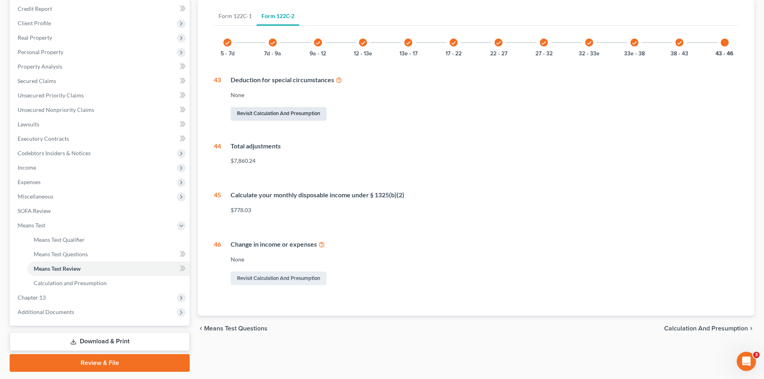
click at [300, 113] on link "Revisit Calculation and Presumption" at bounding box center [279, 114] width 96 height 14
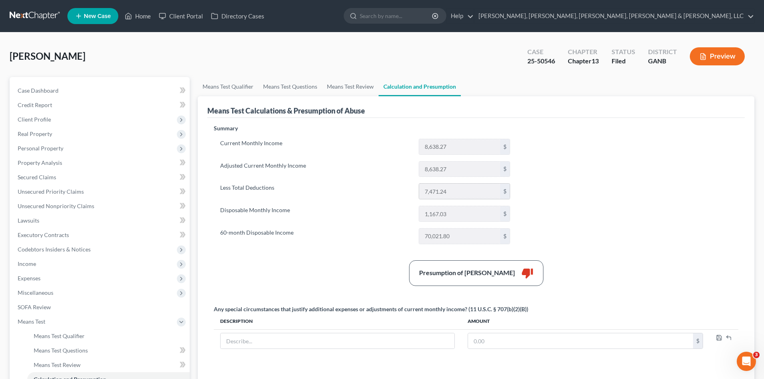
click at [482, 190] on input "7,471.24" at bounding box center [459, 191] width 81 height 15
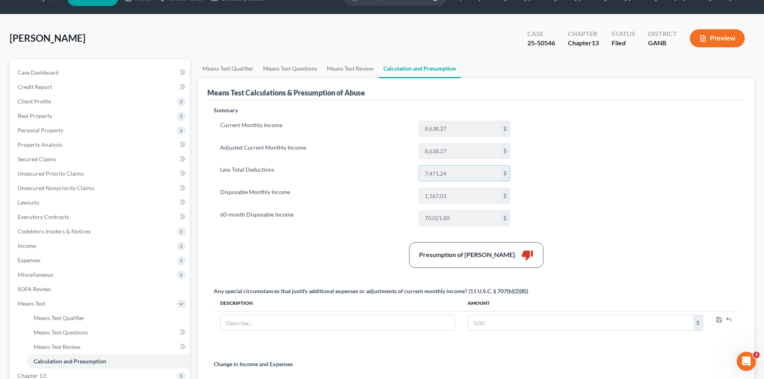
scroll to position [140, 0]
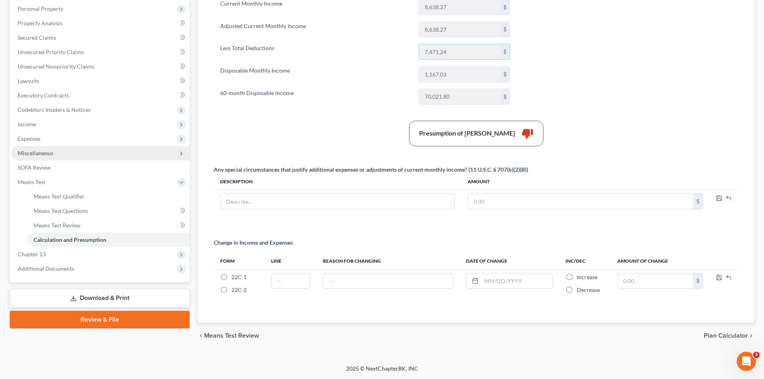
click at [104, 145] on span "Expenses" at bounding box center [100, 139] width 178 height 14
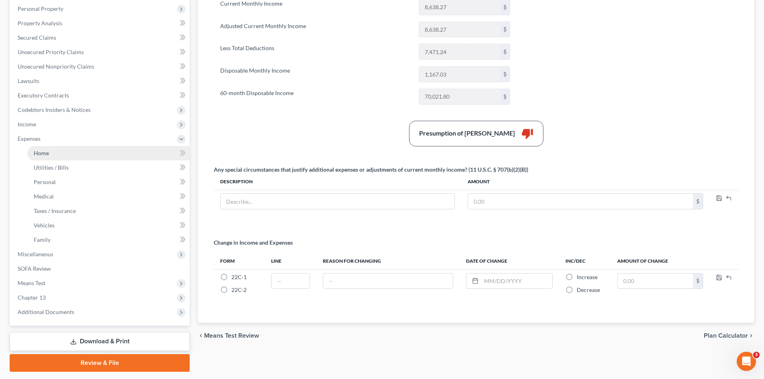
click at [89, 154] on link "Home" at bounding box center [108, 153] width 162 height 14
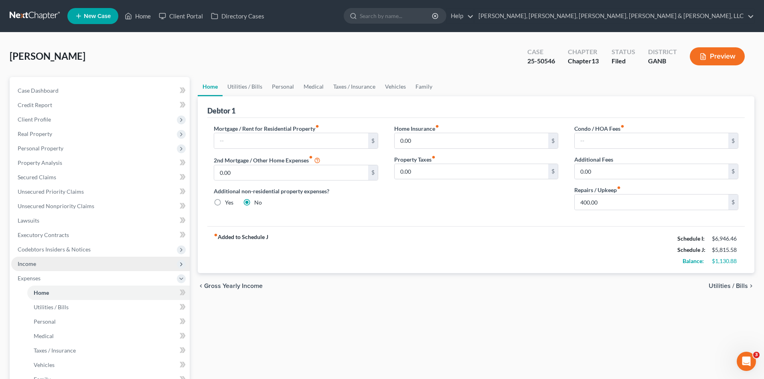
click at [90, 262] on span "Income" at bounding box center [100, 264] width 178 height 14
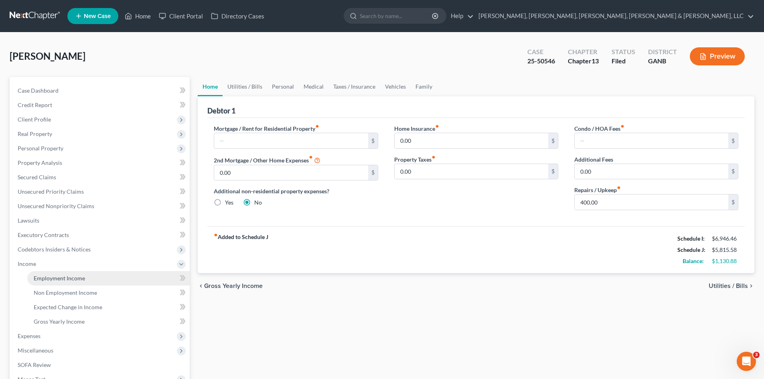
click at [91, 271] on link "Employment Income" at bounding box center [108, 278] width 162 height 14
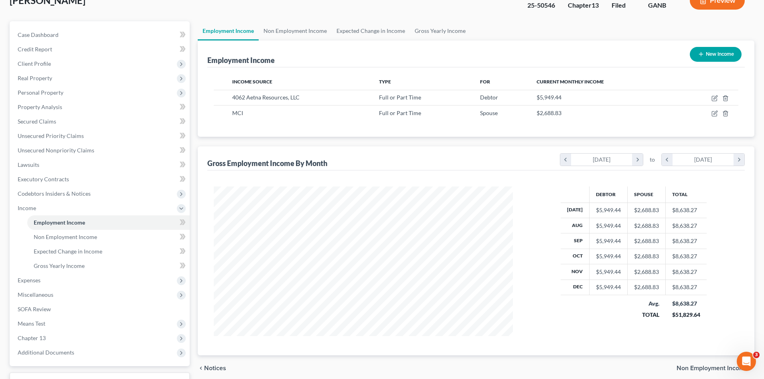
scroll to position [59, 0]
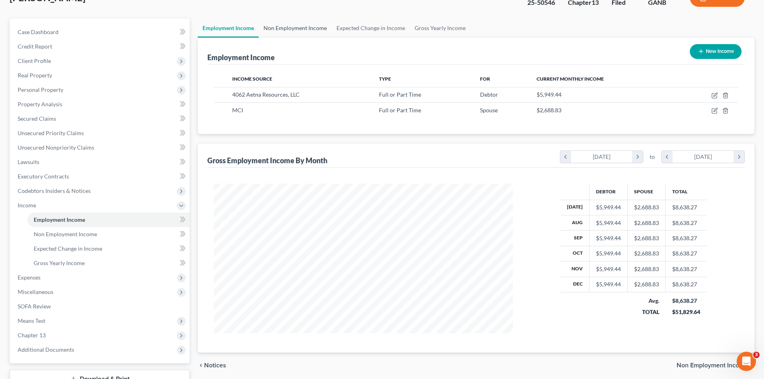
click at [327, 25] on link "Non Employment Income" at bounding box center [295, 27] width 73 height 19
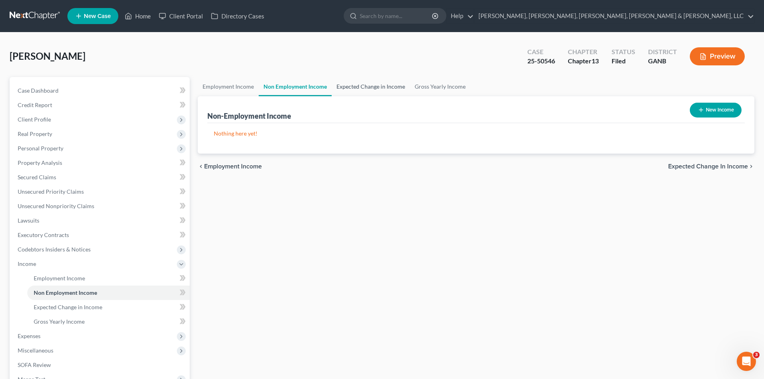
click at [359, 83] on link "Expected Change in Income" at bounding box center [371, 86] width 78 height 19
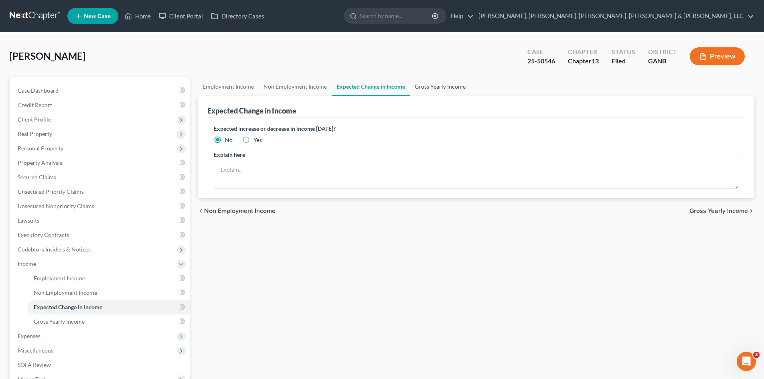
click at [460, 92] on link "Gross Yearly Income" at bounding box center [440, 86] width 61 height 19
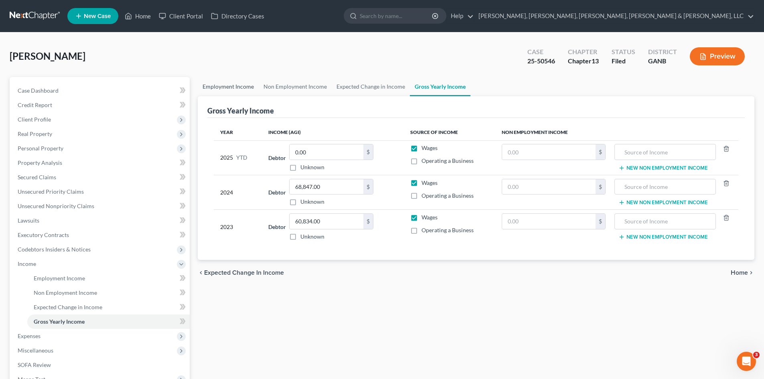
click at [215, 82] on link "Employment Income" at bounding box center [228, 86] width 61 height 19
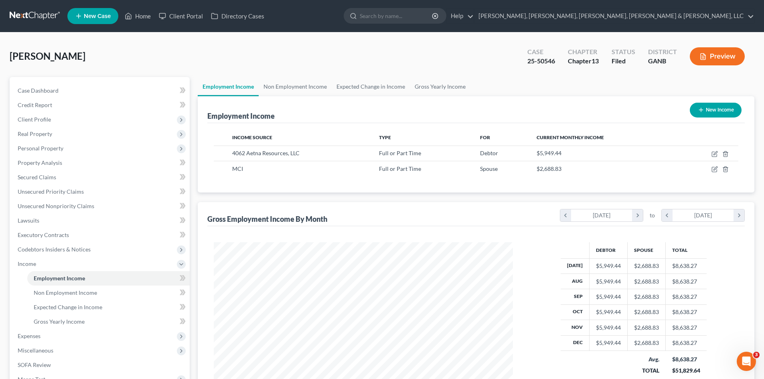
scroll to position [150, 315]
click at [448, 78] on link "Gross Yearly Income" at bounding box center [440, 86] width 61 height 19
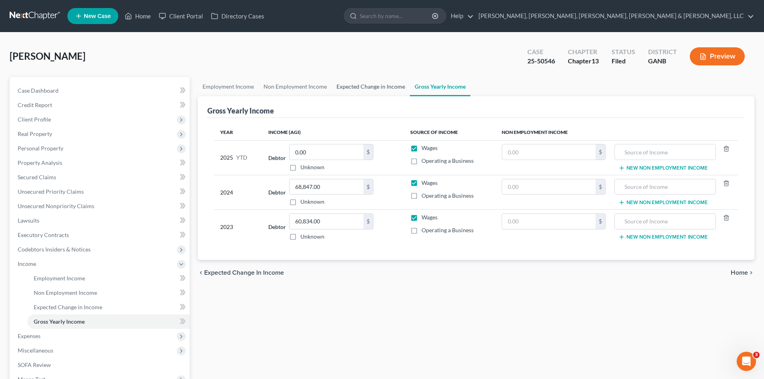
click at [378, 85] on link "Expected Change in Income" at bounding box center [371, 86] width 78 height 19
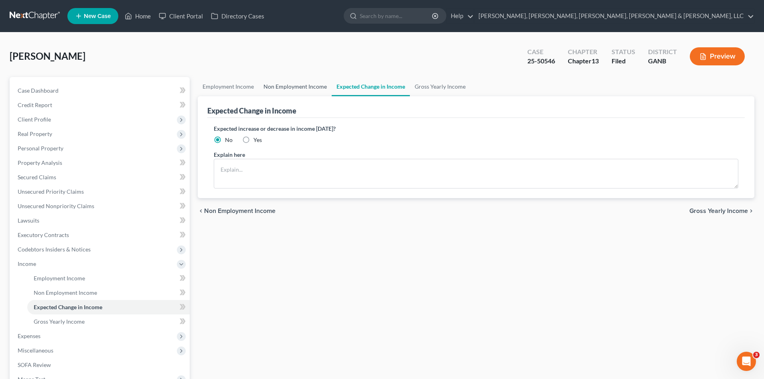
click at [312, 81] on link "Non Employment Income" at bounding box center [295, 86] width 73 height 19
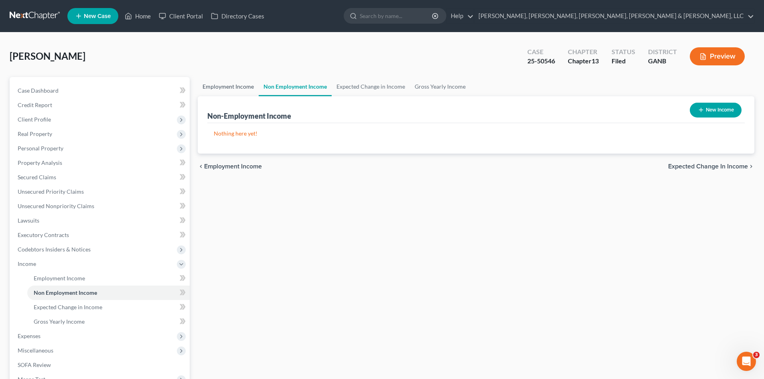
click at [253, 78] on link "Employment Income" at bounding box center [228, 86] width 61 height 19
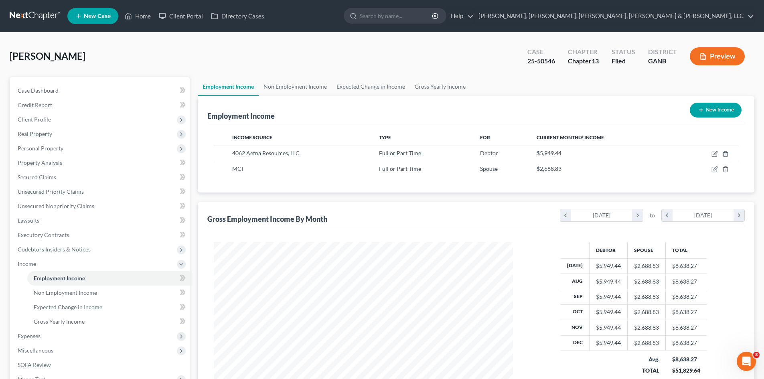
scroll to position [150, 315]
click at [436, 90] on link "Gross Yearly Income" at bounding box center [440, 86] width 61 height 19
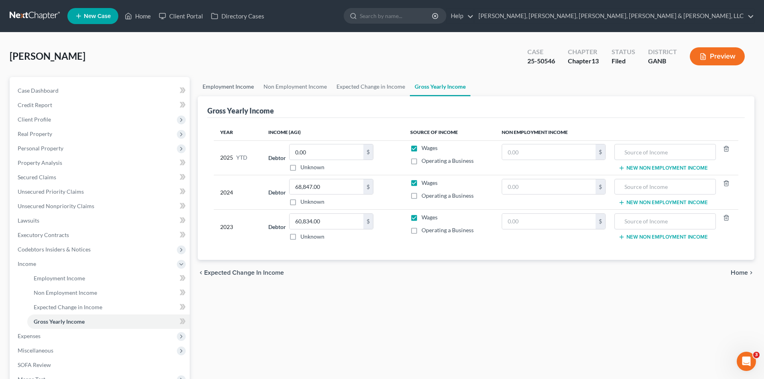
click at [238, 79] on link "Employment Income" at bounding box center [228, 86] width 61 height 19
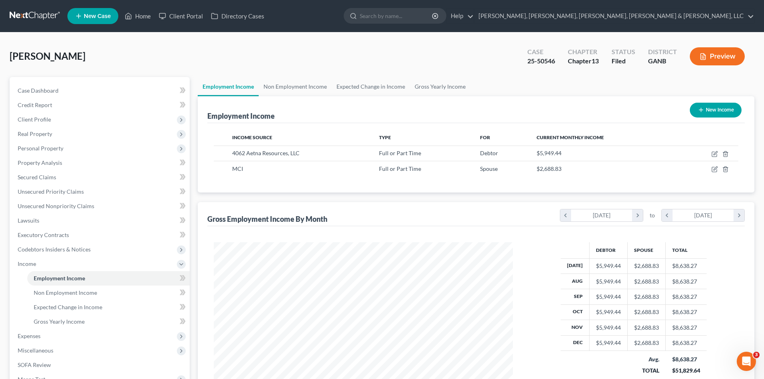
scroll to position [150, 315]
click at [384, 81] on link "Expected Change in Income" at bounding box center [371, 86] width 78 height 19
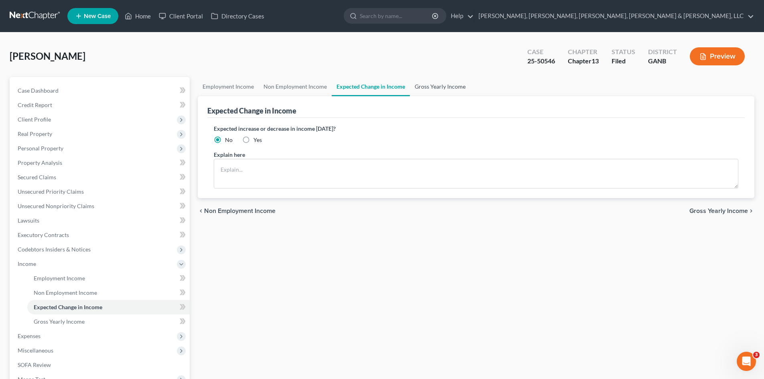
click at [421, 86] on link "Gross Yearly Income" at bounding box center [440, 86] width 61 height 19
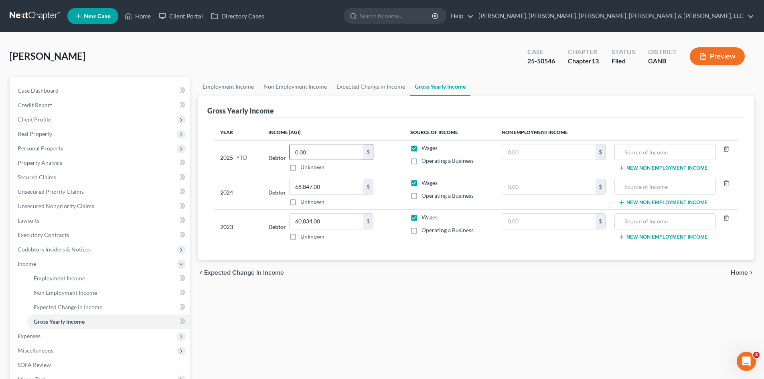
click at [346, 148] on input "0.00" at bounding box center [327, 151] width 74 height 15
type input "47,595.52"
click at [370, 295] on div "Employment Income Non Employment Income Expected Change in Income Gross Yearly …" at bounding box center [476, 272] width 565 height 391
click at [250, 92] on link "Employment Income" at bounding box center [228, 86] width 61 height 19
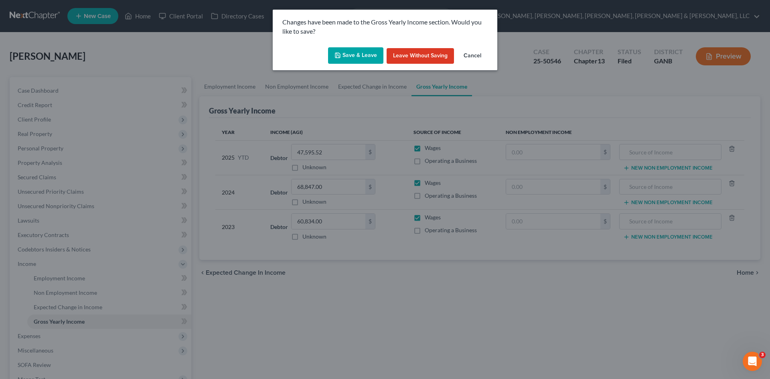
click at [375, 58] on button "Save & Leave" at bounding box center [355, 55] width 55 height 17
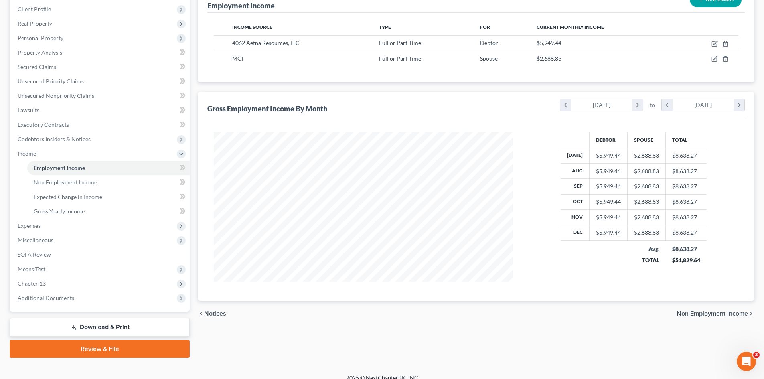
scroll to position [120, 0]
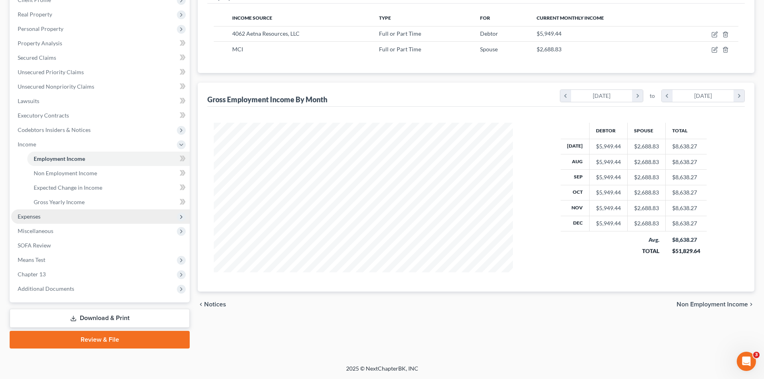
click at [59, 215] on span "Expenses" at bounding box center [100, 216] width 178 height 14
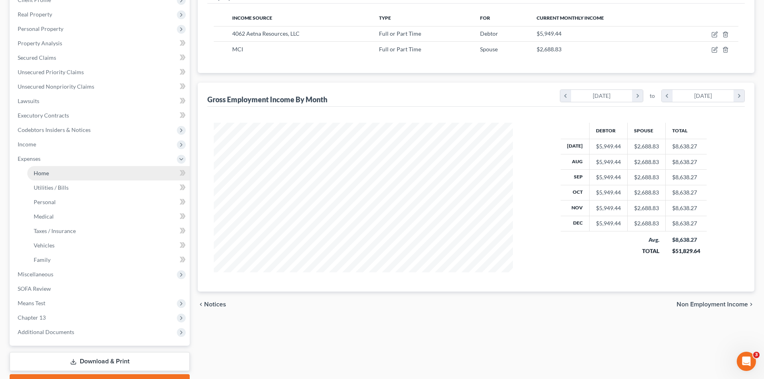
click at [64, 172] on link "Home" at bounding box center [108, 173] width 162 height 14
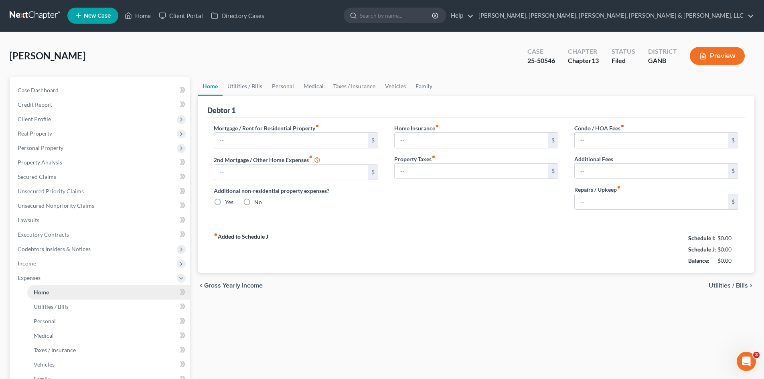
type input "0.00"
radio input "true"
type input "0.00"
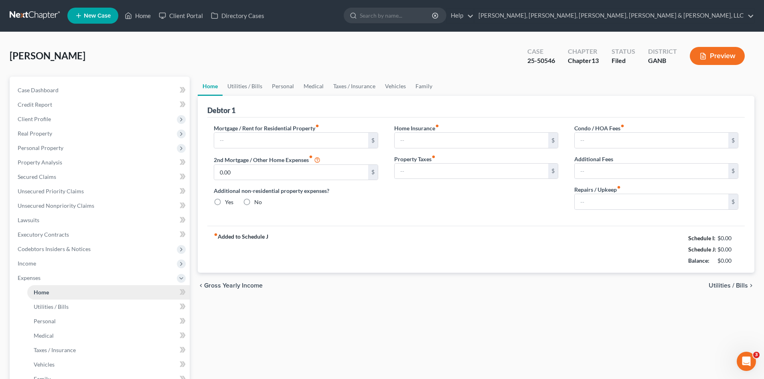
type input "400.00"
click at [711, 55] on button "Preview" at bounding box center [717, 56] width 55 height 18
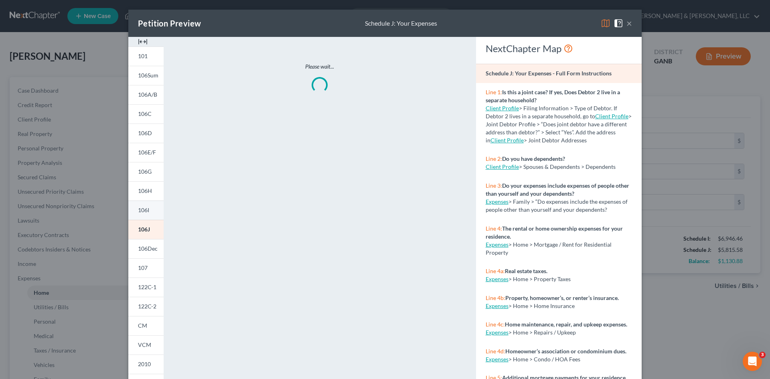
click at [144, 207] on span "106I" at bounding box center [143, 210] width 11 height 7
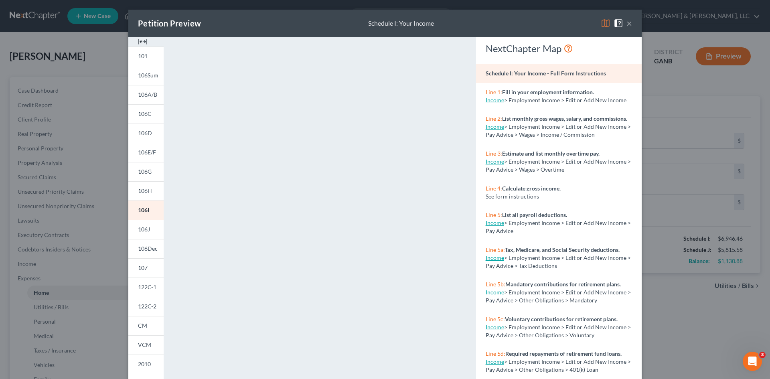
click at [711, 302] on div "Petition Preview Schedule I: Your Income × 101 106Sum 106A/B 106C 106D 106E/F 1…" at bounding box center [385, 189] width 770 height 379
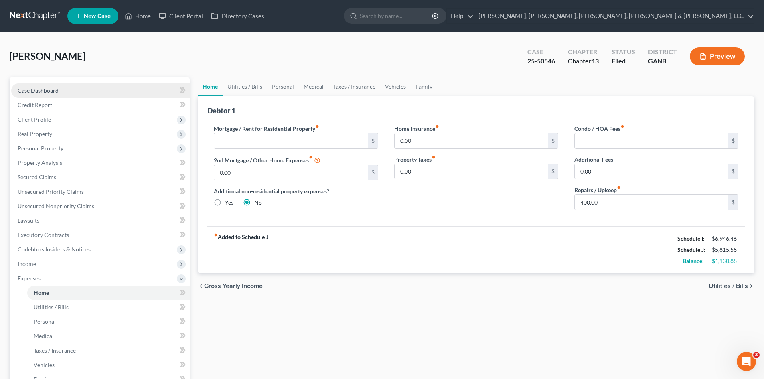
click at [115, 88] on link "Case Dashboard" at bounding box center [100, 90] width 178 height 14
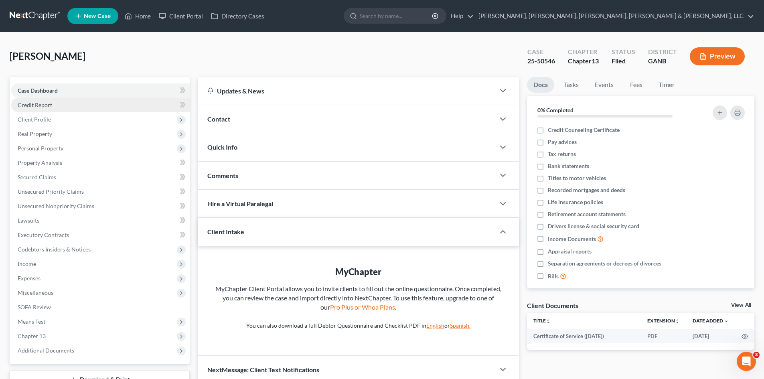
click at [117, 103] on link "Credit Report" at bounding box center [100, 105] width 178 height 14
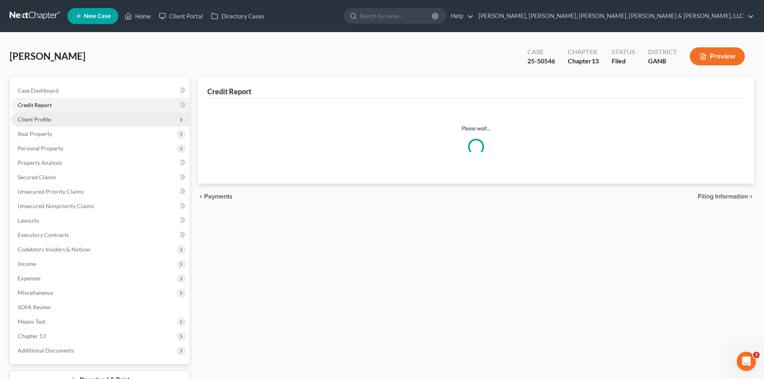
click at [115, 117] on span "Client Profile" at bounding box center [100, 119] width 178 height 14
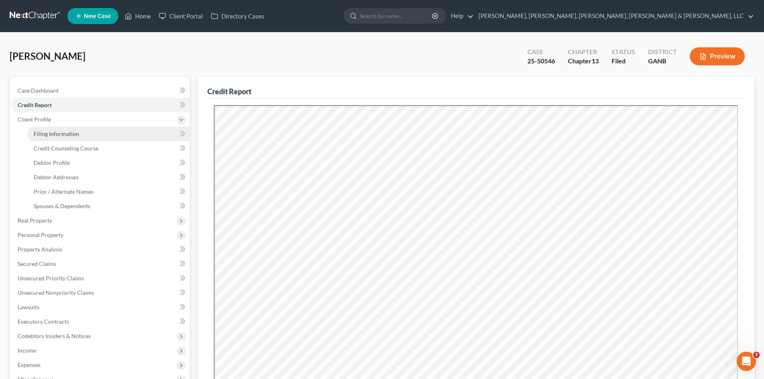
click at [109, 131] on link "Filing Information" at bounding box center [108, 134] width 162 height 14
select select "1"
select select "0"
select select "3"
select select "19"
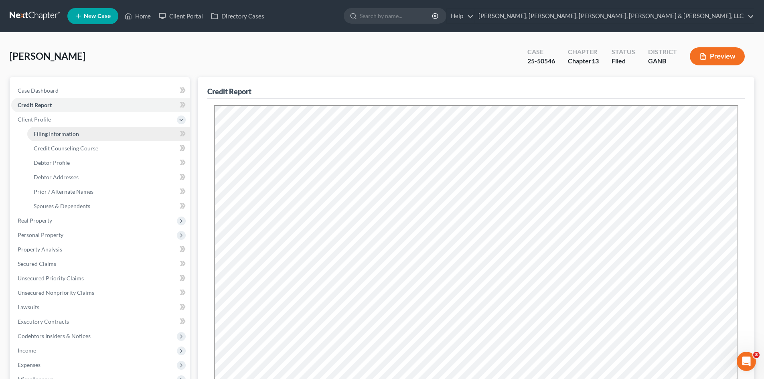
select select "10"
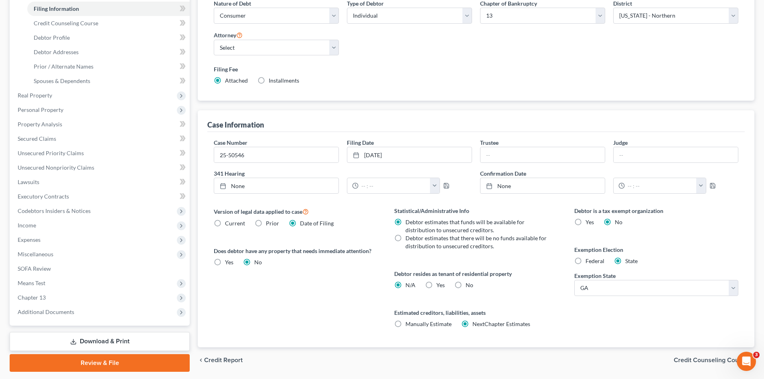
scroll to position [150, 0]
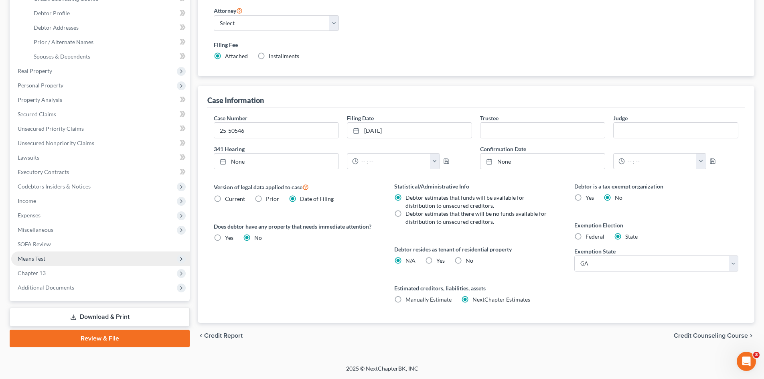
click at [143, 254] on span "Means Test" at bounding box center [100, 258] width 178 height 14
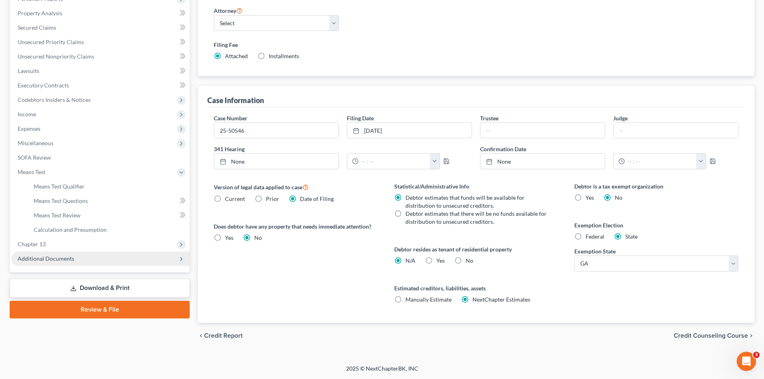
click at [144, 258] on span "Additional Documents" at bounding box center [100, 258] width 178 height 14
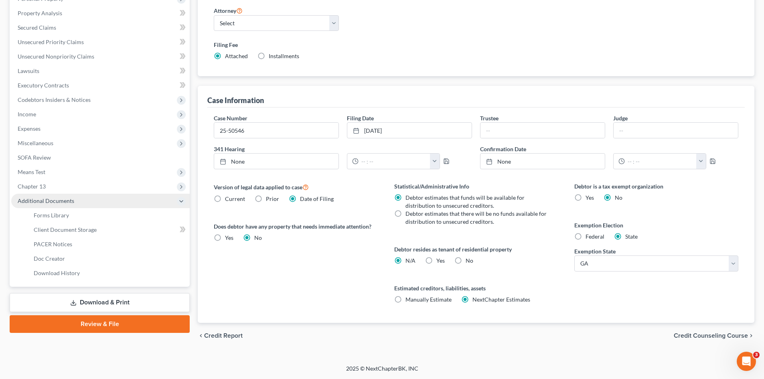
click at [116, 194] on span "Additional Documents" at bounding box center [100, 201] width 178 height 14
click at [116, 188] on span "Chapter 13" at bounding box center [100, 186] width 178 height 14
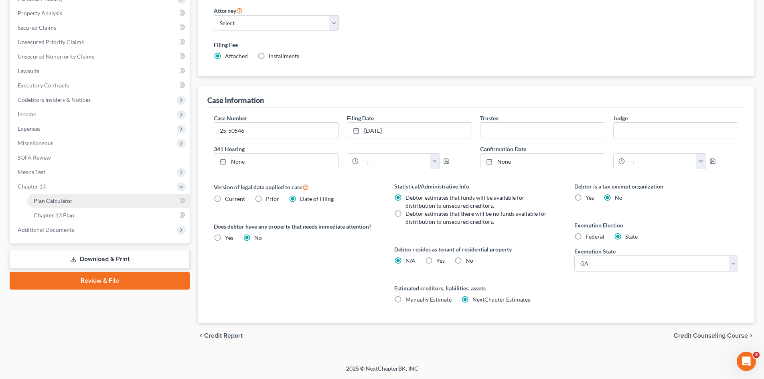
click at [112, 198] on link "Plan Calculator" at bounding box center [108, 201] width 162 height 14
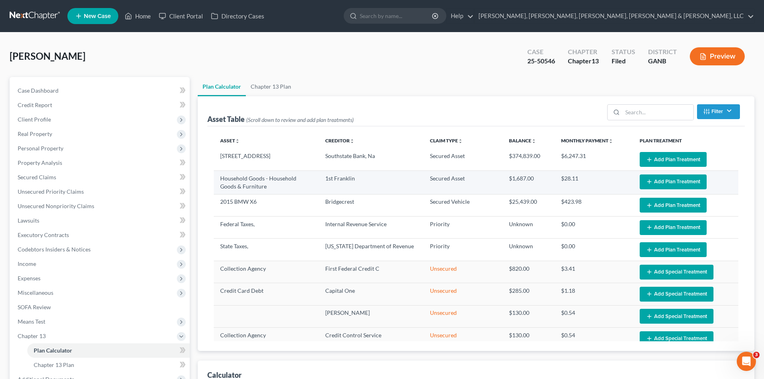
select select "59"
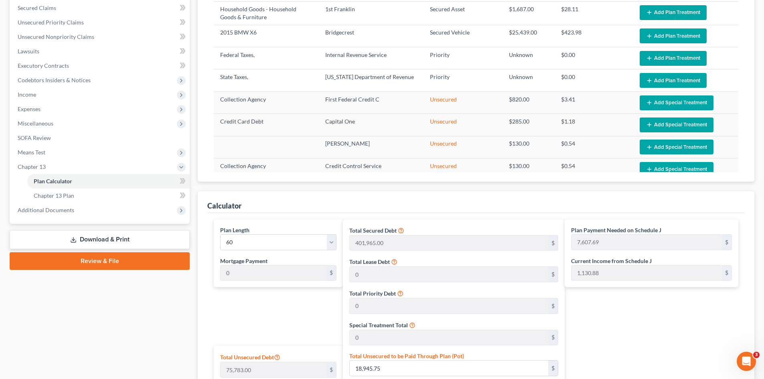
scroll to position [233, 0]
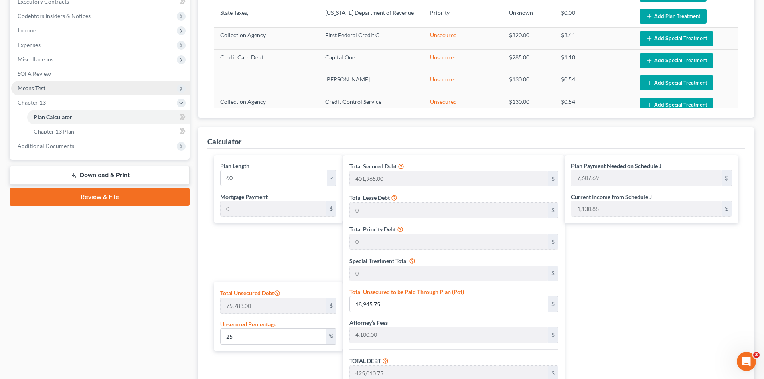
click at [88, 87] on span "Means Test" at bounding box center [100, 88] width 178 height 14
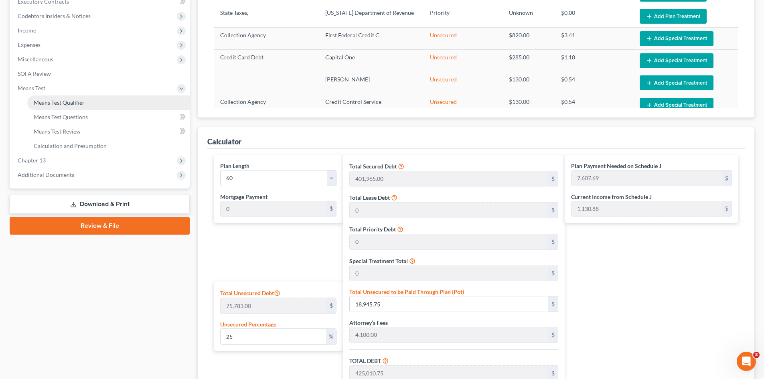
click at [91, 106] on link "Means Test Qualifier" at bounding box center [108, 102] width 162 height 14
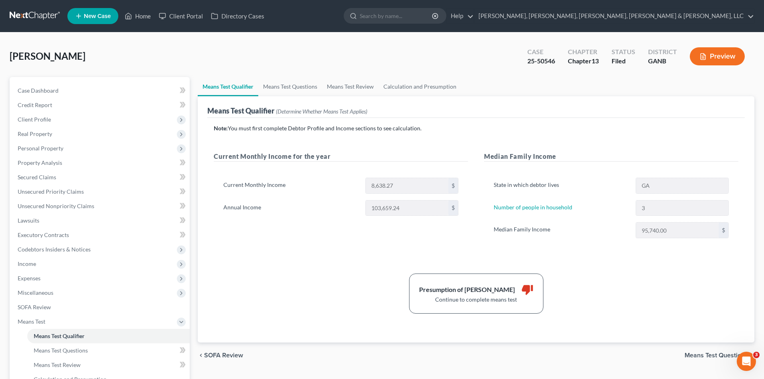
click at [394, 196] on div "Current Monthly Income 8,638.27 $ Annual Income 103,659.24 $" at bounding box center [341, 200] width 254 height 64
click at [40, 262] on span "Income" at bounding box center [100, 264] width 178 height 14
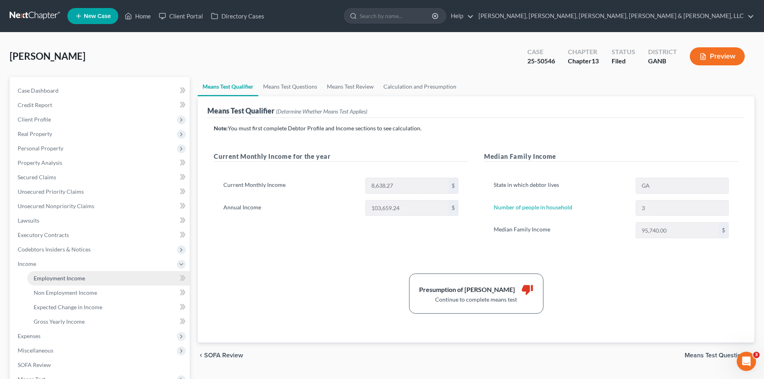
click at [55, 275] on span "Employment Income" at bounding box center [59, 278] width 51 height 7
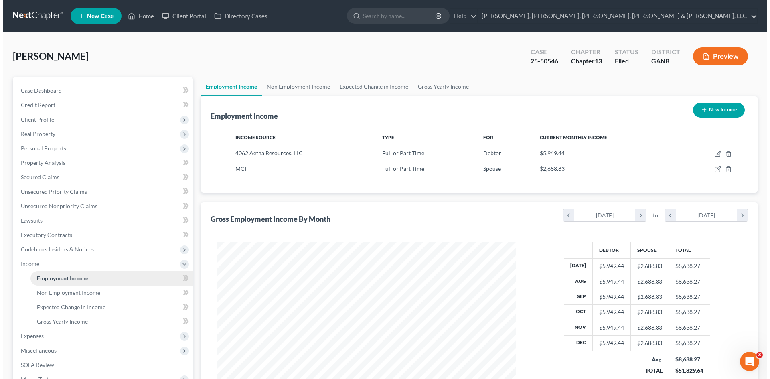
scroll to position [150, 315]
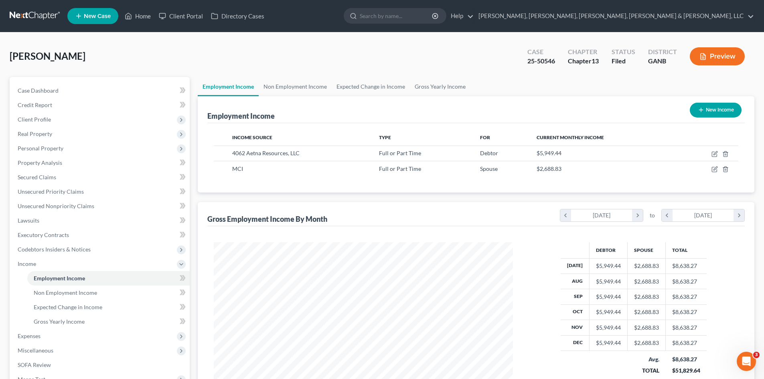
click at [710, 55] on button "Preview" at bounding box center [717, 56] width 55 height 18
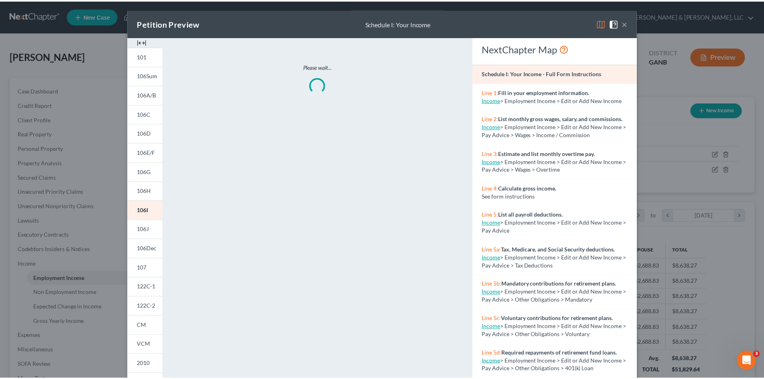
scroll to position [151, 318]
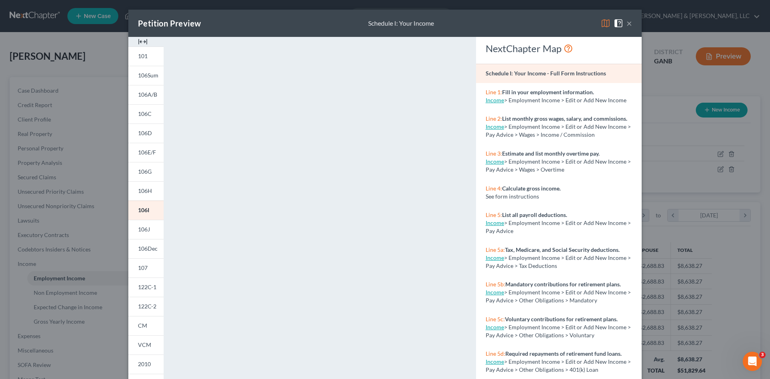
click at [91, 115] on div "Petition Preview Schedule I: Your Income × 101 106Sum 106A/B 106C 106D 106E/F 1…" at bounding box center [385, 189] width 770 height 379
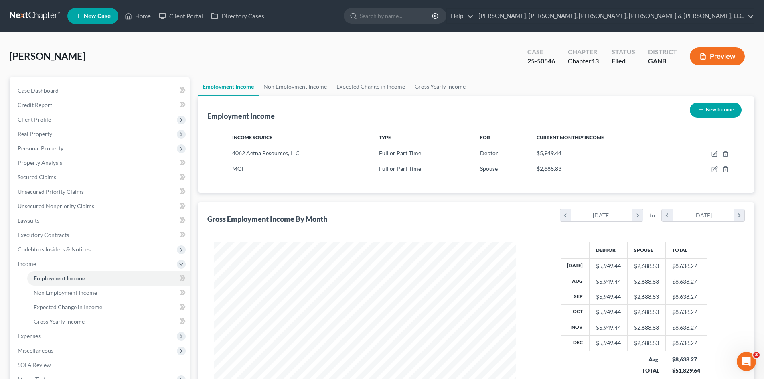
scroll to position [400883, 400717]
drag, startPoint x: 88, startPoint y: 118, endPoint x: 78, endPoint y: 107, distance: 15.1
click at [88, 117] on div at bounding box center [382, 189] width 764 height 379
click at [88, 91] on link "Case Dashboard" at bounding box center [100, 90] width 178 height 14
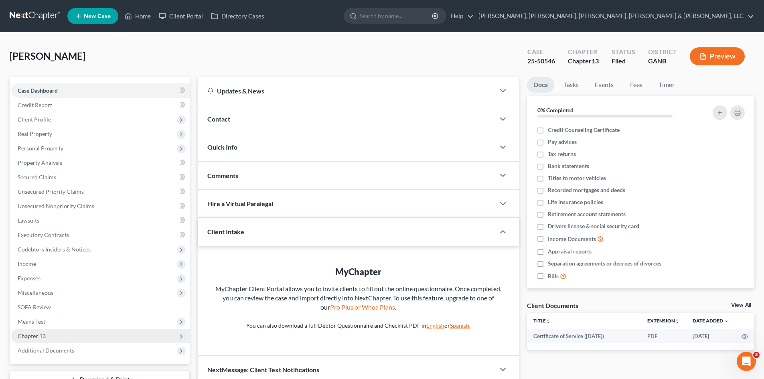
click at [112, 318] on span "Means Test" at bounding box center [100, 321] width 178 height 14
click at [105, 330] on link "Means Test Qualifier" at bounding box center [108, 336] width 162 height 14
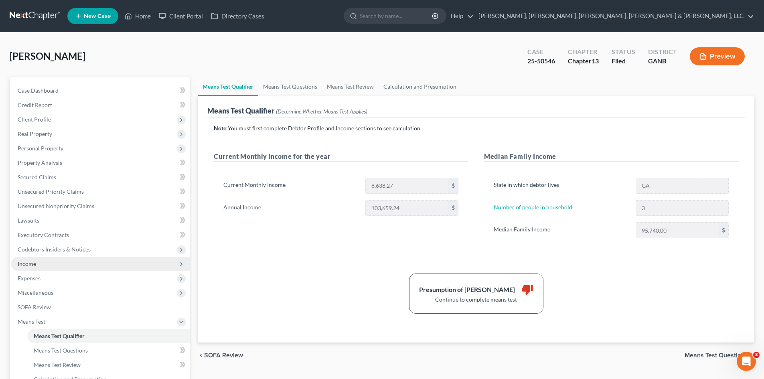
click at [107, 269] on span "Income" at bounding box center [100, 264] width 178 height 14
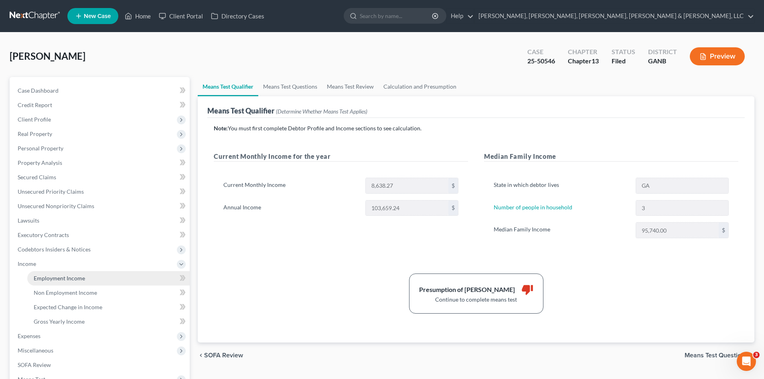
click at [103, 276] on link "Employment Income" at bounding box center [108, 278] width 162 height 14
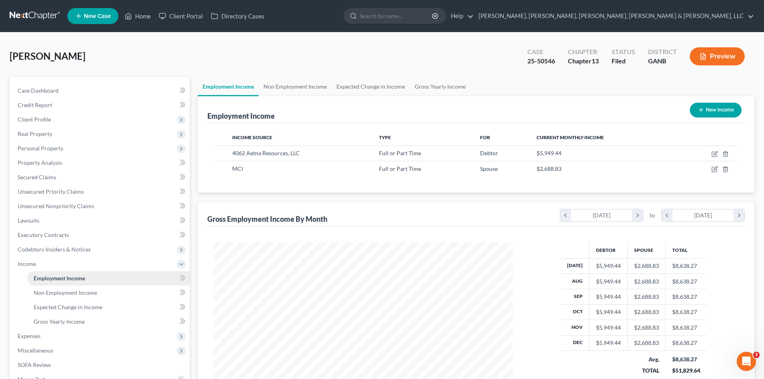
scroll to position [120, 0]
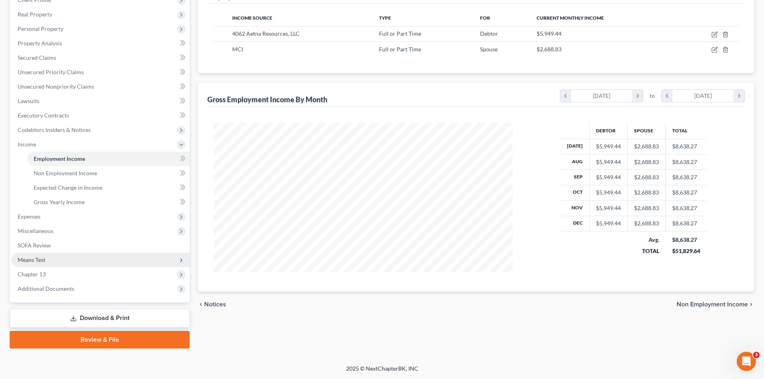
click at [109, 253] on span "Means Test" at bounding box center [100, 260] width 178 height 14
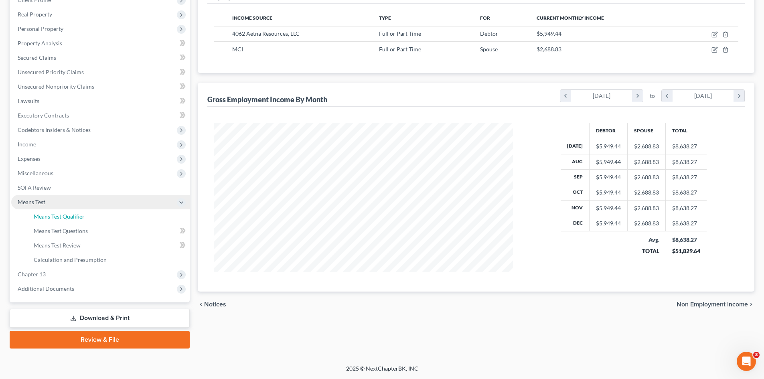
click at [97, 209] on link "Means Test Qualifier" at bounding box center [108, 216] width 162 height 14
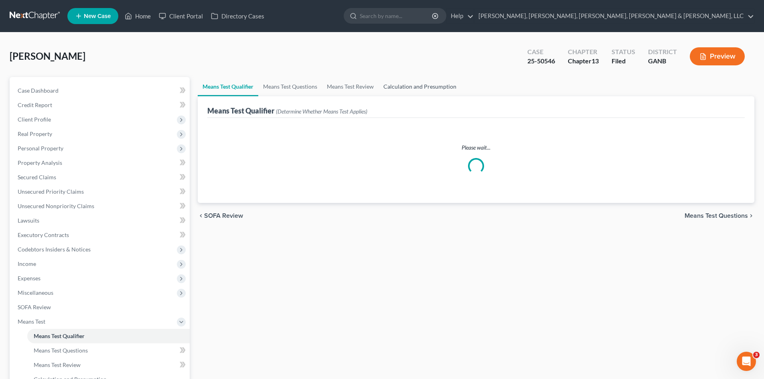
click at [410, 88] on link "Calculation and Presumption" at bounding box center [420, 86] width 83 height 19
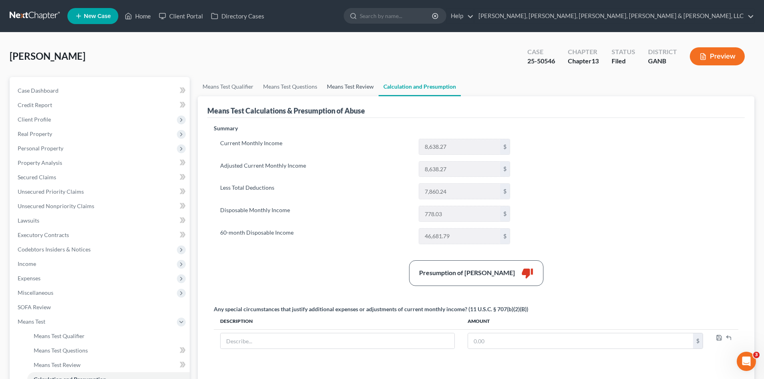
click at [371, 83] on link "Means Test Review" at bounding box center [350, 86] width 57 height 19
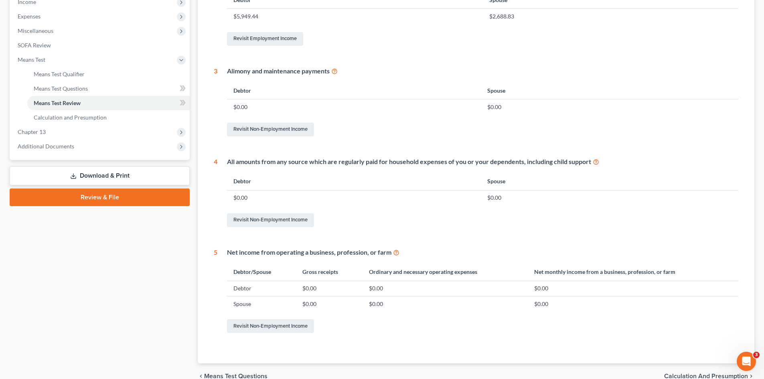
scroll to position [302, 0]
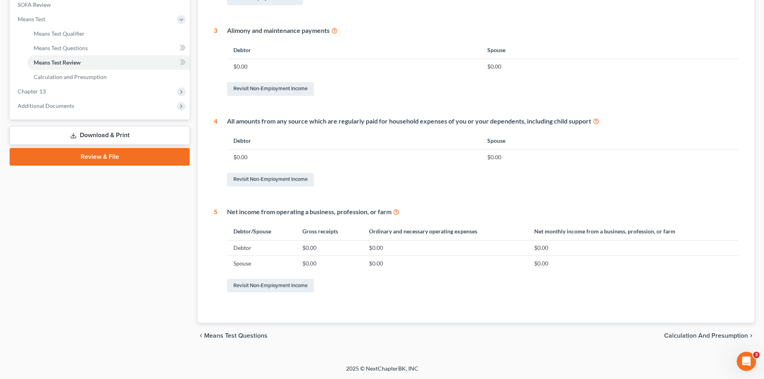
click at [683, 336] on span "Calculation and Presumption" at bounding box center [706, 335] width 84 height 6
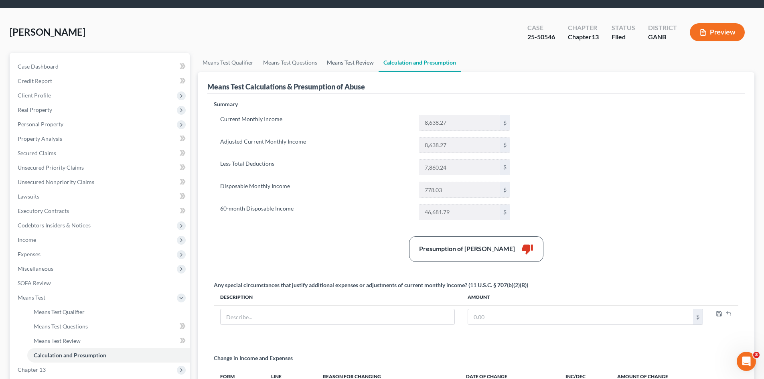
click at [344, 65] on link "Means Test Review" at bounding box center [350, 62] width 57 height 19
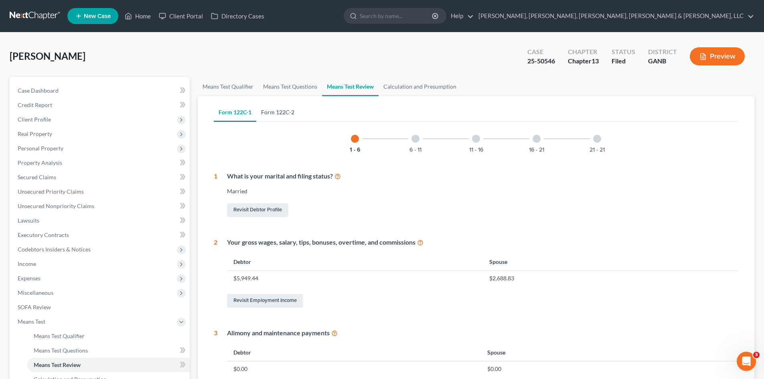
click at [287, 107] on link "Form 122C-2" at bounding box center [277, 112] width 43 height 19
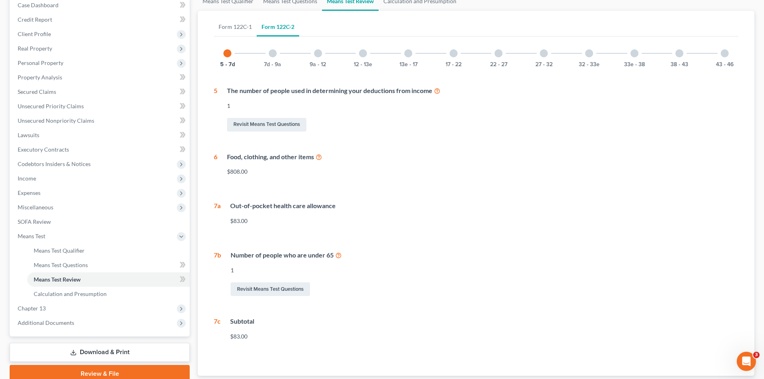
scroll to position [83, 0]
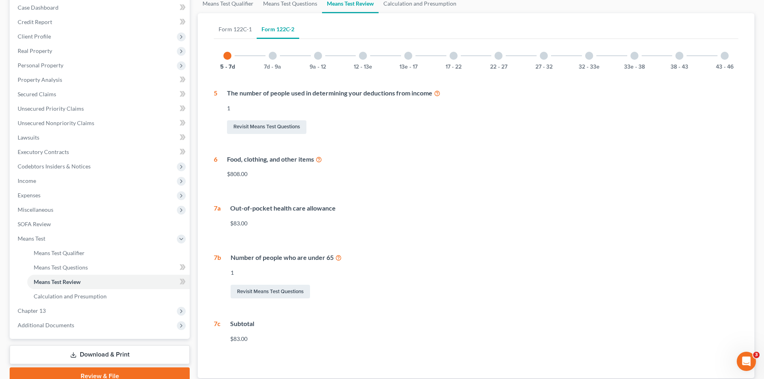
click at [271, 71] on div "5 - 7d 7d - 9a 9a - 12 12 - 13e 13e - 17 17 - 22 22 - 27 27 - 32 32 - 33e 33e -…" at bounding box center [476, 195] width 525 height 307
click at [274, 61] on div "7d - 9a" at bounding box center [272, 55] width 27 height 27
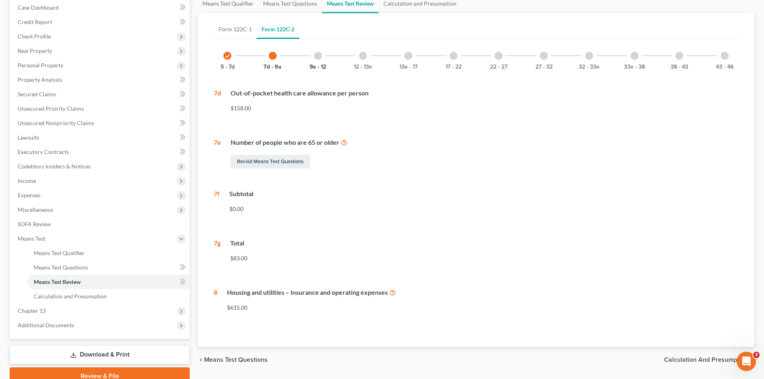
click at [314, 65] on button "9a - 12" at bounding box center [318, 67] width 16 height 6
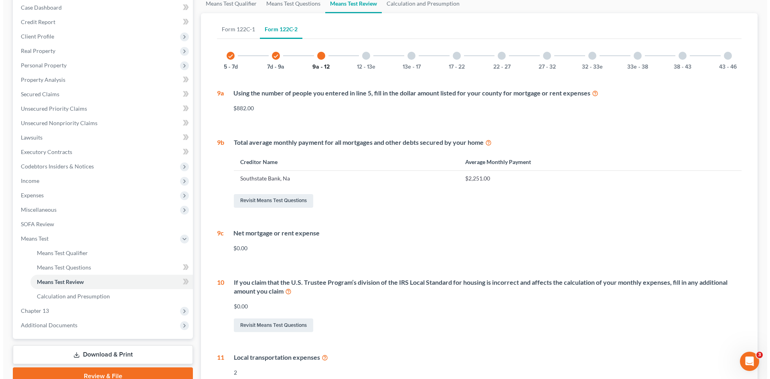
scroll to position [0, 0]
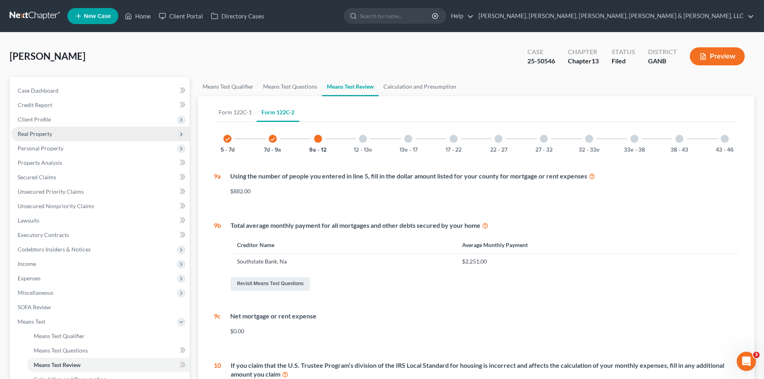
click at [72, 128] on span "Real Property" at bounding box center [100, 134] width 178 height 14
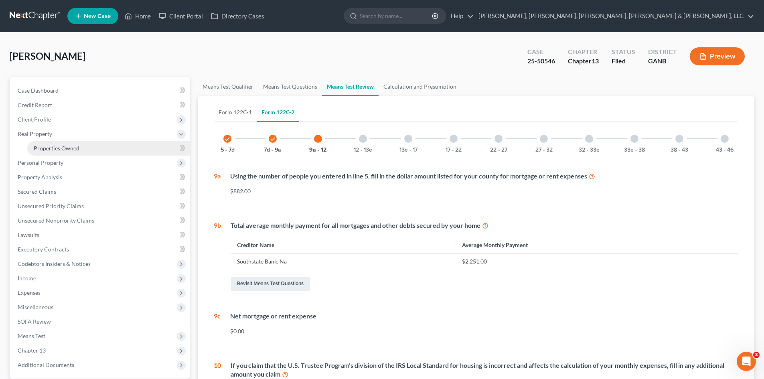
click at [73, 145] on span "Properties Owned" at bounding box center [57, 148] width 46 height 7
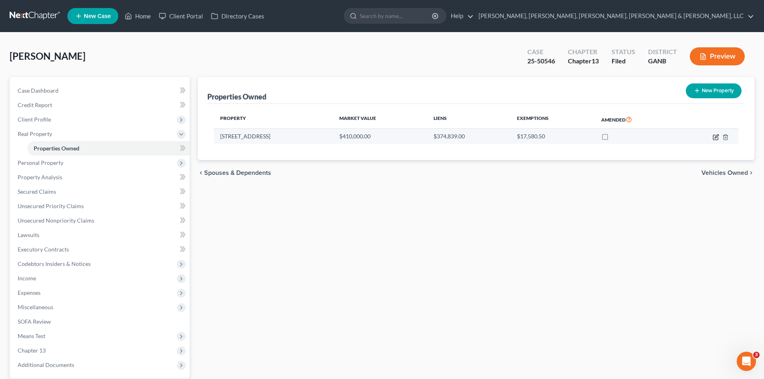
click at [715, 137] on icon "button" at bounding box center [716, 137] width 6 height 6
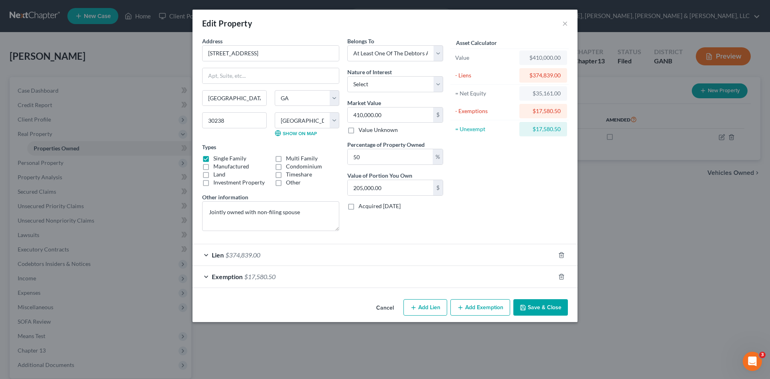
click at [325, 255] on div "Lien $374,839.00" at bounding box center [373, 254] width 363 height 21
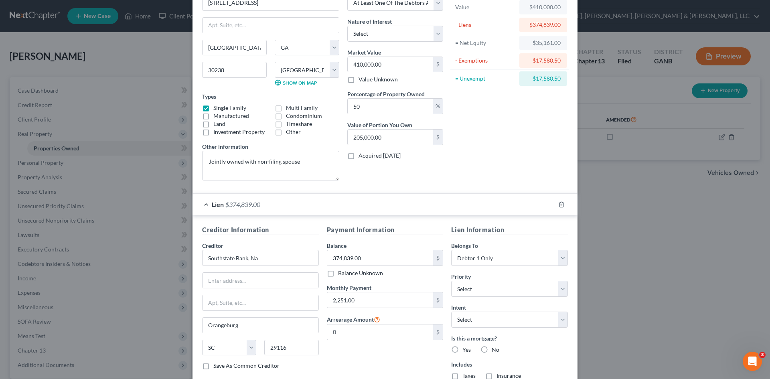
scroll to position [69, 0]
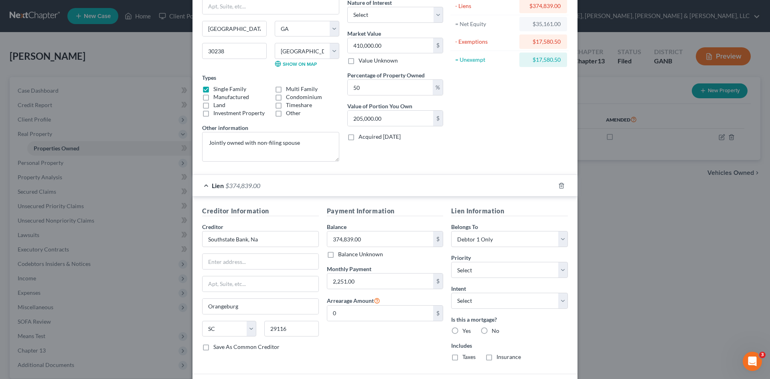
click at [630, 227] on div "Edit Property × Address * 391 Lead Way [GEOGRAPHIC_DATA] [US_STATE][GEOGRAPHIC_…" at bounding box center [385, 189] width 770 height 379
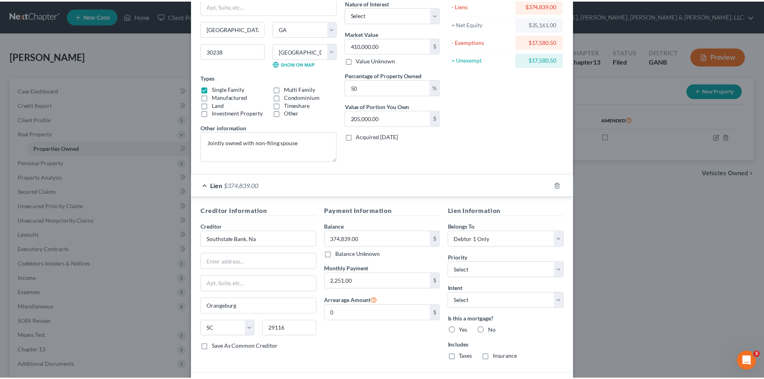
scroll to position [0, 0]
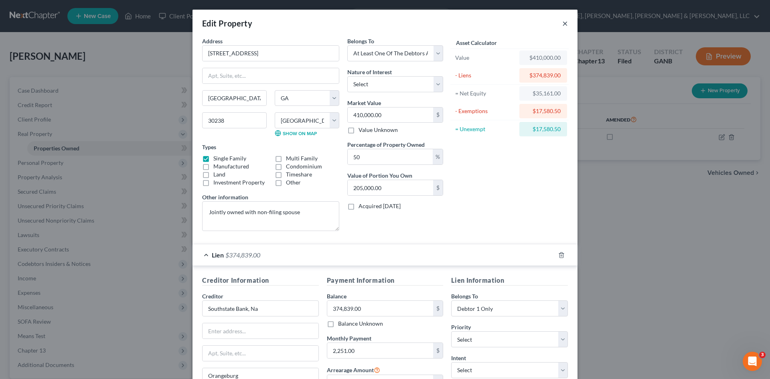
click at [562, 24] on button "×" at bounding box center [565, 23] width 6 height 10
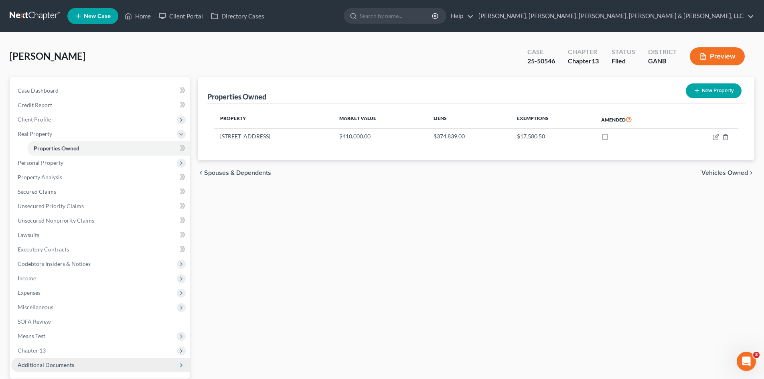
click at [87, 366] on span "Additional Documents" at bounding box center [100, 365] width 178 height 14
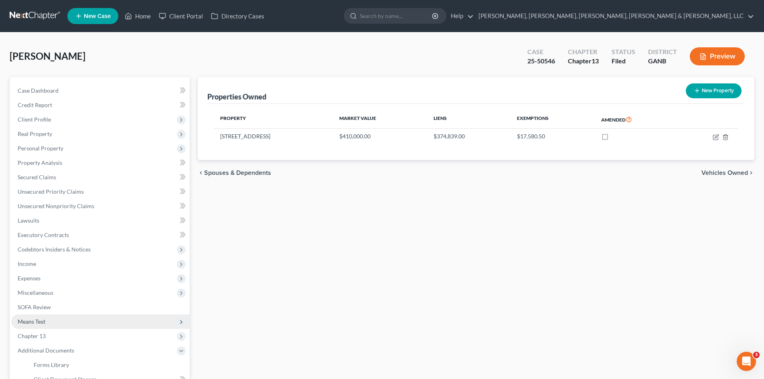
click at [134, 317] on span "Means Test" at bounding box center [100, 321] width 178 height 14
click at [134, 328] on span "Means Test" at bounding box center [100, 321] width 178 height 14
click at [129, 319] on span "Means Test" at bounding box center [100, 321] width 178 height 14
click at [125, 329] on link "Means Test Qualifier" at bounding box center [108, 336] width 162 height 14
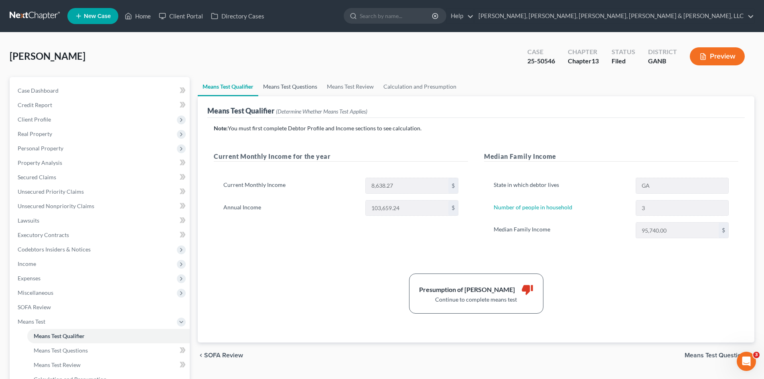
click at [309, 81] on link "Means Test Questions" at bounding box center [290, 86] width 64 height 19
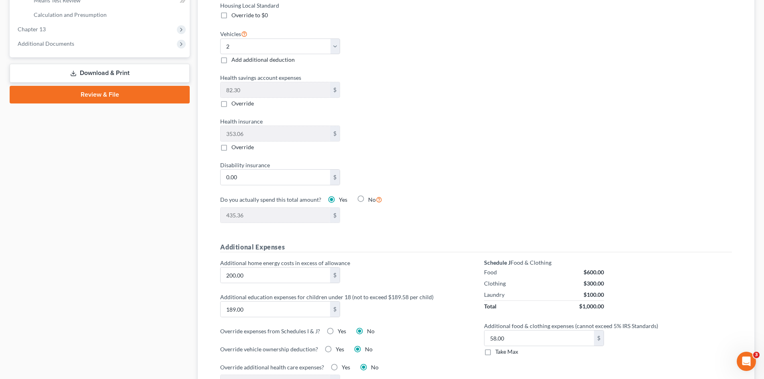
scroll to position [300, 0]
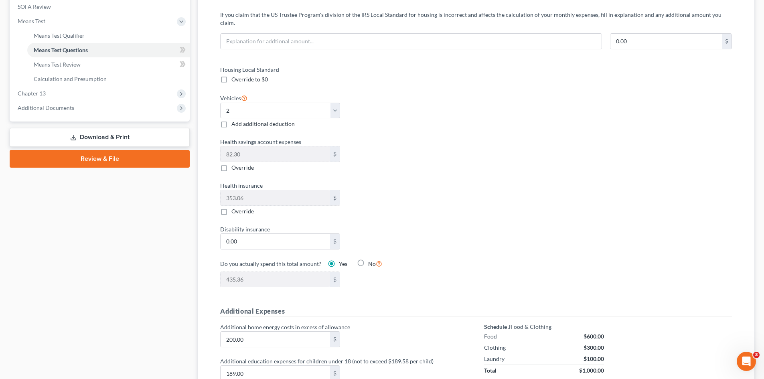
click at [253, 76] on span "Override to $0" at bounding box center [249, 79] width 36 height 7
click at [240, 75] on input "Override to $0" at bounding box center [237, 77] width 5 height 5
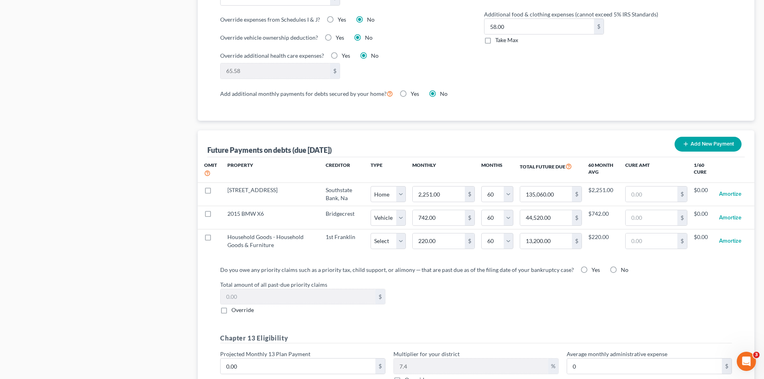
scroll to position [683, 0]
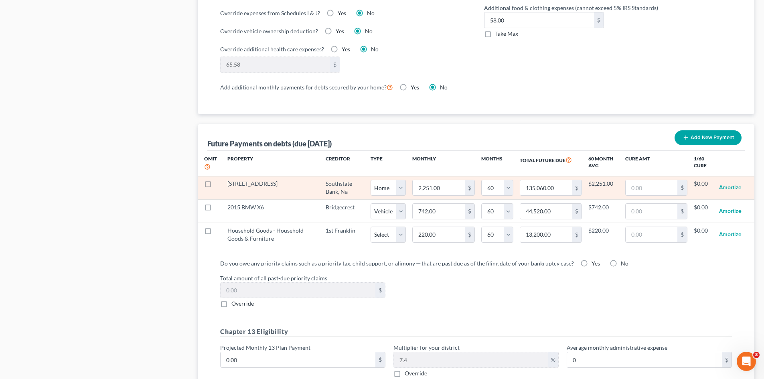
click at [215, 186] on label at bounding box center [215, 186] width 0 height 0
click at [219, 180] on input "checkbox" at bounding box center [221, 182] width 5 height 5
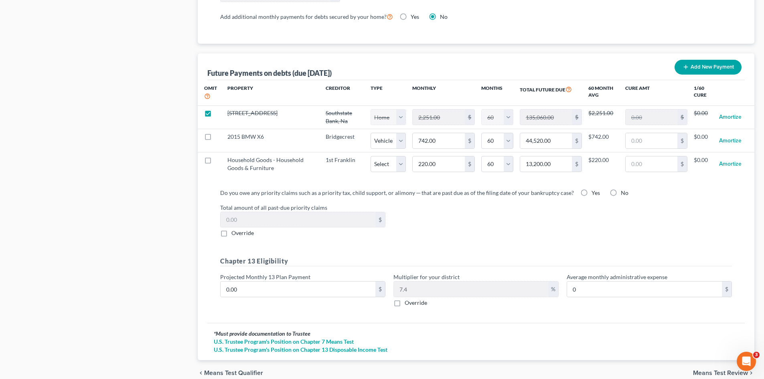
scroll to position [782, 0]
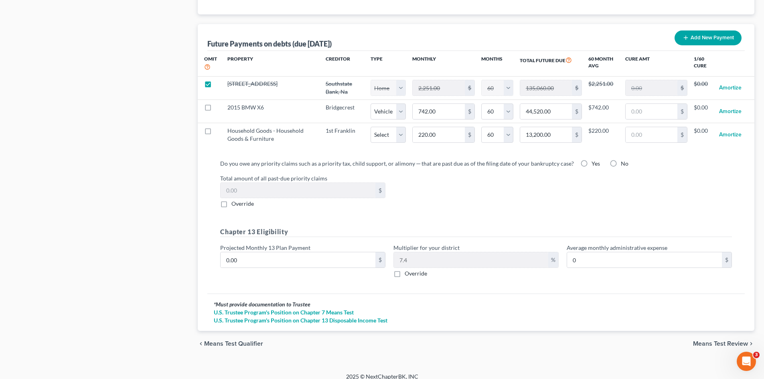
click at [736, 340] on span "Means Test Review" at bounding box center [720, 343] width 55 height 6
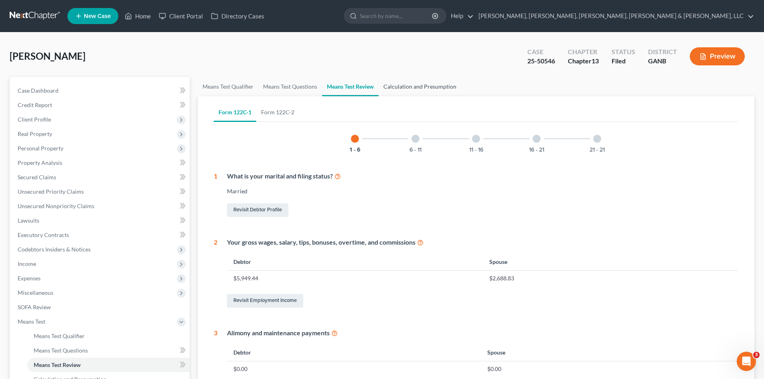
click at [397, 87] on link "Calculation and Presumption" at bounding box center [420, 86] width 83 height 19
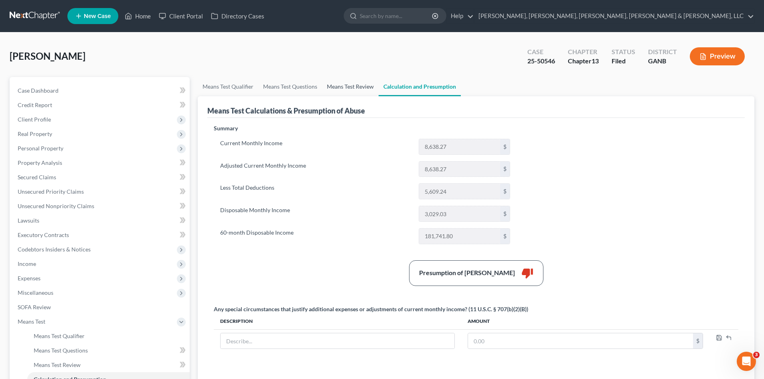
click at [364, 85] on link "Means Test Review" at bounding box center [350, 86] width 57 height 19
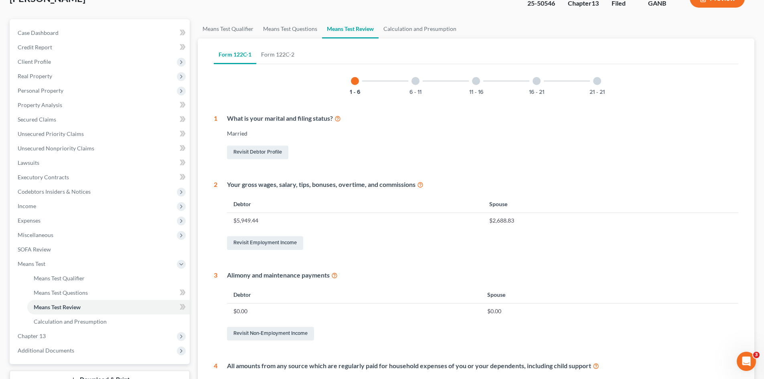
scroll to position [41, 0]
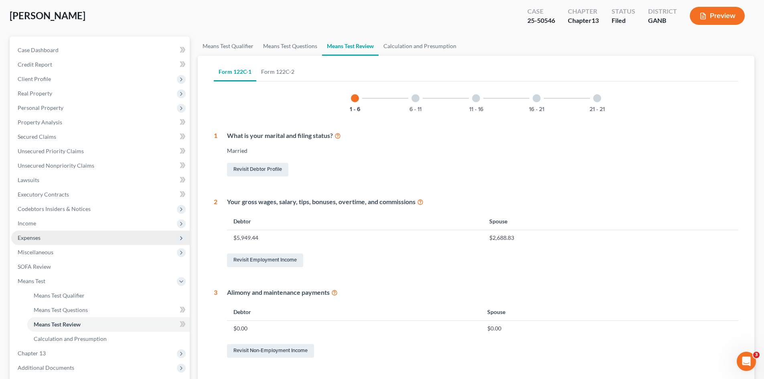
click at [131, 234] on span "Expenses" at bounding box center [100, 238] width 178 height 14
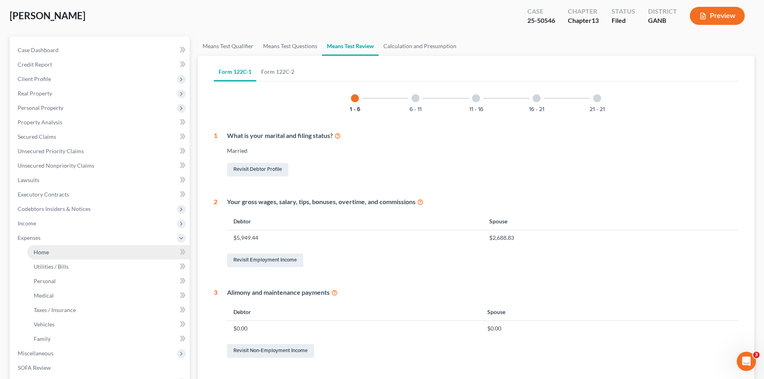
click at [128, 247] on link "Home" at bounding box center [108, 252] width 162 height 14
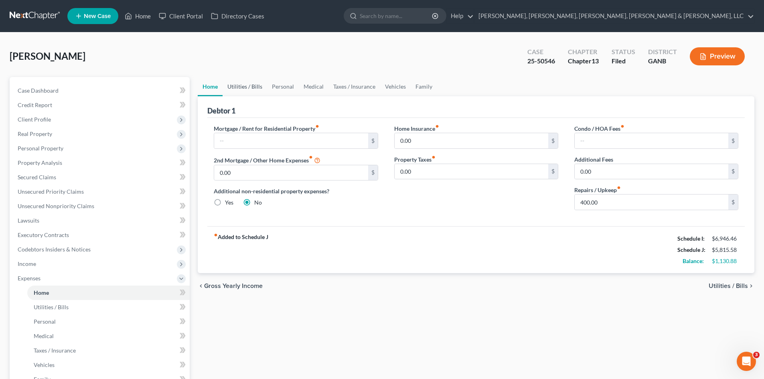
click at [253, 87] on link "Utilities / Bills" at bounding box center [245, 86] width 45 height 19
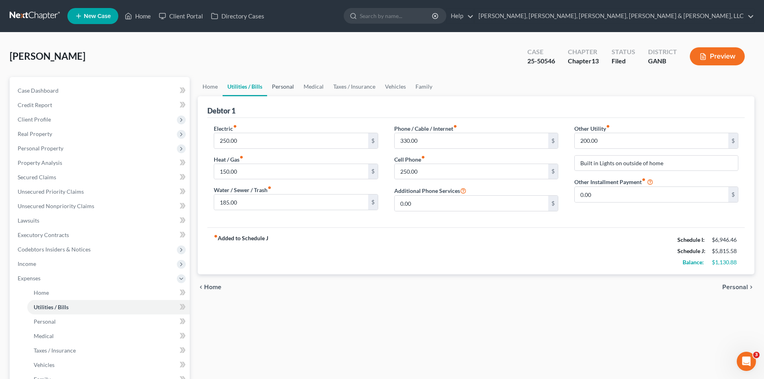
click at [281, 85] on link "Personal" at bounding box center [283, 86] width 32 height 19
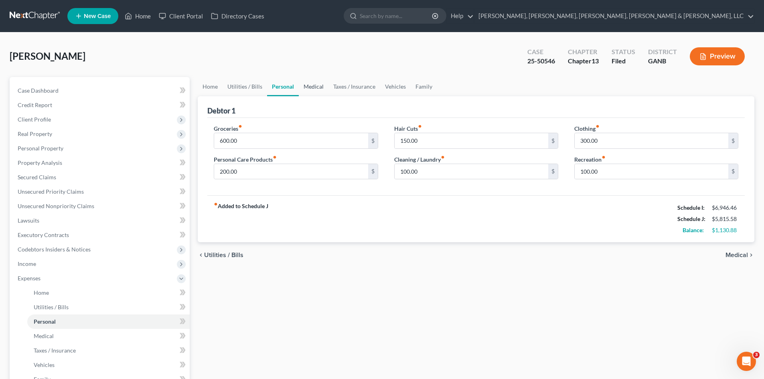
click at [310, 89] on link "Medical" at bounding box center [314, 86] width 30 height 19
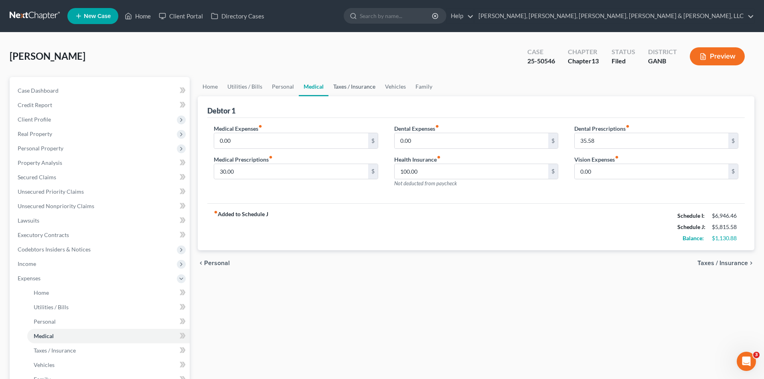
click at [333, 86] on link "Taxes / Insurance" at bounding box center [354, 86] width 52 height 19
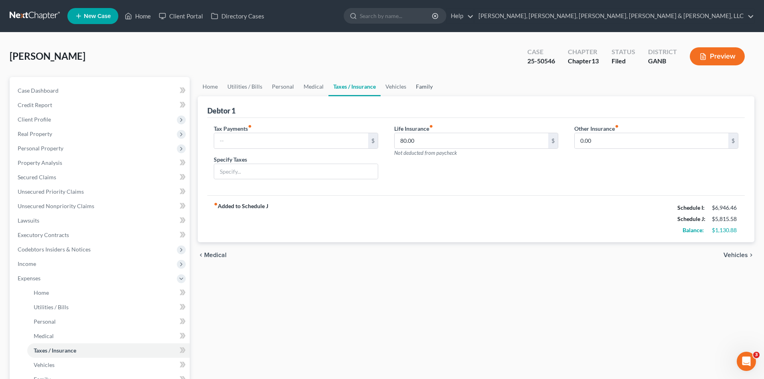
click at [417, 90] on link "Family" at bounding box center [424, 86] width 26 height 19
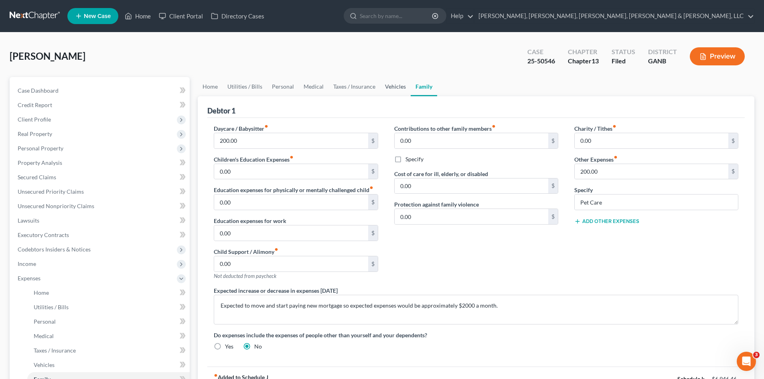
click at [391, 88] on link "Vehicles" at bounding box center [395, 86] width 30 height 19
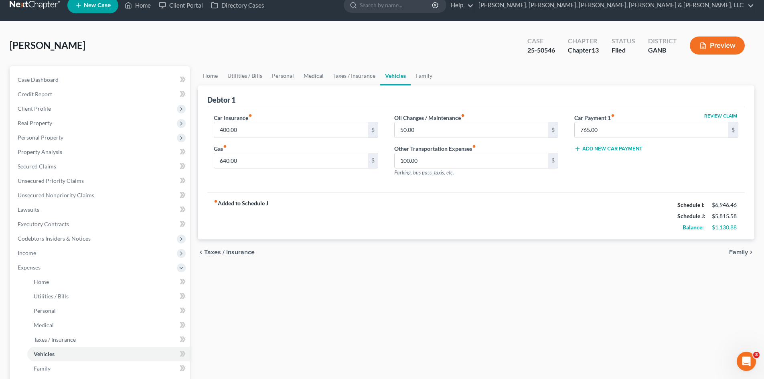
scroll to position [163, 0]
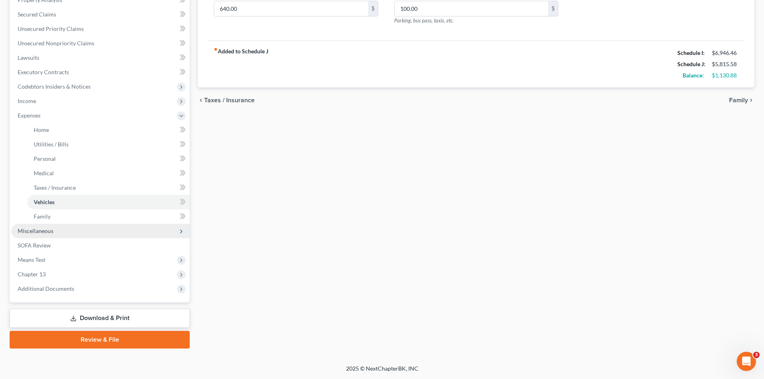
click at [94, 235] on span "Miscellaneous" at bounding box center [100, 231] width 178 height 14
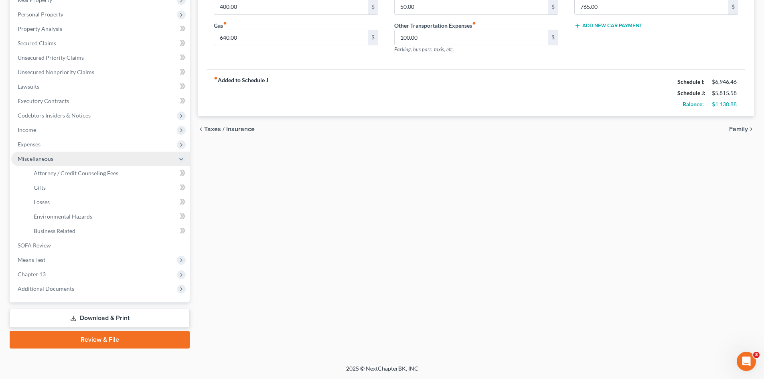
scroll to position [134, 0]
drag, startPoint x: 94, startPoint y: 235, endPoint x: 323, endPoint y: 235, distance: 229.4
click at [324, 235] on div "Home Utilities / Bills Personal Medical Taxes / Insurance Vehicles Family Debto…" at bounding box center [476, 145] width 565 height 405
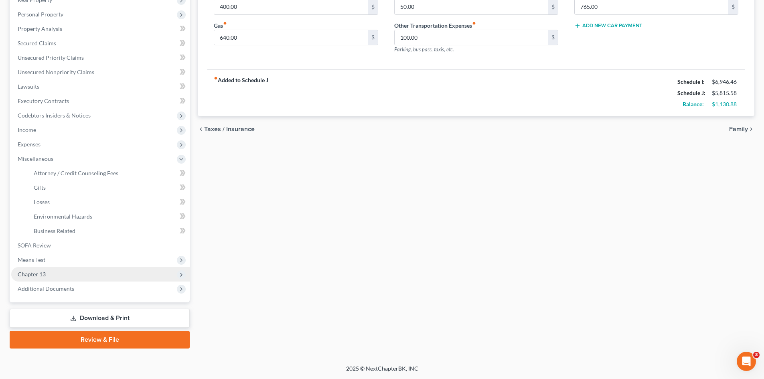
click at [124, 267] on span "Chapter 13" at bounding box center [100, 274] width 178 height 14
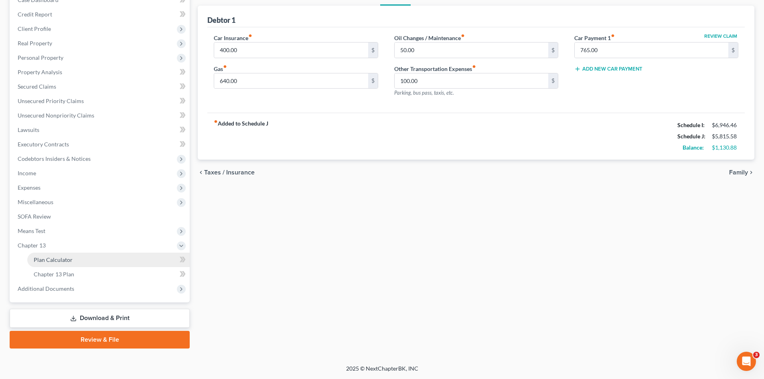
click at [123, 260] on link "Plan Calculator" at bounding box center [108, 260] width 162 height 14
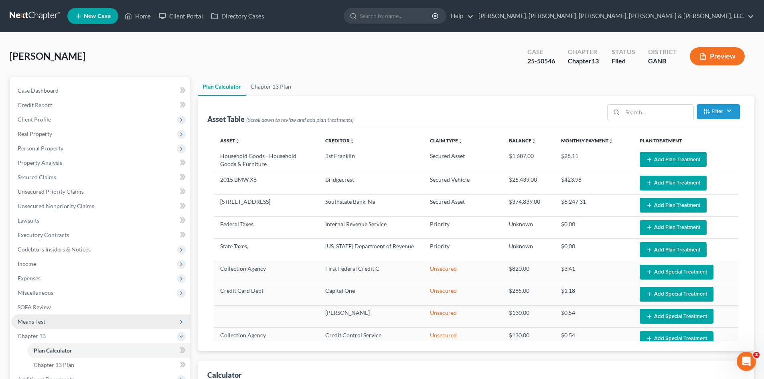
click at [105, 333] on span "Chapter 13" at bounding box center [100, 336] width 178 height 14
click at [101, 322] on span "Means Test" at bounding box center [100, 321] width 178 height 14
click at [115, 332] on link "Means Test Qualifier" at bounding box center [108, 336] width 162 height 14
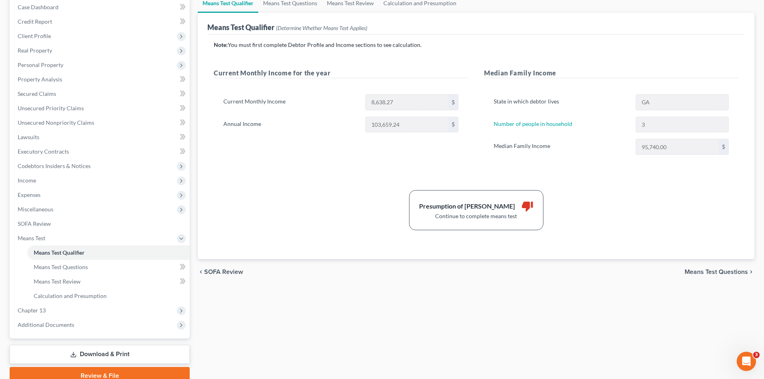
scroll to position [88, 0]
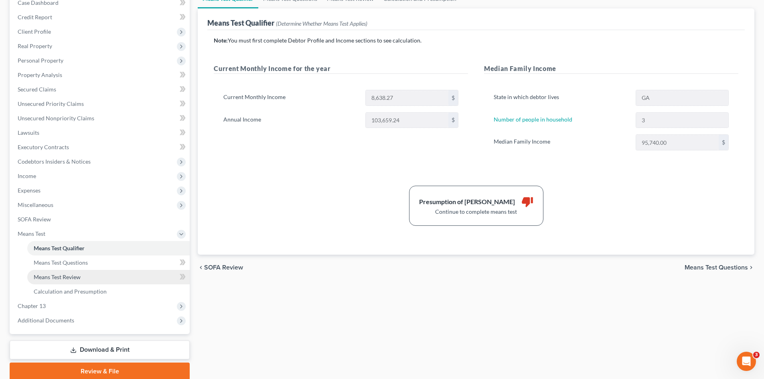
click at [103, 281] on link "Means Test Review" at bounding box center [108, 277] width 162 height 14
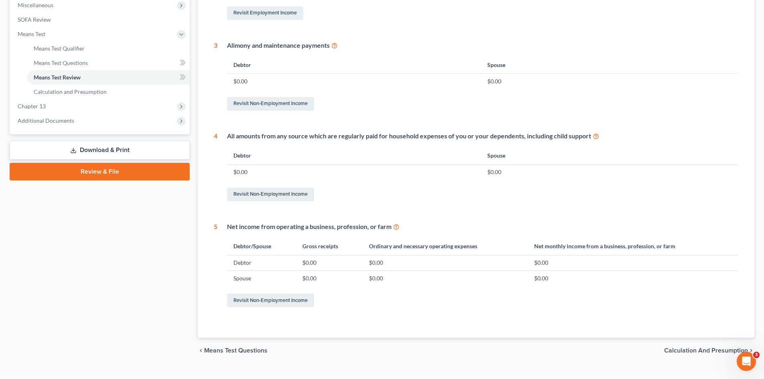
scroll to position [45, 0]
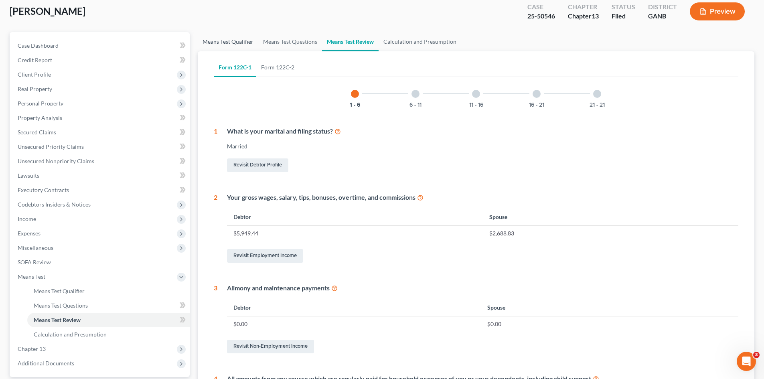
click at [245, 46] on link "Means Test Qualifier" at bounding box center [228, 41] width 61 height 19
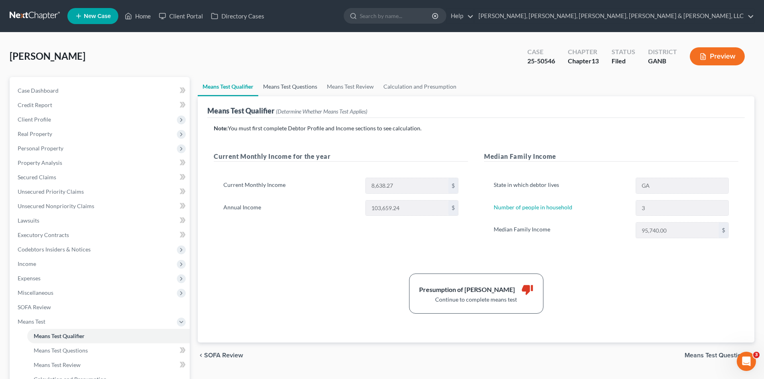
click at [294, 79] on link "Means Test Questions" at bounding box center [290, 86] width 64 height 19
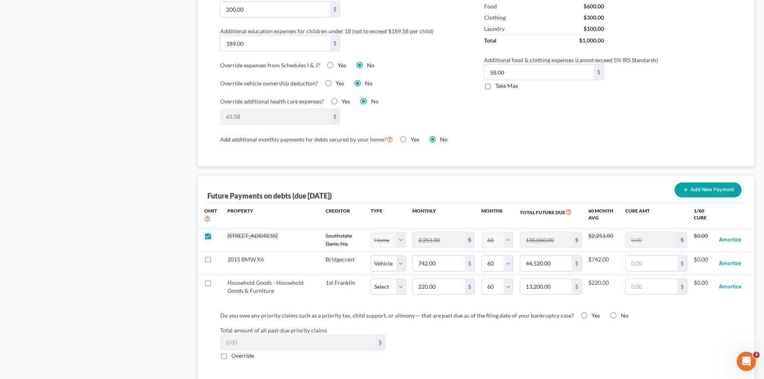
scroll to position [649, 0]
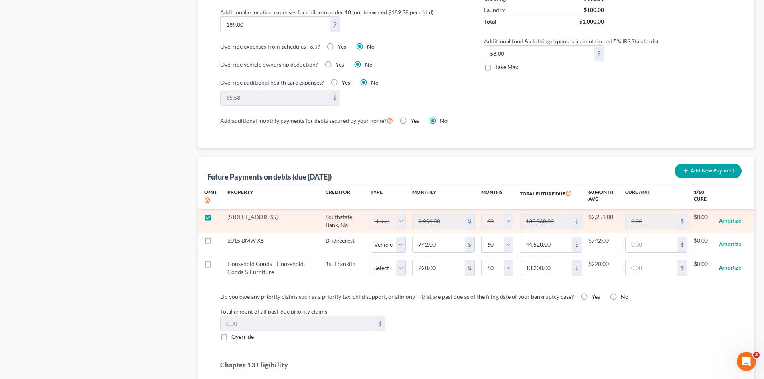
click at [215, 219] on label at bounding box center [215, 219] width 0 height 0
click at [219, 213] on input "checkbox" at bounding box center [221, 215] width 5 height 5
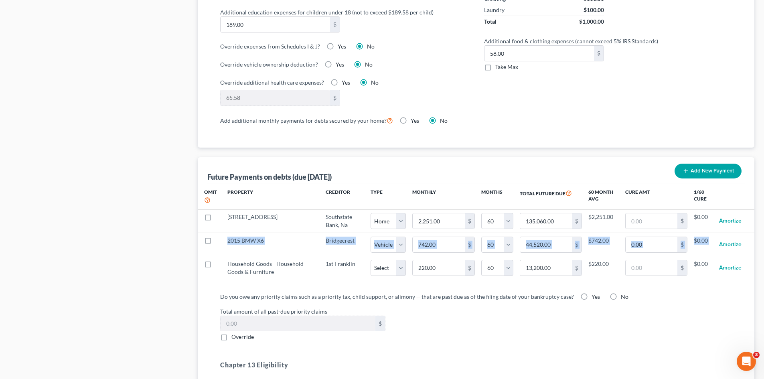
drag, startPoint x: 764, startPoint y: 241, endPoint x: 764, endPoint y: 206, distance: 35.7
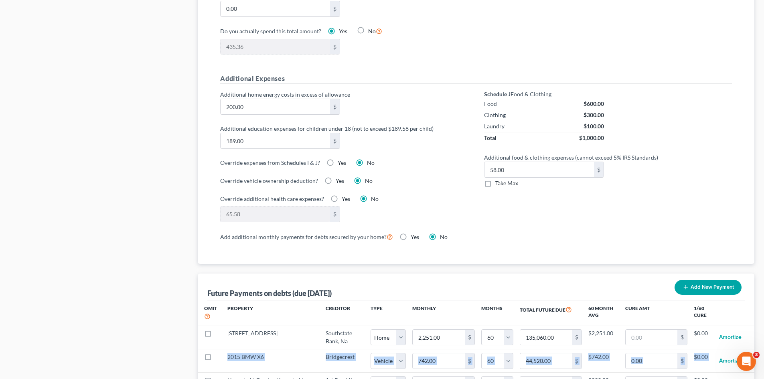
scroll to position [515, 0]
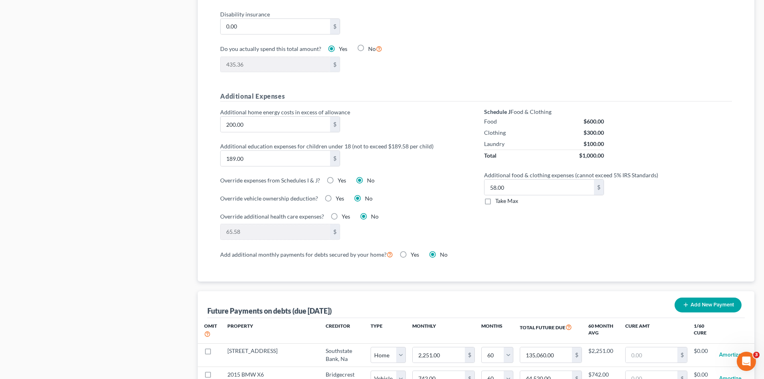
click at [495, 197] on label "Take Max" at bounding box center [506, 201] width 23 height 8
click at [498, 197] on input "Take Max" at bounding box center [500, 199] width 5 height 5
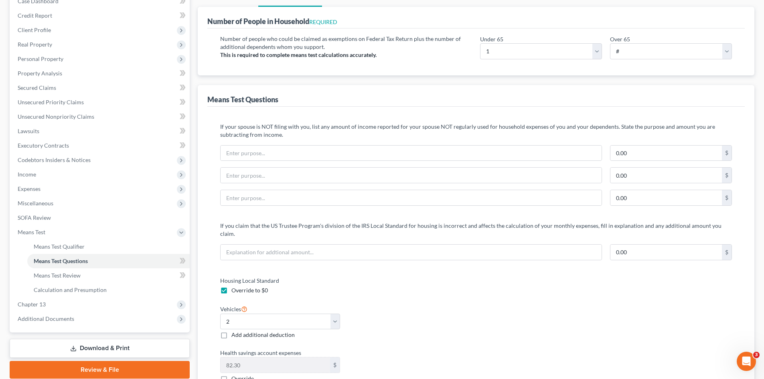
scroll to position [22, 0]
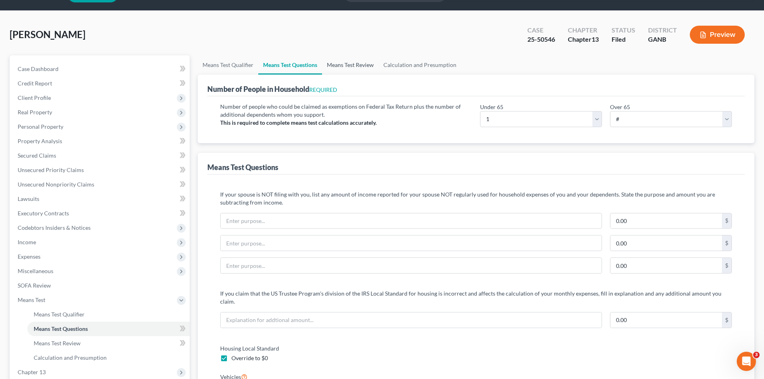
drag, startPoint x: 375, startPoint y: 62, endPoint x: 373, endPoint y: 58, distance: 5.2
click at [375, 62] on link "Means Test Review" at bounding box center [350, 64] width 57 height 19
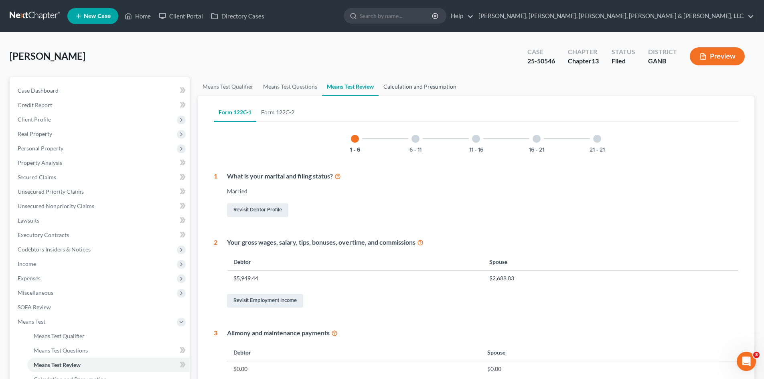
click at [419, 91] on link "Calculation and Presumption" at bounding box center [420, 86] width 83 height 19
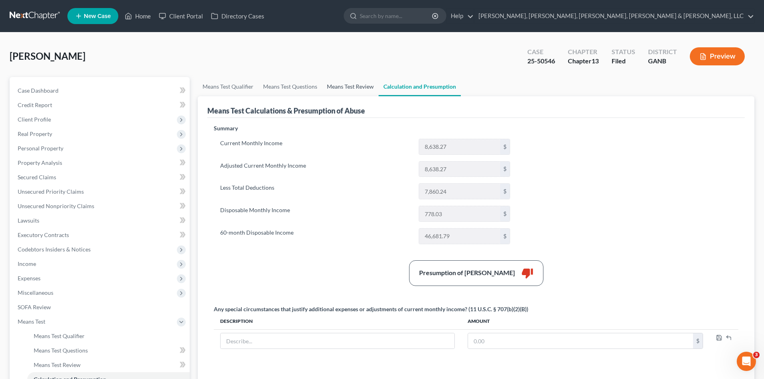
click at [369, 85] on link "Means Test Review" at bounding box center [350, 86] width 57 height 19
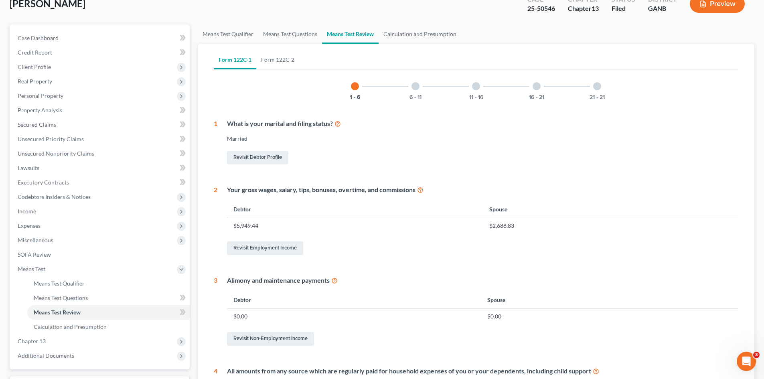
scroll to position [32, 0]
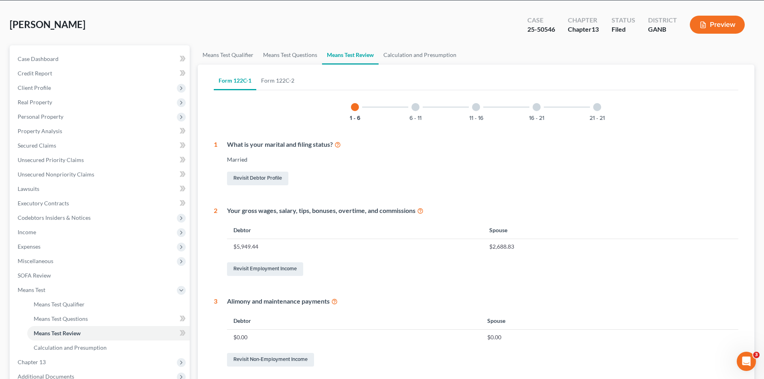
click at [416, 111] on div "6 - 11" at bounding box center [415, 106] width 27 height 27
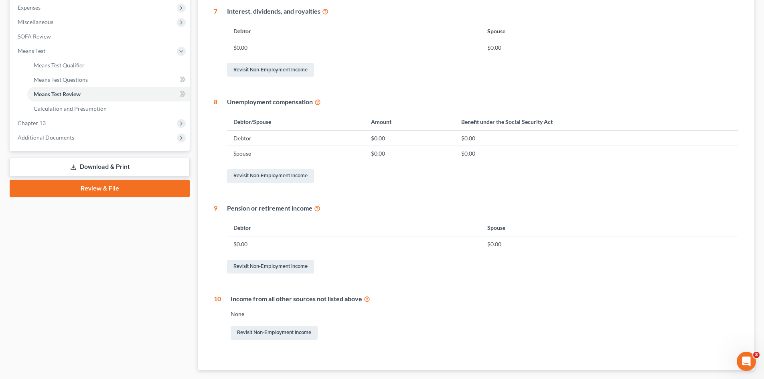
scroll to position [0, 0]
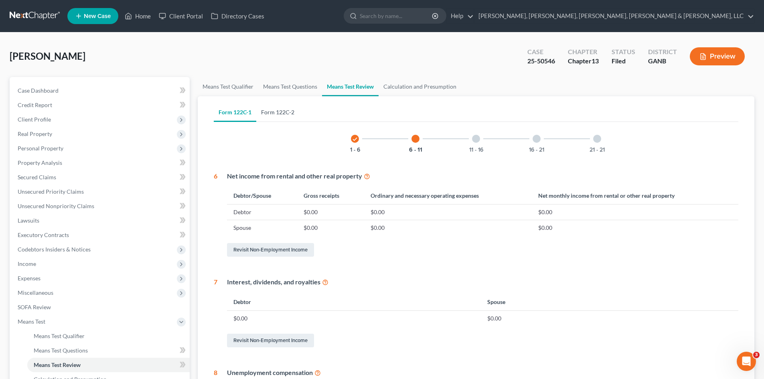
click at [278, 112] on link "Form 122C-2" at bounding box center [277, 112] width 43 height 19
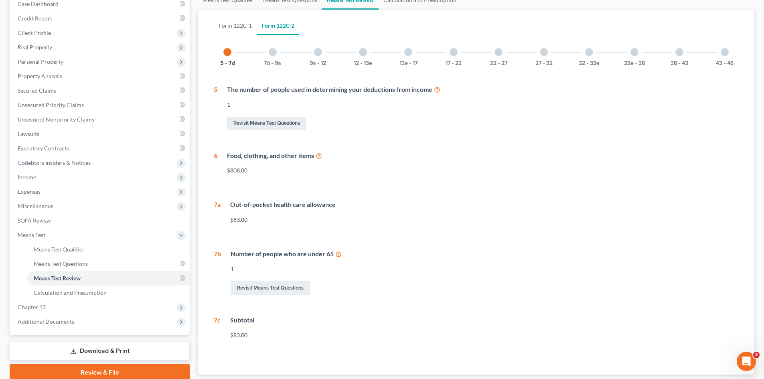
scroll to position [86, 0]
click at [289, 282] on link "Revisit Means Test Questions" at bounding box center [270, 289] width 79 height 14
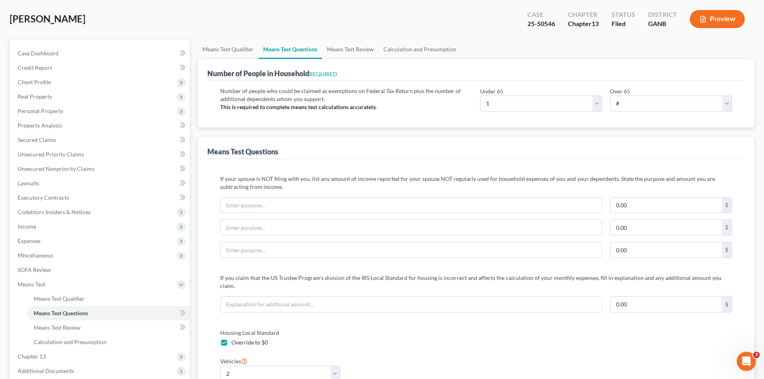
scroll to position [22, 0]
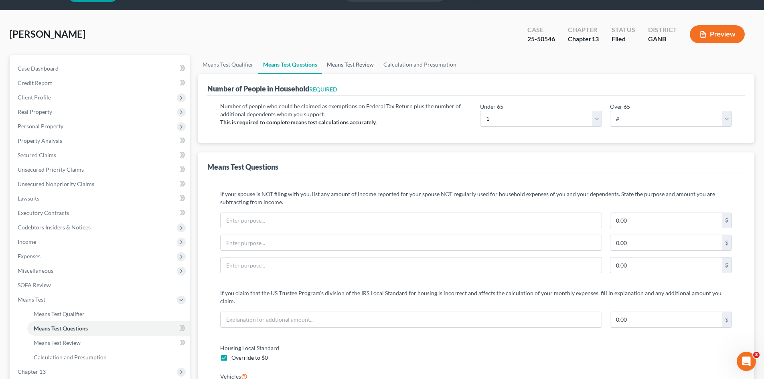
drag, startPoint x: 745, startPoint y: 39, endPoint x: 348, endPoint y: 59, distance: 397.5
click at [348, 58] on link "Means Test Review" at bounding box center [350, 64] width 57 height 19
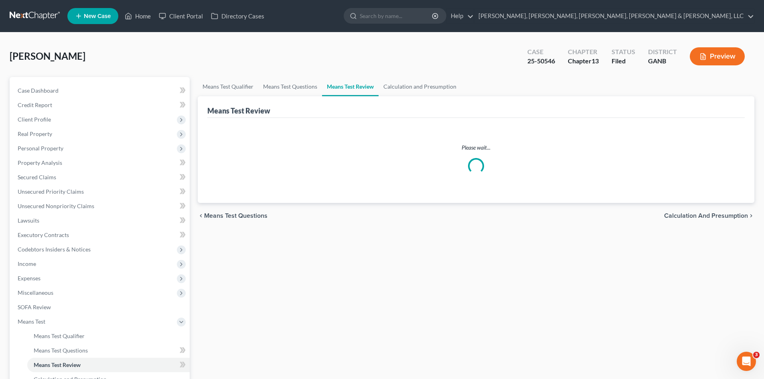
click at [348, 58] on div "[PERSON_NAME] Upgraded Case 25-50546 Chapter Chapter 13 Status Filed District G…" at bounding box center [382, 59] width 745 height 35
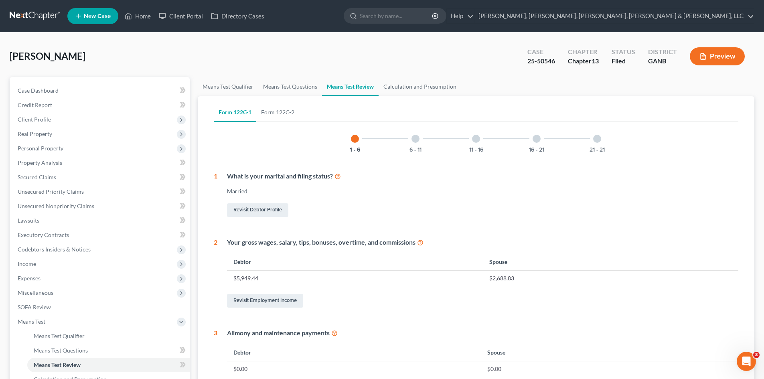
drag, startPoint x: 348, startPoint y: 59, endPoint x: 770, endPoint y: 142, distance: 429.6
click at [302, 205] on div "Revisit Debtor Profile" at bounding box center [482, 210] width 511 height 17
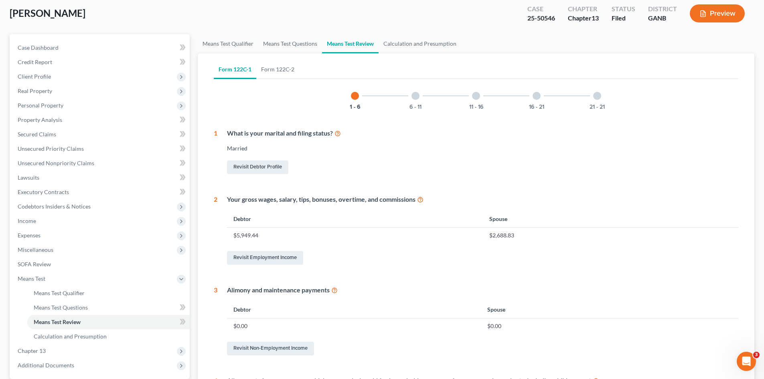
scroll to position [40, 0]
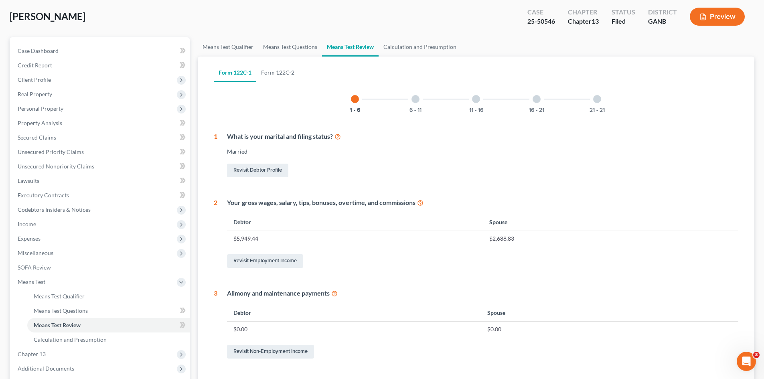
click at [412, 104] on div "6 - 11" at bounding box center [415, 98] width 27 height 27
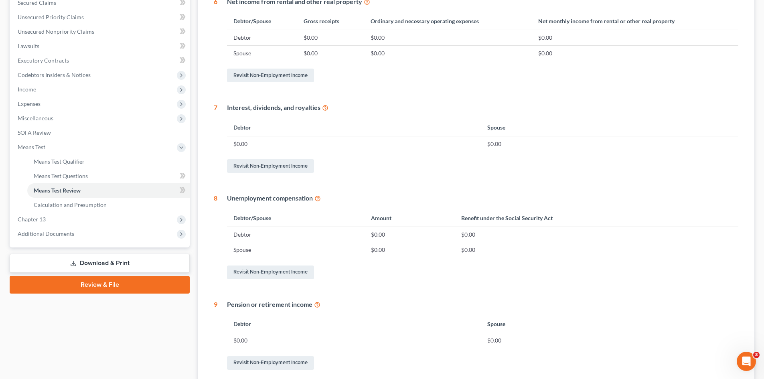
scroll to position [0, 0]
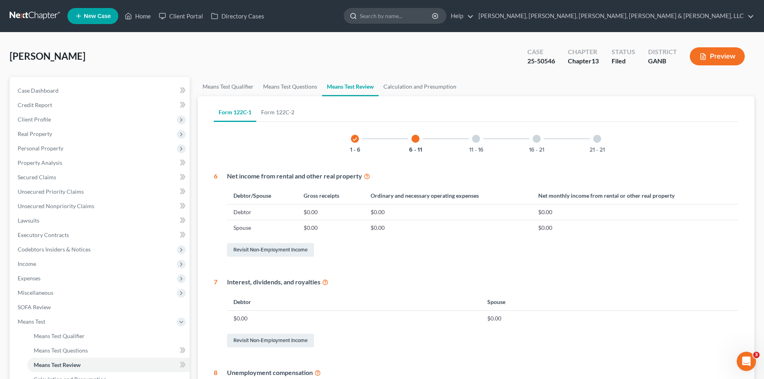
click at [433, 19] on input "search" at bounding box center [396, 15] width 73 height 15
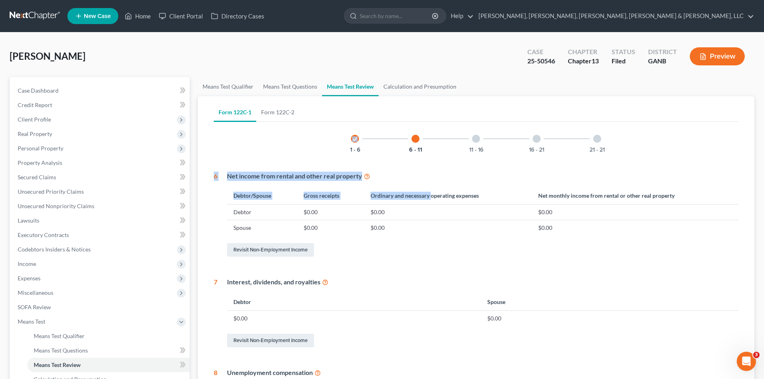
drag, startPoint x: 439, startPoint y: 191, endPoint x: 450, endPoint y: 371, distance: 180.4
click at [431, 188] on div "Form 122C-1 Form 122C-2 check 1 - 6 6 - 11 11 - 16 16 - 21 21 - 21 6 Net income…" at bounding box center [476, 357] width 525 height 509
